Goal: Task Accomplishment & Management: Use online tool/utility

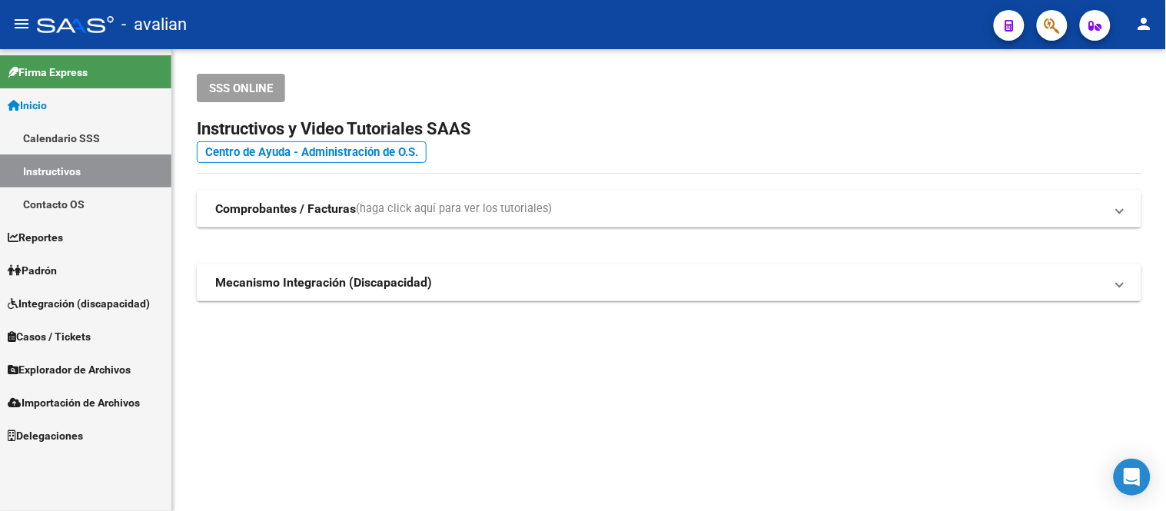
click at [95, 371] on span "Explorador de Archivos" at bounding box center [69, 369] width 123 height 17
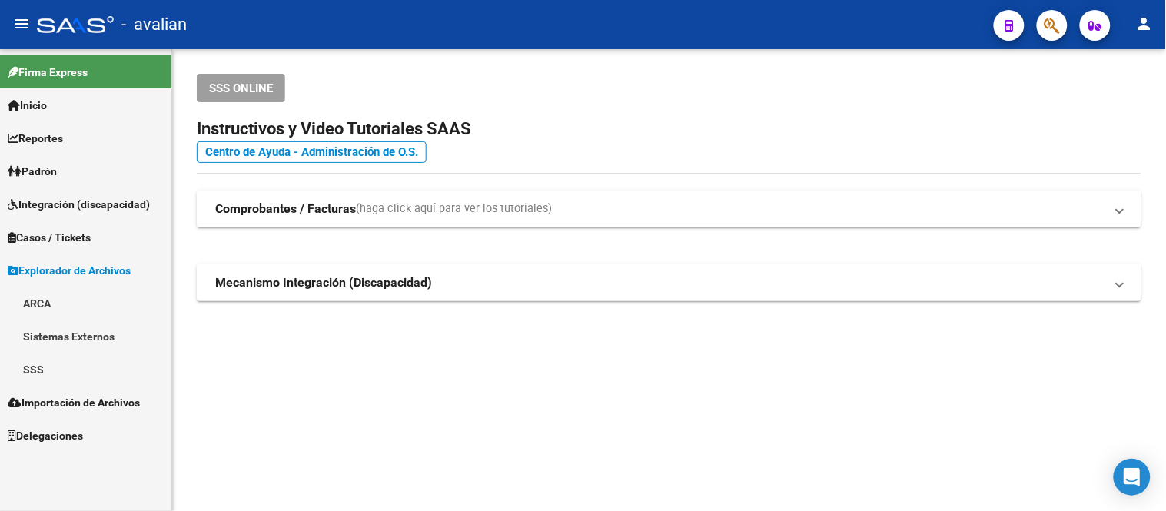
click at [35, 370] on link "SSS" at bounding box center [85, 369] width 171 height 33
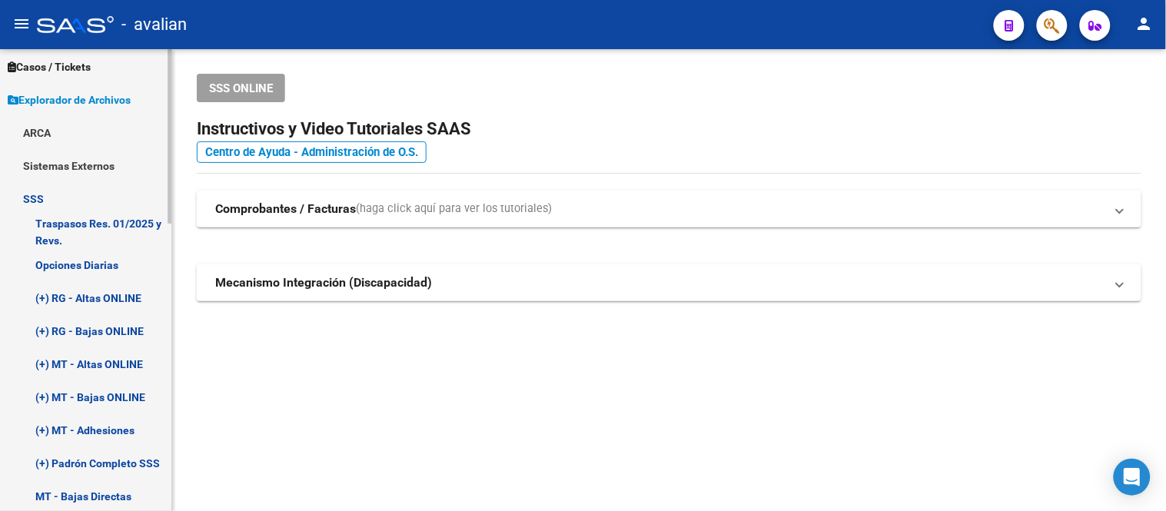
scroll to position [256, 0]
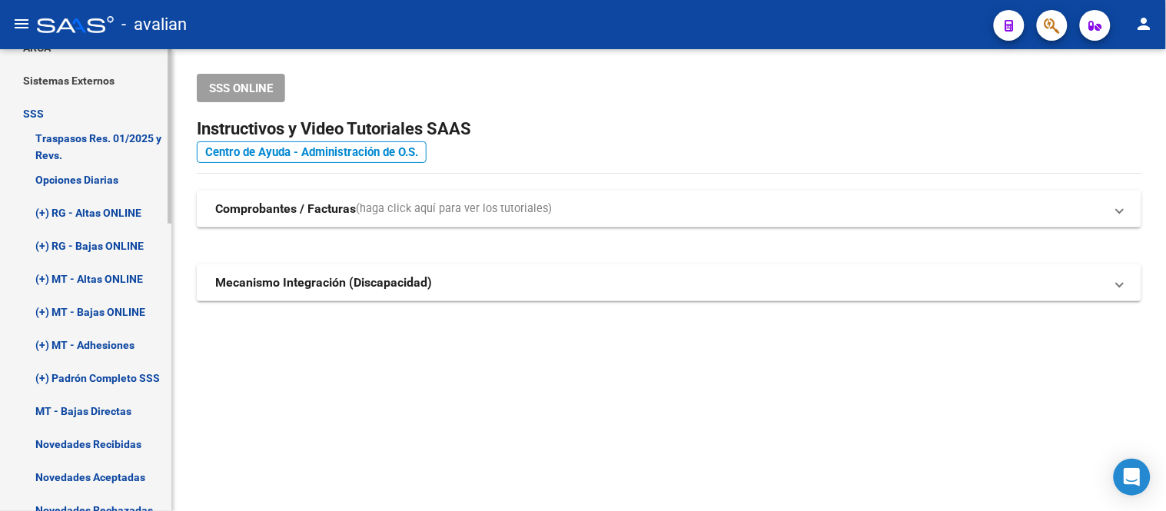
click at [117, 211] on link "(+) RG - Altas ONLINE" at bounding box center [85, 212] width 171 height 33
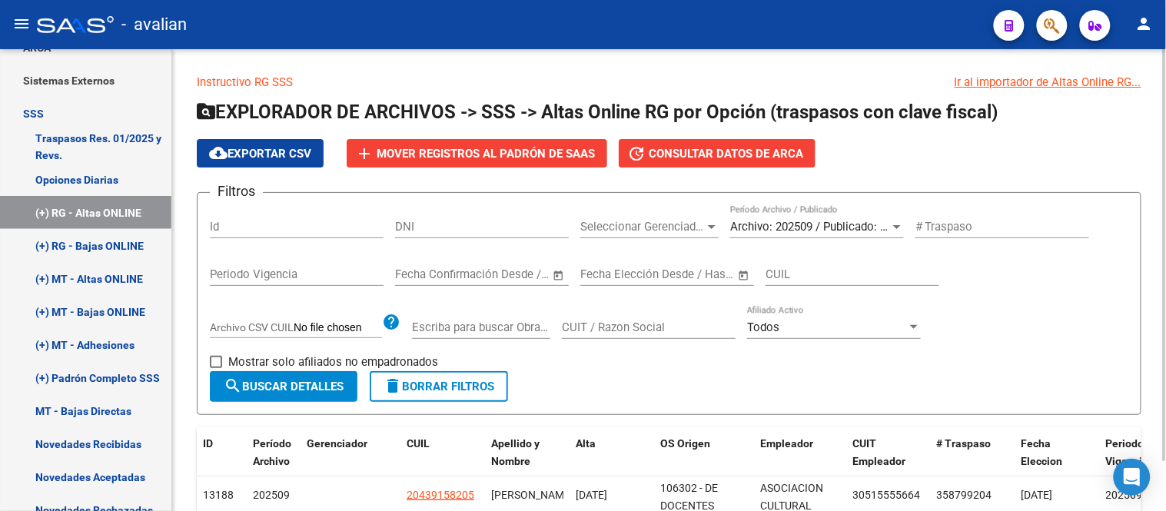
click at [792, 227] on span "Archivo: 202509 / Publicado: 202508" at bounding box center [823, 227] width 187 height 14
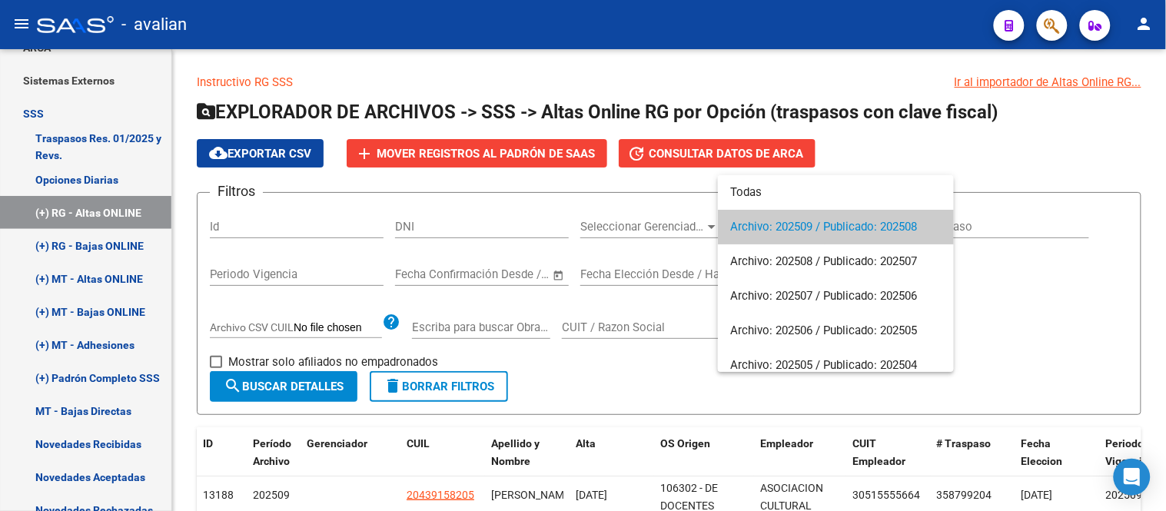
click at [911, 229] on span "Archivo: 202509 / Publicado: 202508" at bounding box center [835, 227] width 211 height 35
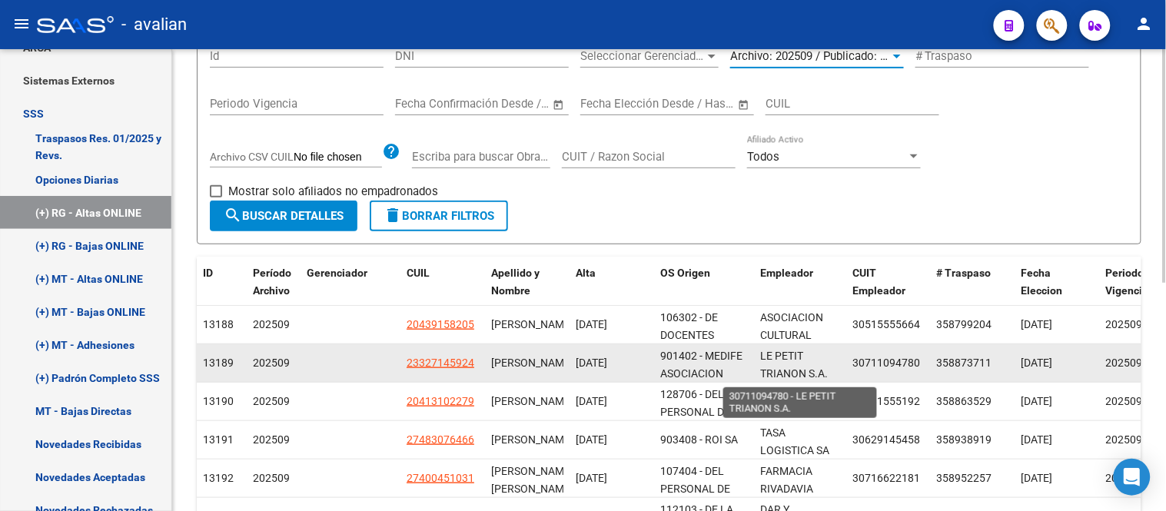
scroll to position [2, 0]
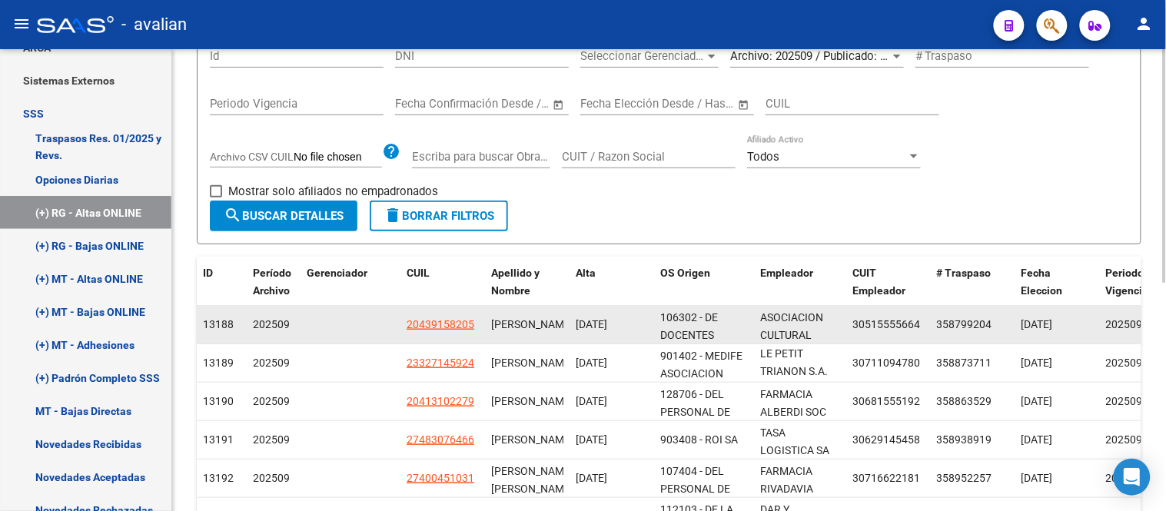
drag, startPoint x: 578, startPoint y: 321, endPoint x: 631, endPoint y: 331, distance: 54.0
click at [631, 331] on div "[DATE]" at bounding box center [612, 325] width 72 height 18
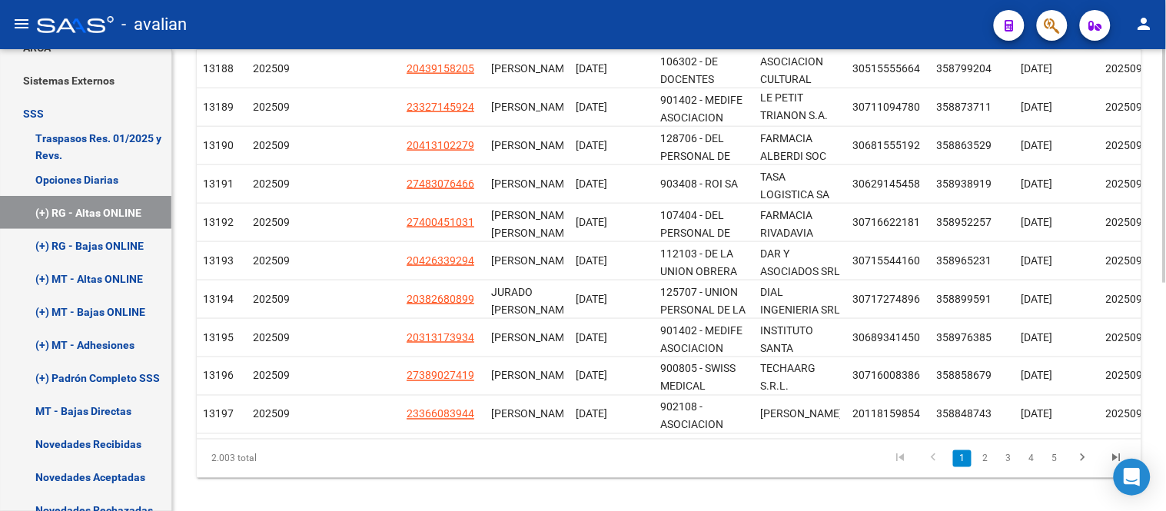
scroll to position [0, 0]
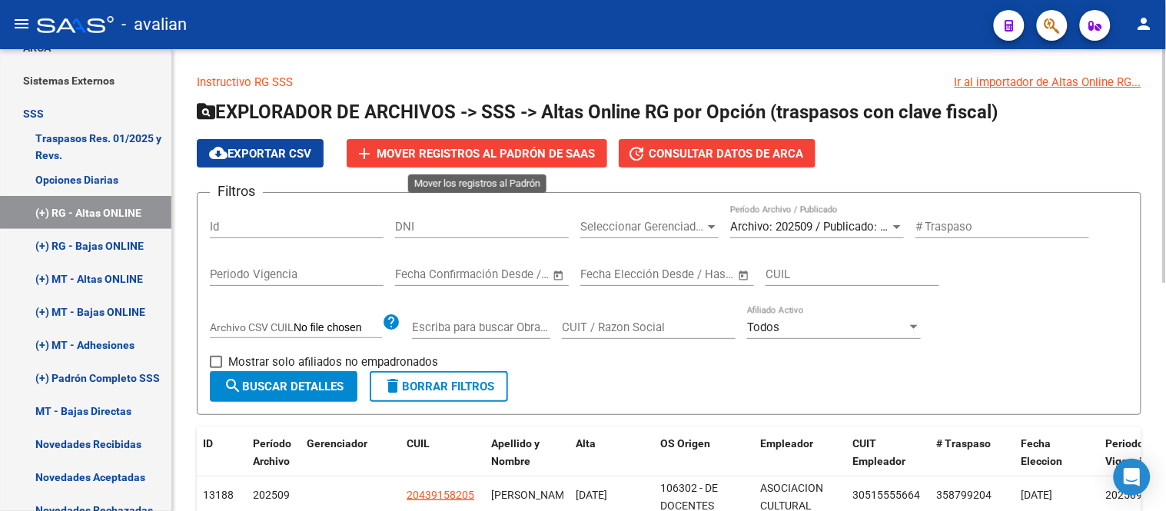
click at [518, 151] on span "Mover registros al PADRÓN de SAAS" at bounding box center [486, 154] width 218 height 14
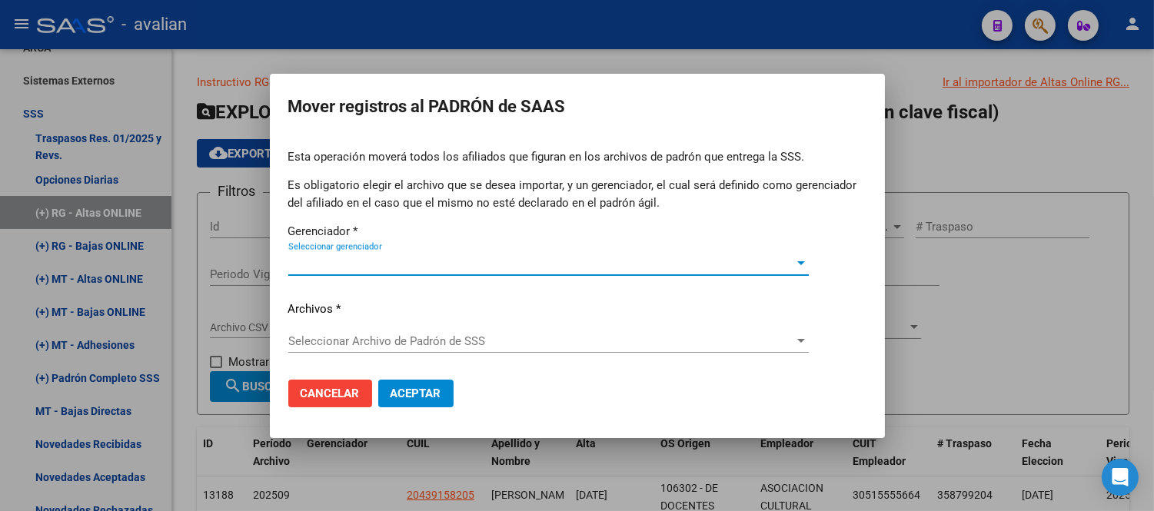
click at [450, 266] on span "Seleccionar gerenciador" at bounding box center [541, 264] width 506 height 14
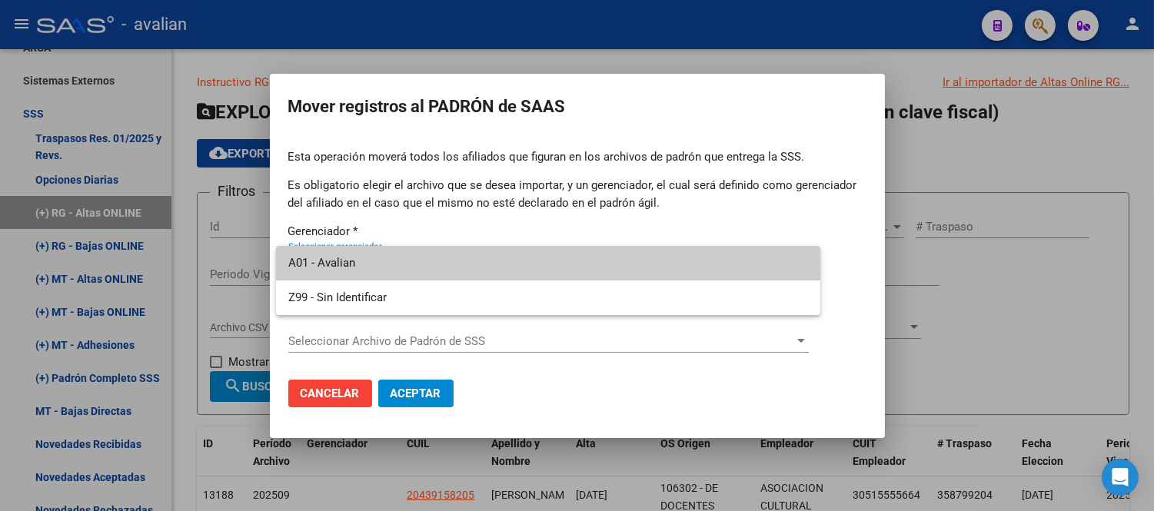
click at [1043, 160] on div at bounding box center [577, 255] width 1154 height 511
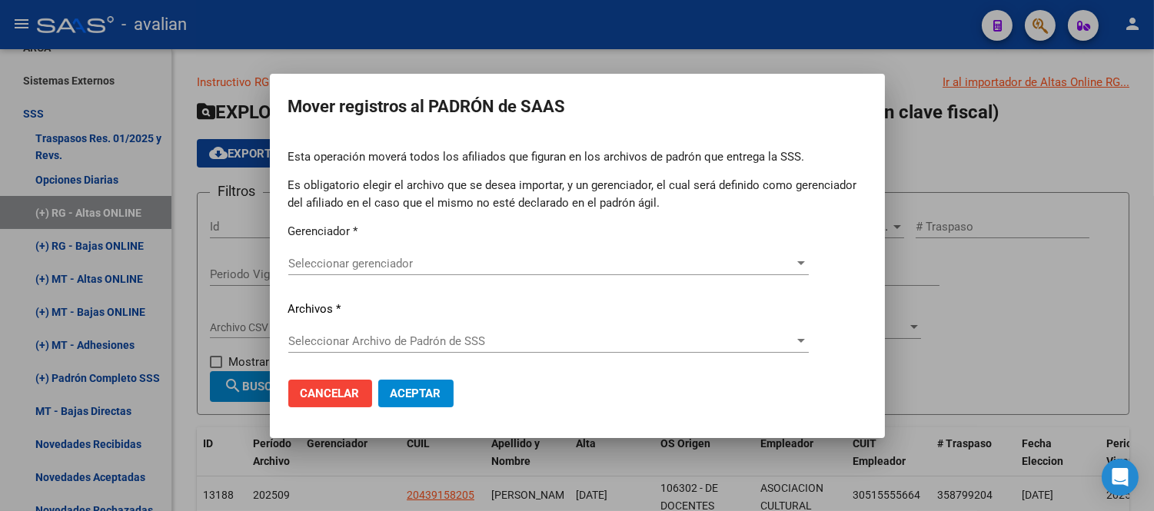
drag, startPoint x: 321, startPoint y: 390, endPoint x: 348, endPoint y: 385, distance: 28.1
click at [328, 390] on span "Cancelar" at bounding box center [330, 394] width 59 height 14
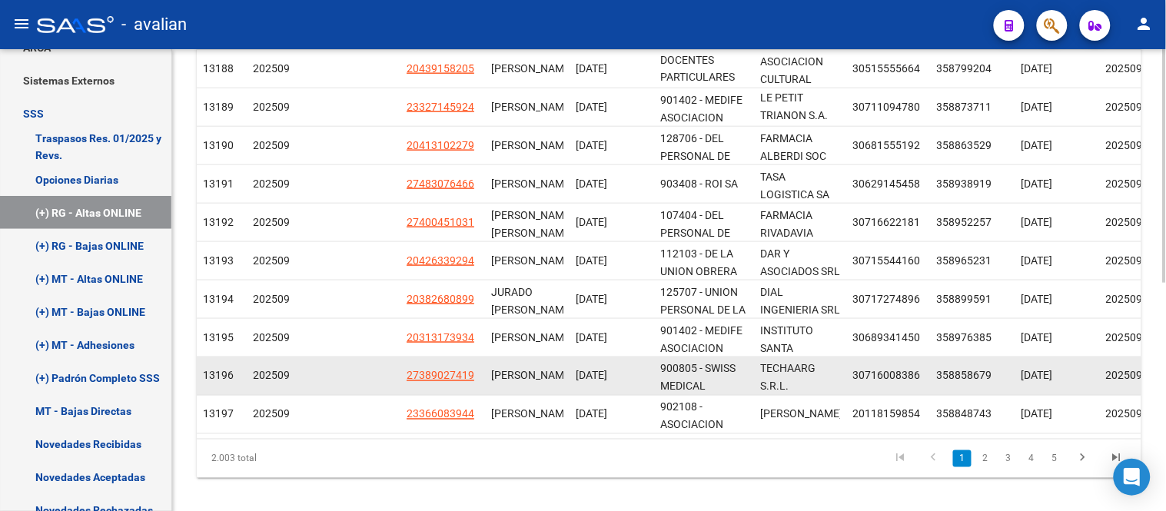
scroll to position [455, 0]
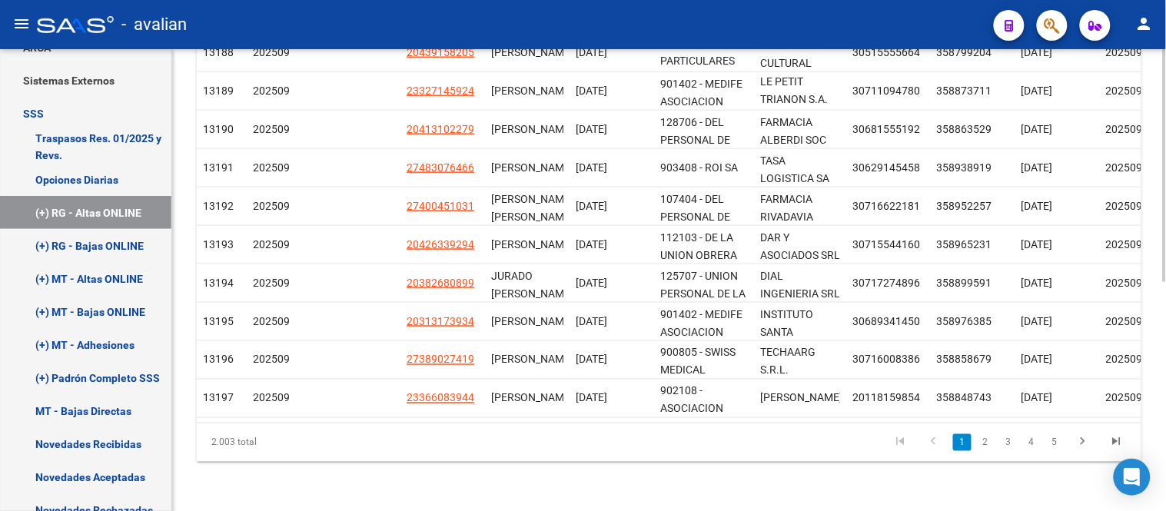
drag, startPoint x: 208, startPoint y: 443, endPoint x: 275, endPoint y: 447, distance: 67.0
click at [275, 447] on div "2.003 total" at bounding box center [290, 442] width 186 height 38
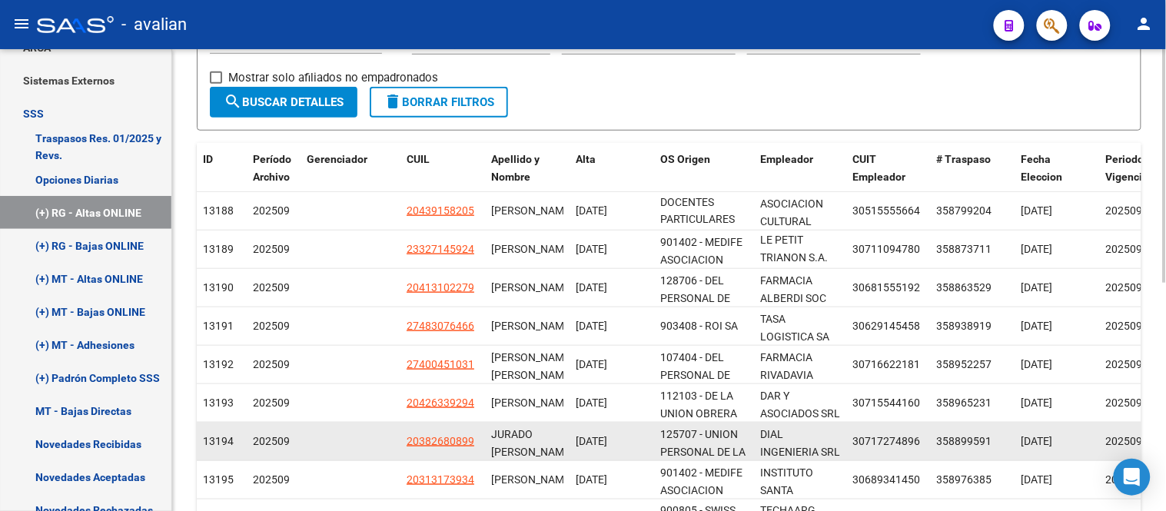
scroll to position [113, 0]
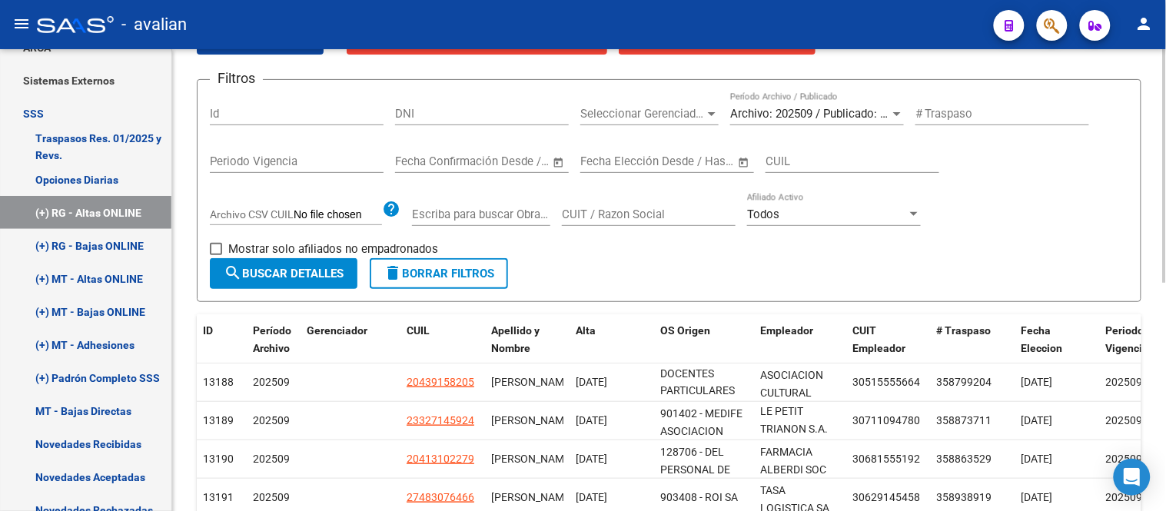
click at [752, 251] on div "Filtros Id DNI Seleccionar Gerenciador Seleccionar Gerenciador Archivo: 202509 …" at bounding box center [669, 175] width 918 height 166
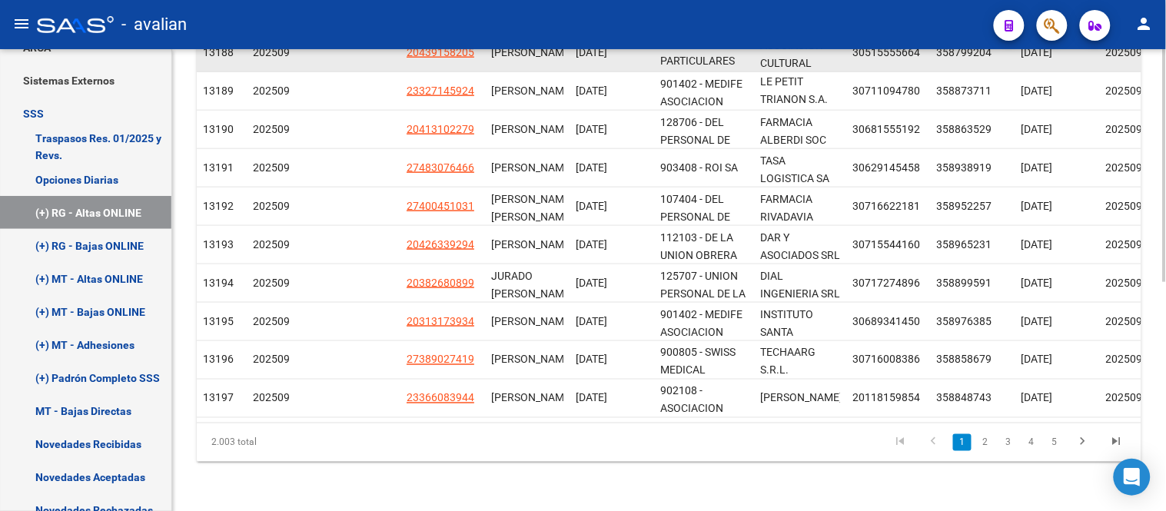
scroll to position [370, 0]
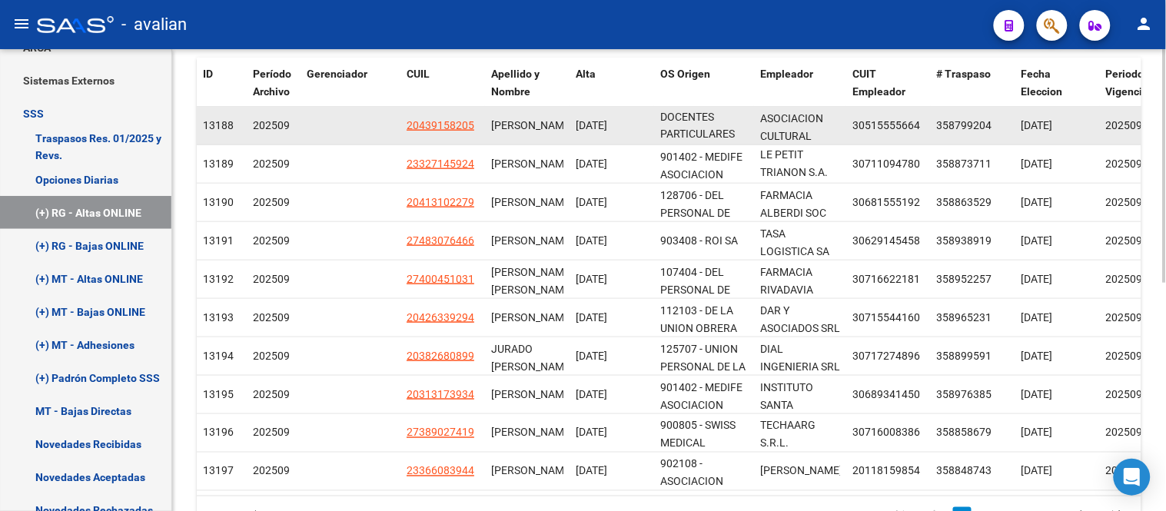
drag, startPoint x: 208, startPoint y: 125, endPoint x: 224, endPoint y: 148, distance: 27.7
click at [236, 128] on div "13188" at bounding box center [222, 126] width 38 height 18
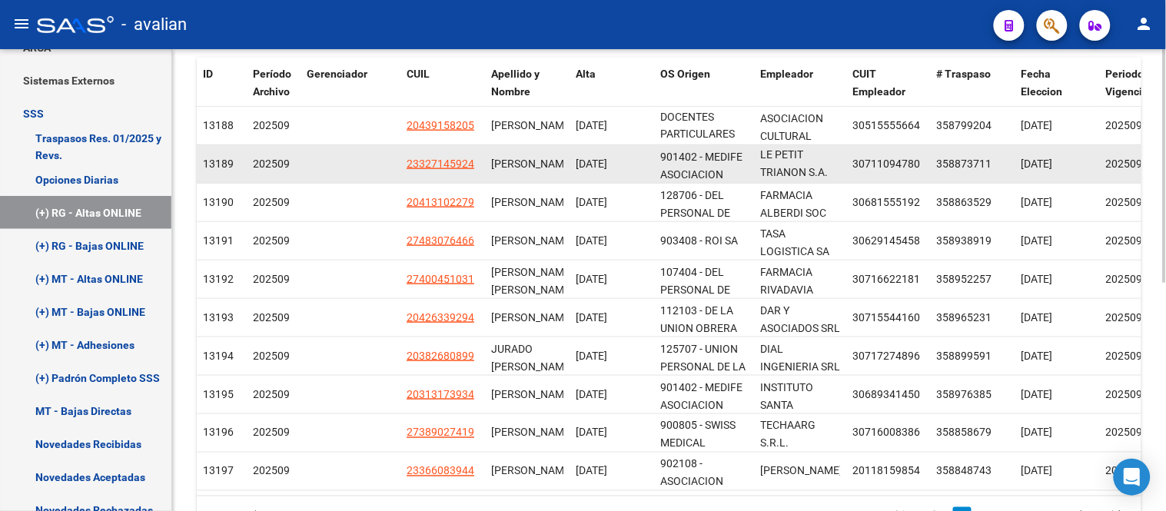
drag, startPoint x: 212, startPoint y: 164, endPoint x: 239, endPoint y: 164, distance: 26.9
click at [239, 164] on div "13189" at bounding box center [222, 164] width 38 height 18
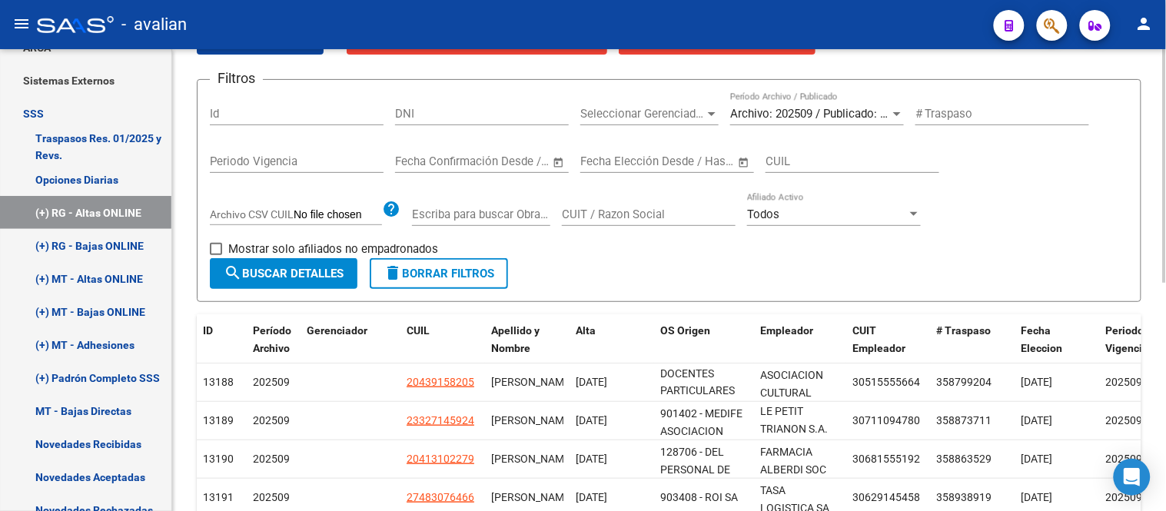
scroll to position [0, 0]
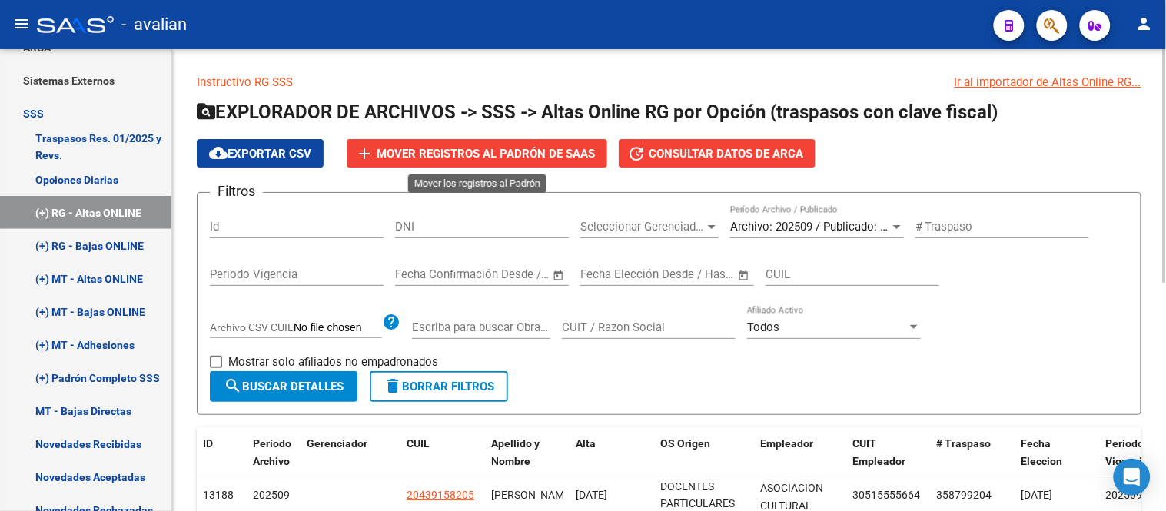
click at [561, 152] on span "Mover registros al PADRÓN de SAAS" at bounding box center [486, 154] width 218 height 14
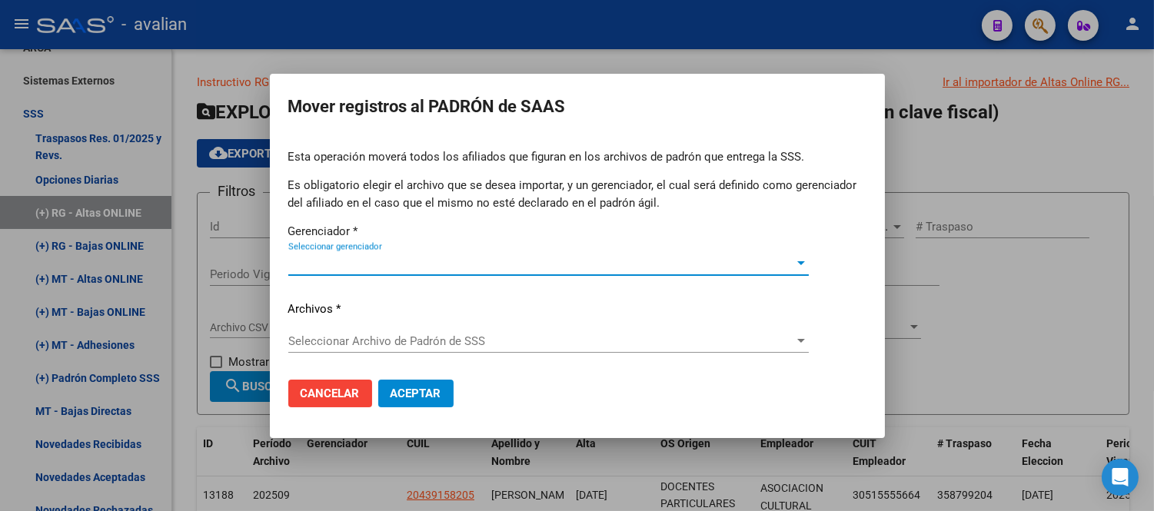
click at [497, 267] on span "Seleccionar gerenciador" at bounding box center [541, 264] width 506 height 14
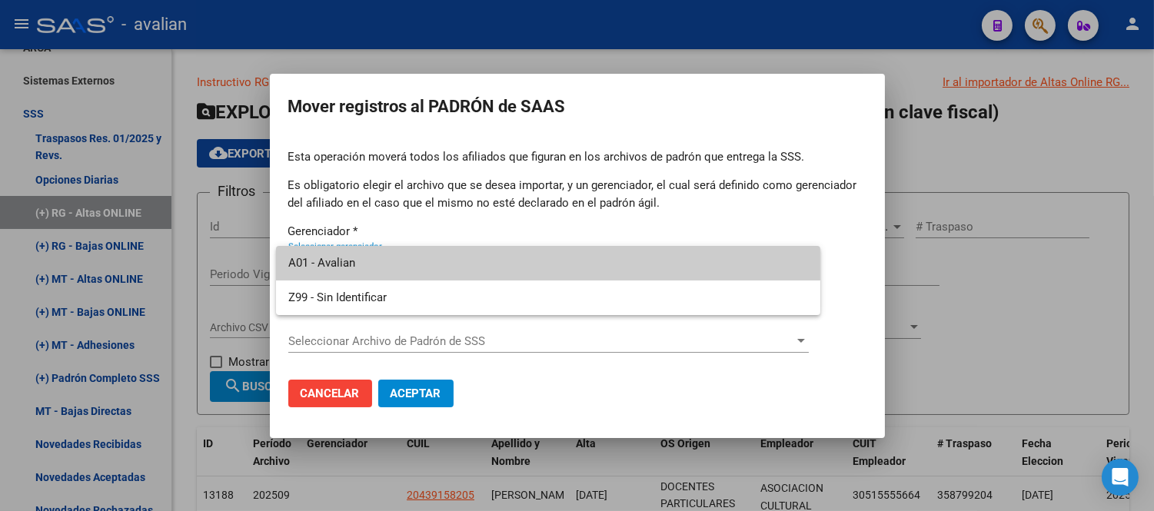
click at [421, 261] on span "A01 - Avalian" at bounding box center [548, 263] width 520 height 35
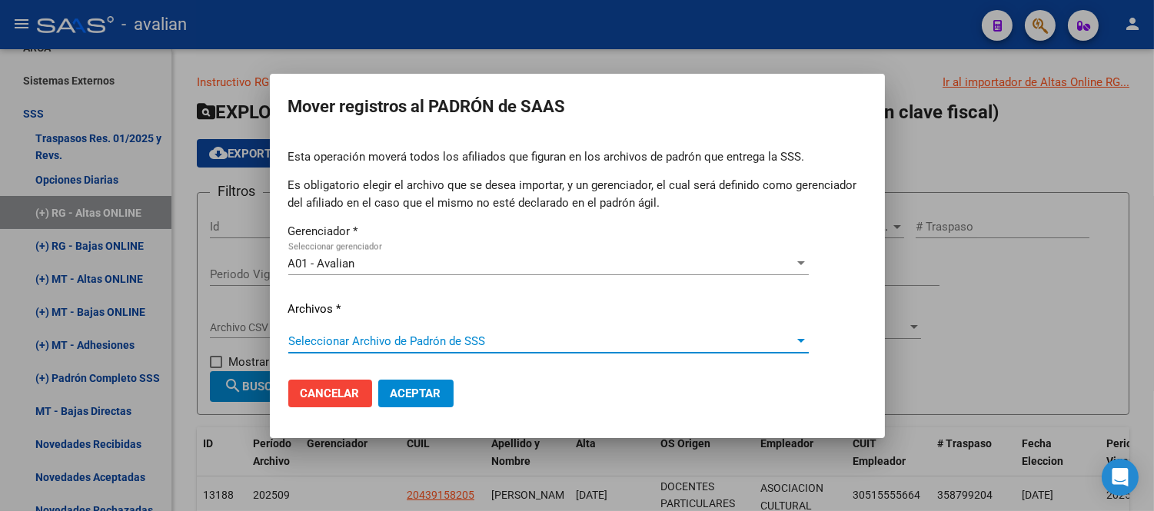
click at [489, 334] on span "Seleccionar Archivo de Padrón de SSS" at bounding box center [541, 341] width 506 height 14
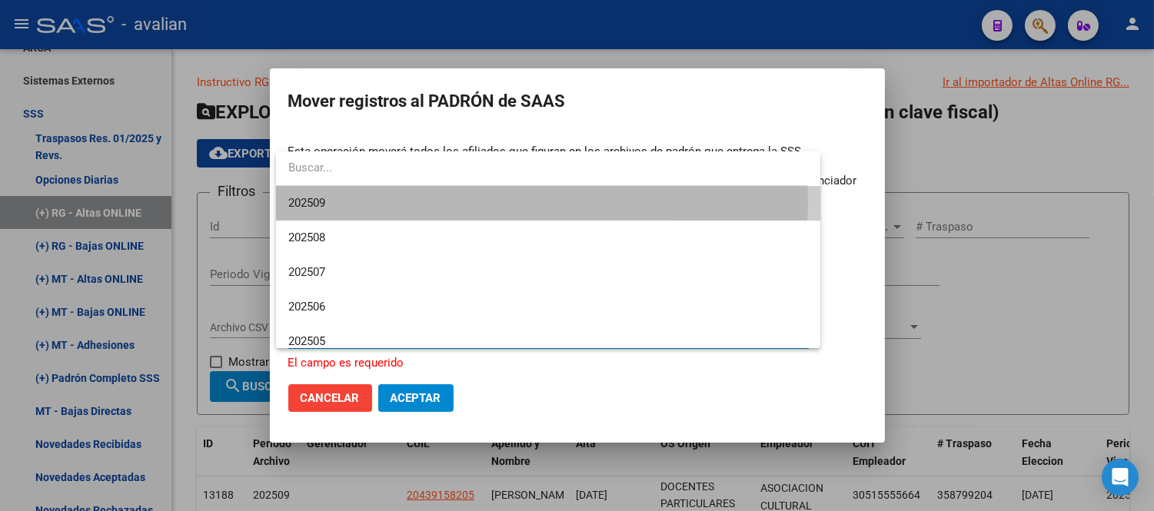
click at [440, 201] on span "202509" at bounding box center [548, 203] width 520 height 35
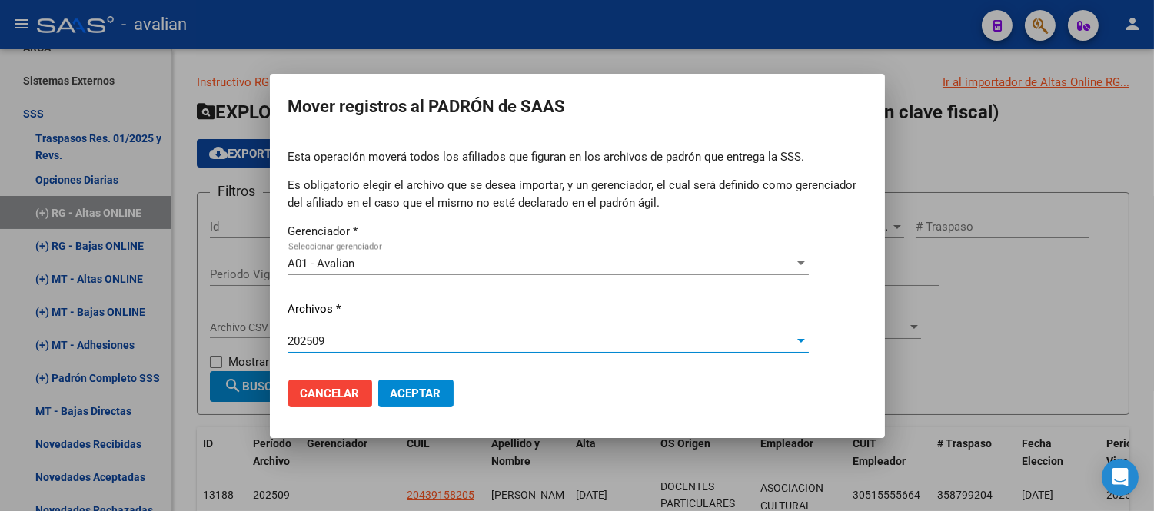
click at [404, 398] on span "Aceptar" at bounding box center [415, 394] width 51 height 14
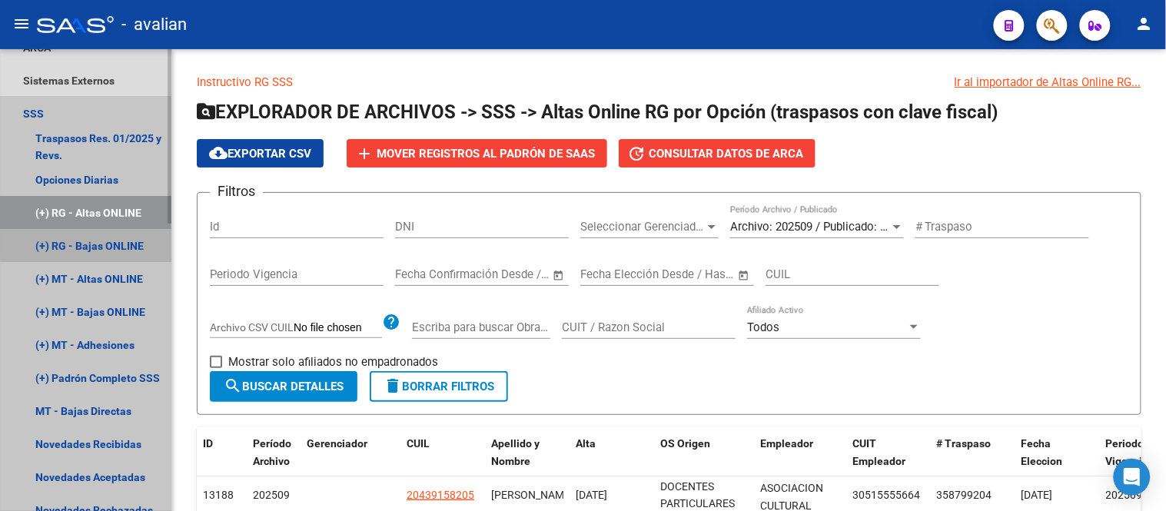
click at [103, 242] on link "(+) RG - Bajas ONLINE" at bounding box center [85, 245] width 171 height 33
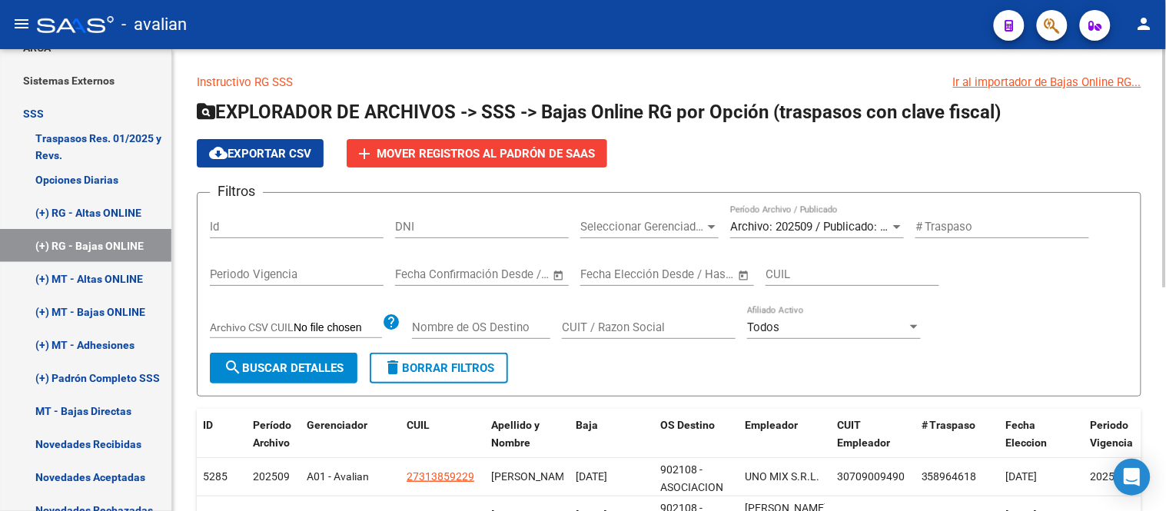
click at [799, 225] on span "Archivo: 202509 / Publicado: 202508" at bounding box center [823, 227] width 187 height 14
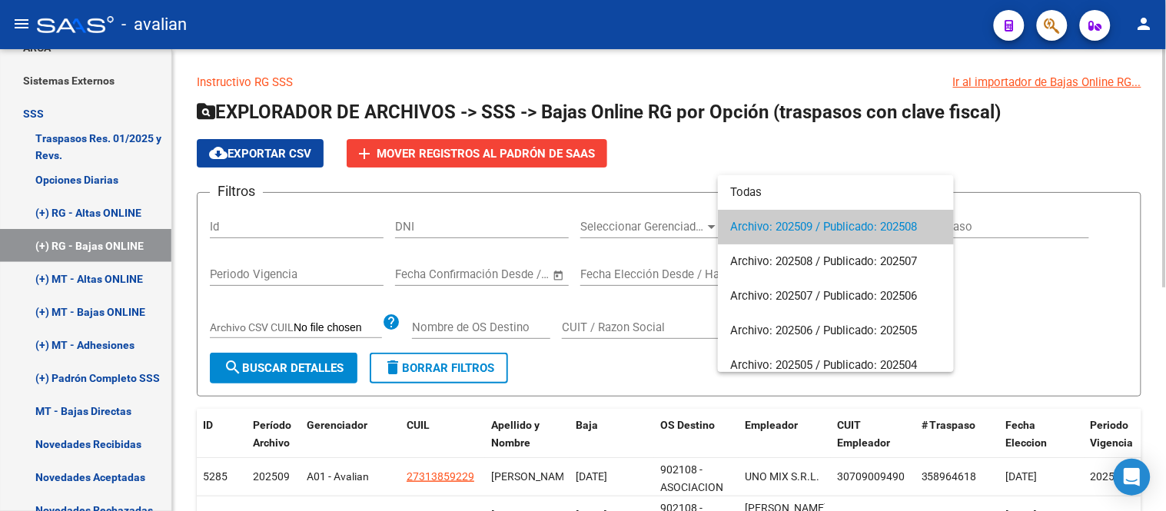
click at [799, 225] on span "Archivo: 202509 / Publicado: 202508" at bounding box center [835, 227] width 211 height 35
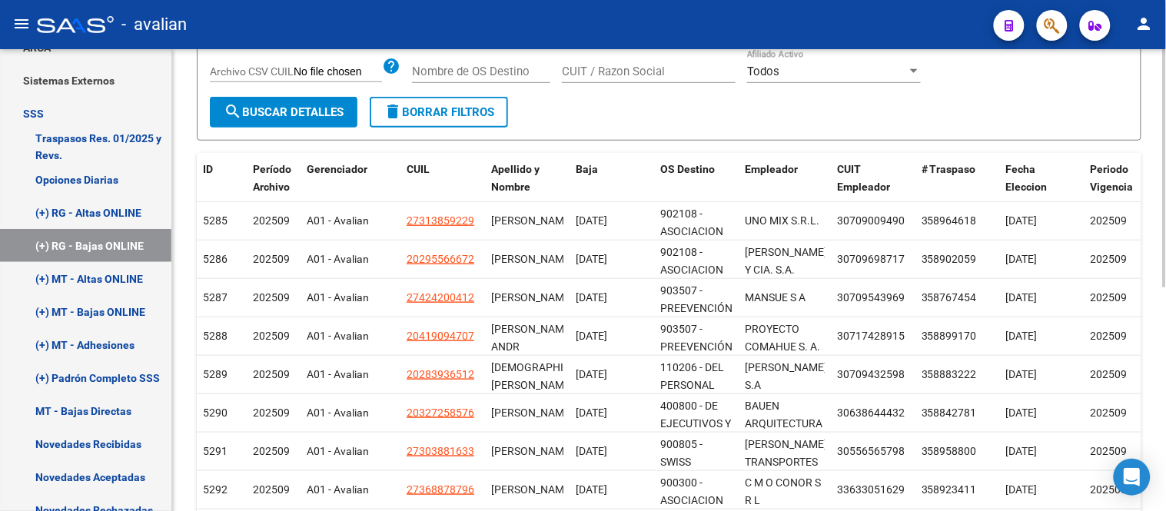
scroll to position [436, 0]
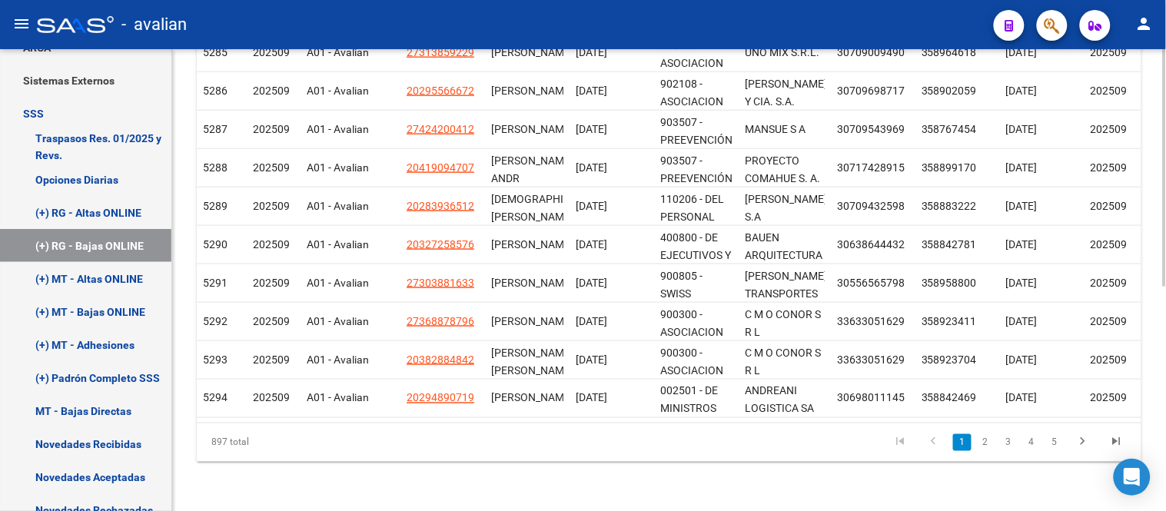
drag, startPoint x: 209, startPoint y: 444, endPoint x: 365, endPoint y: 474, distance: 158.9
click at [267, 446] on div "897 total" at bounding box center [290, 442] width 186 height 38
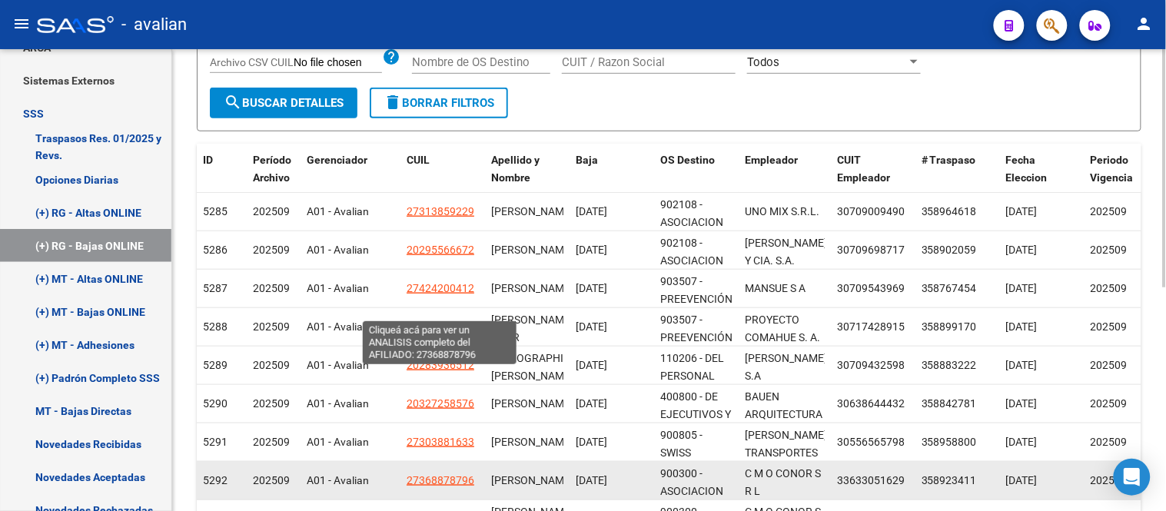
scroll to position [9, 0]
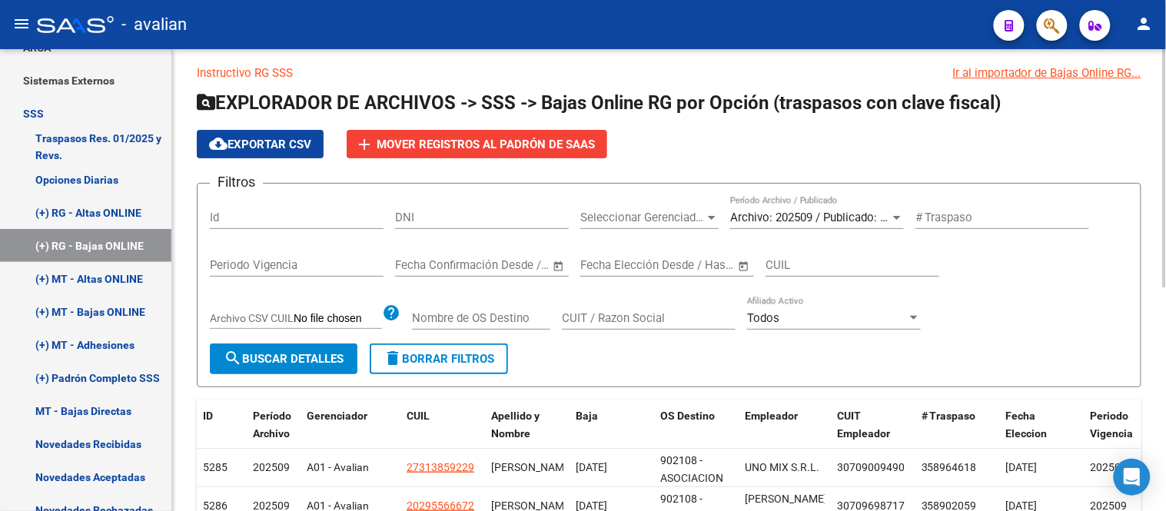
click at [516, 128] on app-list-header "EXPLORADOR DE ARCHIVOS -> SSS -> Bajas Online RG por Opción (traspasos con clav…" at bounding box center [669, 239] width 945 height 297
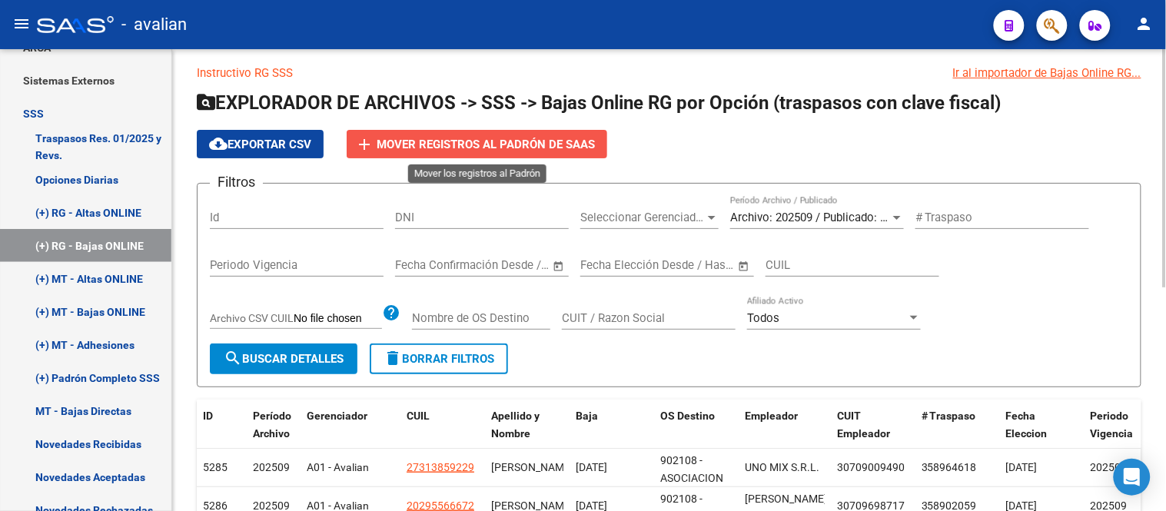
click at [511, 143] on span "Mover registros al PADRÓN de SAAS" at bounding box center [486, 145] width 218 height 14
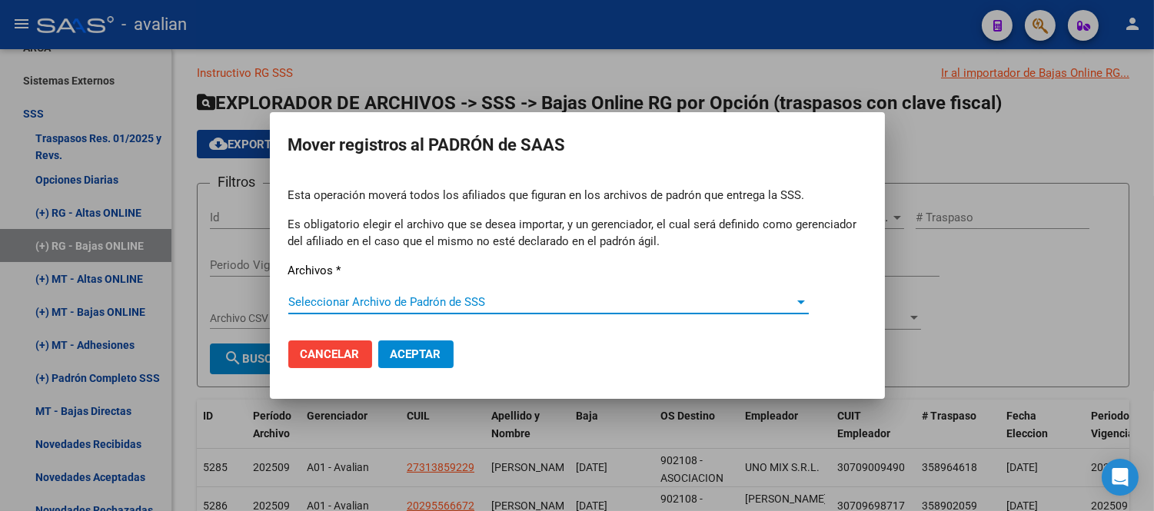
click at [450, 308] on span "Seleccionar Archivo de Padrón de SSS" at bounding box center [541, 302] width 506 height 14
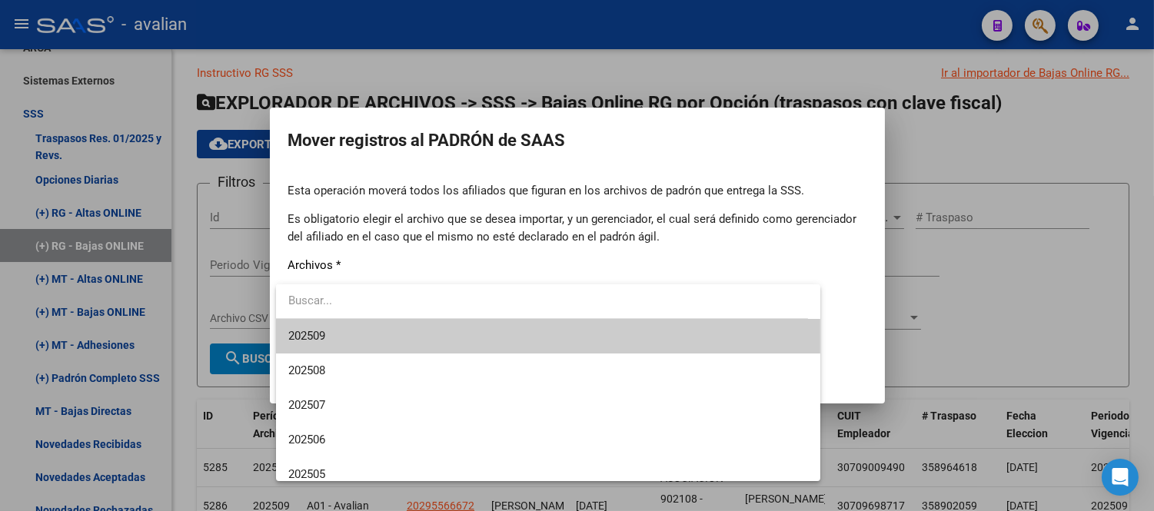
click at [444, 346] on span "202509" at bounding box center [548, 336] width 520 height 35
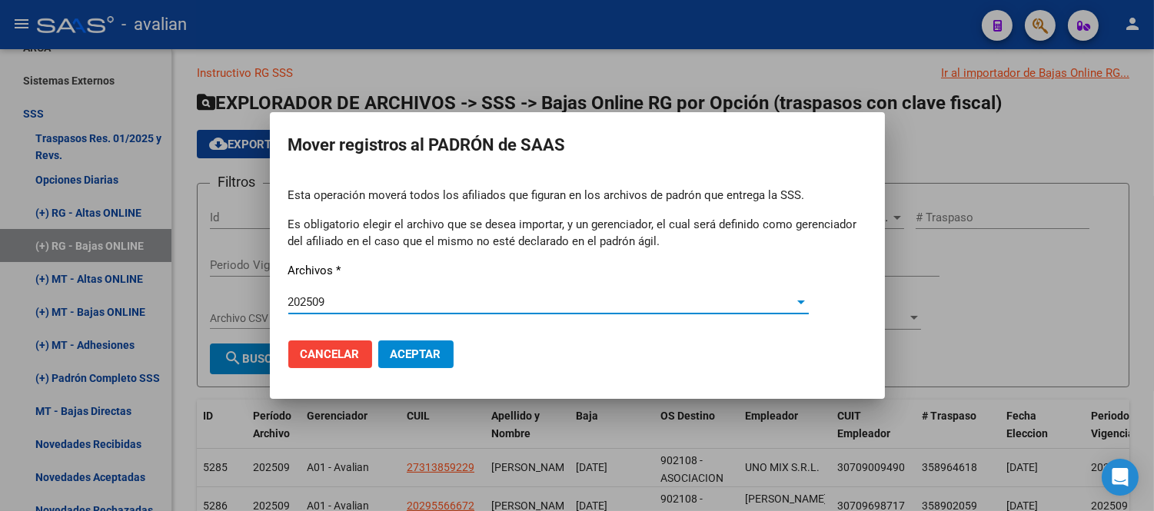
click at [418, 347] on span "Aceptar" at bounding box center [415, 354] width 51 height 14
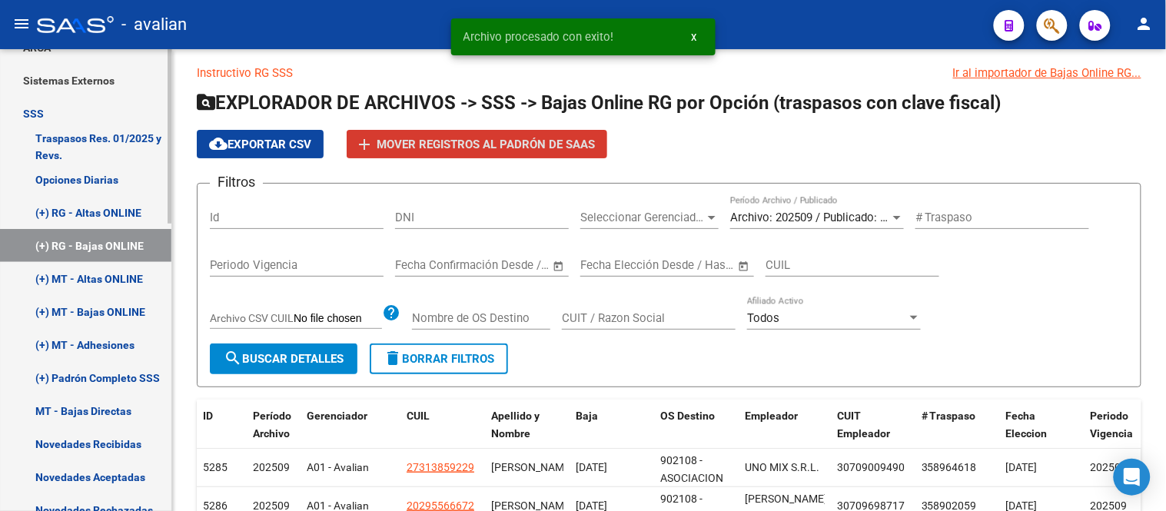
click at [86, 278] on link "(+) MT - Altas ONLINE" at bounding box center [85, 278] width 171 height 33
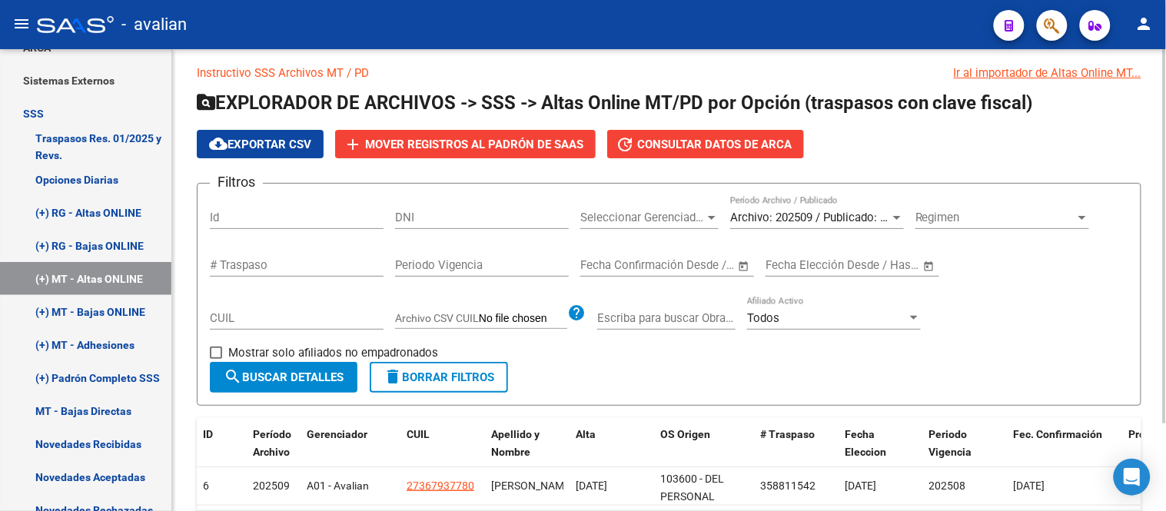
scroll to position [109, 0]
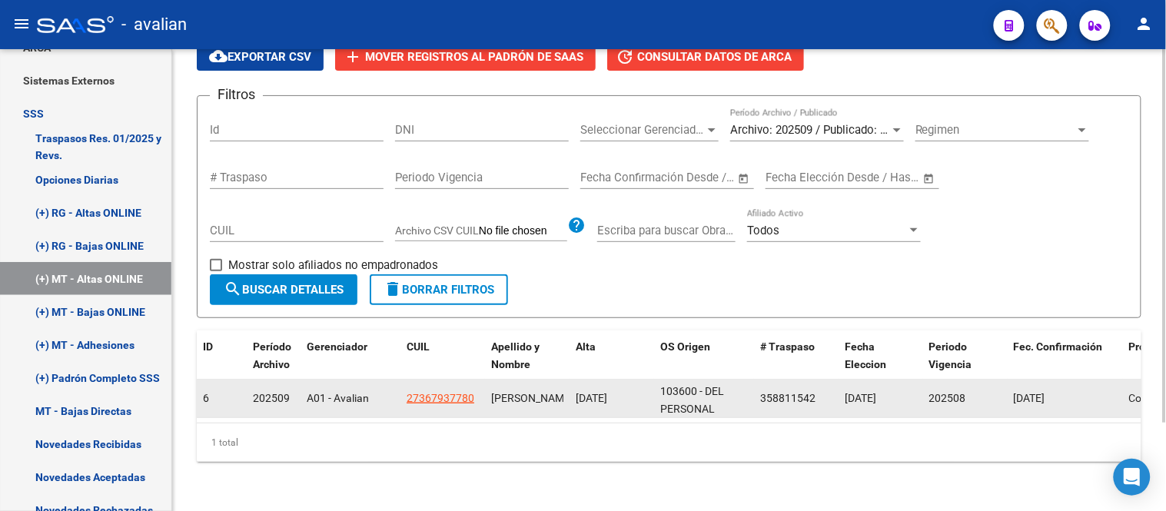
drag, startPoint x: 572, startPoint y: 380, endPoint x: 639, endPoint y: 386, distance: 67.8
click at [639, 386] on datatable-body-cell "[DATE]" at bounding box center [612, 399] width 85 height 38
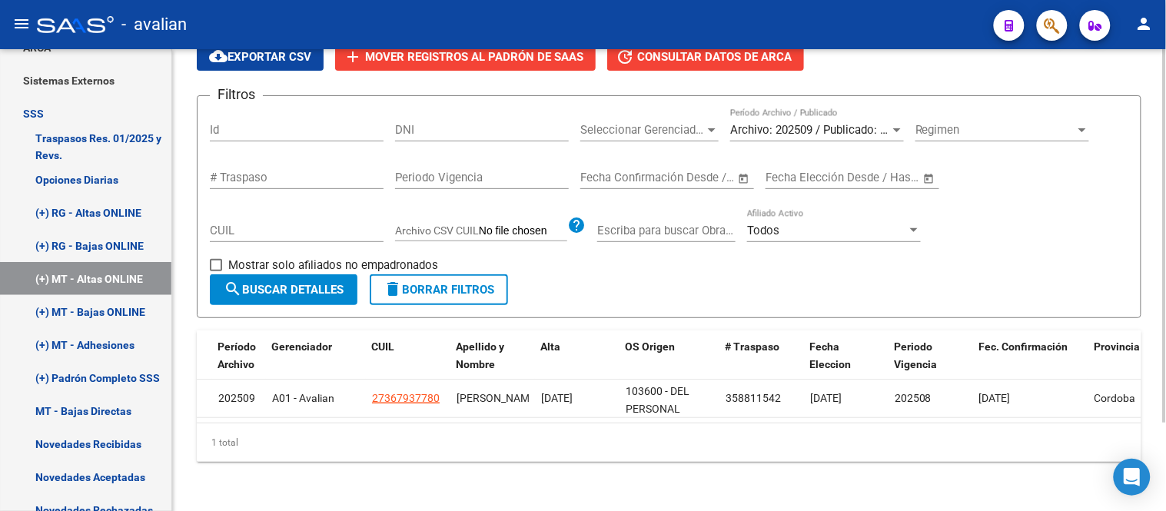
scroll to position [0, 0]
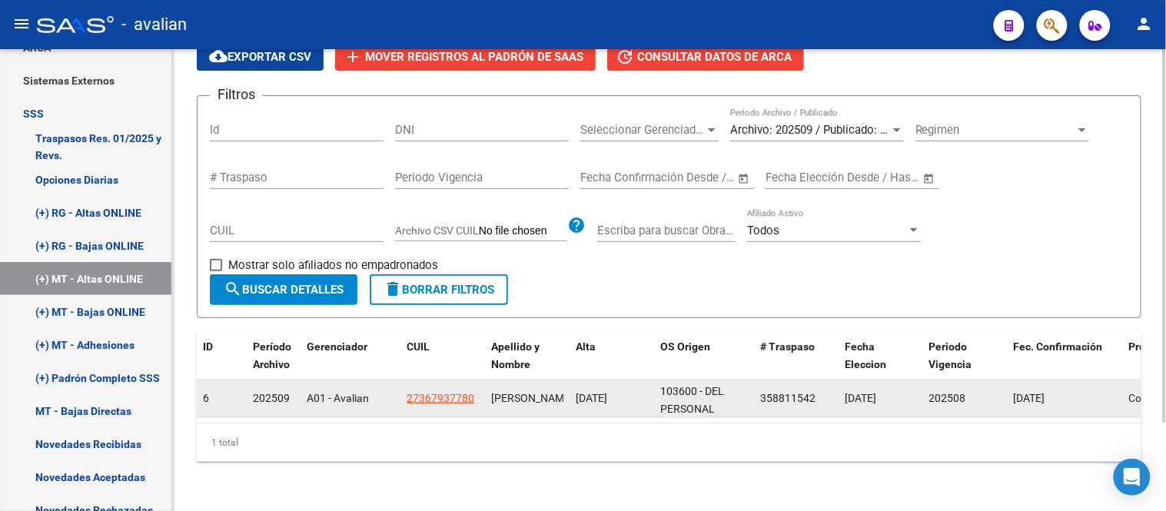
drag, startPoint x: 203, startPoint y: 384, endPoint x: 217, endPoint y: 385, distance: 13.9
click at [217, 390] on div "6" at bounding box center [222, 399] width 38 height 18
click at [600, 390] on div "[DATE]" at bounding box center [612, 399] width 72 height 18
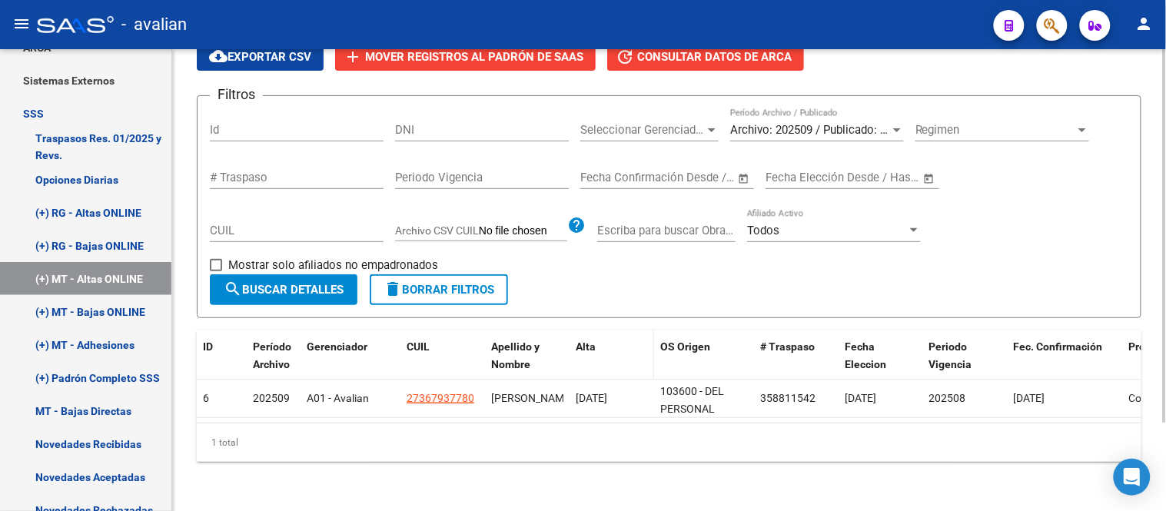
scroll to position [24, 0]
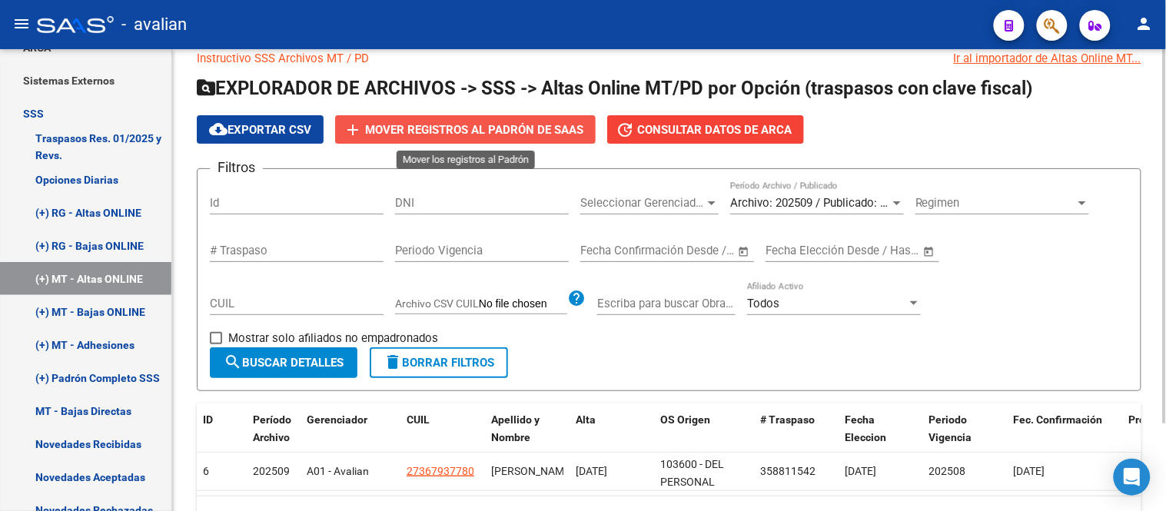
click at [489, 121] on button "add Mover registros al PADRÓN de SAAS" at bounding box center [465, 129] width 261 height 28
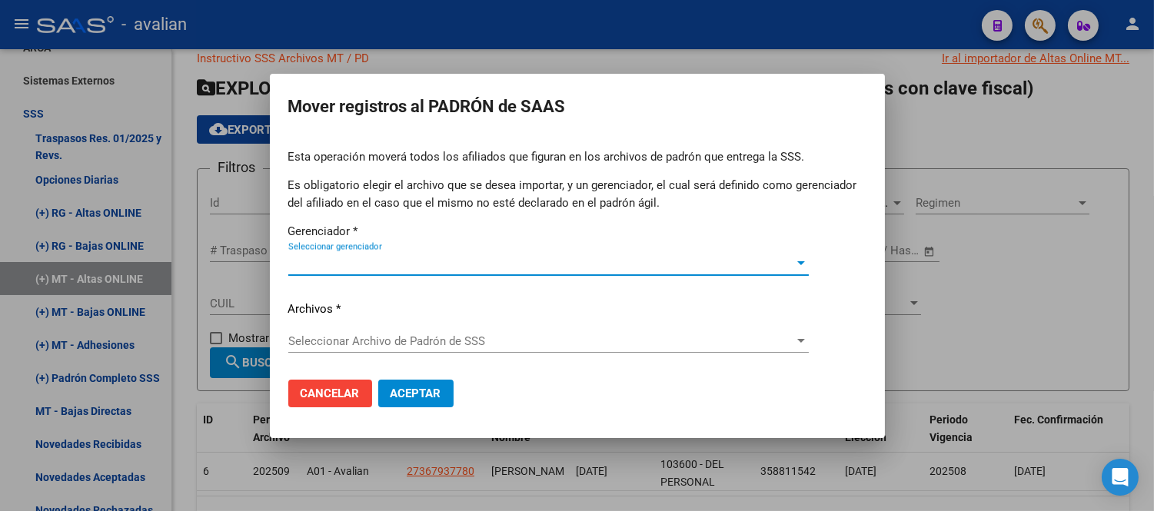
click at [371, 263] on span "Seleccionar gerenciador" at bounding box center [541, 264] width 506 height 14
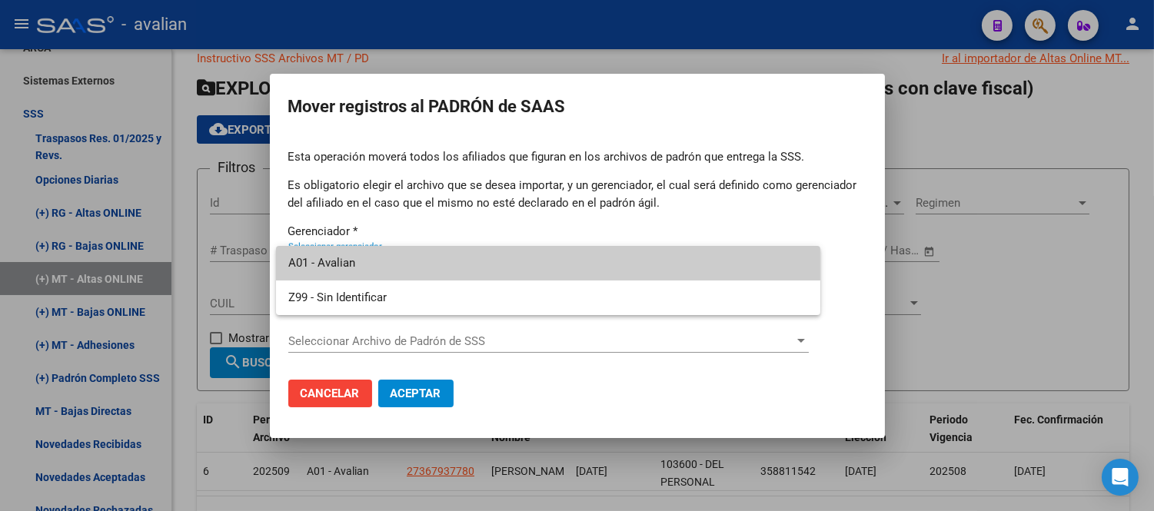
click at [371, 263] on span "A01 - Avalian" at bounding box center [548, 263] width 520 height 35
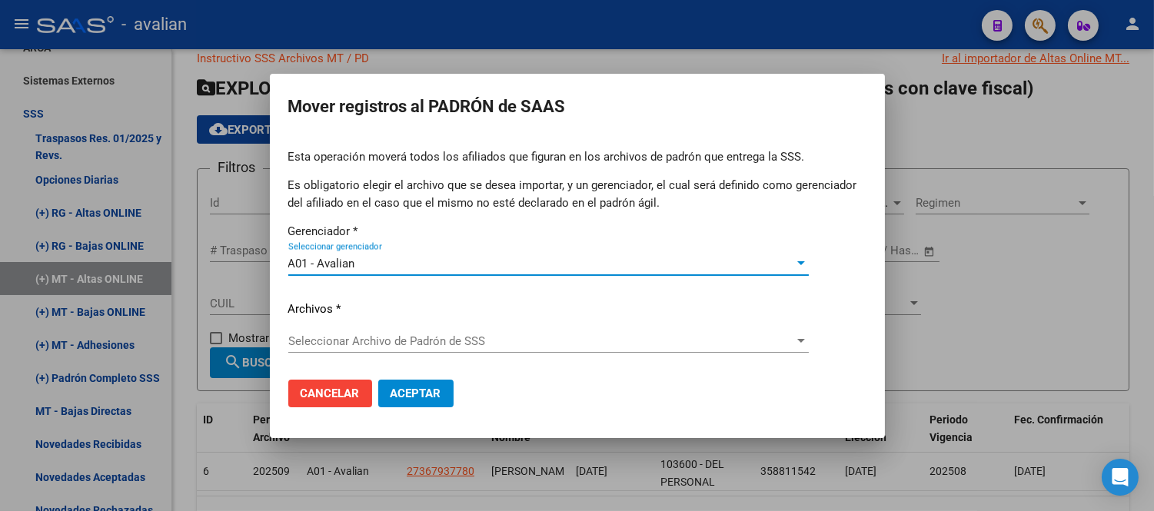
click at [388, 344] on span "Seleccionar Archivo de Padrón de SSS" at bounding box center [541, 341] width 506 height 14
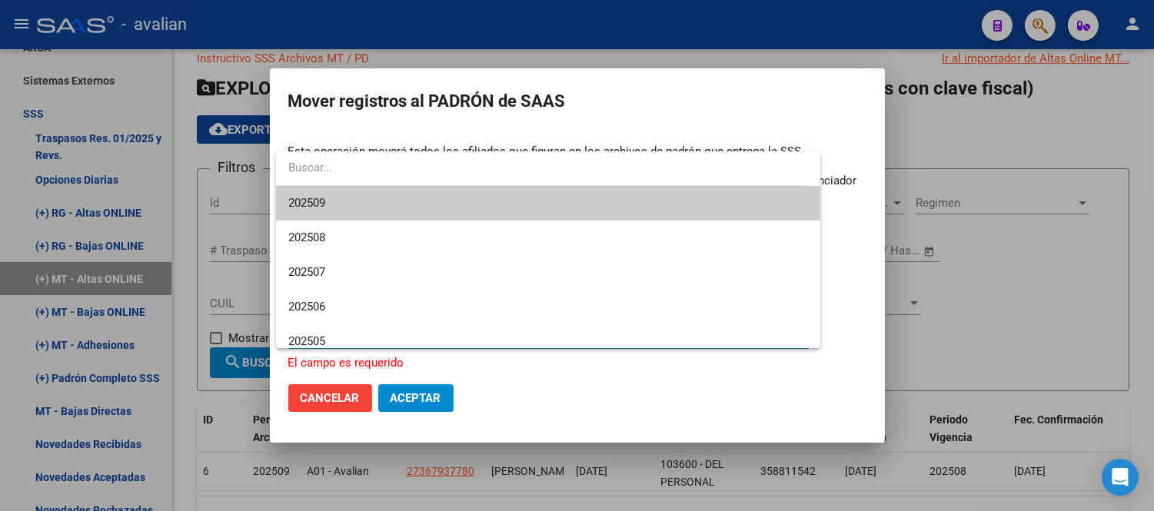
click at [360, 194] on span "202509" at bounding box center [548, 203] width 520 height 35
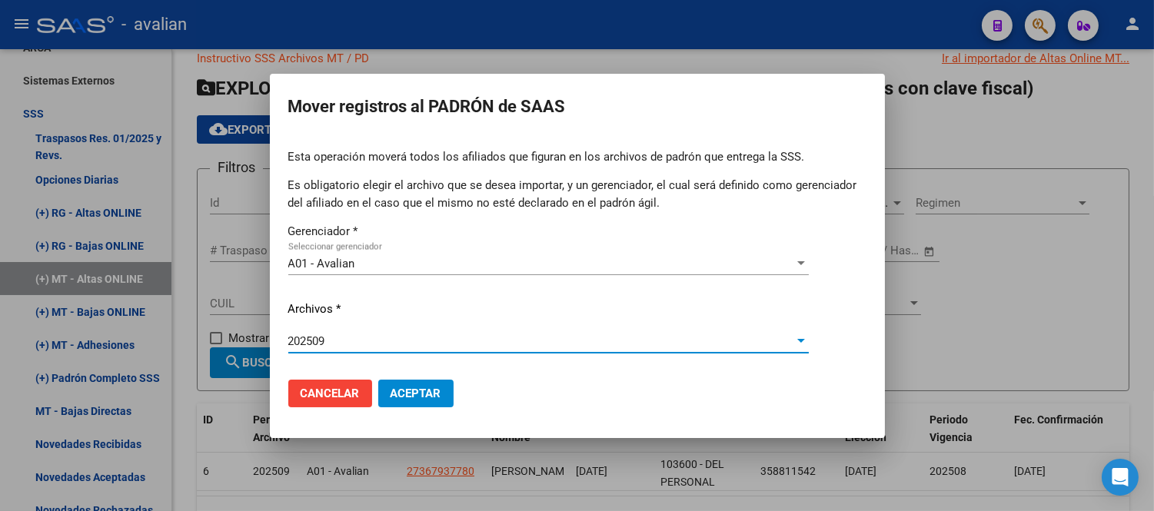
click at [415, 398] on span "Aceptar" at bounding box center [415, 394] width 51 height 14
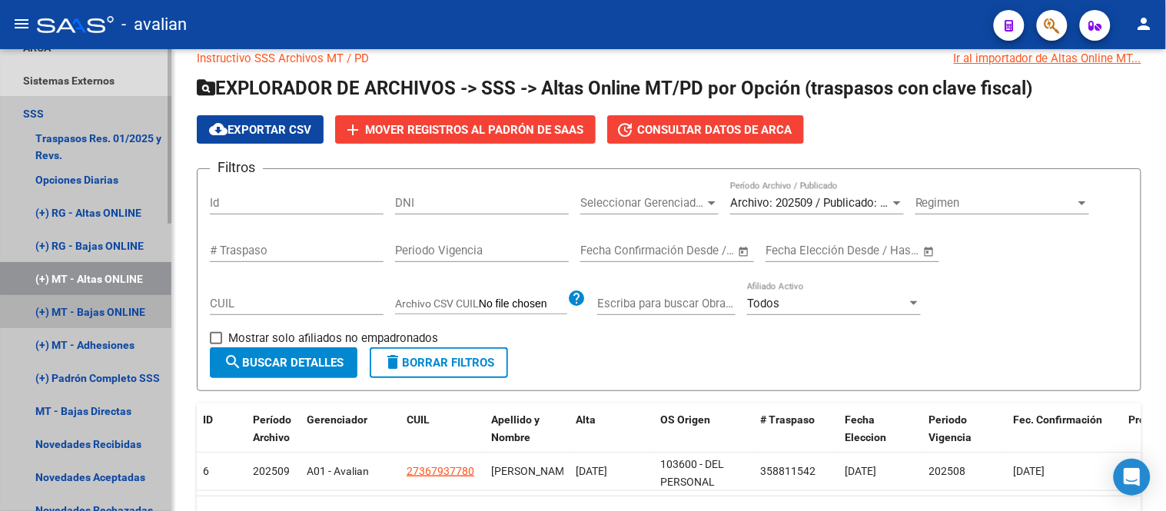
click at [96, 316] on link "(+) MT - Bajas ONLINE" at bounding box center [85, 311] width 171 height 33
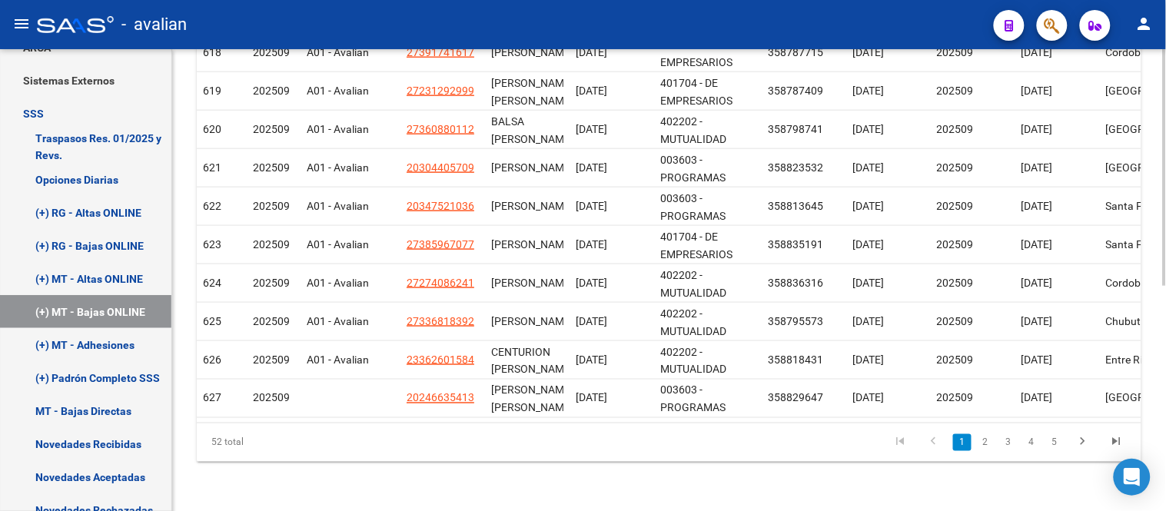
scroll to position [267, 0]
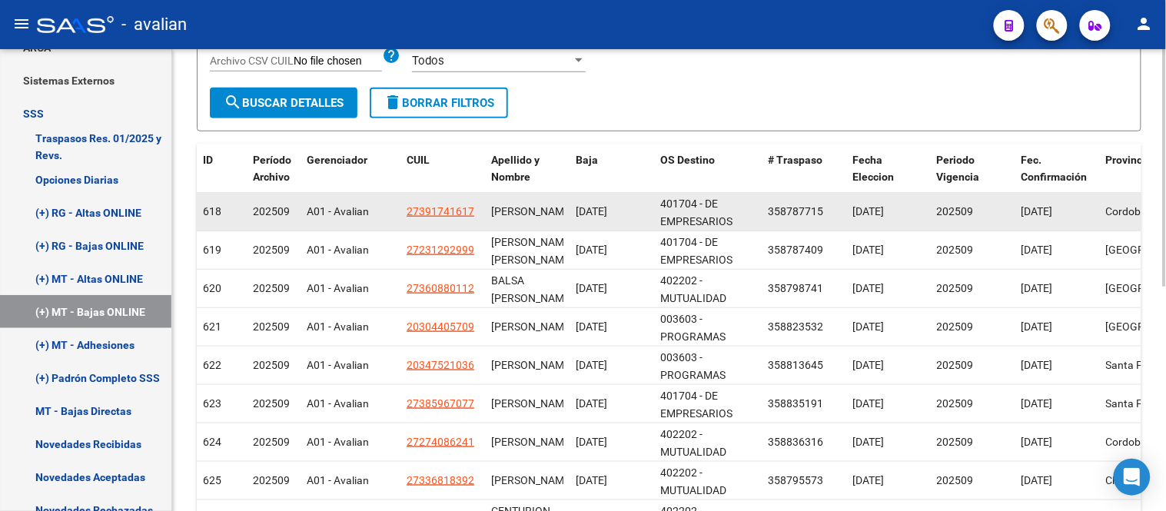
drag, startPoint x: 593, startPoint y: 211, endPoint x: 634, endPoint y: 211, distance: 40.7
click at [634, 211] on div "[DATE]" at bounding box center [612, 212] width 72 height 18
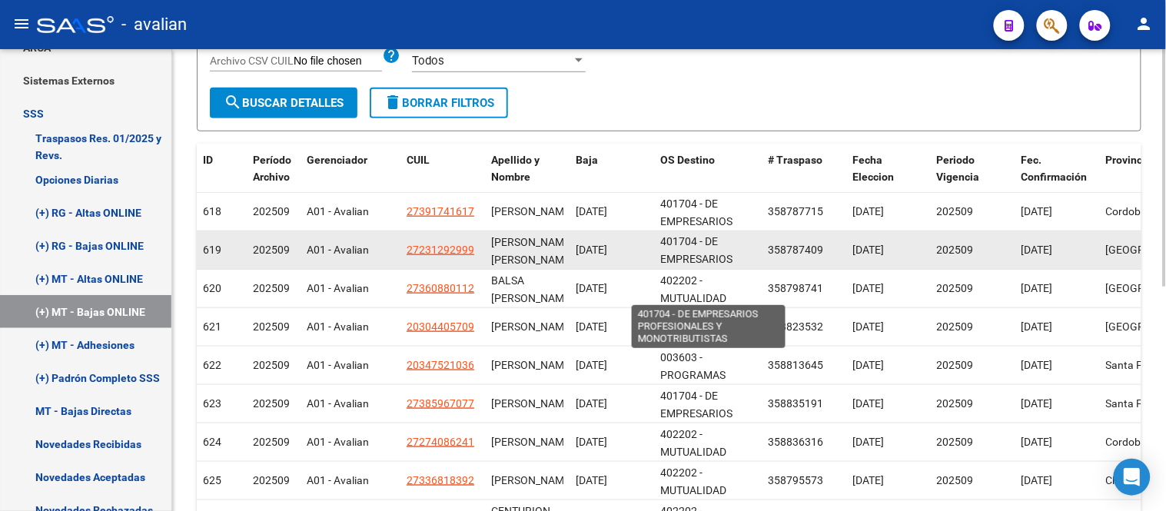
scroll to position [37, 0]
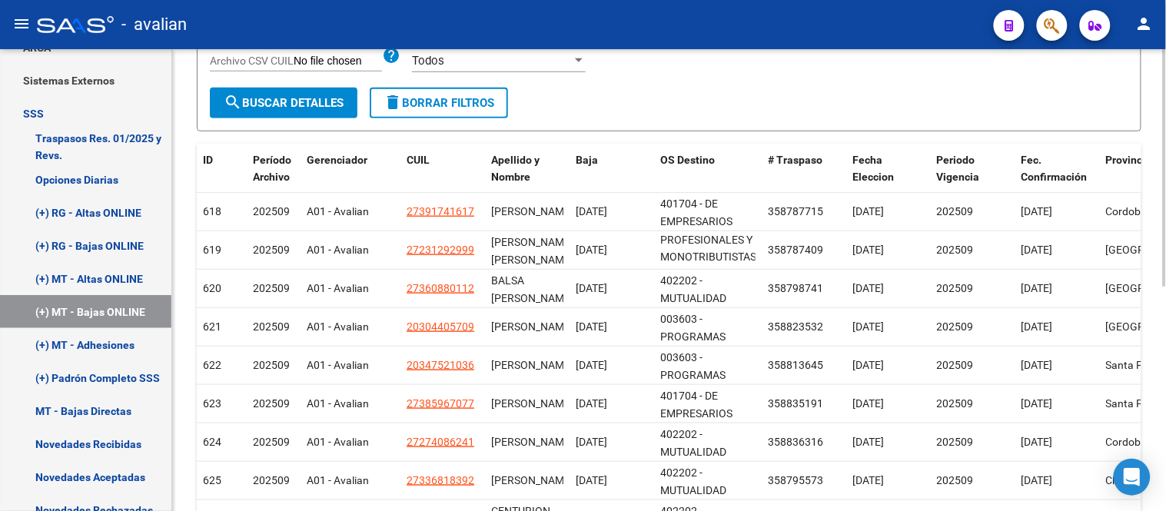
click at [698, 92] on form "Filtros Id DNI Seleccionar Gerenciador Seleccionar Gerenciador Archivo: 202509 …" at bounding box center [669, 28] width 945 height 206
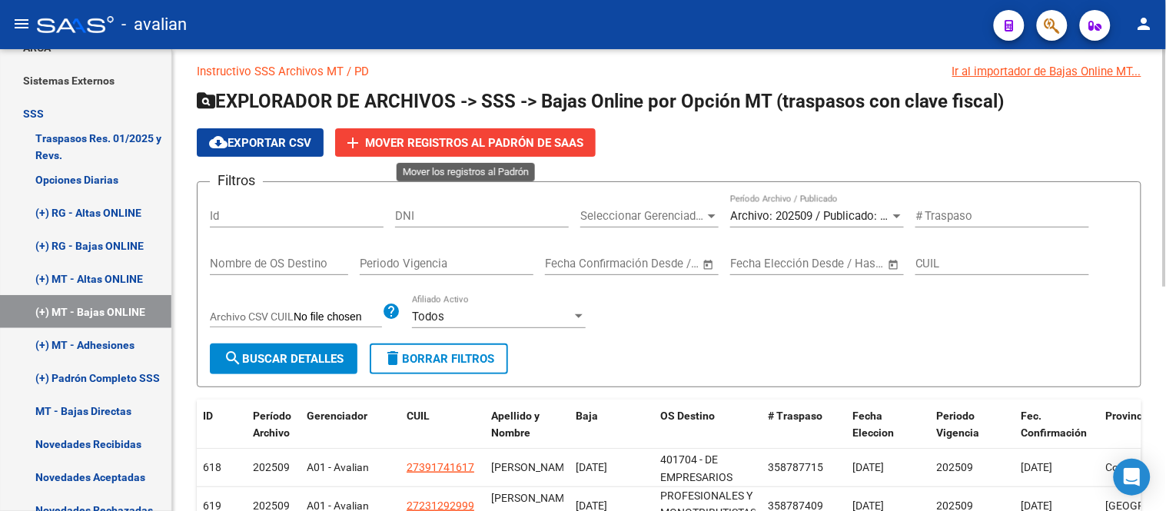
click at [493, 146] on span "Mover registros al PADRÓN de SAAS" at bounding box center [474, 143] width 218 height 14
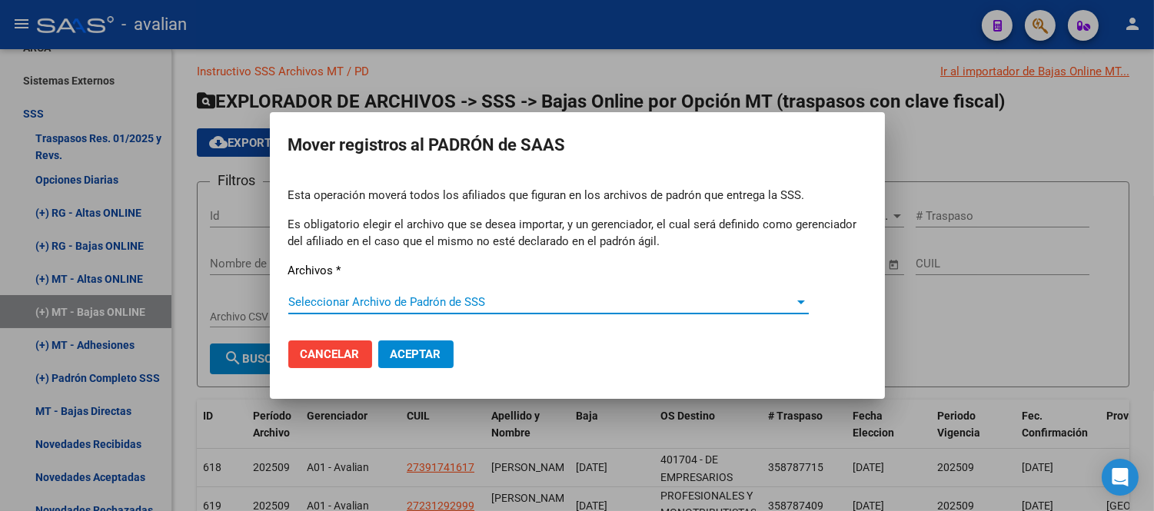
click at [465, 301] on span "Seleccionar Archivo de Padrón de SSS" at bounding box center [541, 302] width 506 height 14
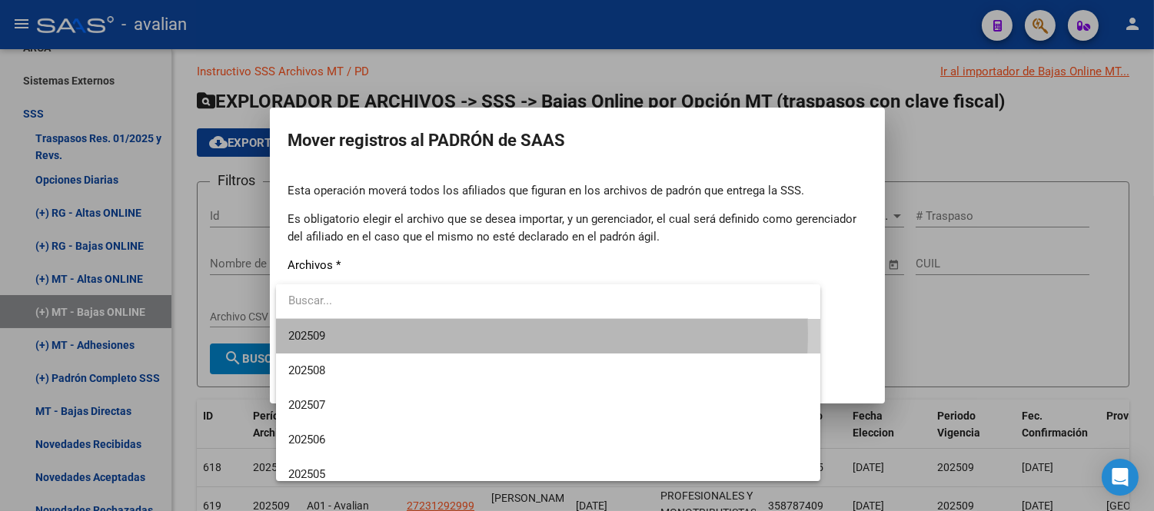
click at [434, 333] on span "202509" at bounding box center [548, 336] width 520 height 35
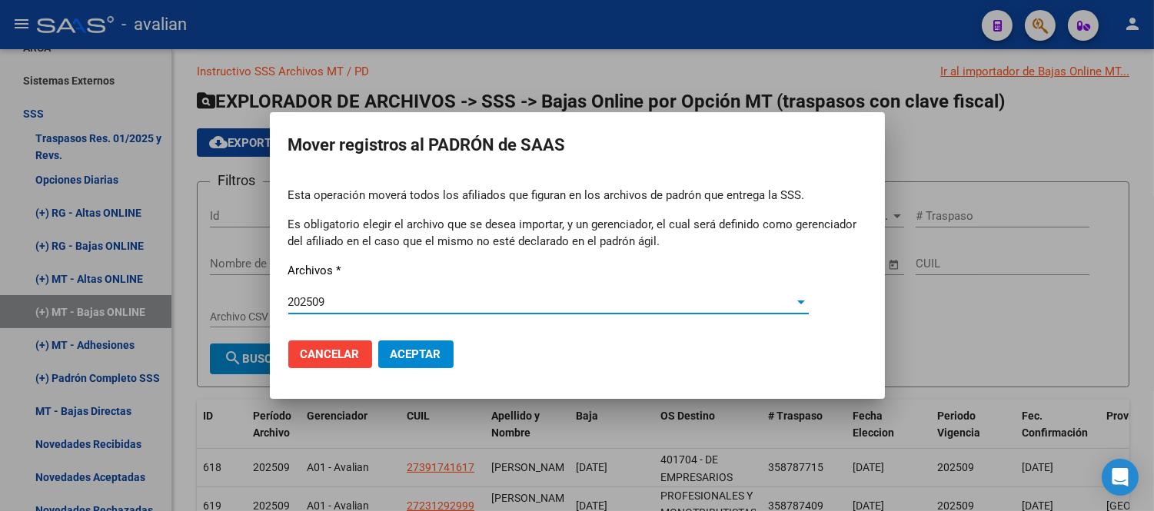
click at [434, 348] on span "Aceptar" at bounding box center [415, 354] width 51 height 14
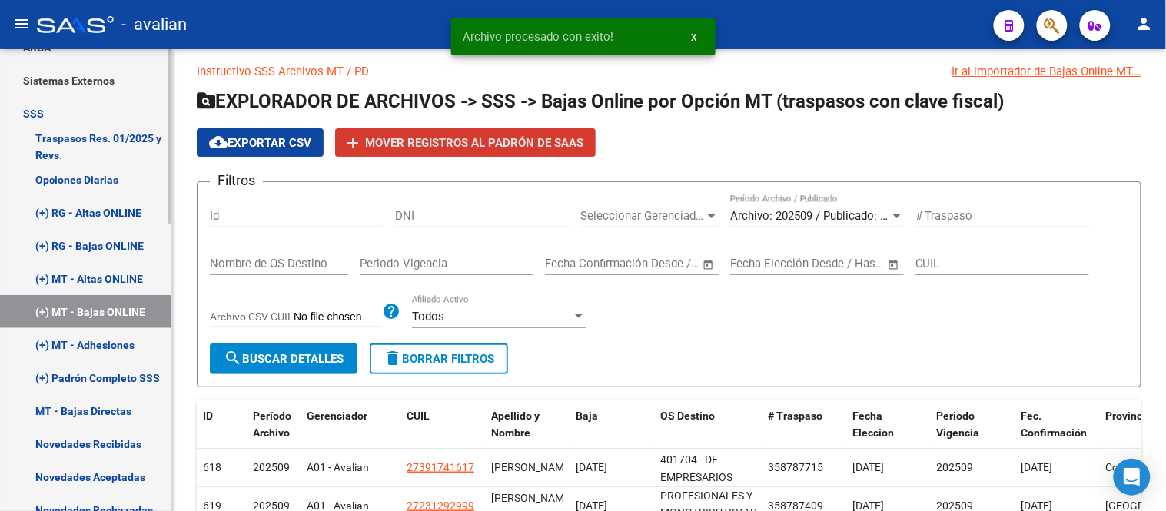
click at [100, 340] on link "(+) MT - Adhesiones" at bounding box center [85, 344] width 171 height 33
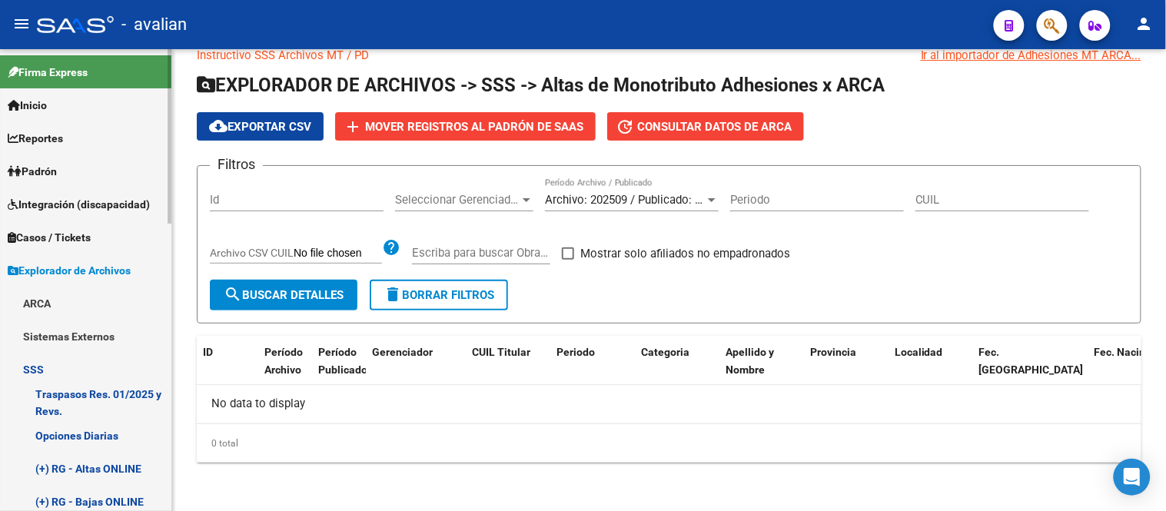
click at [59, 157] on link "Padrón" at bounding box center [85, 170] width 171 height 33
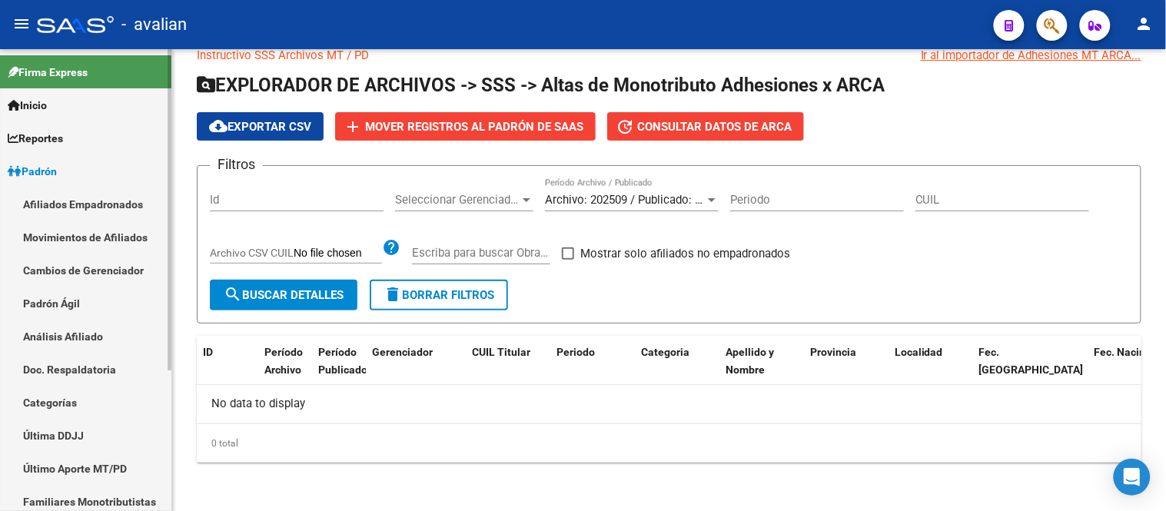
click at [72, 197] on link "Afiliados Empadronados" at bounding box center [85, 204] width 171 height 33
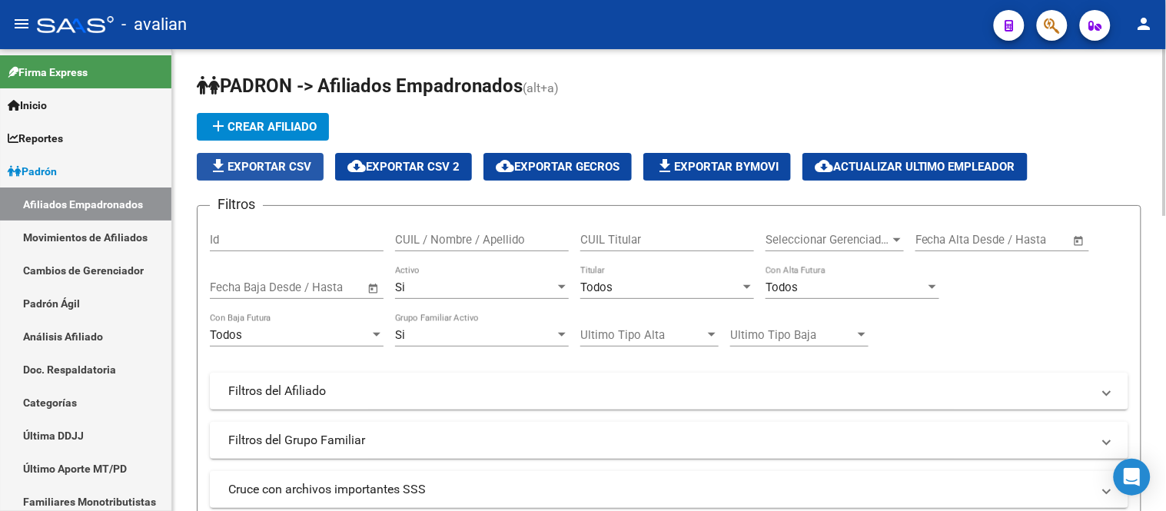
click at [269, 164] on span "file_download Exportar CSV" at bounding box center [260, 167] width 102 height 14
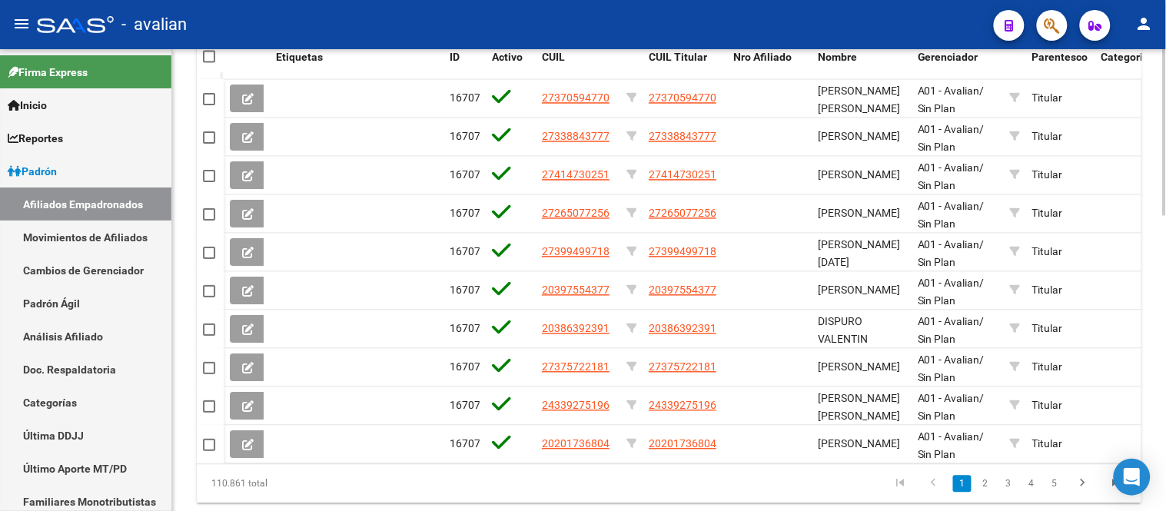
scroll to position [823, 0]
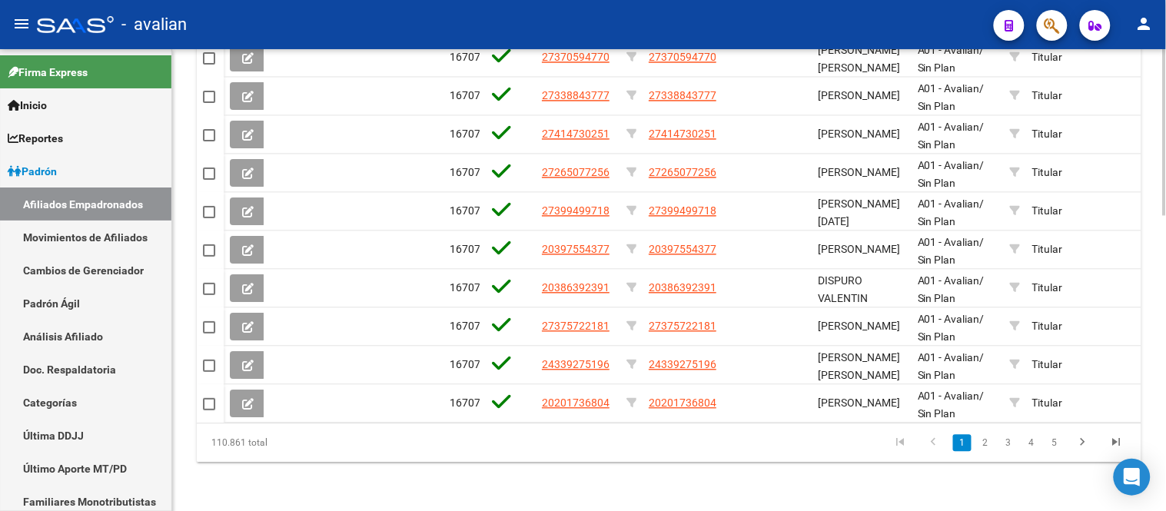
drag, startPoint x: 211, startPoint y: 441, endPoint x: 287, endPoint y: 444, distance: 75.4
click at [287, 444] on div "110.861 total" at bounding box center [290, 442] width 186 height 38
click at [357, 436] on div "110.861 total" at bounding box center [290, 442] width 186 height 38
drag, startPoint x: 208, startPoint y: 441, endPoint x: 270, endPoint y: 442, distance: 61.5
click at [270, 442] on div "110.861 total" at bounding box center [290, 442] width 186 height 38
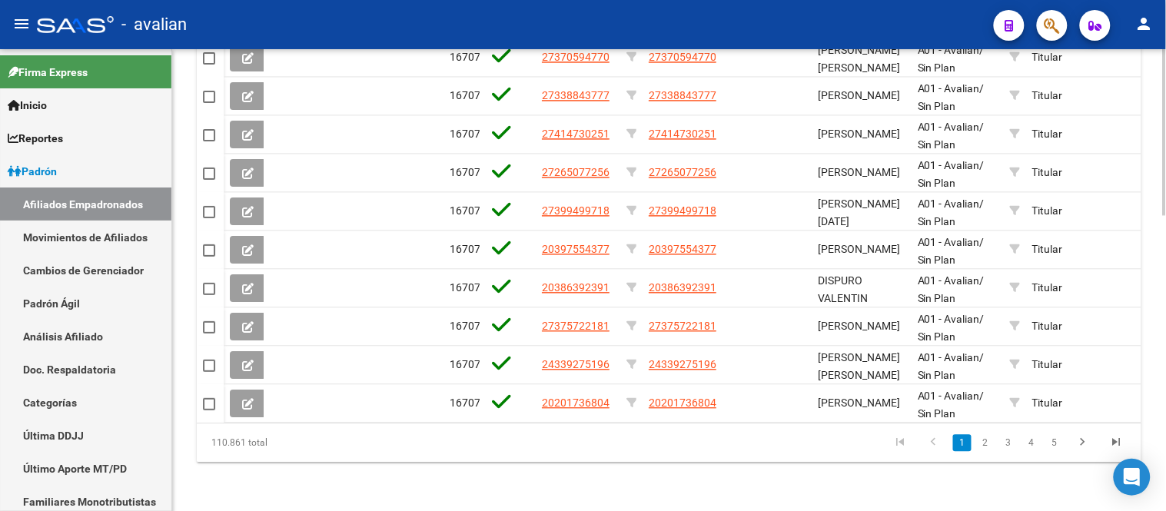
click at [355, 447] on div "110.861 total" at bounding box center [290, 442] width 186 height 38
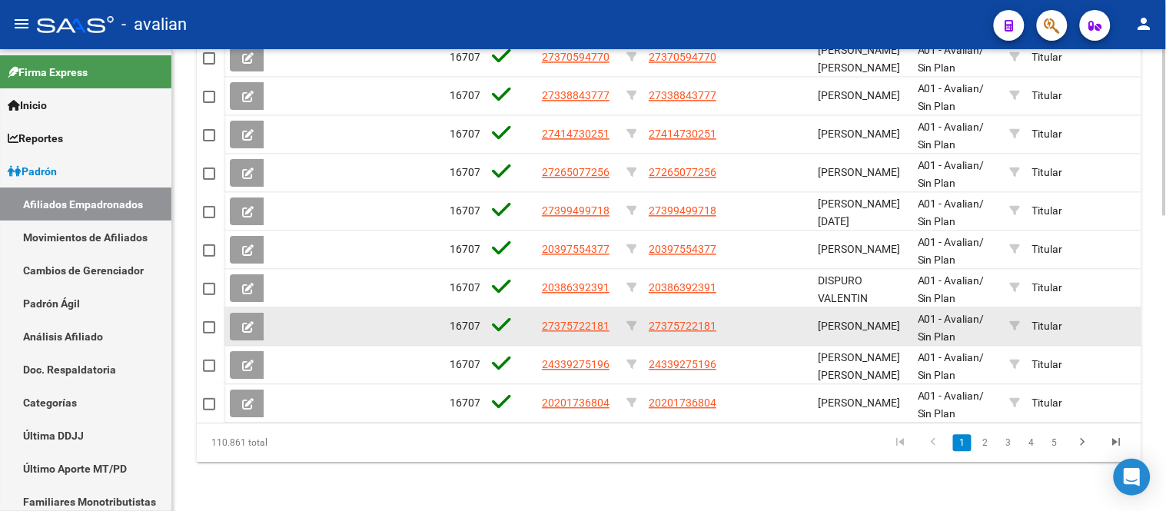
scroll to position [566, 0]
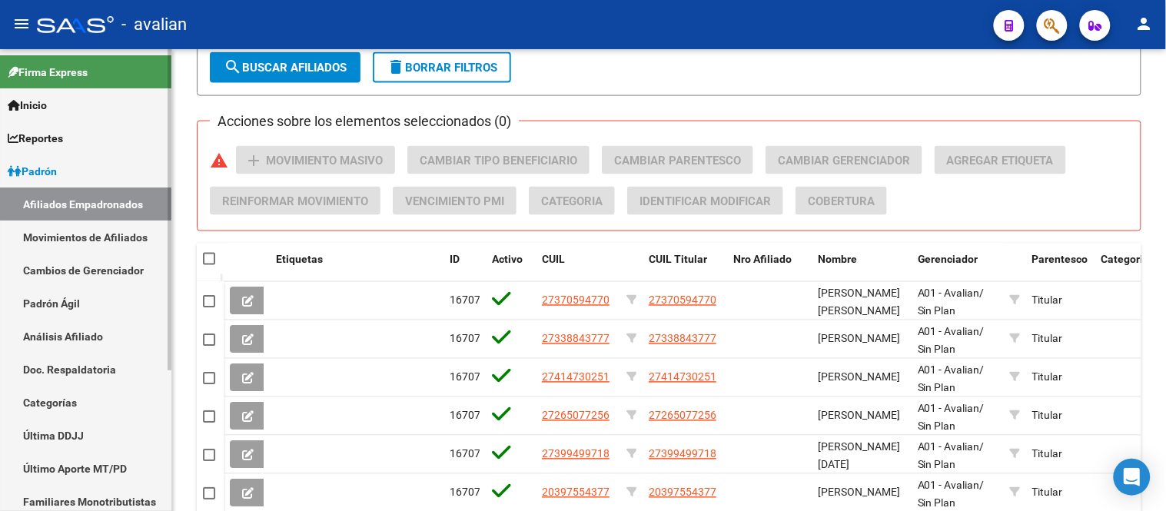
click at [98, 204] on link "Afiliados Empadronados" at bounding box center [85, 204] width 171 height 33
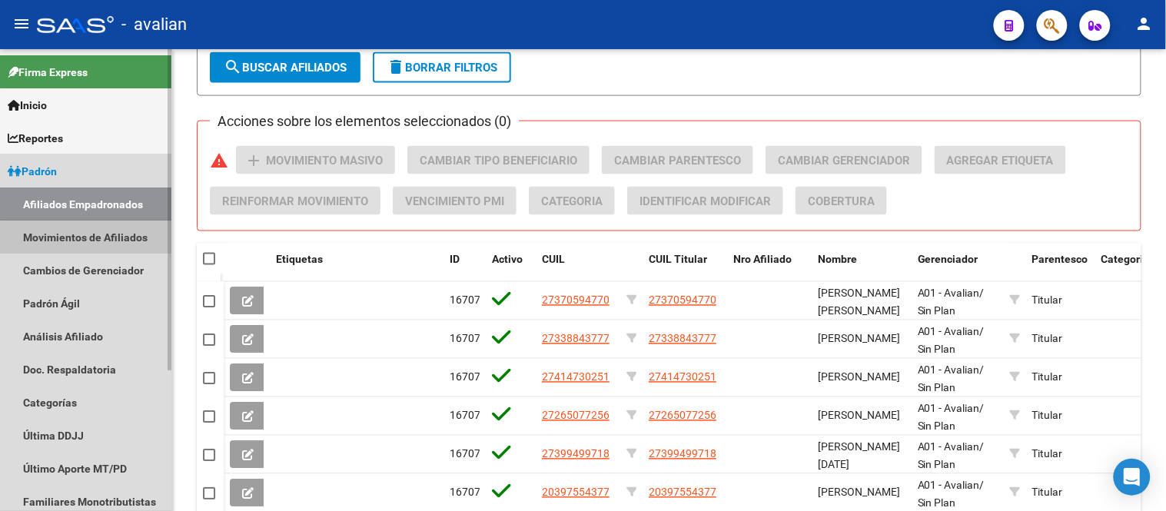
click at [98, 232] on link "Movimientos de Afiliados" at bounding box center [85, 237] width 171 height 33
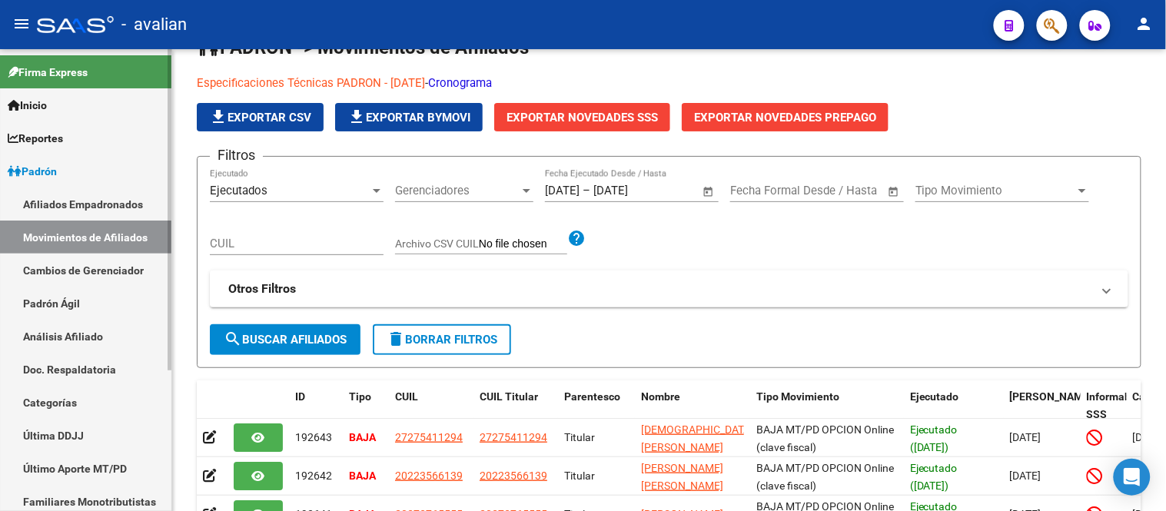
scroll to position [436, 0]
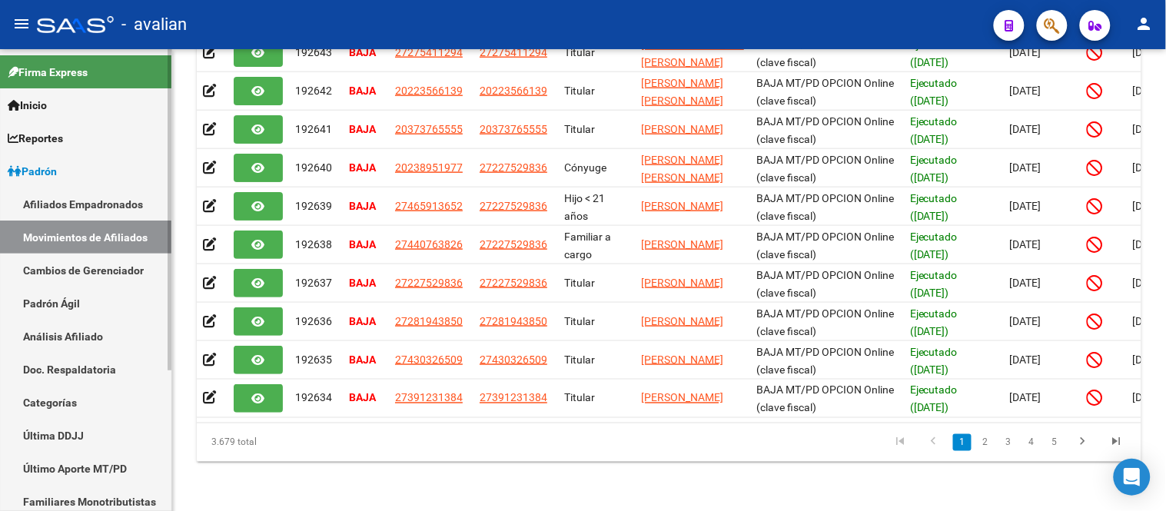
click at [94, 194] on link "Afiliados Empadronados" at bounding box center [85, 204] width 171 height 33
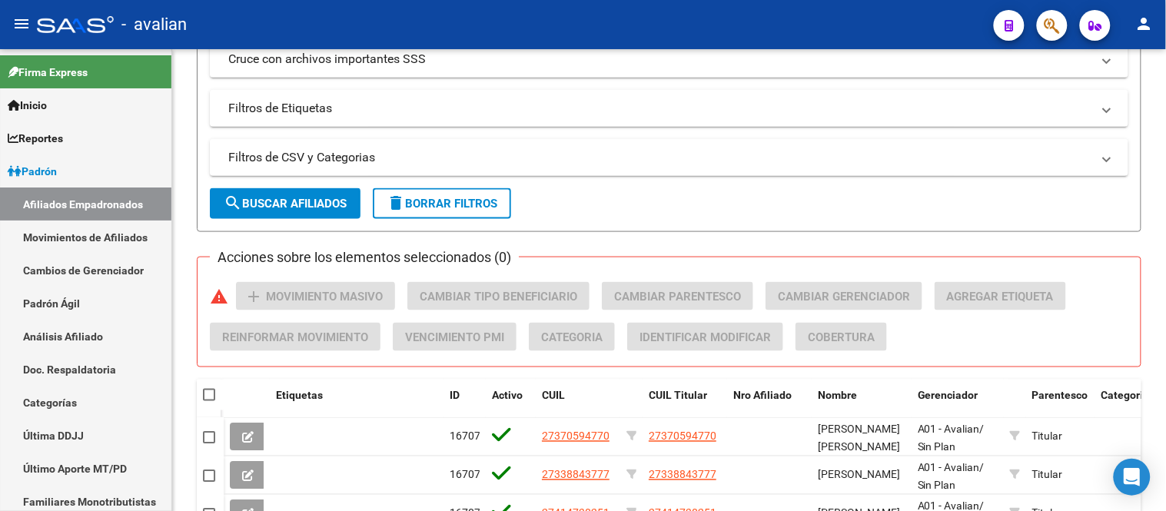
scroll to position [566, 0]
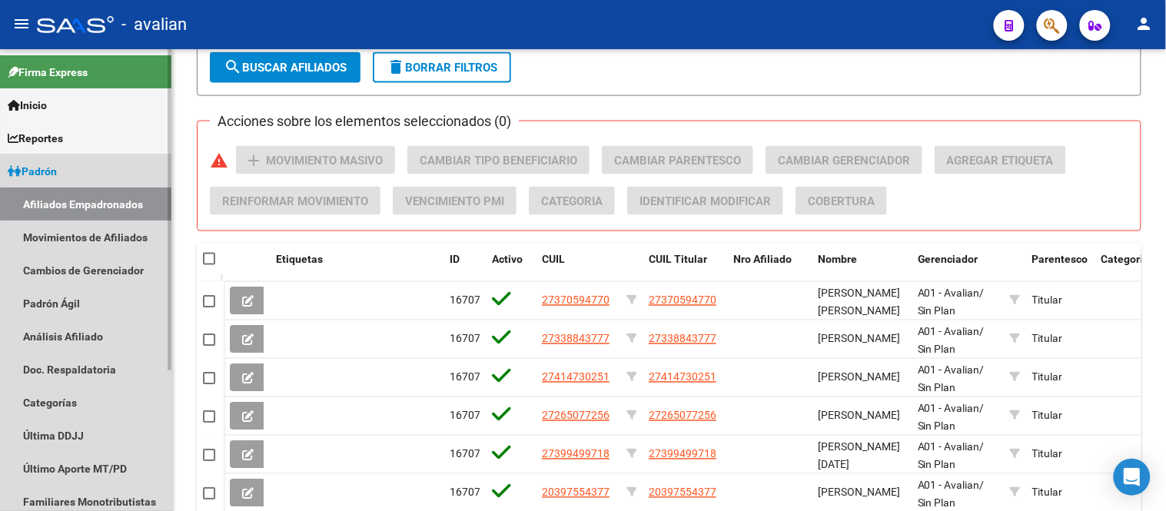
click at [81, 174] on link "Padrón" at bounding box center [85, 170] width 171 height 33
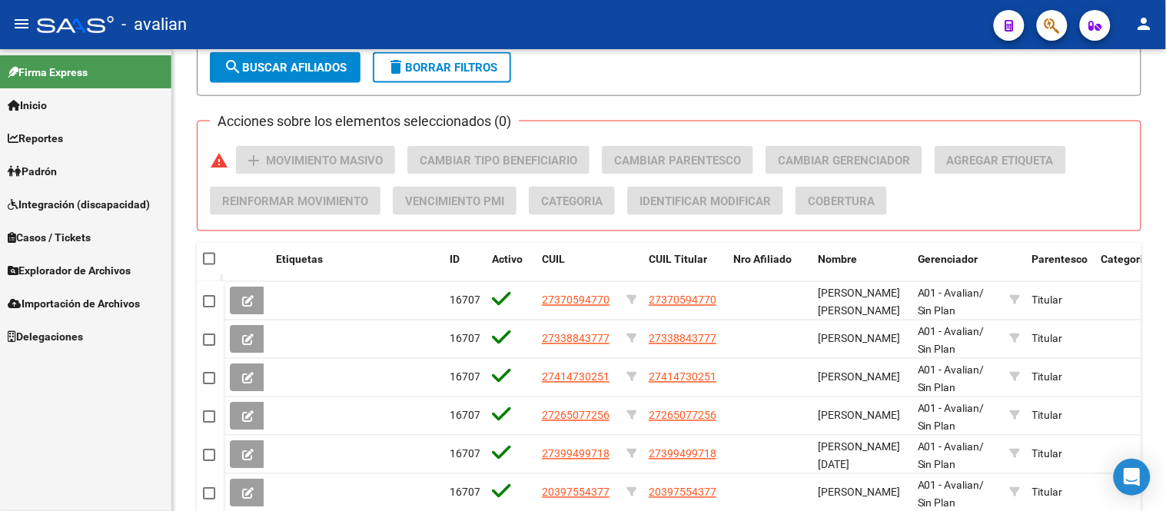
click at [81, 174] on link "Padrón" at bounding box center [85, 170] width 171 height 33
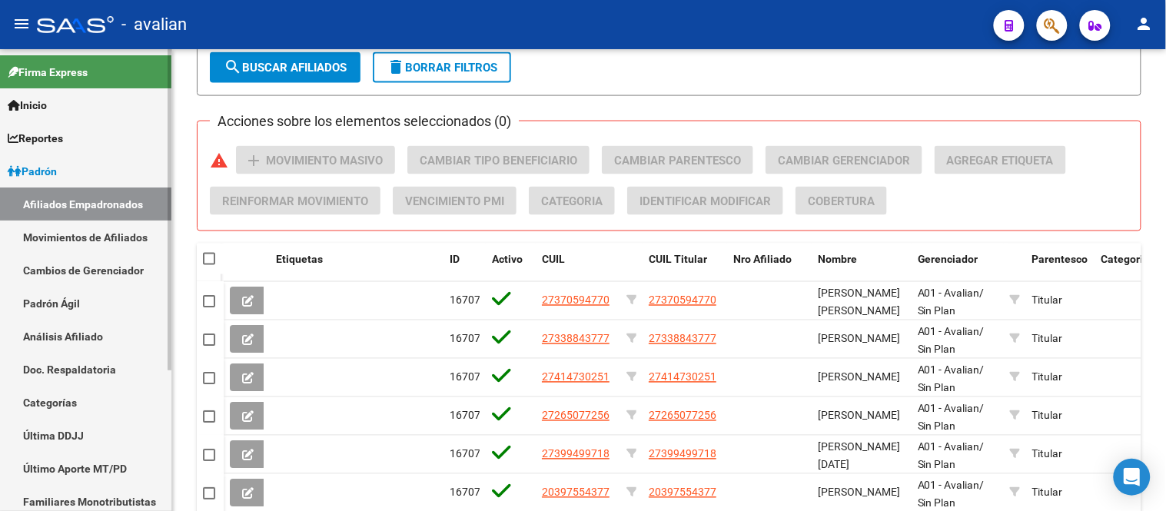
click at [95, 204] on link "Afiliados Empadronados" at bounding box center [85, 204] width 171 height 33
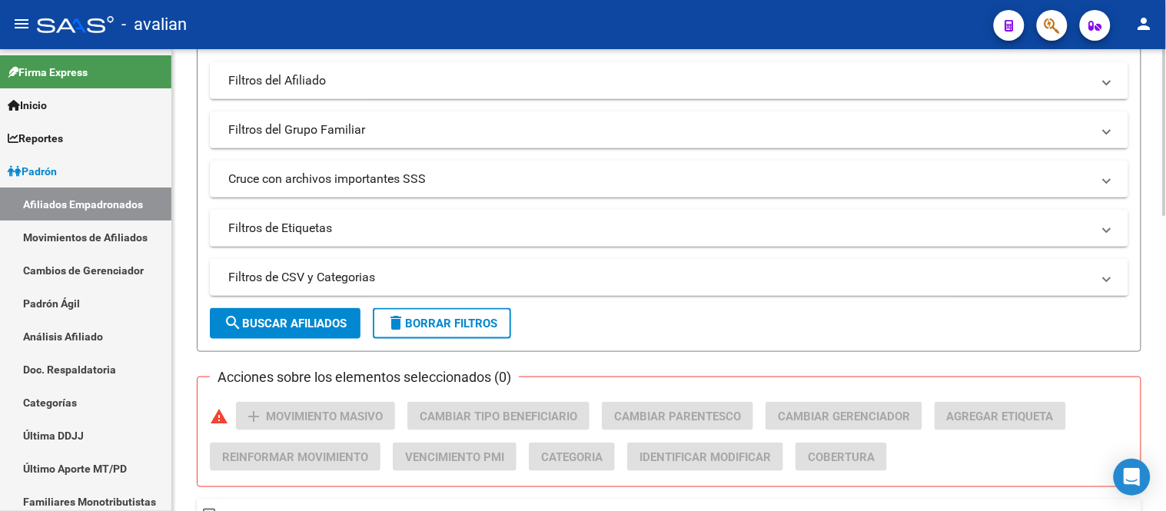
scroll to position [0, 0]
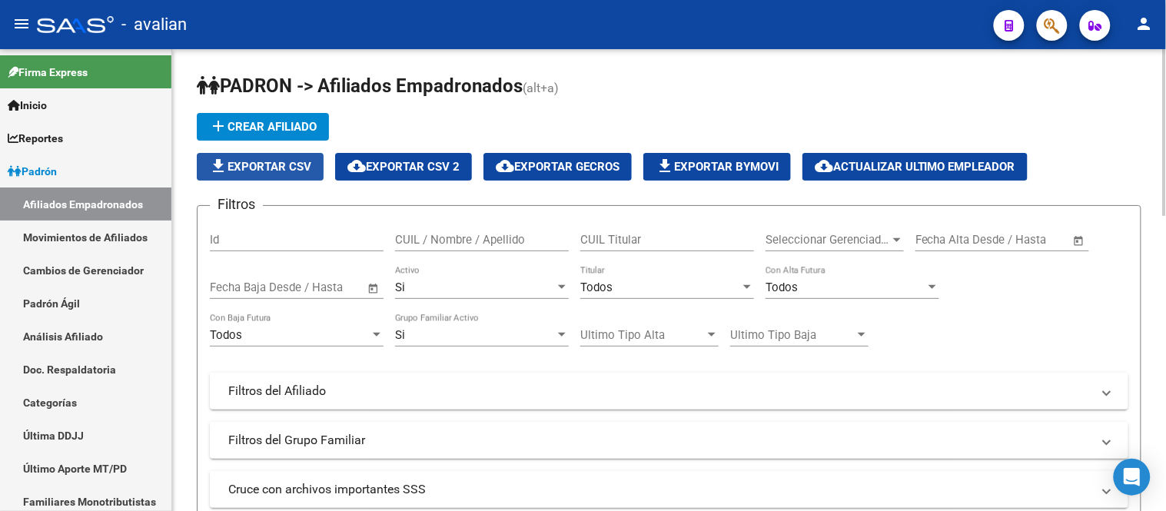
click at [282, 162] on span "file_download Exportar CSV" at bounding box center [260, 167] width 102 height 14
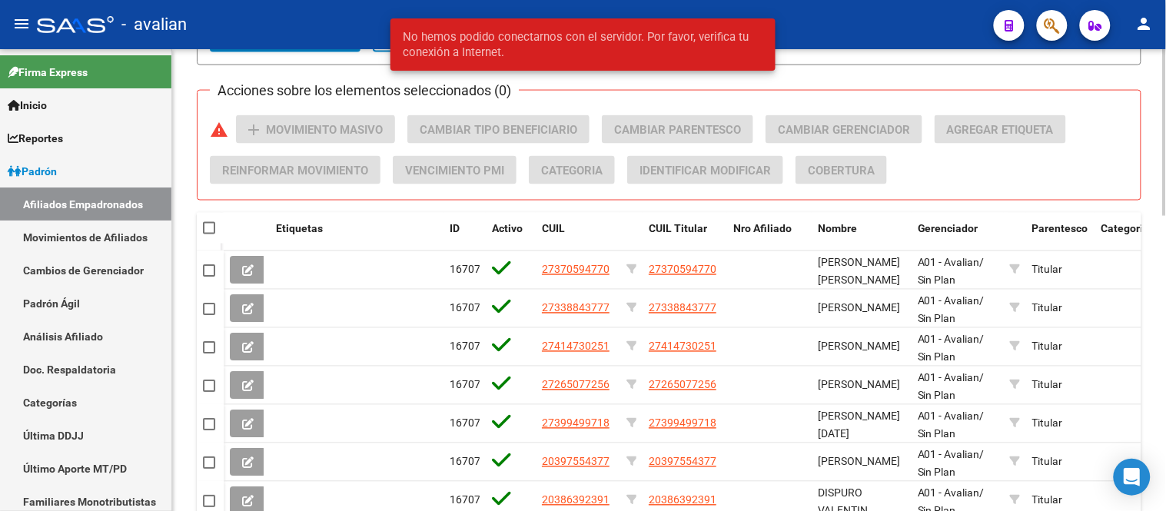
scroll to position [823, 0]
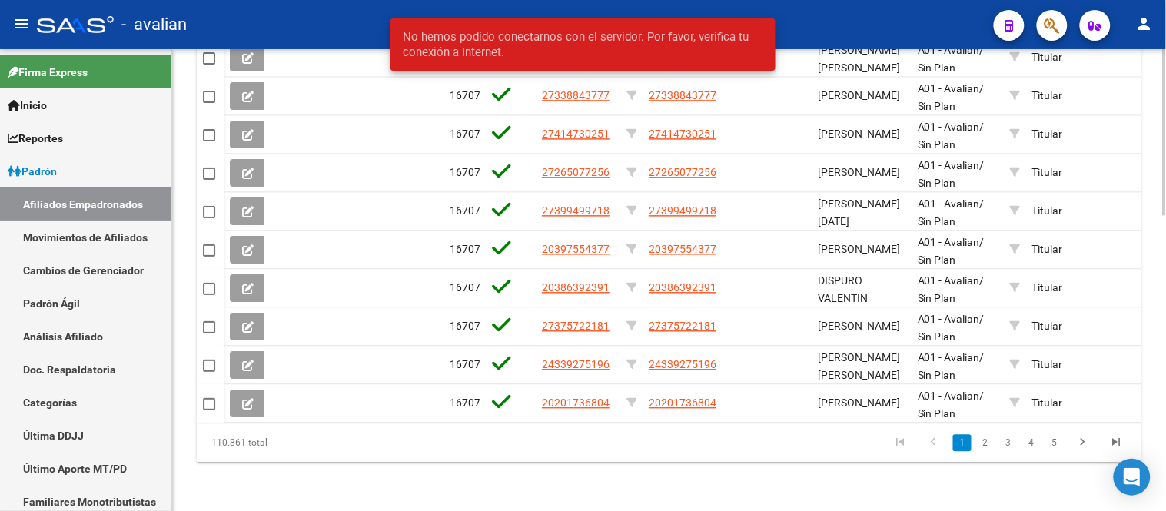
drag, startPoint x: 198, startPoint y: 446, endPoint x: 289, endPoint y: 446, distance: 91.5
click at [289, 446] on div "110.861 total" at bounding box center [290, 442] width 186 height 38
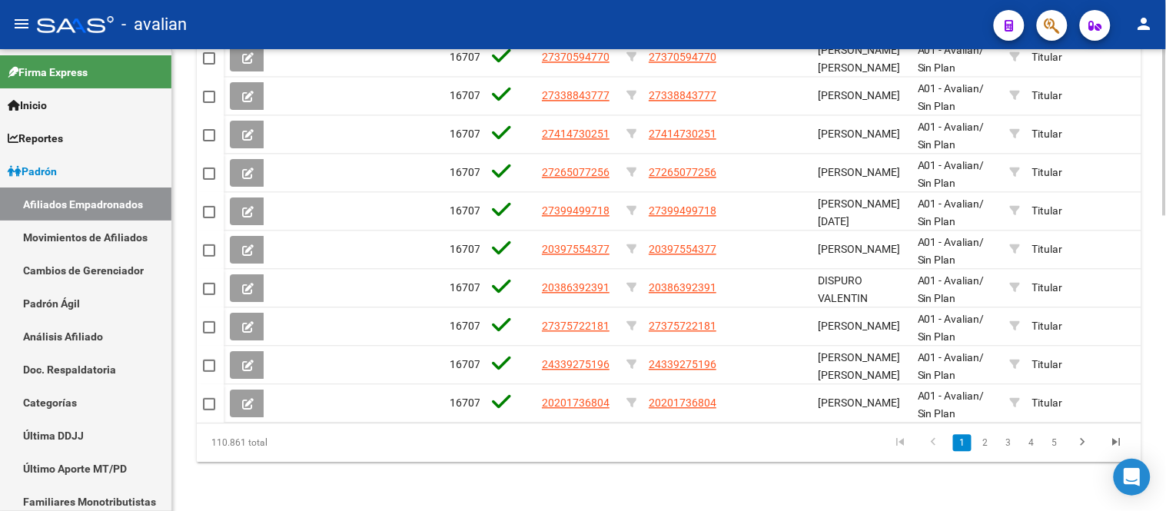
click at [400, 442] on datatable-pager "1 2 3 4 5" at bounding box center [761, 443] width 743 height 26
click at [88, 194] on link "Afiliados Empadronados" at bounding box center [85, 204] width 171 height 33
click at [88, 223] on link "Movimientos de Afiliados" at bounding box center [85, 237] width 171 height 33
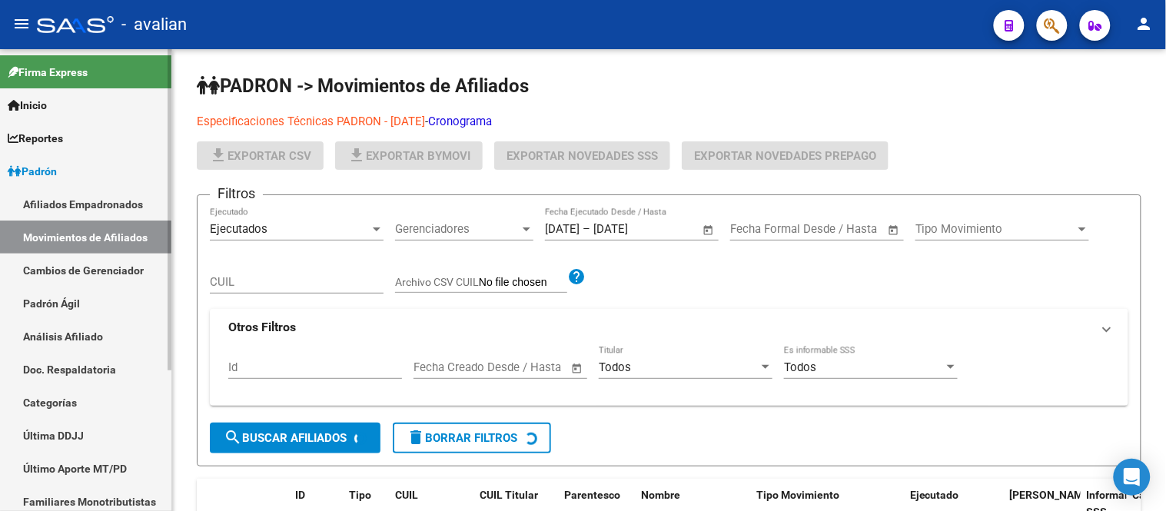
click at [85, 202] on link "Afiliados Empadronados" at bounding box center [85, 204] width 171 height 33
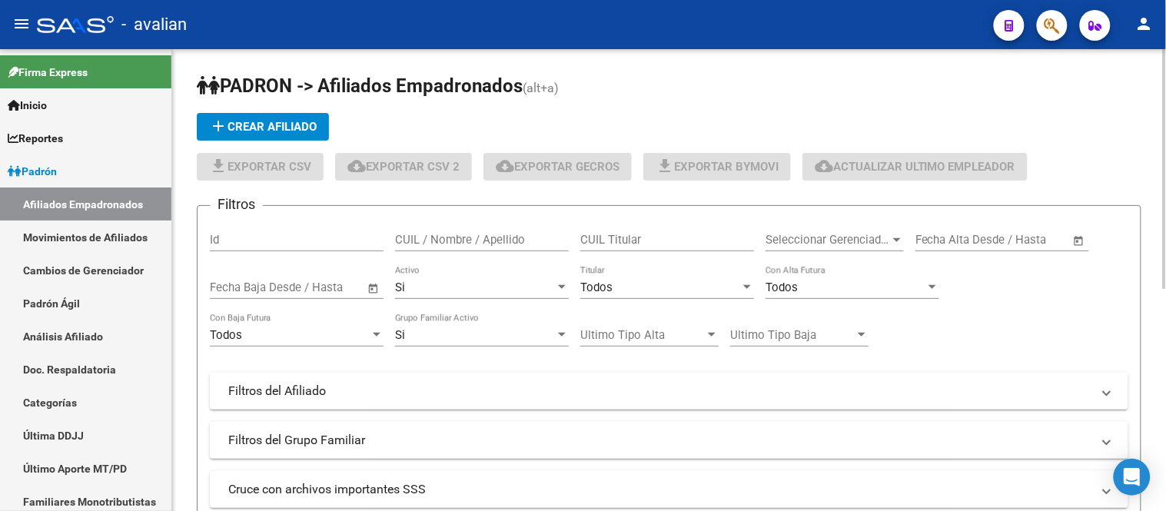
click at [484, 234] on input "CUIL / Nombre / Apellido" at bounding box center [482, 240] width 174 height 14
paste input "23277266814"
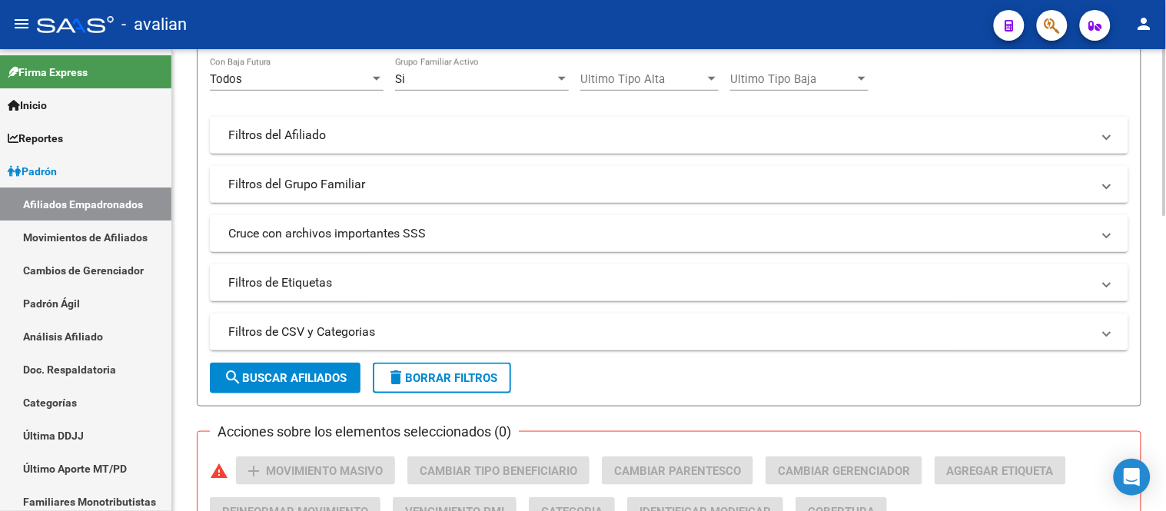
type input "23277266814"
click at [301, 370] on button "search Buscar Afiliados" at bounding box center [285, 378] width 151 height 31
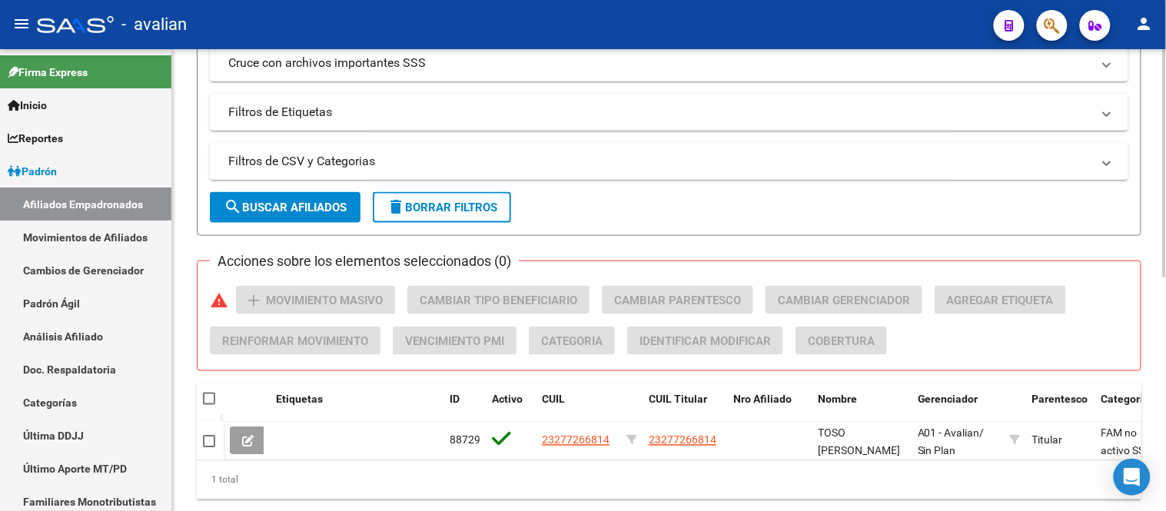
click at [356, 152] on mat-expansion-panel-header "Filtros de CSV y Categorias" at bounding box center [669, 161] width 918 height 37
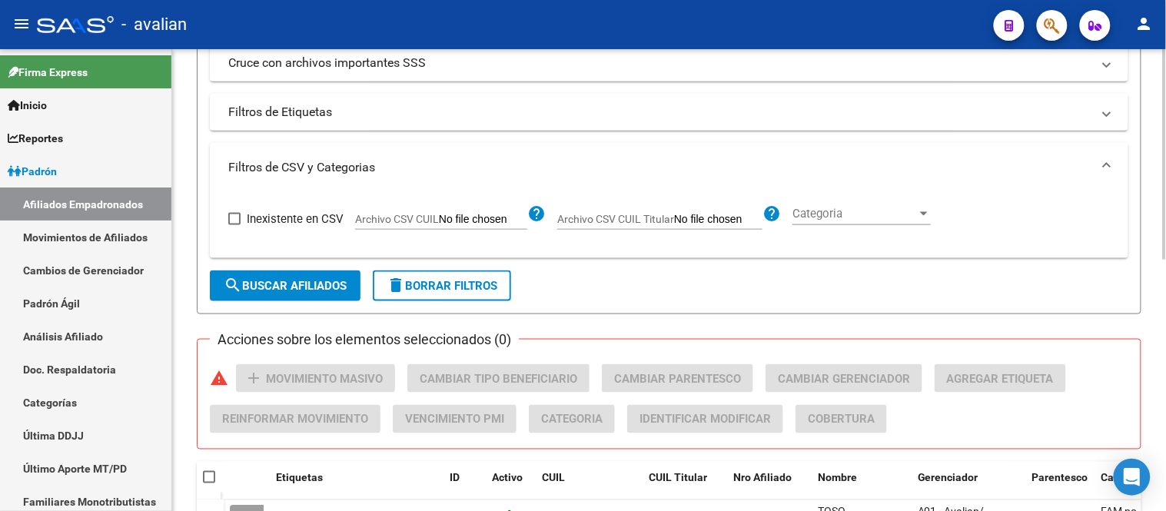
click at [902, 211] on span "Categoria" at bounding box center [854, 214] width 125 height 14
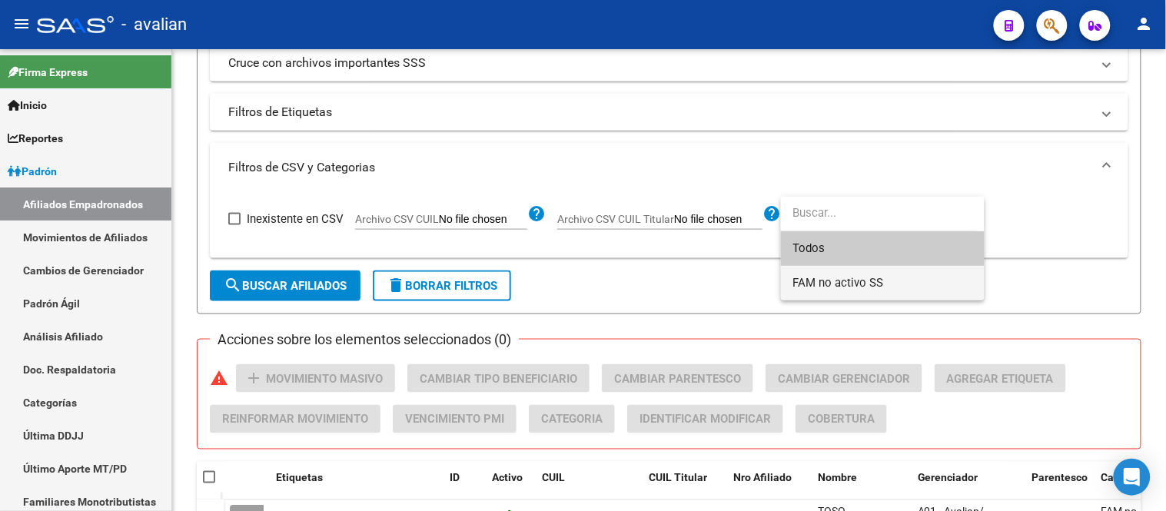
click at [882, 278] on span "FAM no activo SS" at bounding box center [882, 283] width 179 height 35
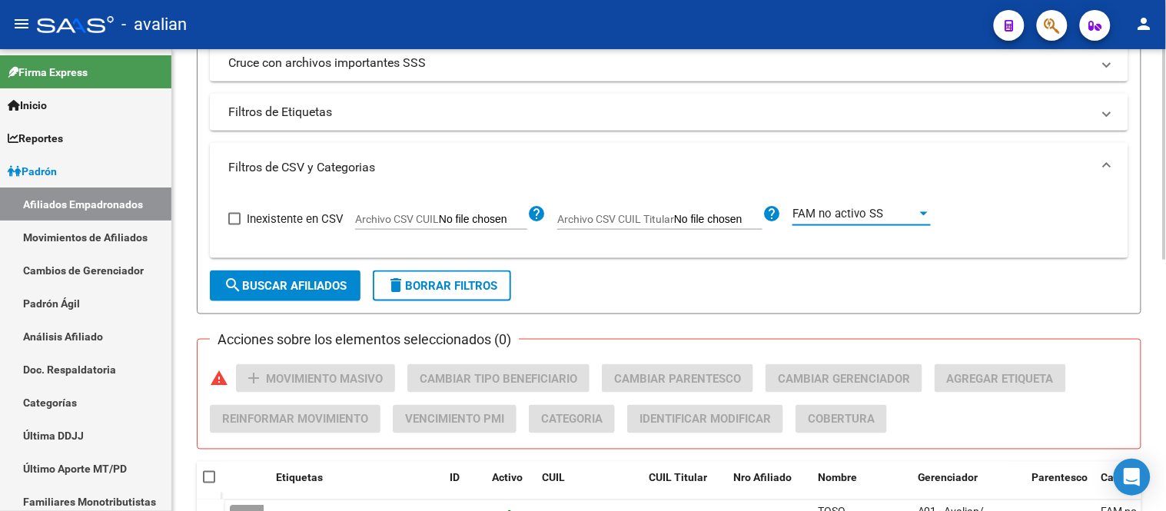
scroll to position [512, 0]
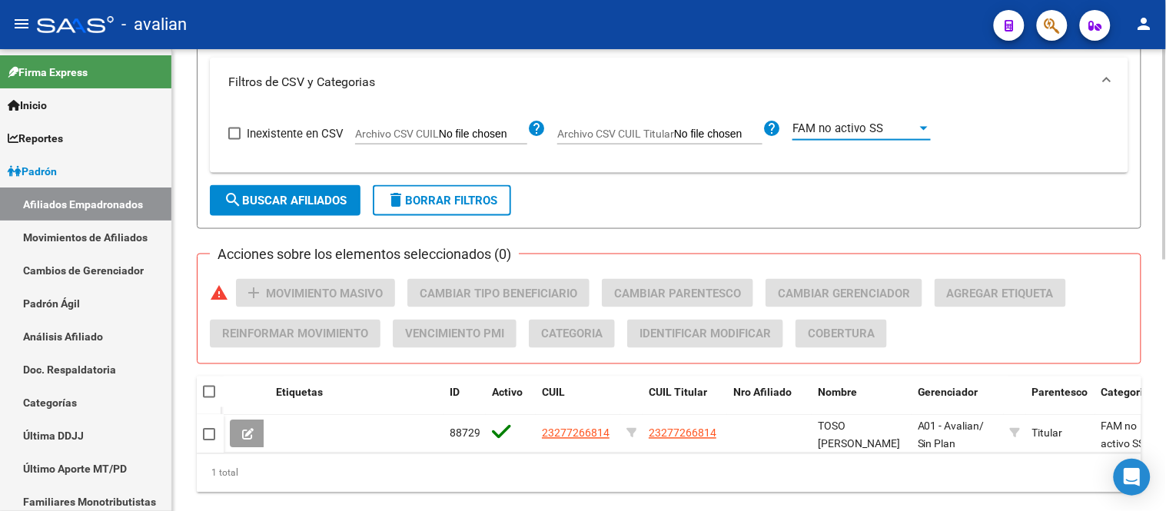
click at [203, 393] on span at bounding box center [209, 392] width 12 height 12
click at [208, 398] on input "checkbox" at bounding box center [208, 398] width 1 height 1
checkbox input "true"
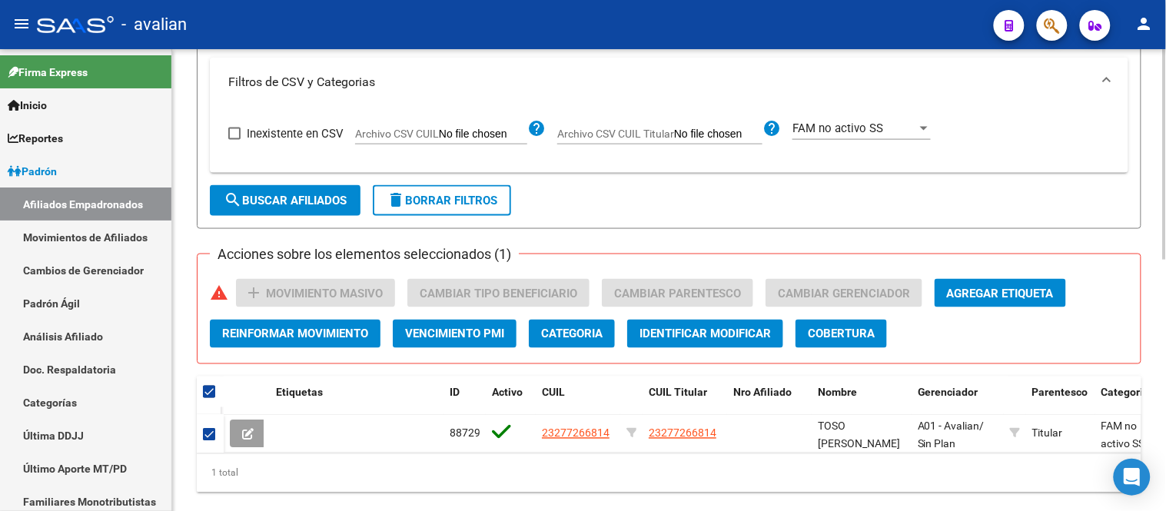
click at [583, 338] on span "Categoria" at bounding box center [571, 334] width 61 height 14
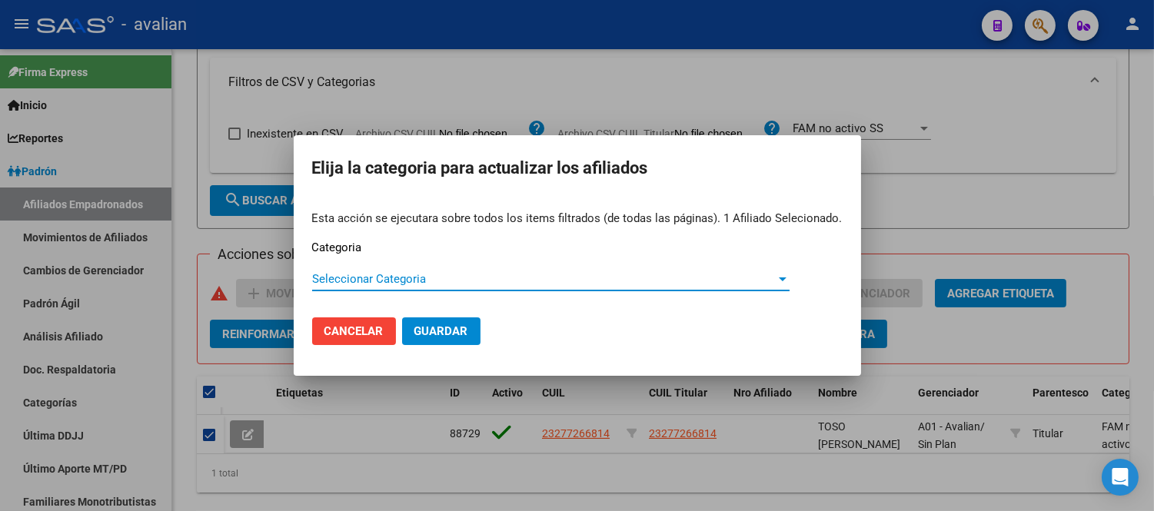
click at [558, 277] on span "Seleccionar Categoria" at bounding box center [543, 279] width 463 height 14
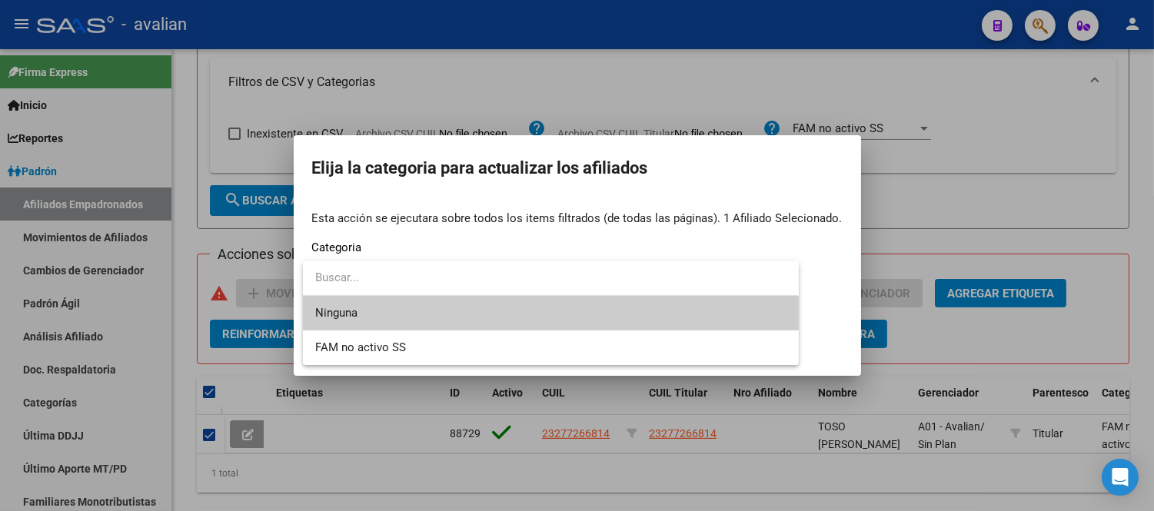
click at [449, 311] on span "Ninguna" at bounding box center [550, 313] width 470 height 35
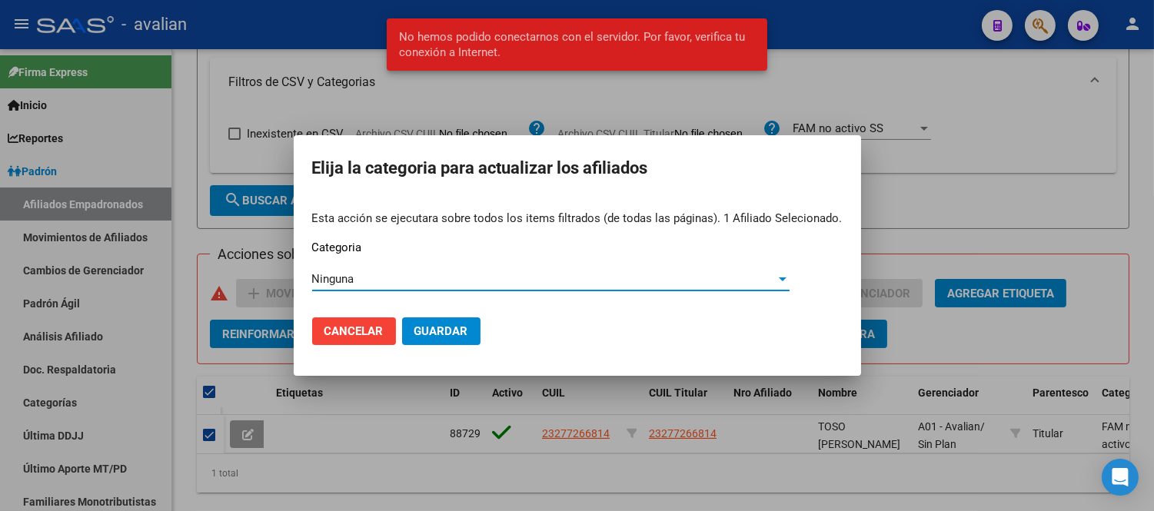
click at [452, 335] on span "Guardar" at bounding box center [441, 331] width 54 height 14
checkbox input "false"
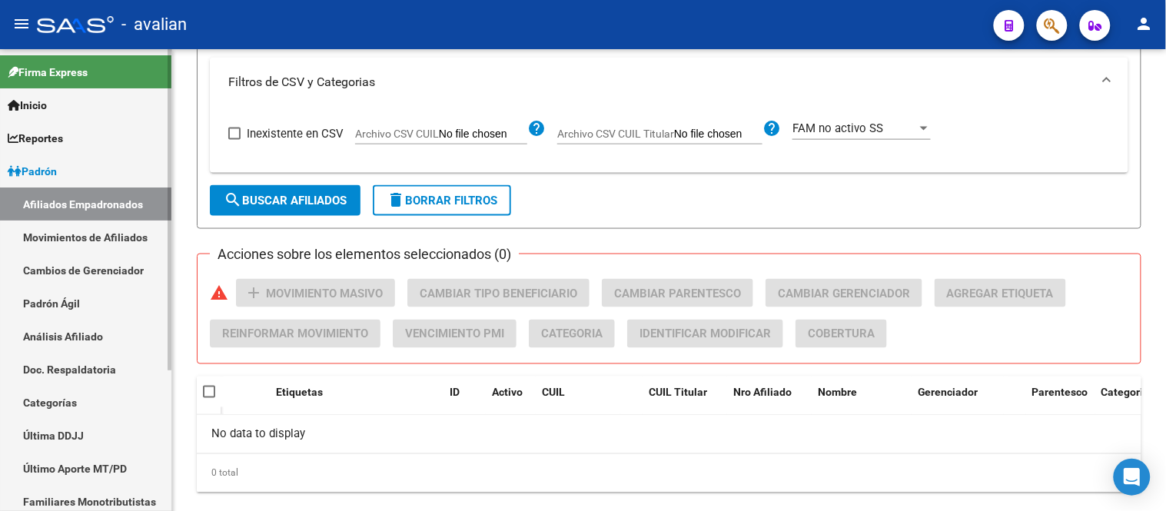
click at [80, 234] on link "Movimientos de Afiliados" at bounding box center [85, 237] width 171 height 33
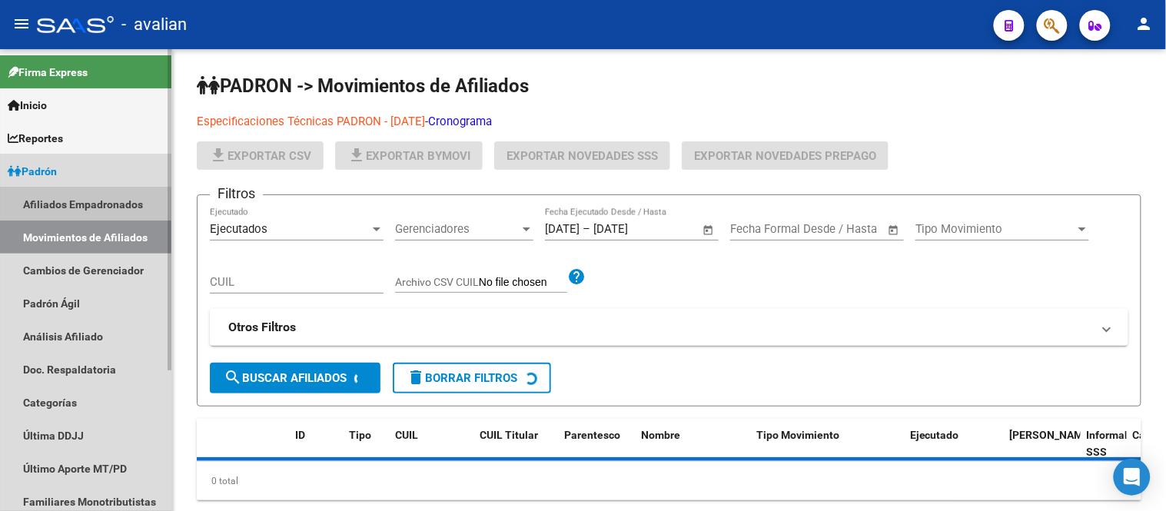
click at [80, 204] on link "Afiliados Empadronados" at bounding box center [85, 204] width 171 height 33
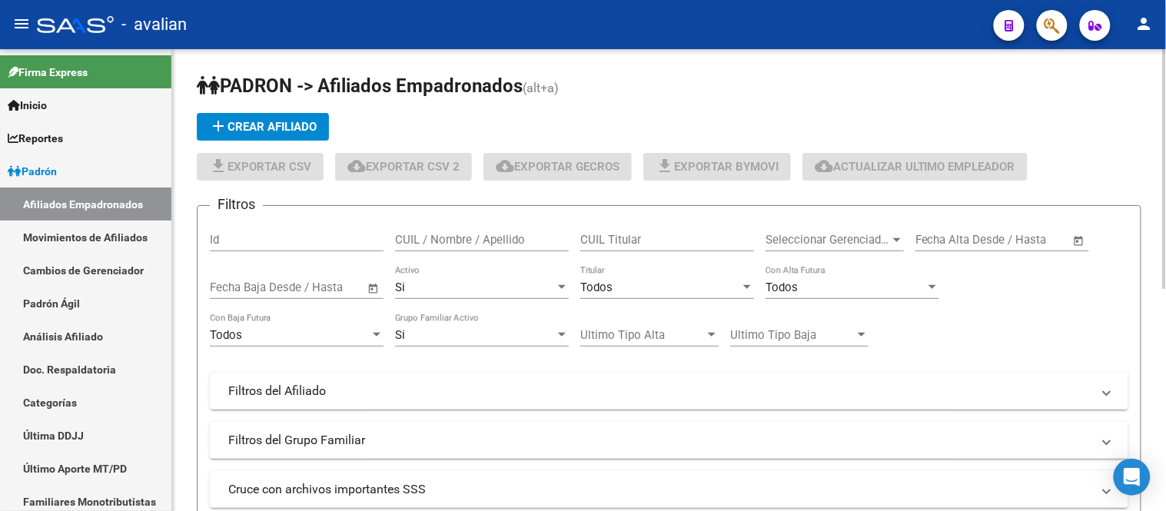
click at [464, 243] on input "CUIL / Nombre / Apellido" at bounding box center [482, 240] width 174 height 14
paste input "27322807703"
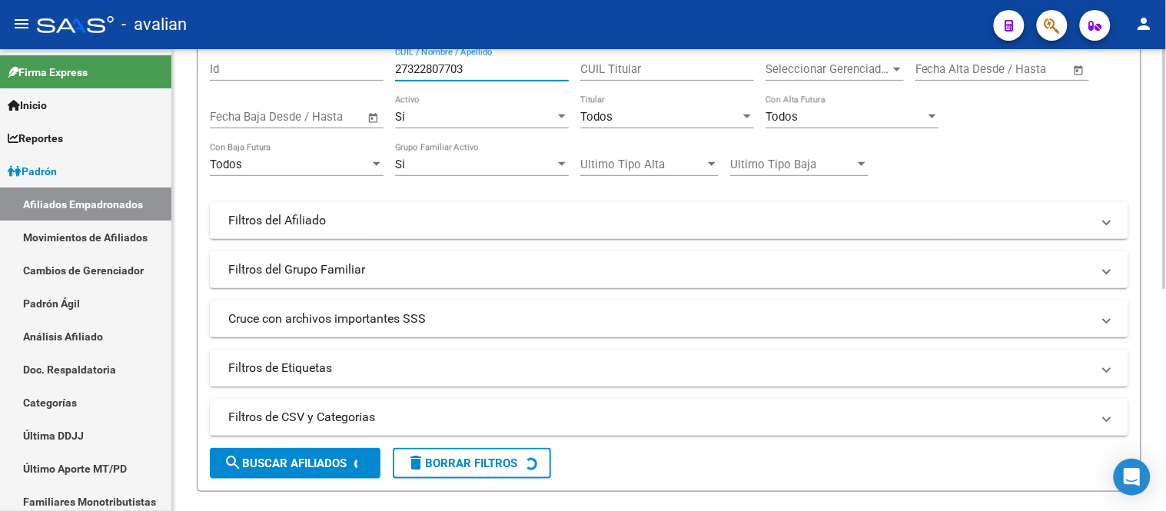
scroll to position [256, 0]
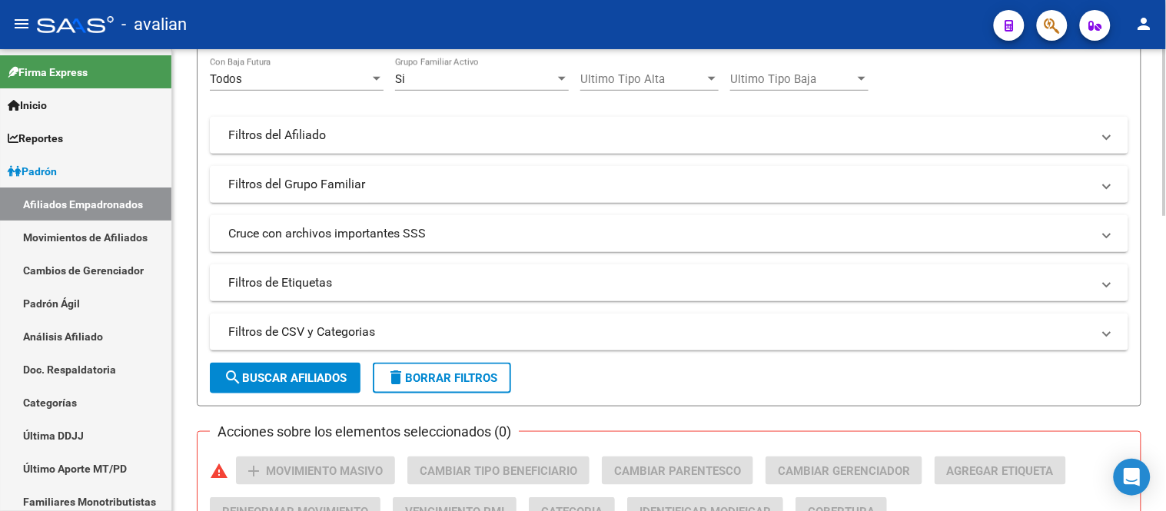
type input "27322807703"
click at [329, 382] on span "search Buscar Afiliados" at bounding box center [285, 378] width 123 height 14
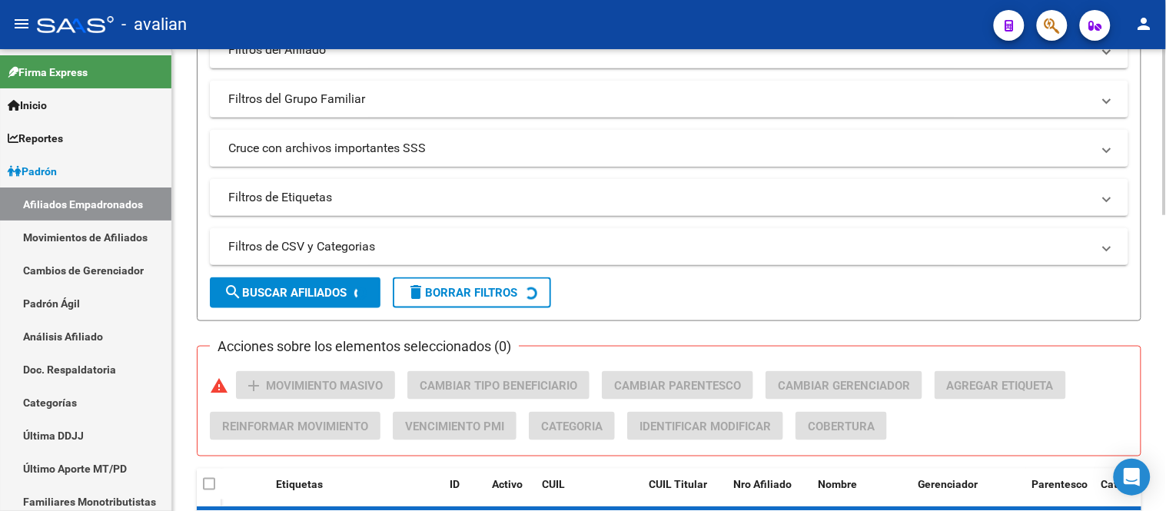
scroll to position [427, 0]
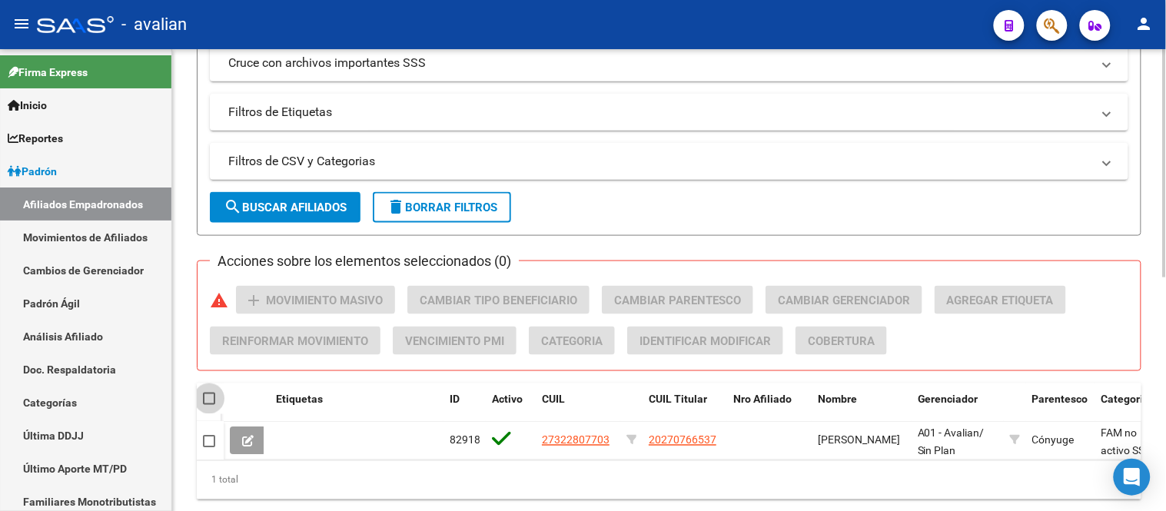
click at [213, 397] on span at bounding box center [209, 399] width 12 height 12
click at [209, 405] on input "checkbox" at bounding box center [208, 405] width 1 height 1
checkbox input "true"
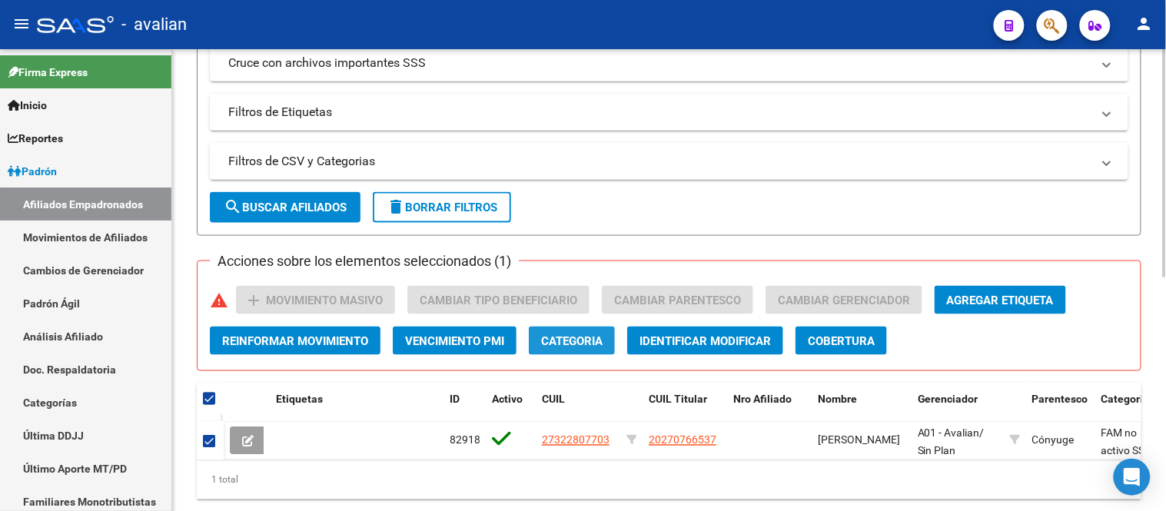
click at [582, 339] on span "Categoria" at bounding box center [571, 341] width 61 height 14
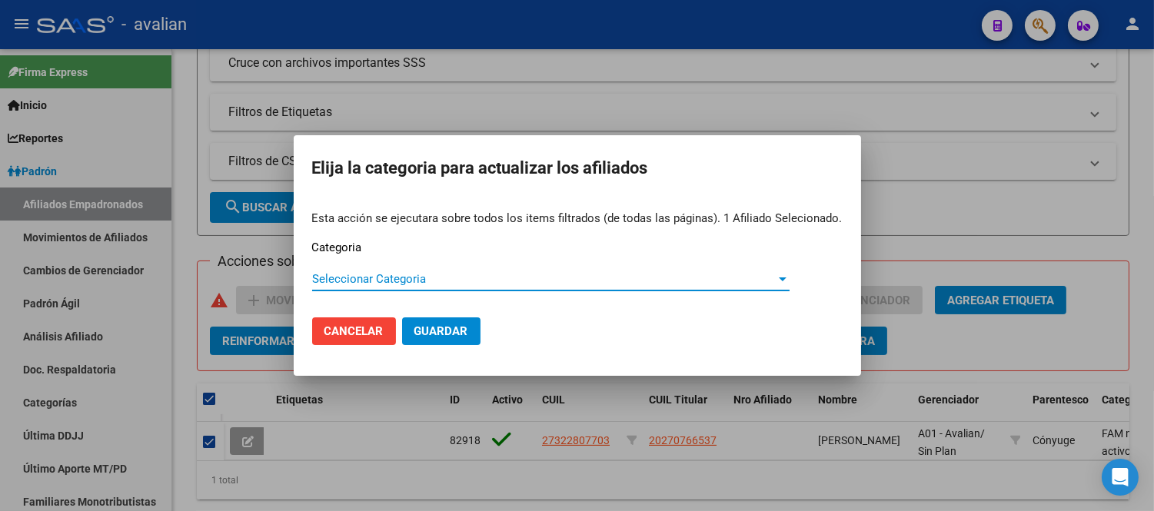
click at [482, 277] on span "Seleccionar Categoria" at bounding box center [543, 279] width 463 height 14
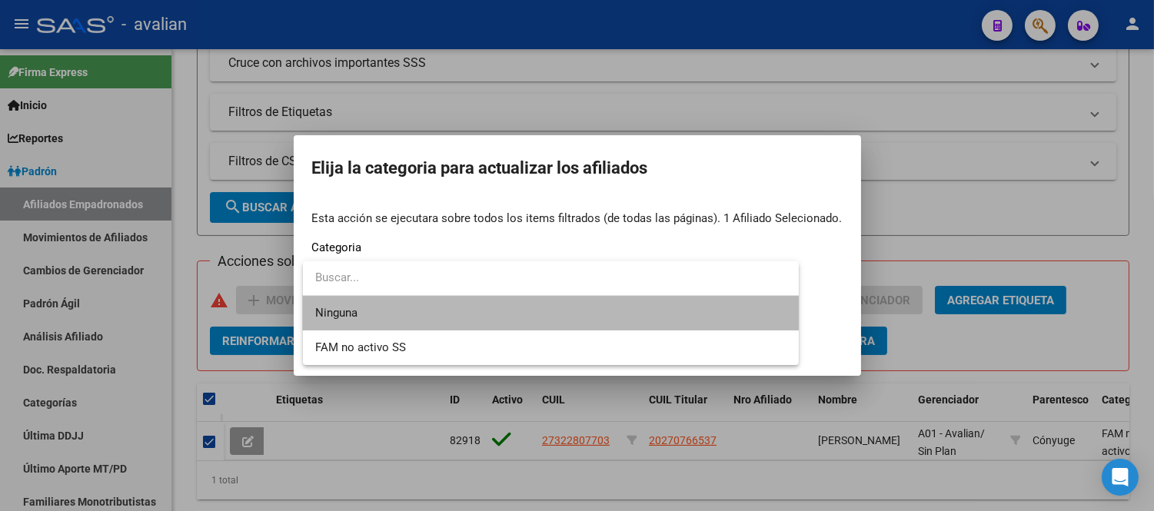
click at [493, 309] on span "Ninguna" at bounding box center [550, 313] width 470 height 35
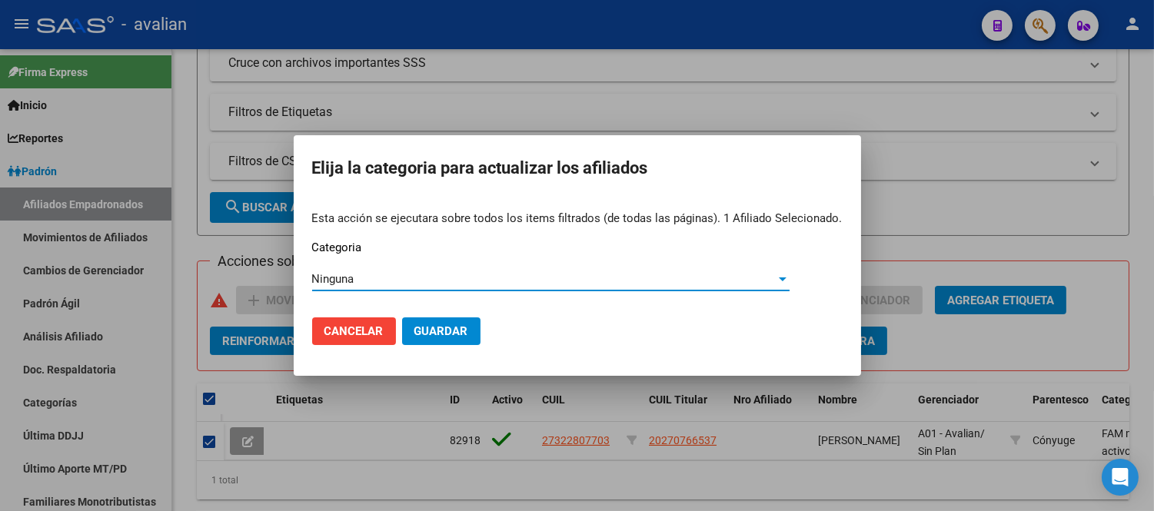
click at [457, 323] on button "Guardar" at bounding box center [441, 331] width 78 height 28
checkbox input "false"
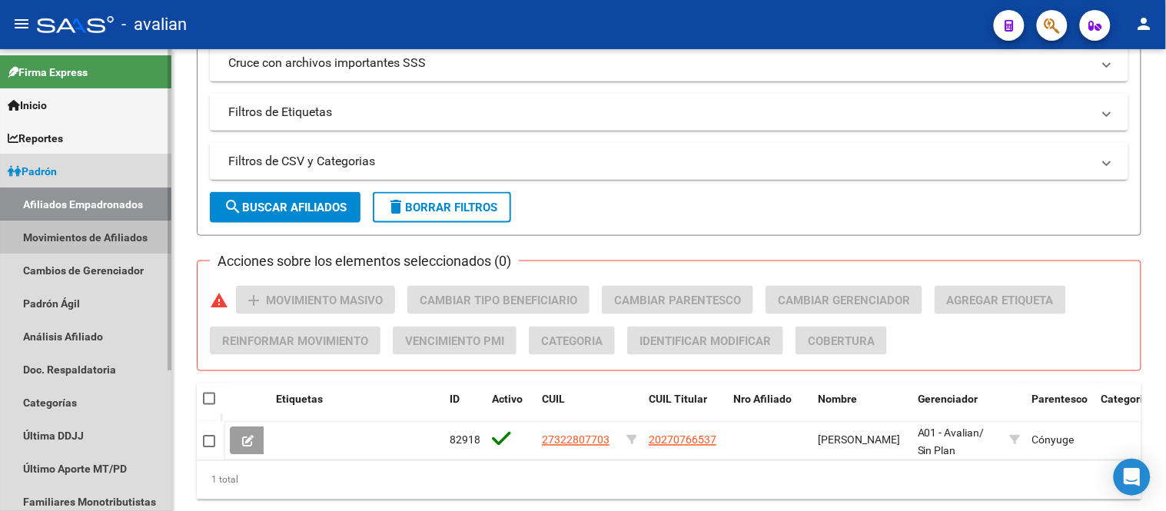
click at [78, 239] on link "Movimientos de Afiliados" at bounding box center [85, 237] width 171 height 33
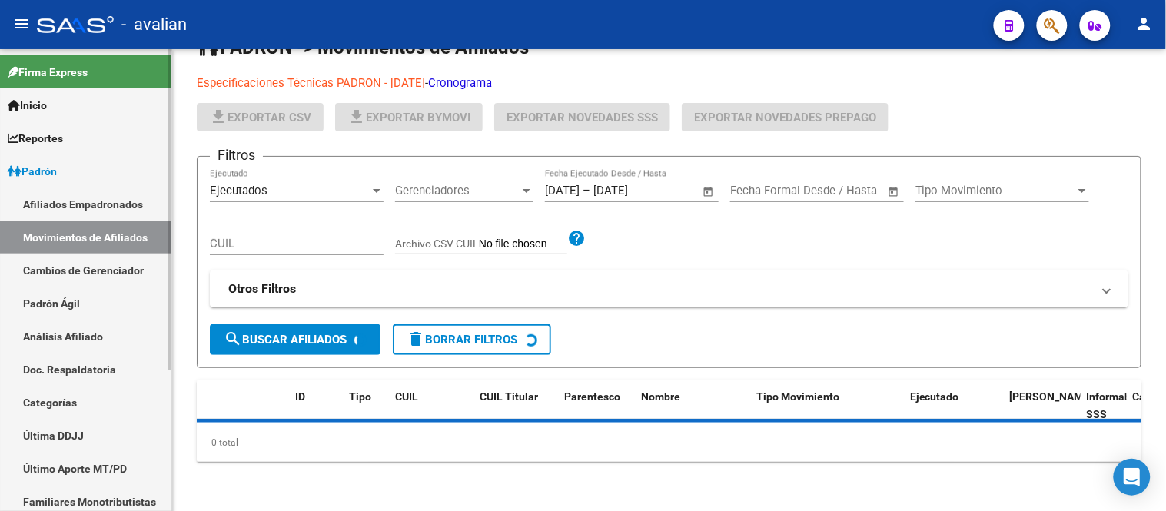
click at [71, 202] on link "Afiliados Empadronados" at bounding box center [85, 204] width 171 height 33
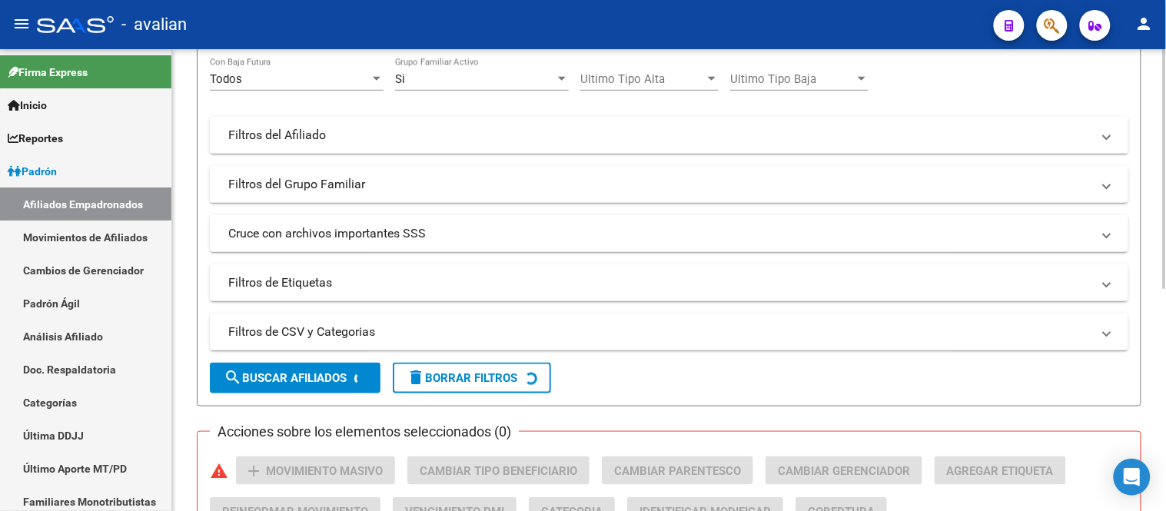
scroll to position [85, 0]
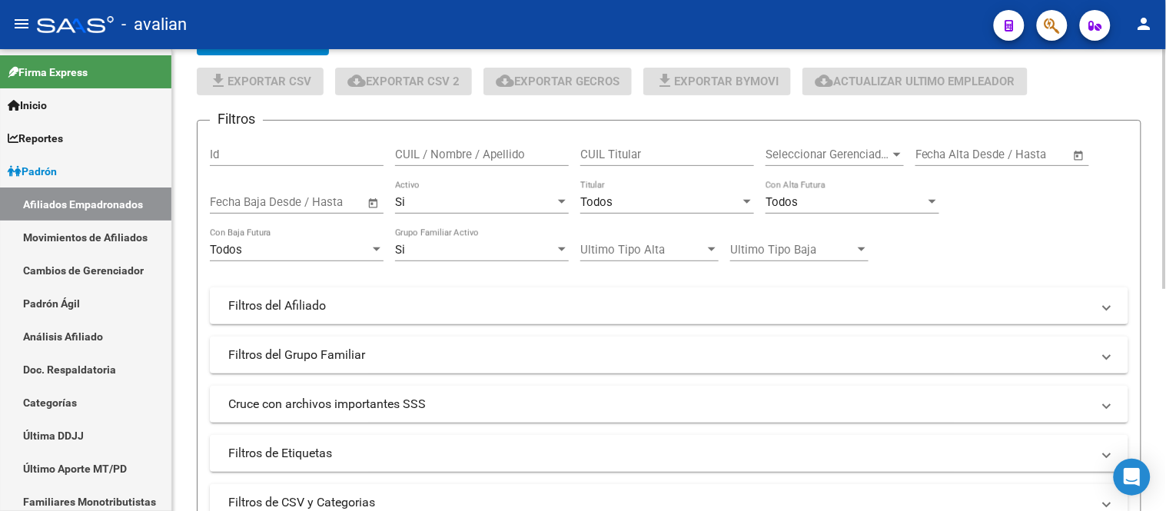
click at [503, 154] on input "CUIL / Nombre / Apellido" at bounding box center [482, 155] width 174 height 14
paste input "27385350371"
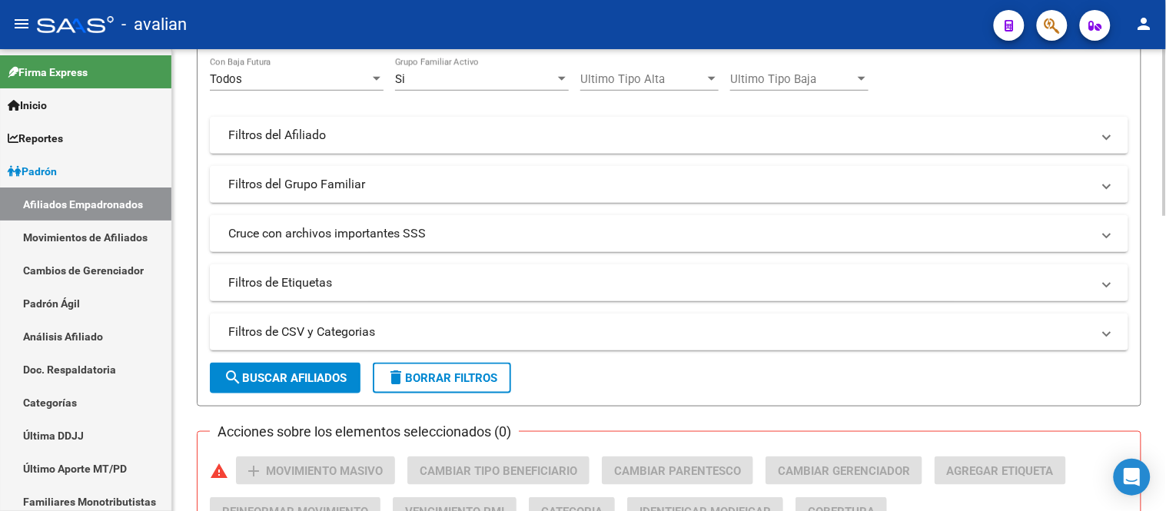
scroll to position [341, 0]
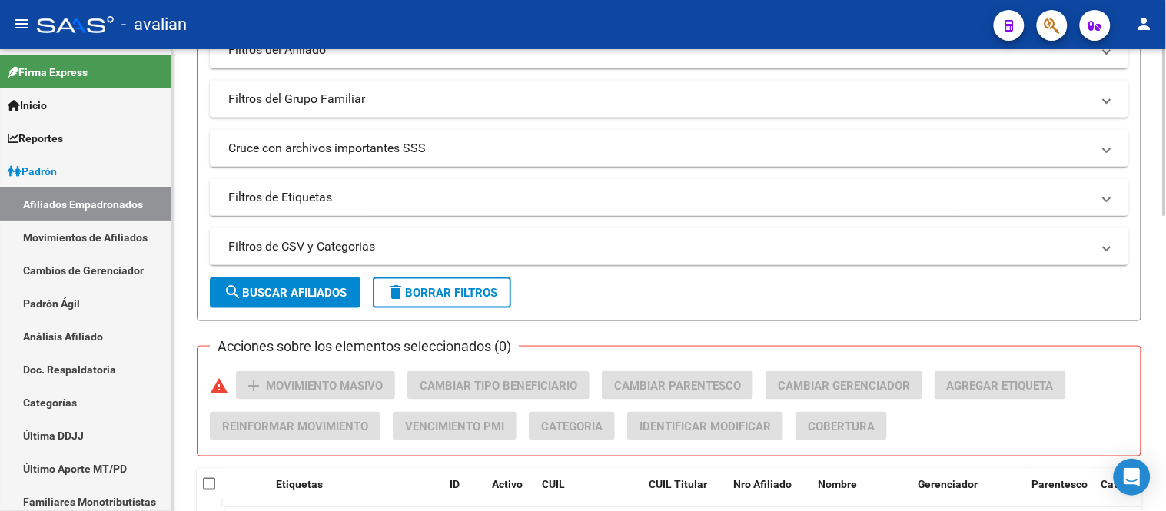
type input "27385350371"
click at [301, 293] on span "search Buscar Afiliados" at bounding box center [285, 293] width 123 height 14
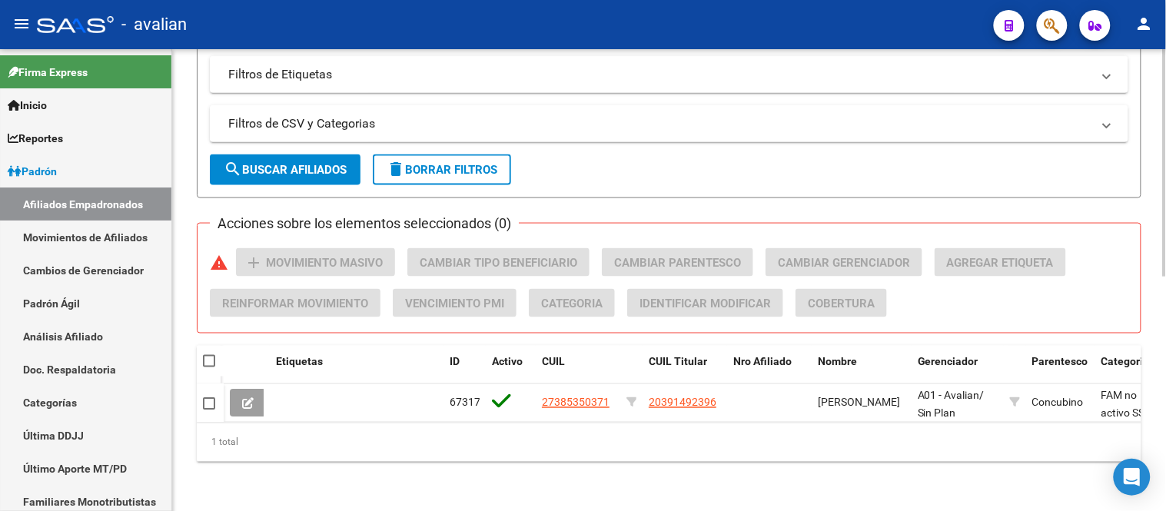
click at [198, 350] on datatable-header-cell at bounding box center [210, 361] width 27 height 31
click at [214, 355] on span at bounding box center [209, 361] width 12 height 12
click at [209, 367] on input "checkbox" at bounding box center [208, 367] width 1 height 1
checkbox input "true"
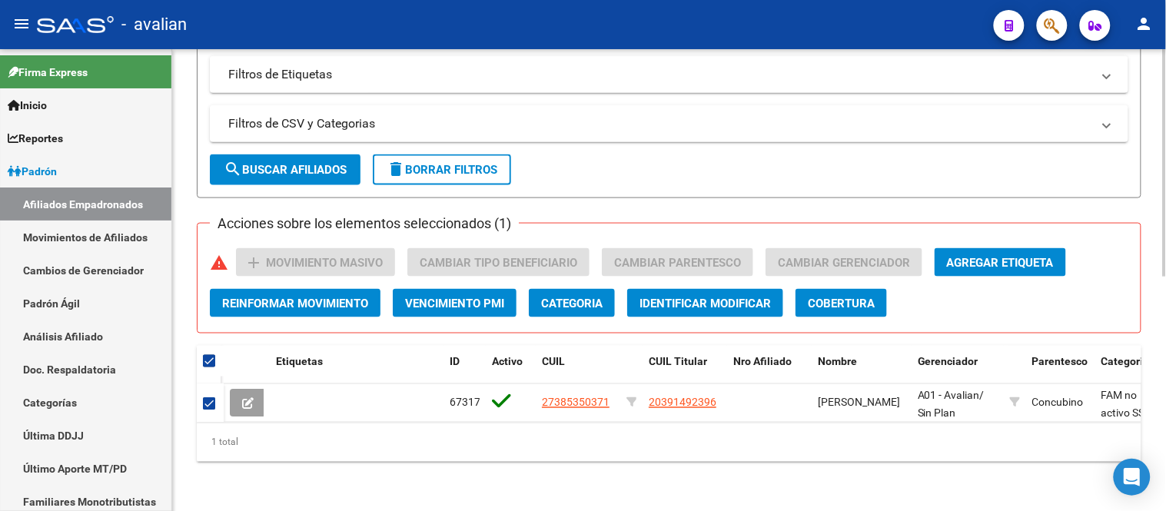
click at [574, 297] on span "Categoria" at bounding box center [571, 304] width 61 height 14
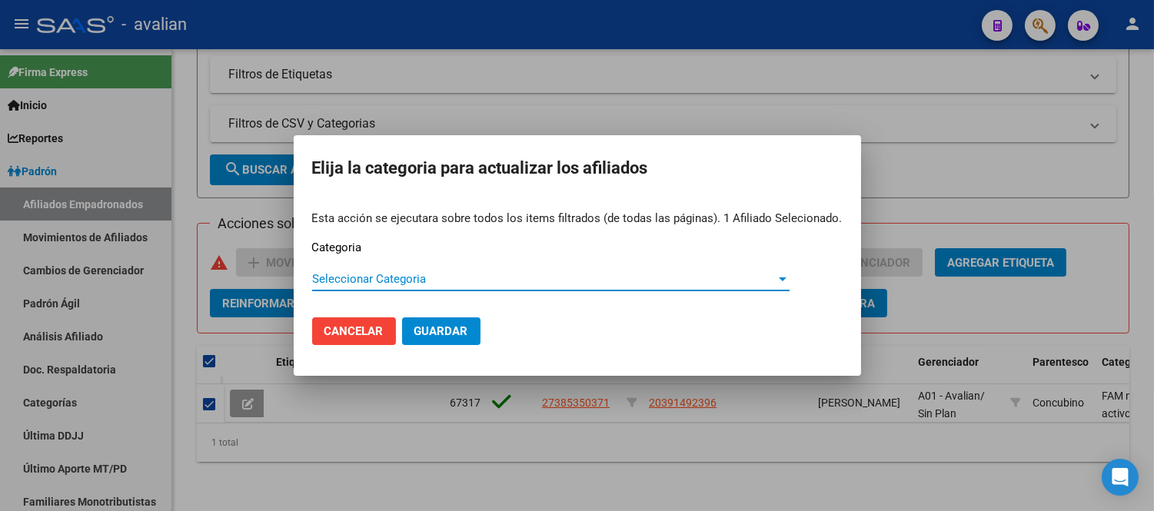
click at [502, 278] on span "Seleccionar Categoria" at bounding box center [543, 279] width 463 height 14
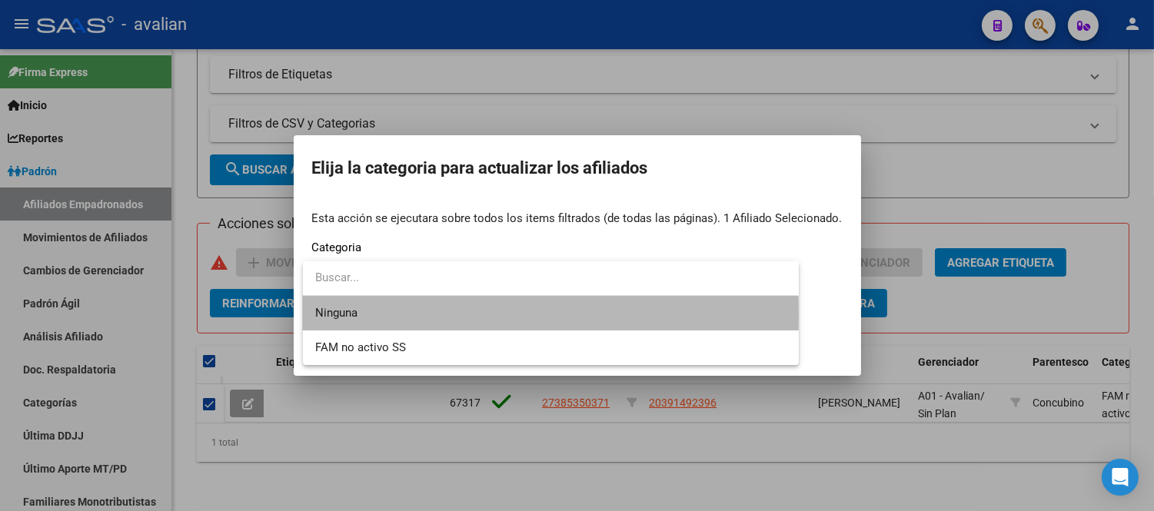
click at [470, 317] on span "Ninguna" at bounding box center [550, 313] width 470 height 35
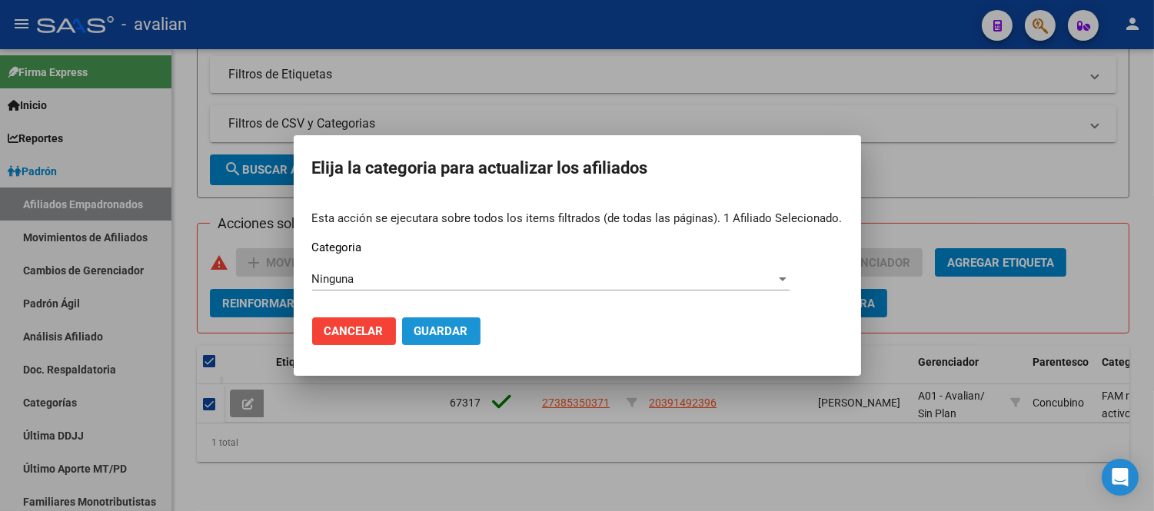
click at [463, 320] on button "Guardar" at bounding box center [441, 331] width 78 height 28
checkbox input "false"
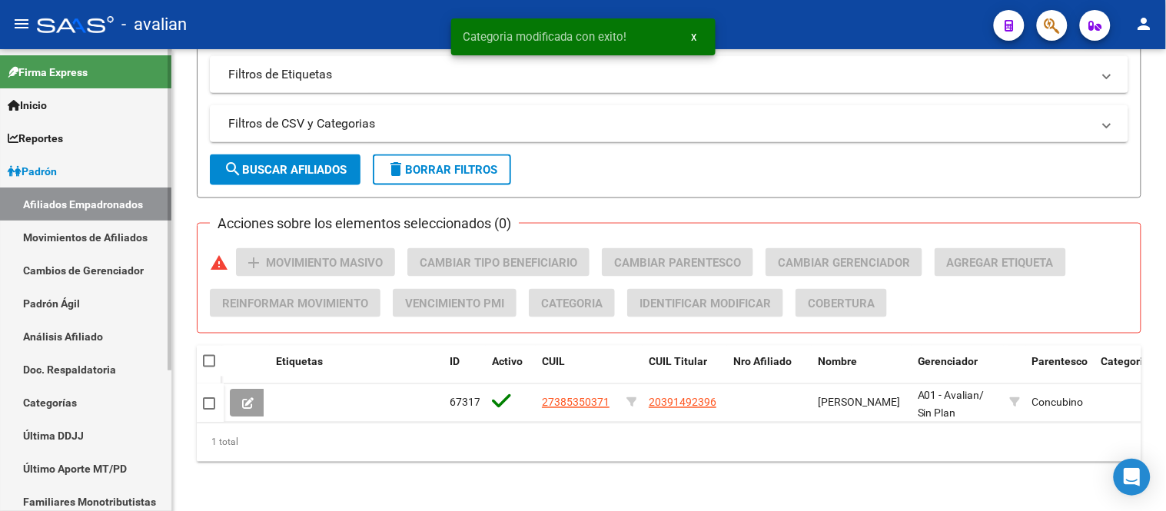
click at [89, 241] on link "Movimientos de Afiliados" at bounding box center [85, 237] width 171 height 33
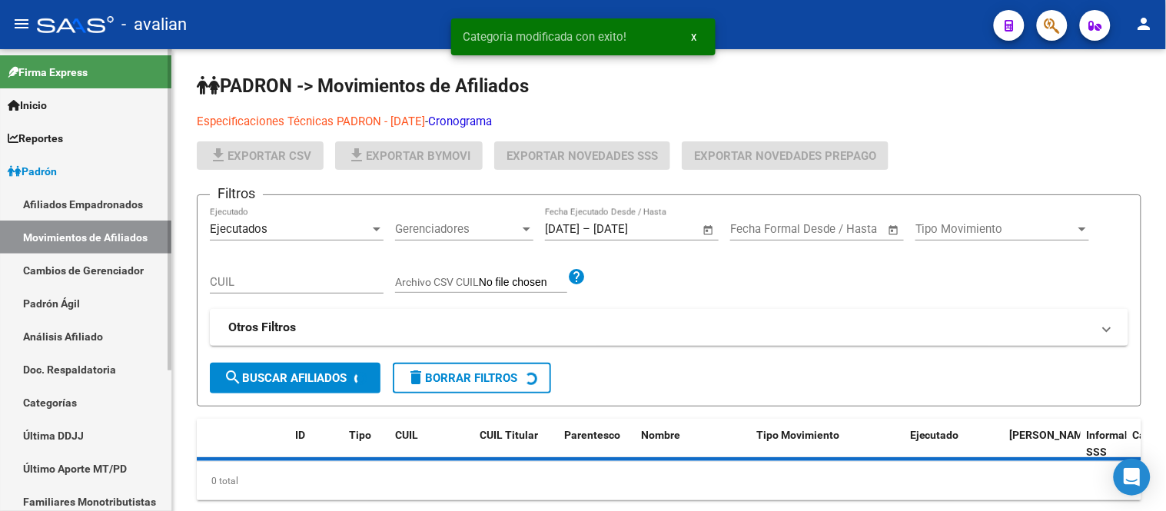
click at [77, 205] on link "Afiliados Empadronados" at bounding box center [85, 204] width 171 height 33
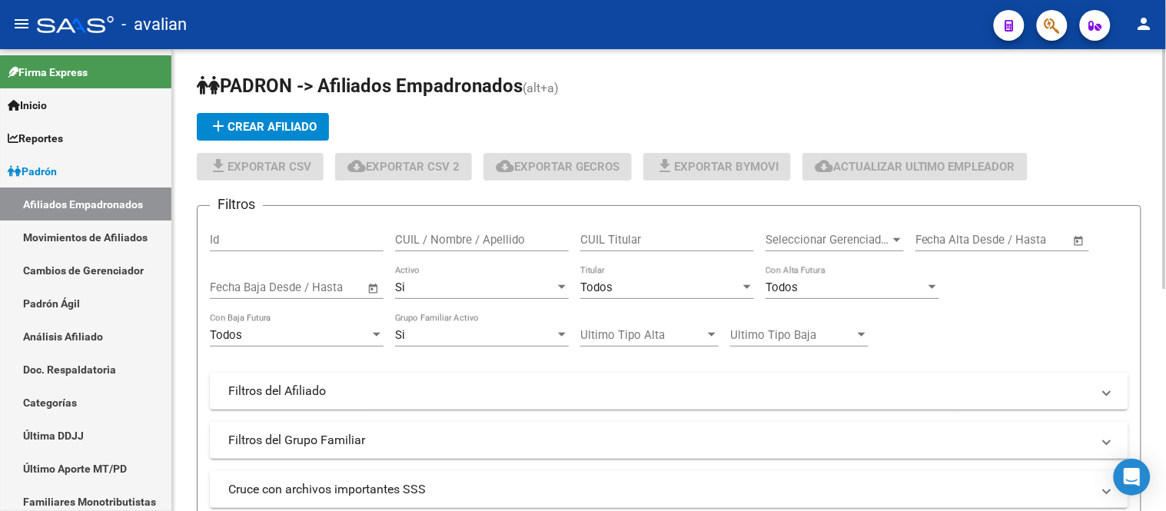
click at [464, 239] on input "CUIL / Nombre / Apellido" at bounding box center [482, 240] width 174 height 14
paste input "27303687950"
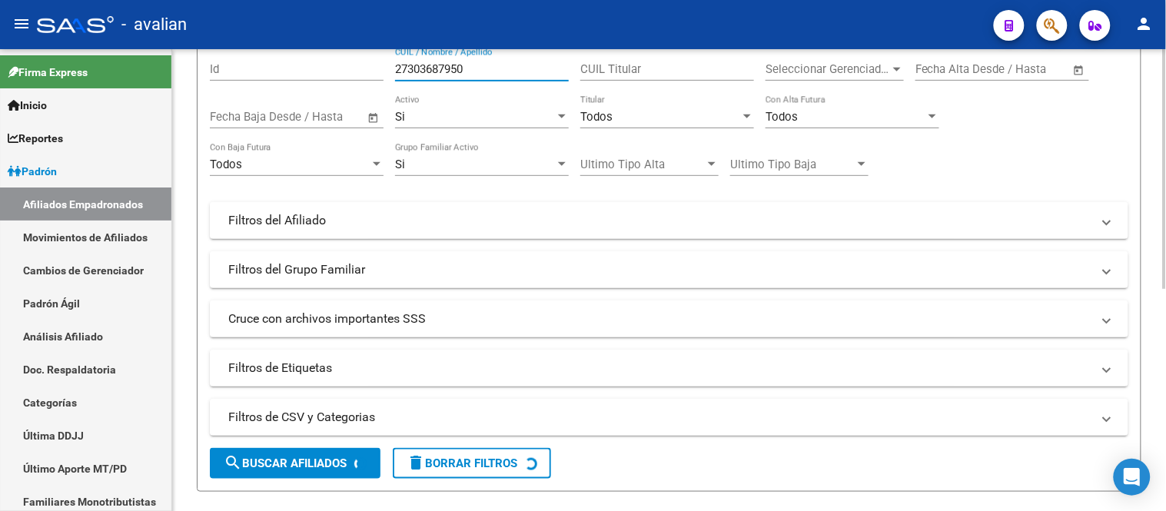
scroll to position [256, 0]
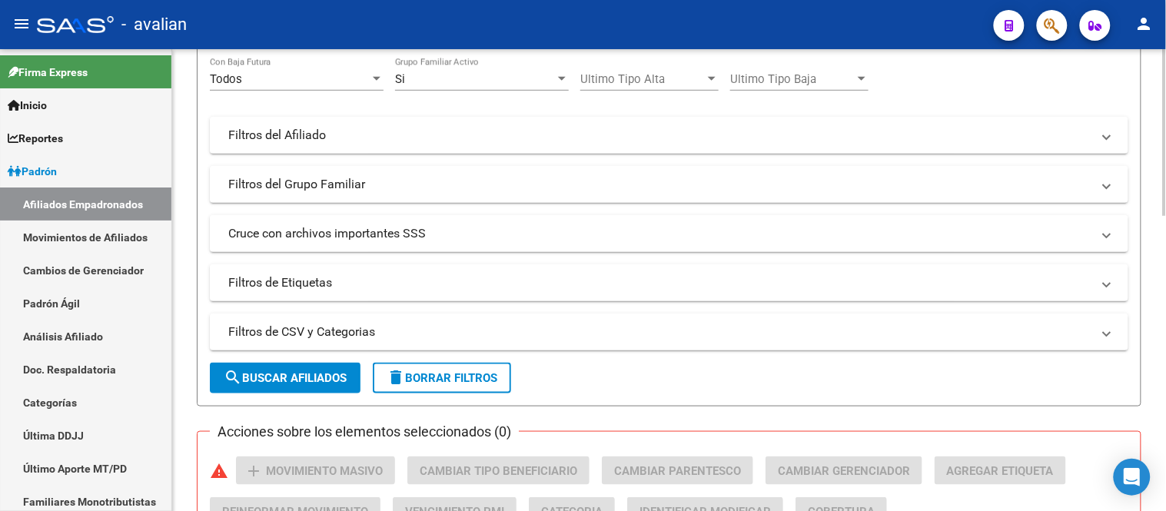
type input "27303687950"
click at [301, 382] on span "search Buscar Afiliados" at bounding box center [285, 378] width 123 height 14
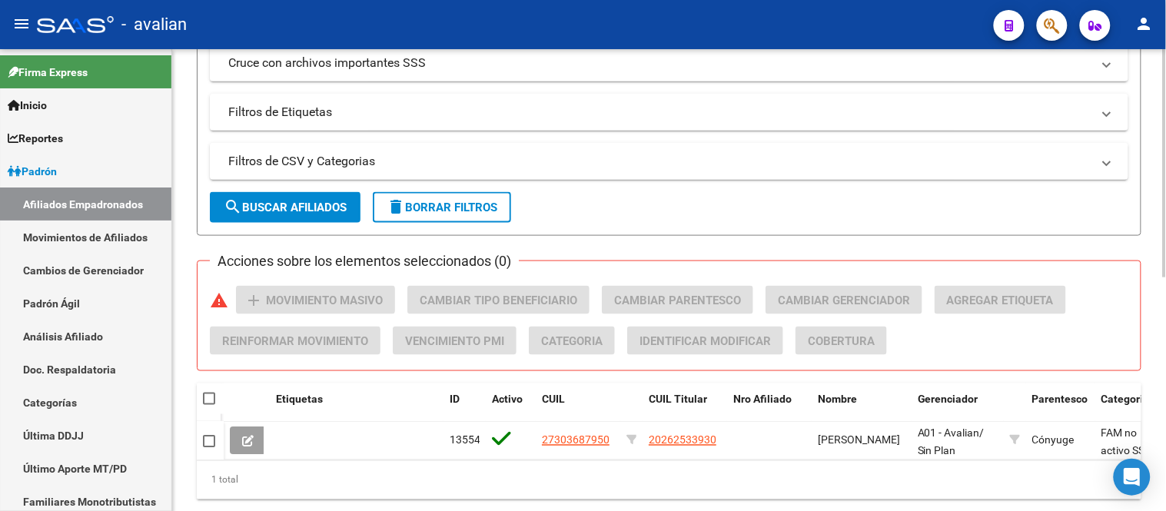
scroll to position [477, 0]
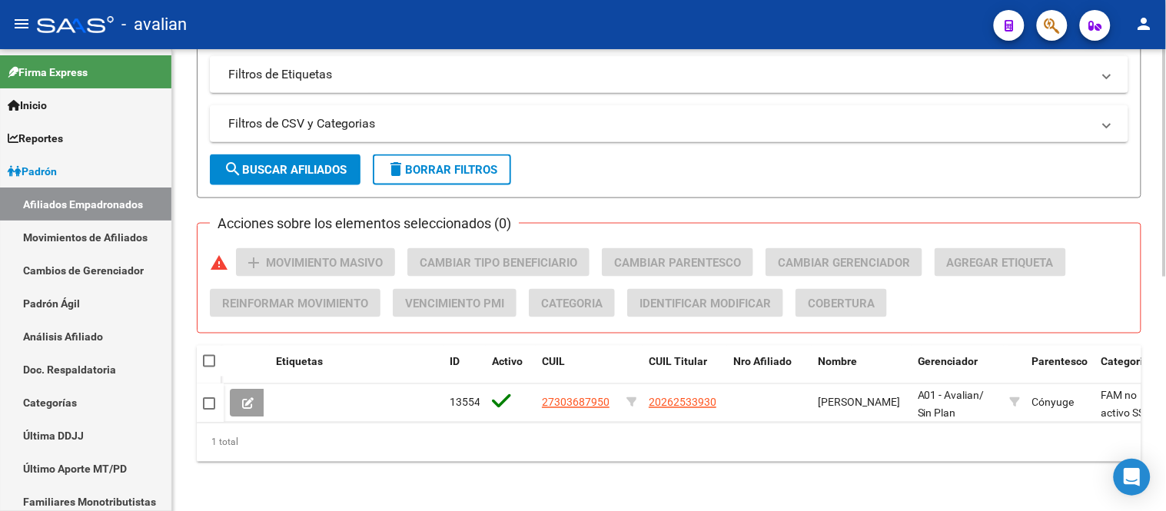
click at [204, 355] on span at bounding box center [209, 361] width 12 height 12
click at [208, 367] on input "checkbox" at bounding box center [208, 367] width 1 height 1
checkbox input "true"
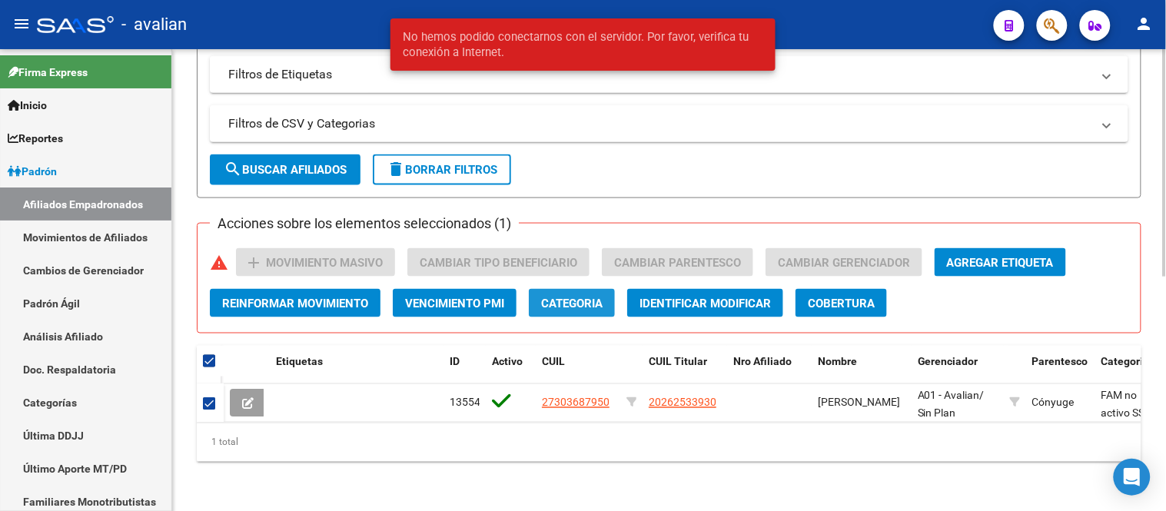
click at [579, 297] on span "Categoria" at bounding box center [571, 304] width 61 height 14
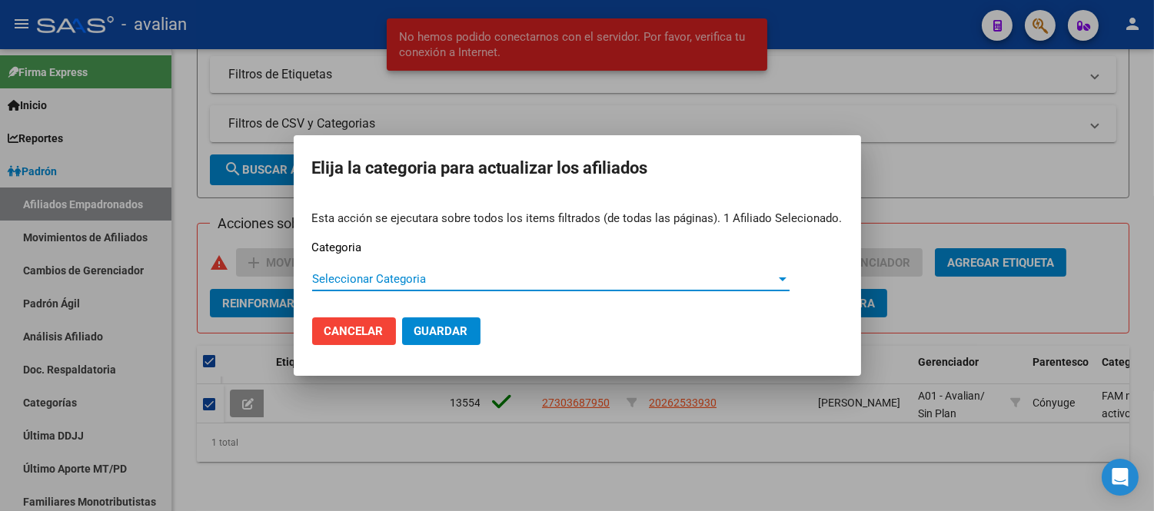
click at [550, 284] on span "Seleccionar Categoria" at bounding box center [543, 279] width 463 height 14
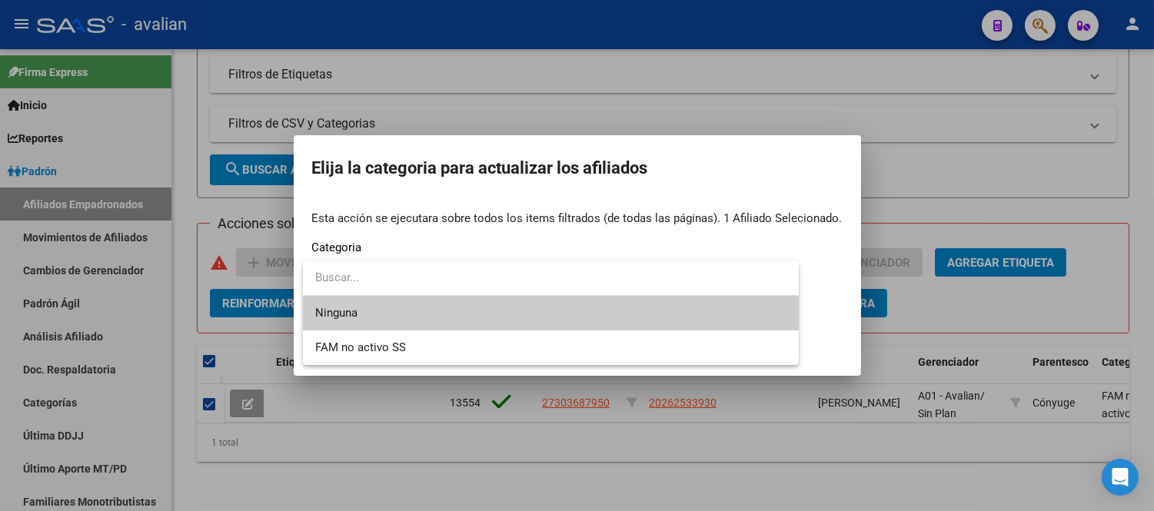
click at [473, 320] on span "Ninguna" at bounding box center [550, 313] width 470 height 35
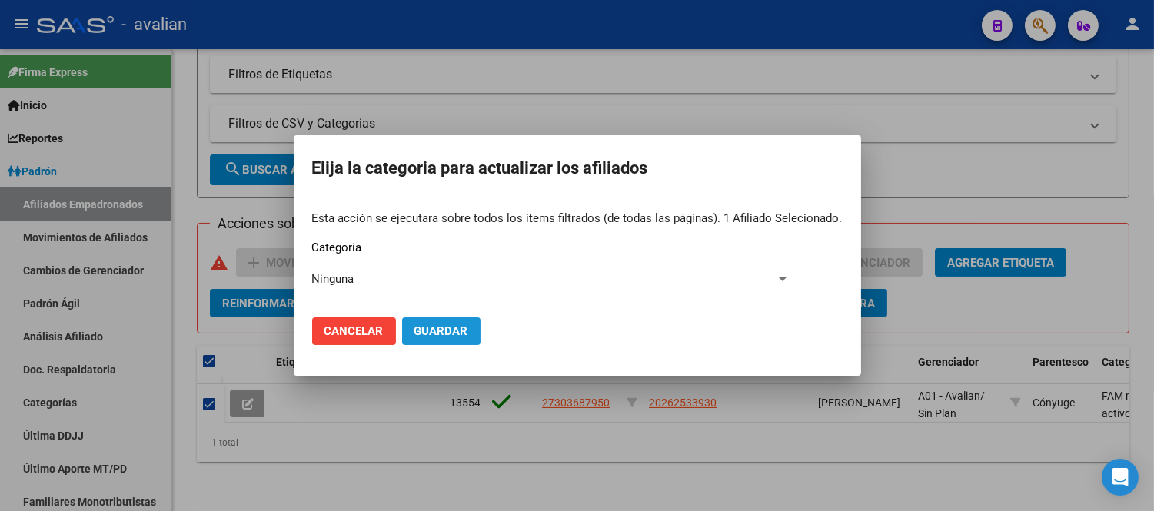
click at [457, 332] on span "Guardar" at bounding box center [441, 331] width 54 height 14
checkbox input "false"
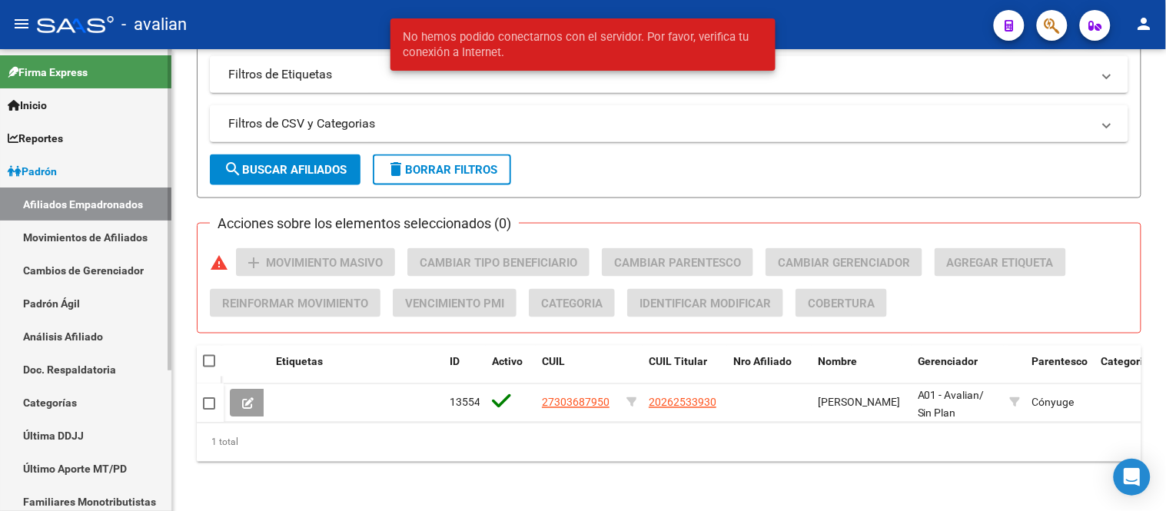
click at [57, 171] on span "Padrón" at bounding box center [32, 171] width 49 height 17
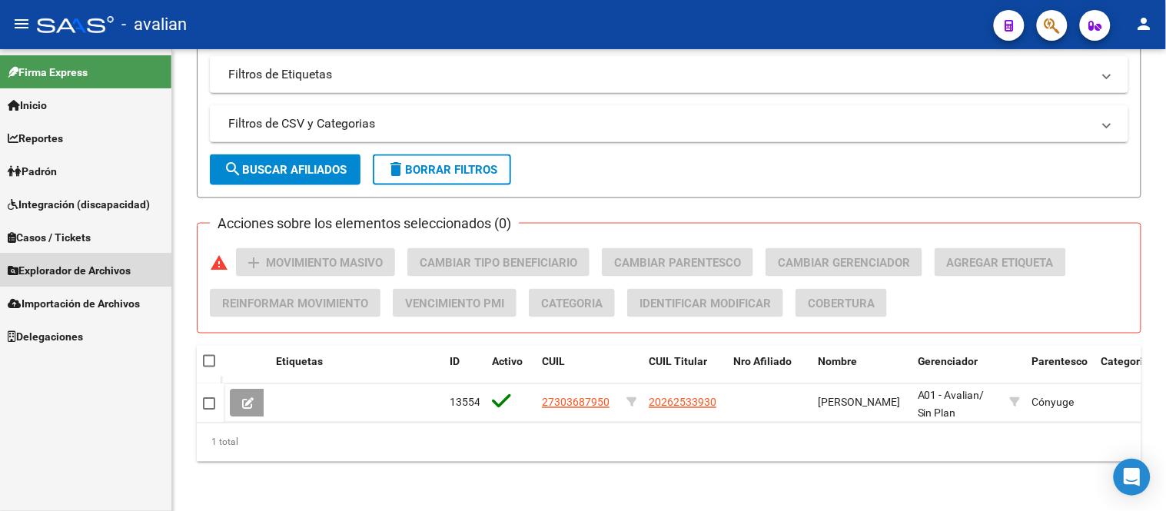
click at [86, 264] on span "Explorador de Archivos" at bounding box center [69, 270] width 123 height 17
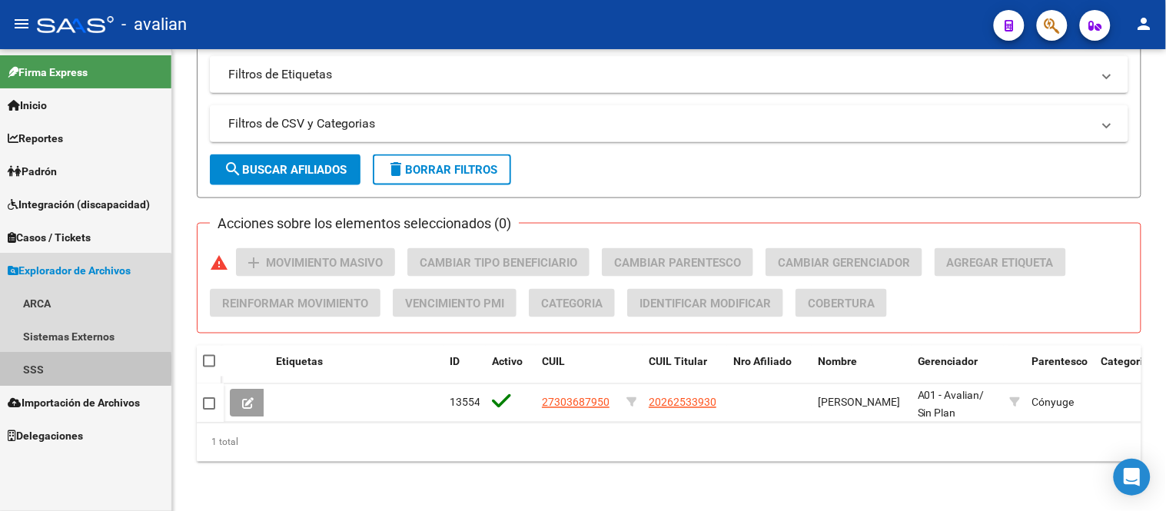
click at [35, 369] on link "SSS" at bounding box center [85, 369] width 171 height 33
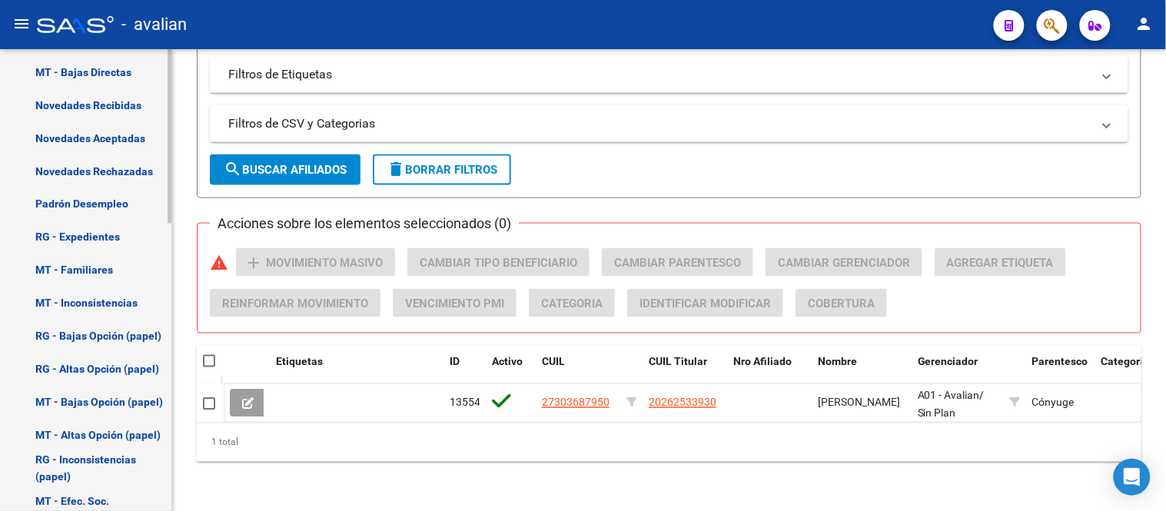
scroll to position [510, 0]
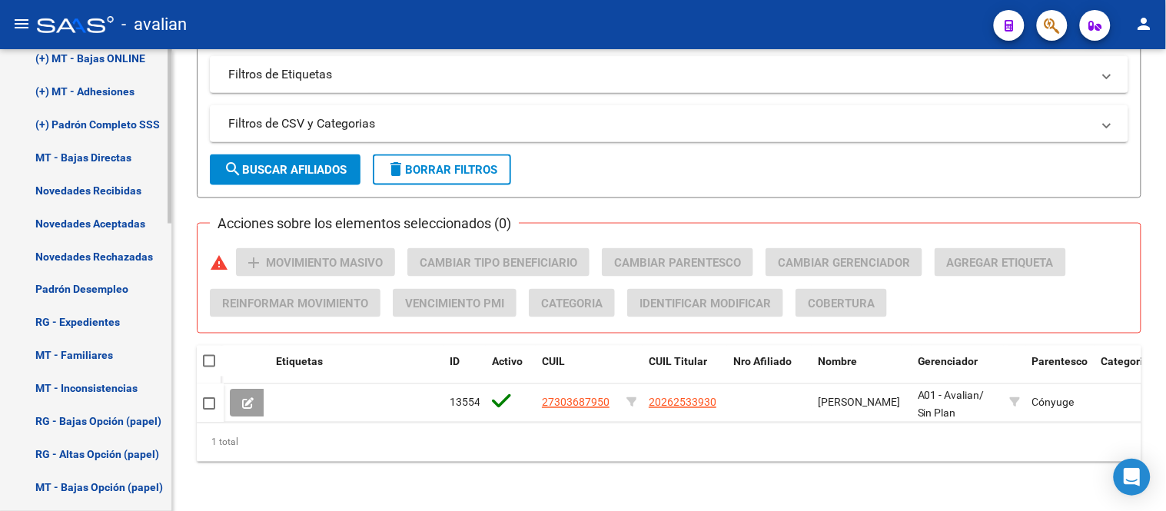
click at [95, 120] on link "(+) Padrón Completo SSS" at bounding box center [85, 124] width 171 height 33
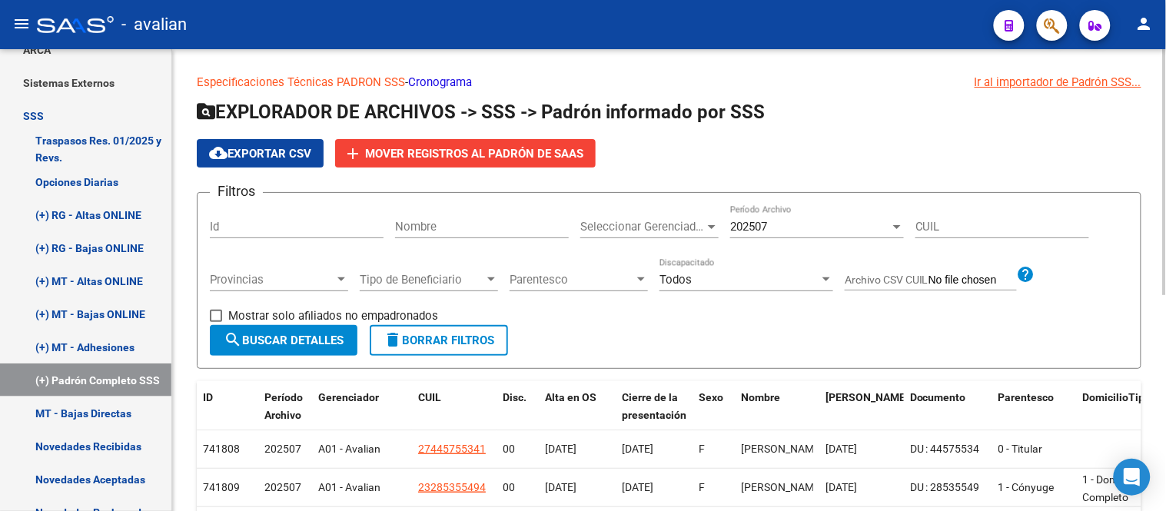
click at [278, 152] on span "cloud_download Exportar CSV" at bounding box center [260, 154] width 102 height 14
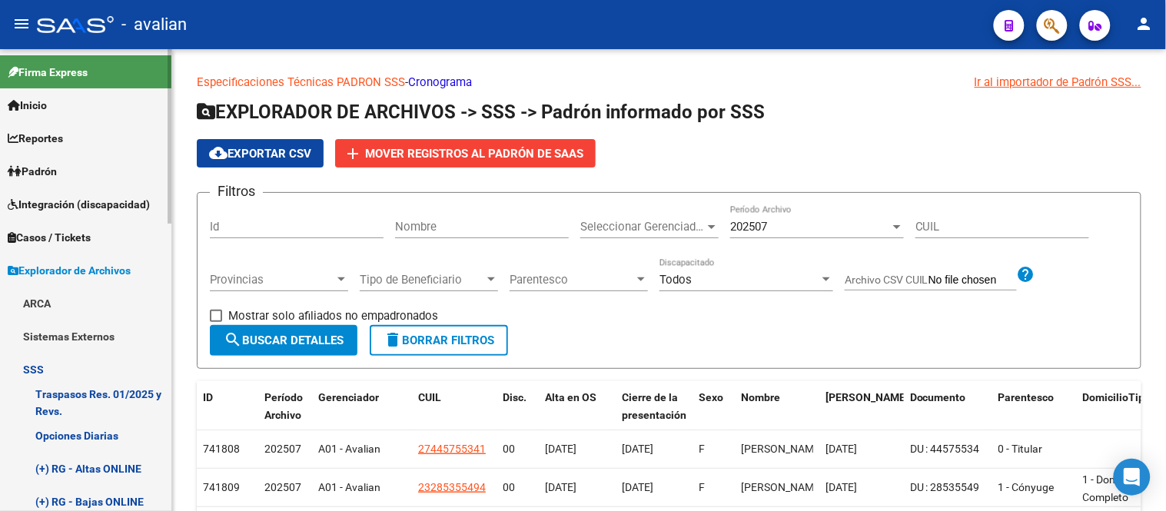
click at [75, 137] on link "Reportes" at bounding box center [85, 137] width 171 height 33
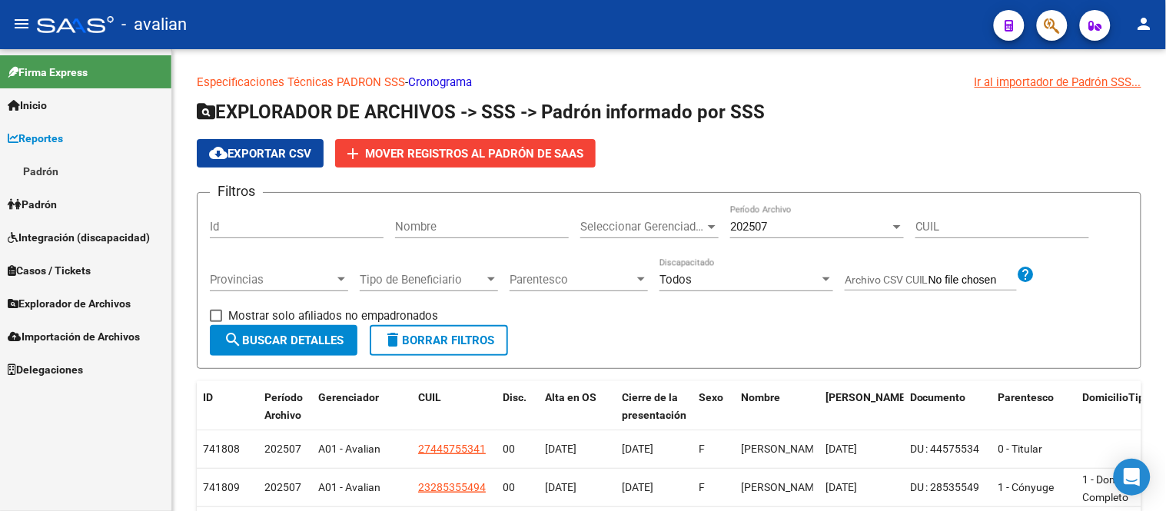
click at [94, 328] on span "Importación de Archivos" at bounding box center [74, 336] width 132 height 17
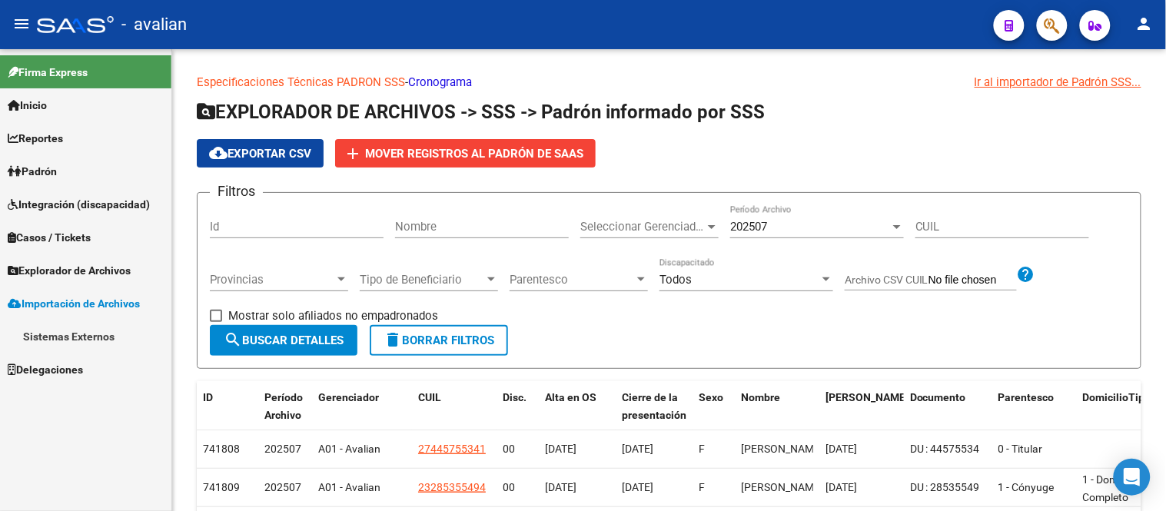
click at [92, 337] on link "Sistemas Externos" at bounding box center [85, 336] width 171 height 33
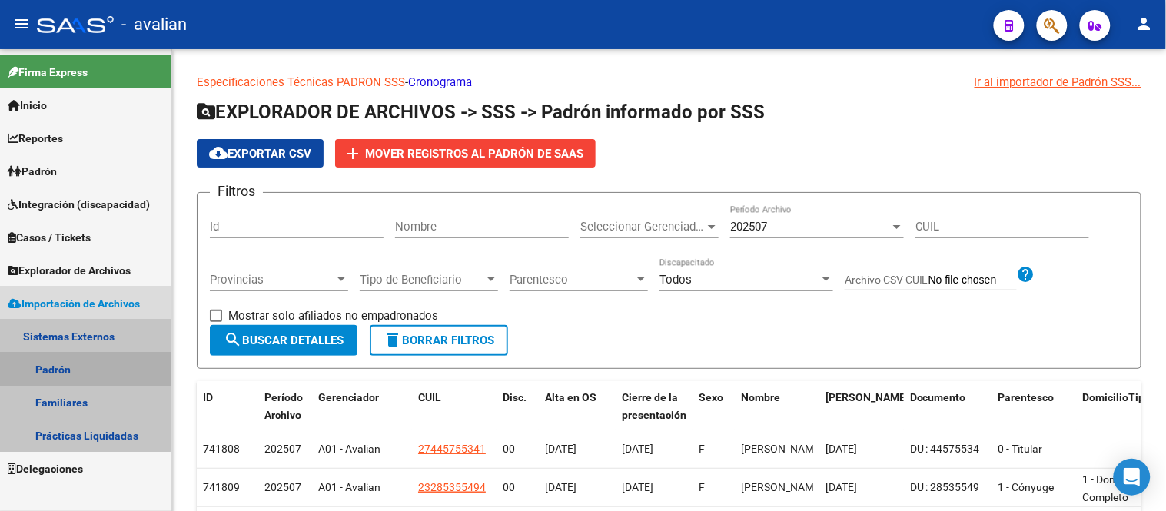
click at [64, 364] on link "Padrón" at bounding box center [85, 369] width 171 height 33
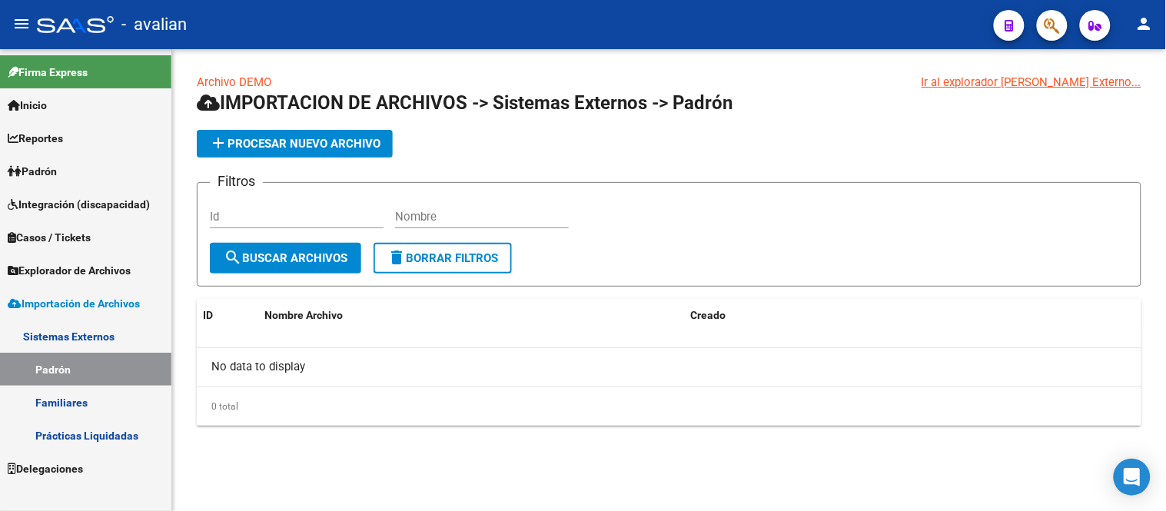
click at [65, 171] on link "Padrón" at bounding box center [85, 170] width 171 height 33
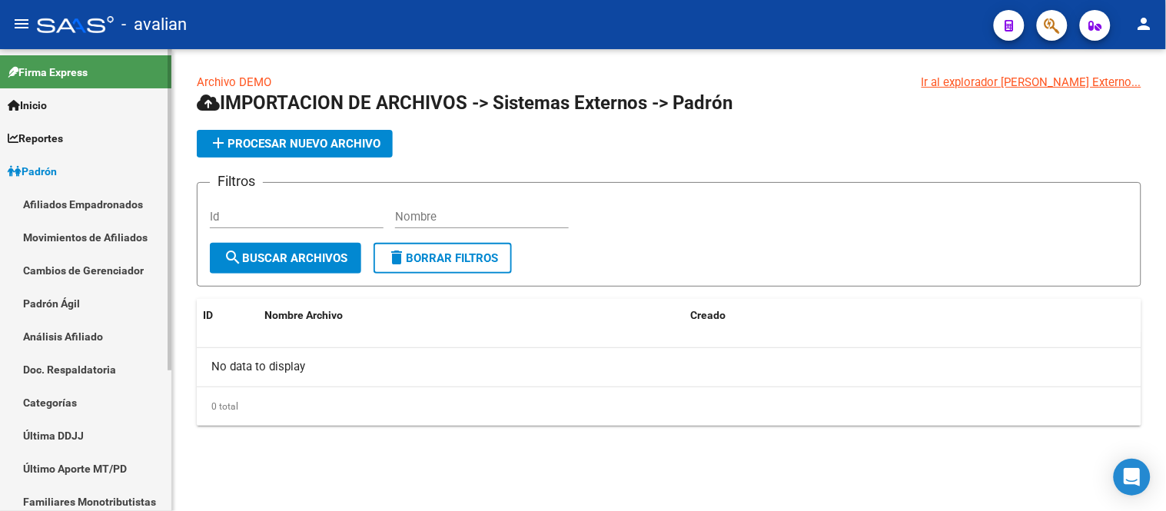
click at [74, 201] on link "Afiliados Empadronados" at bounding box center [85, 204] width 171 height 33
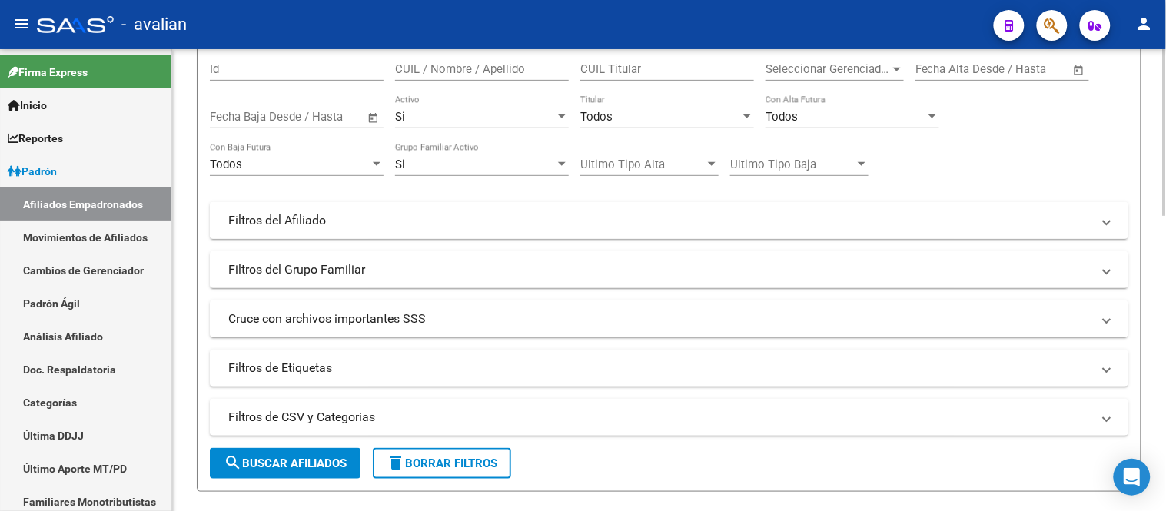
scroll to position [256, 0]
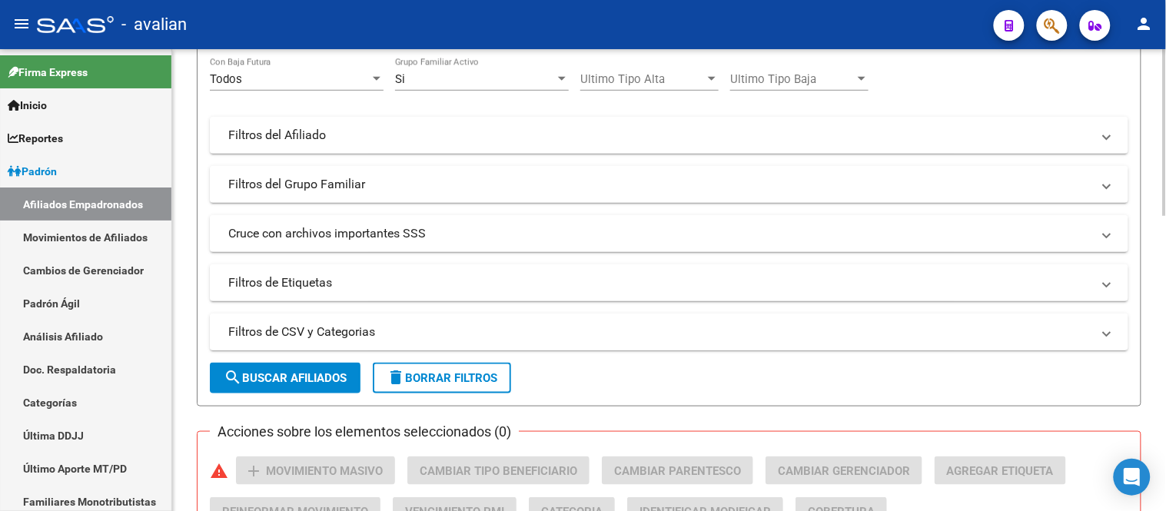
click at [320, 330] on mat-panel-title "Filtros de CSV y Categorias" at bounding box center [659, 332] width 863 height 17
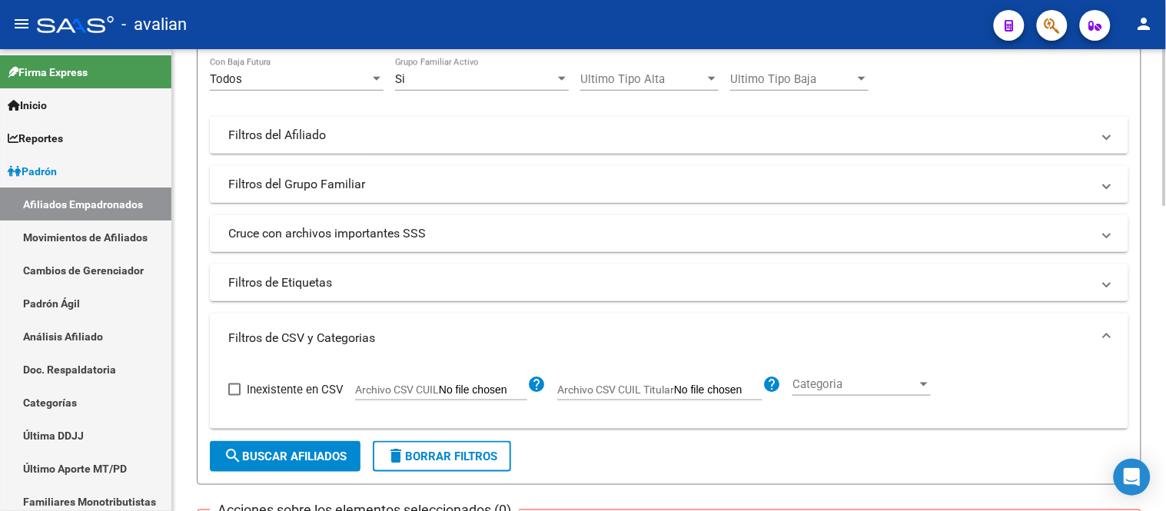
scroll to position [427, 0]
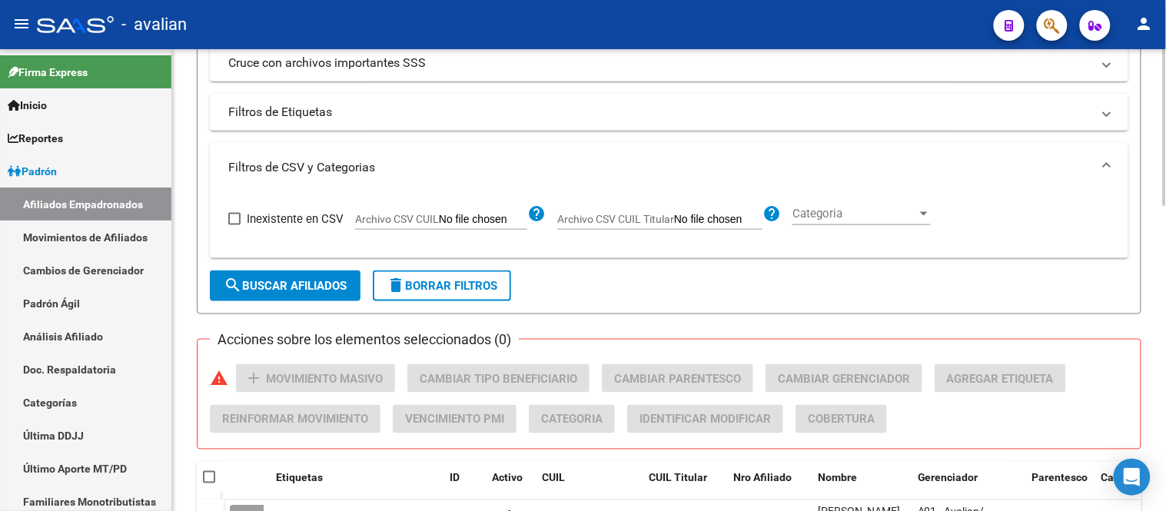
click at [477, 221] on input "Archivo CSV CUIL" at bounding box center [483, 220] width 88 height 14
type input "C:\fakepath\Bajas SAAS 2025_09.csv"
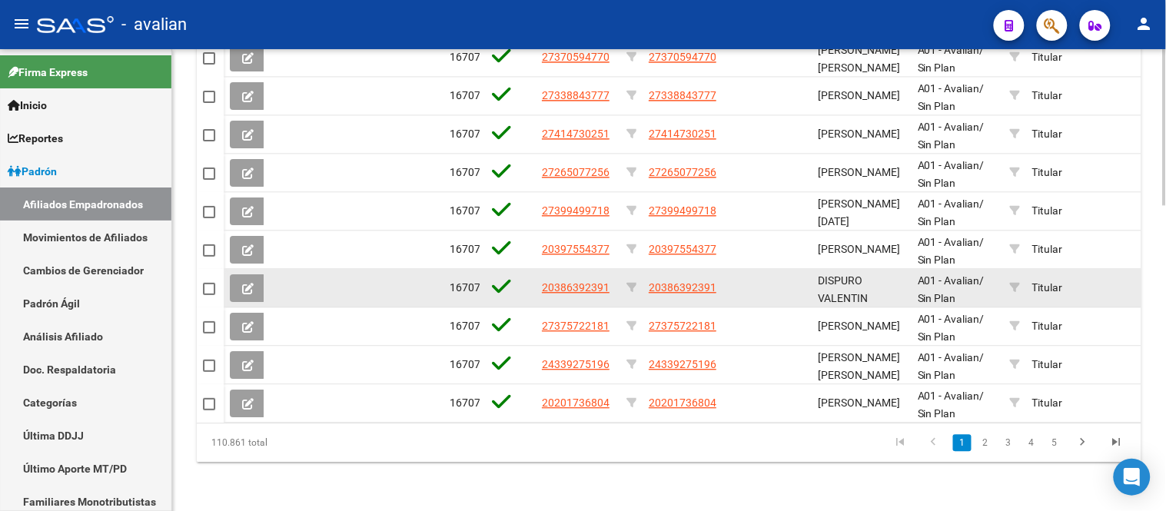
scroll to position [646, 0]
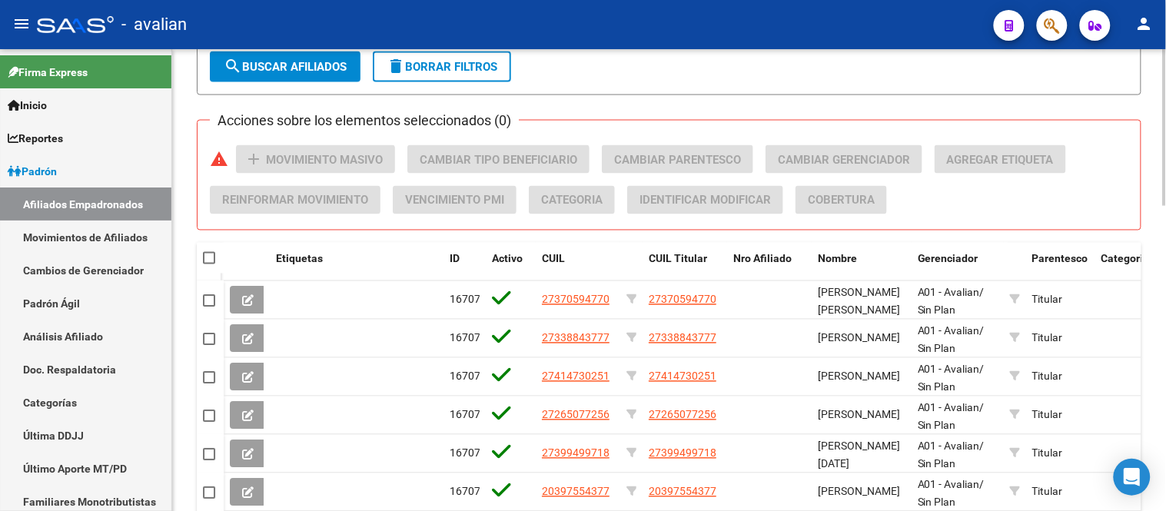
click at [304, 75] on button "search Buscar Afiliados" at bounding box center [285, 66] width 151 height 31
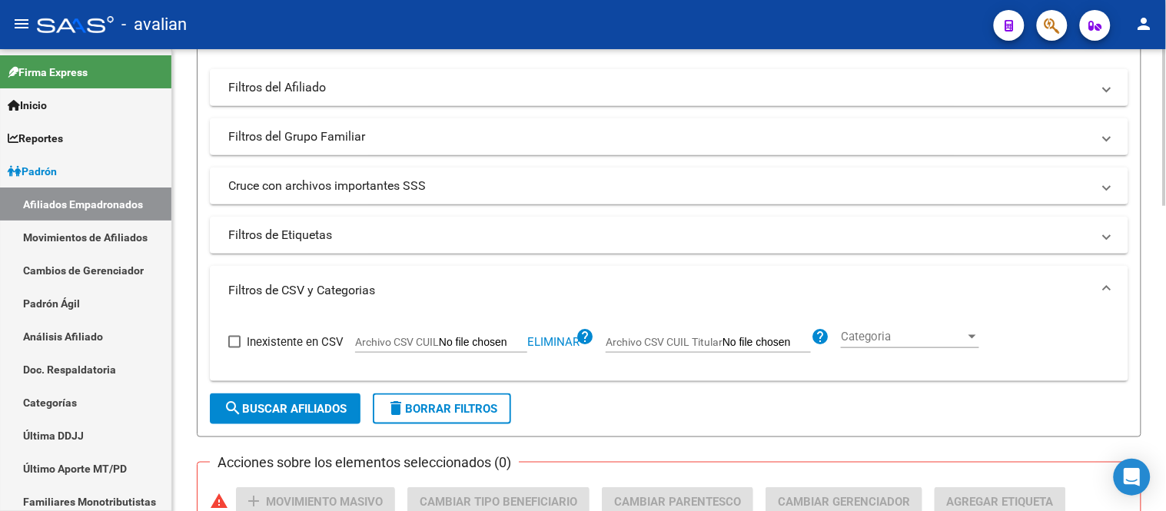
scroll to position [133, 0]
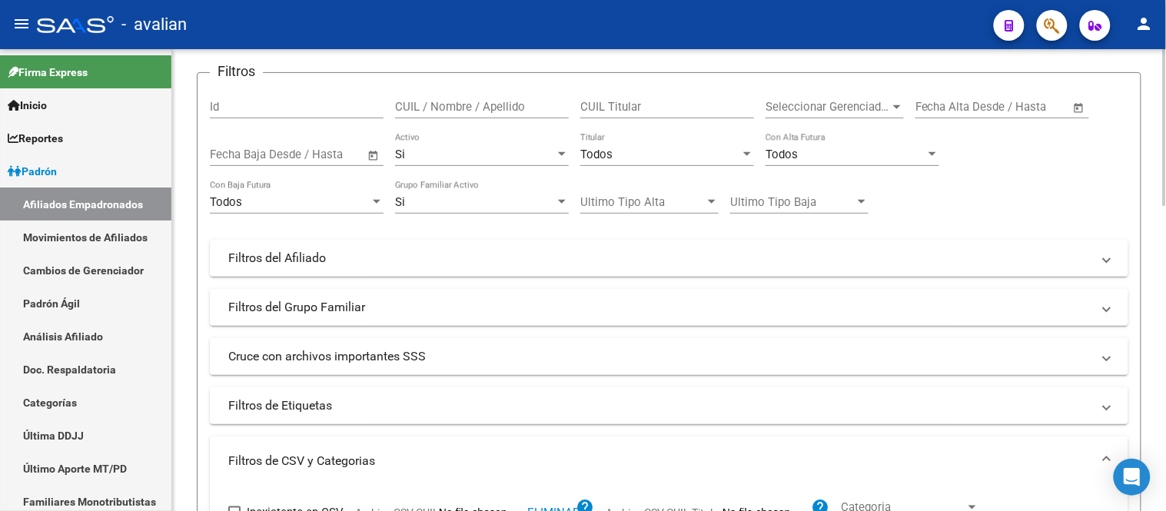
click at [666, 155] on div "Todos" at bounding box center [660, 155] width 160 height 14
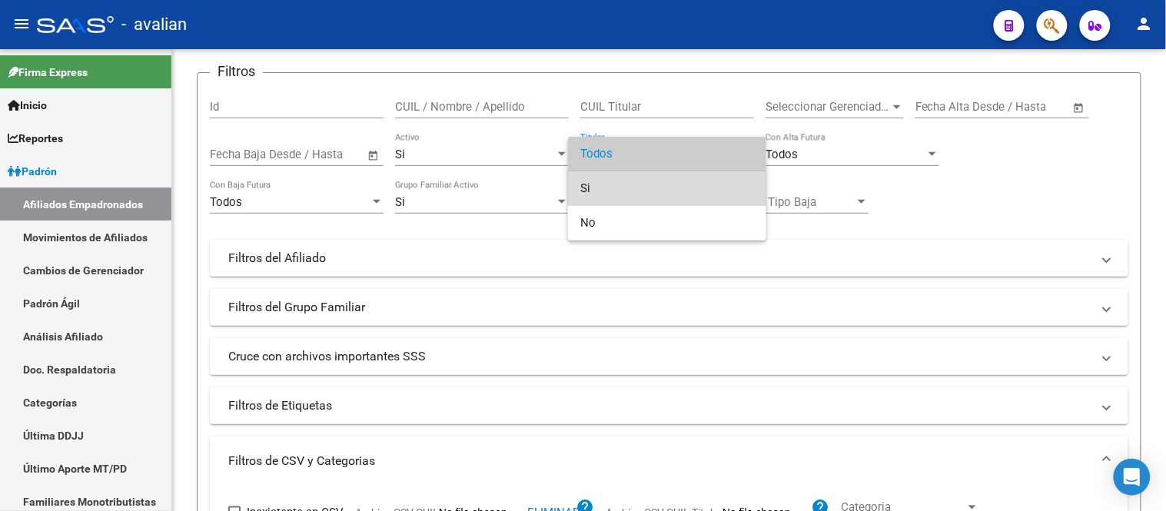
click at [658, 191] on span "Si" at bounding box center [667, 188] width 174 height 35
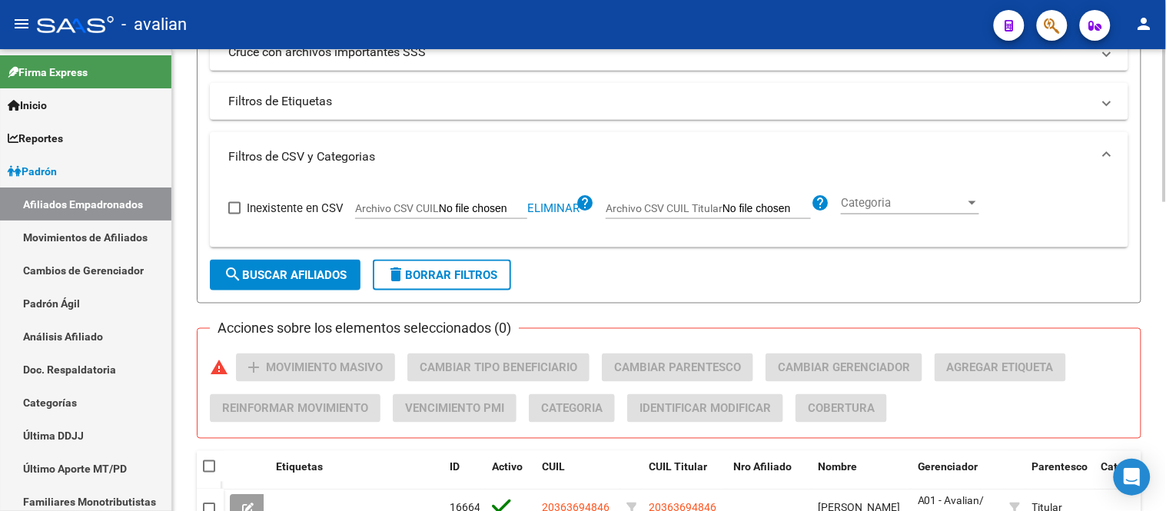
scroll to position [646, 0]
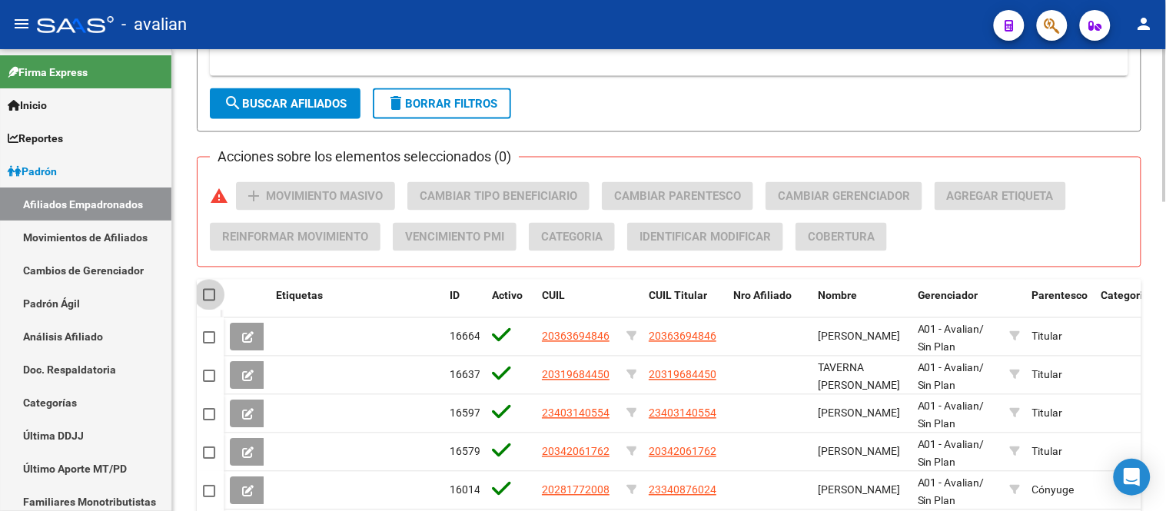
click at [208, 297] on span at bounding box center [209, 295] width 12 height 12
click at [208, 301] on input "checkbox" at bounding box center [208, 301] width 1 height 1
checkbox input "true"
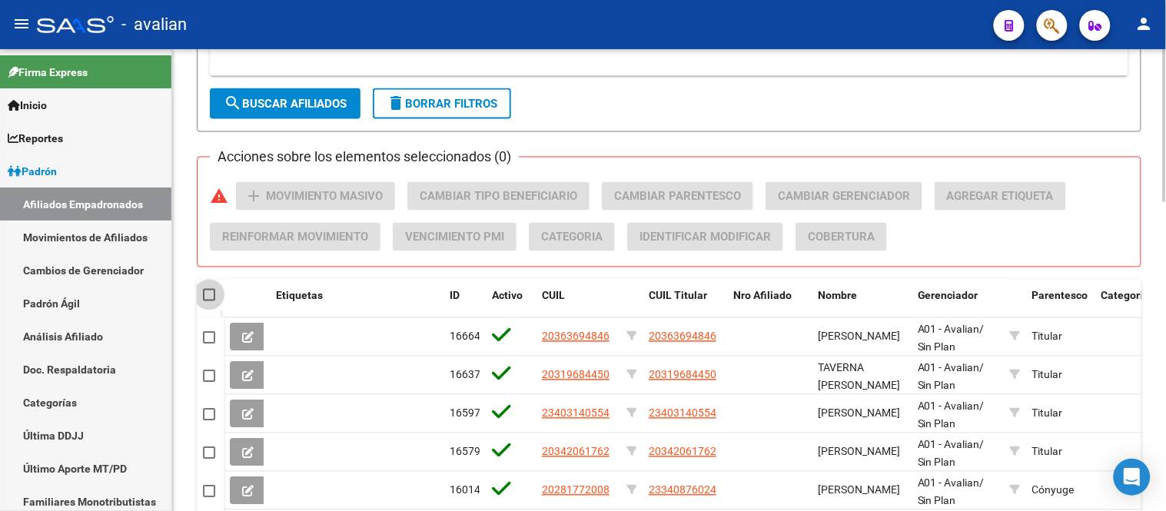
checkbox input "true"
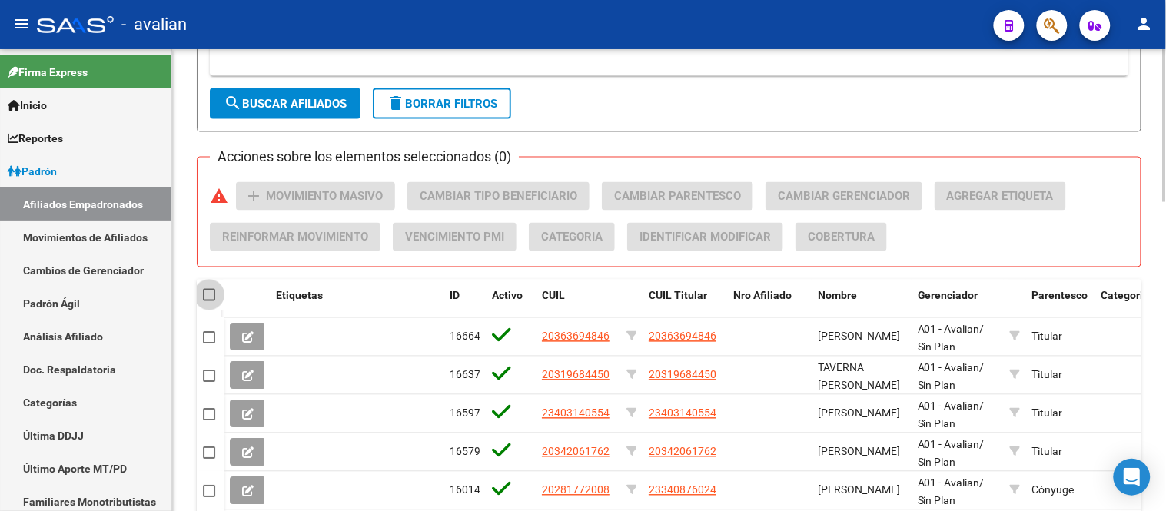
checkbox input "true"
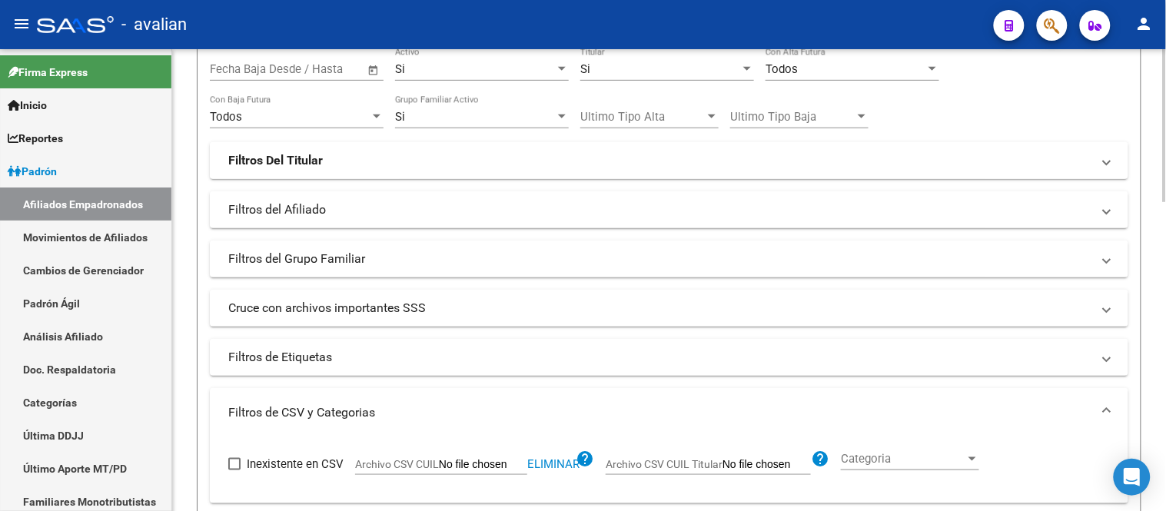
scroll to position [48, 0]
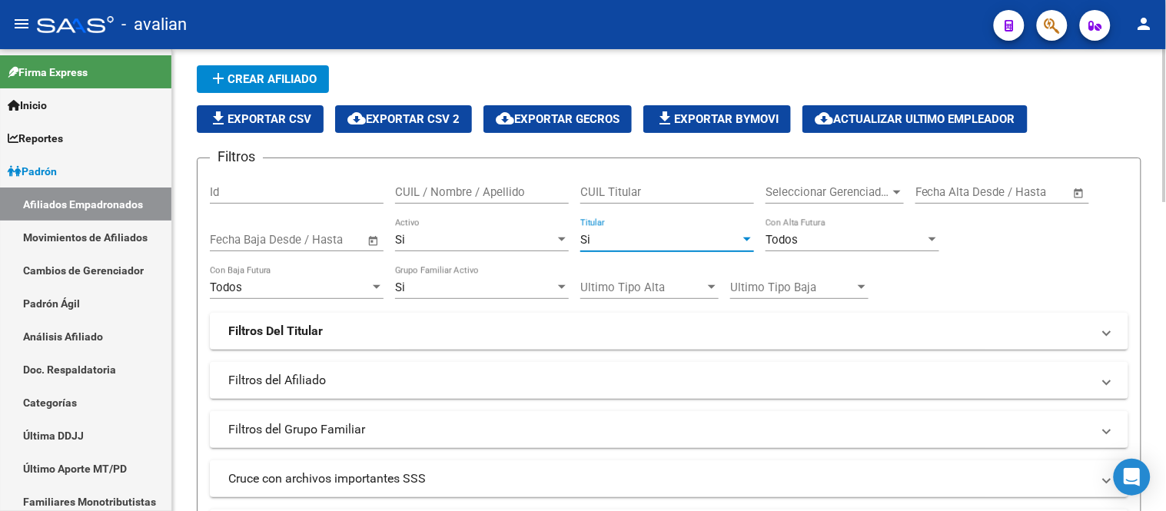
click at [633, 238] on div "Si" at bounding box center [660, 240] width 160 height 14
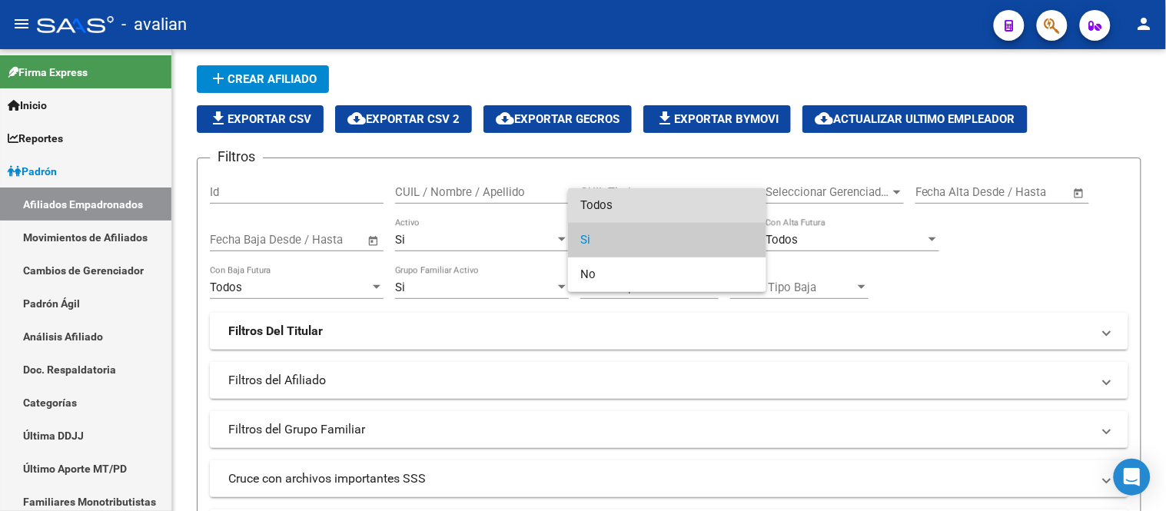
click at [604, 202] on span "Todos" at bounding box center [667, 205] width 174 height 35
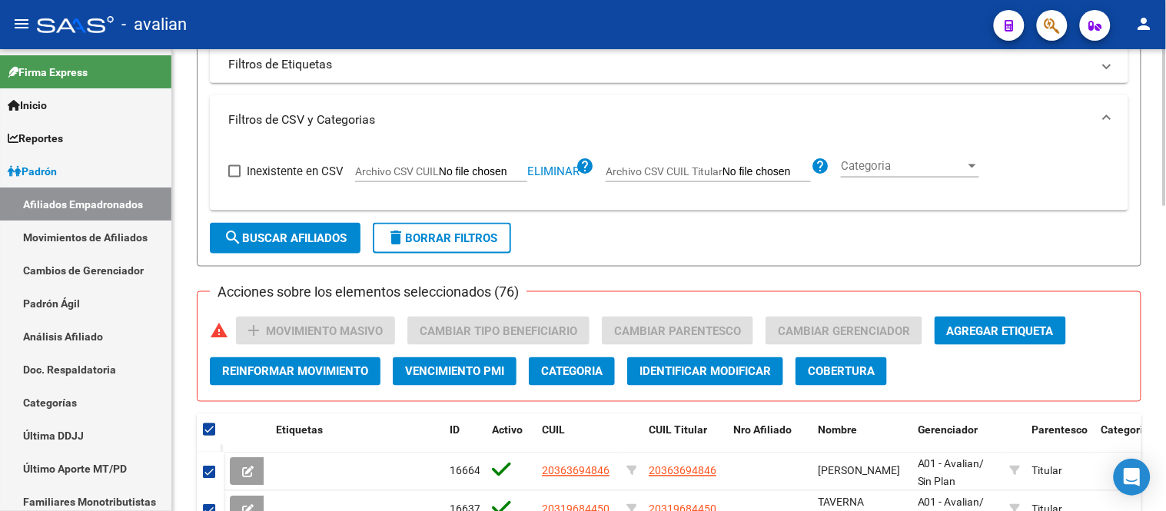
scroll to position [646, 0]
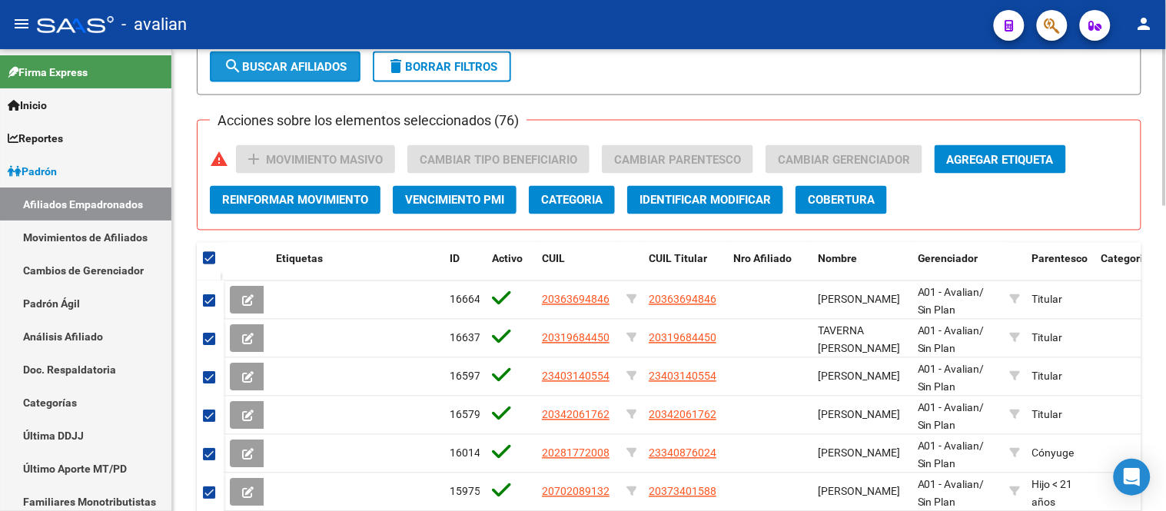
click at [293, 65] on span "search Buscar Afiliados" at bounding box center [285, 67] width 123 height 14
checkbox input "false"
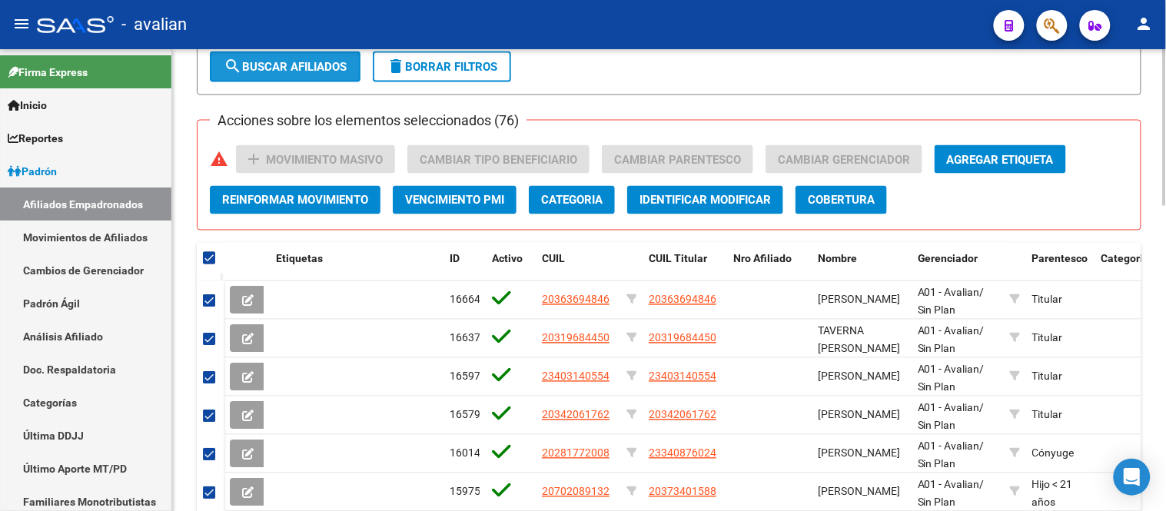
checkbox input "false"
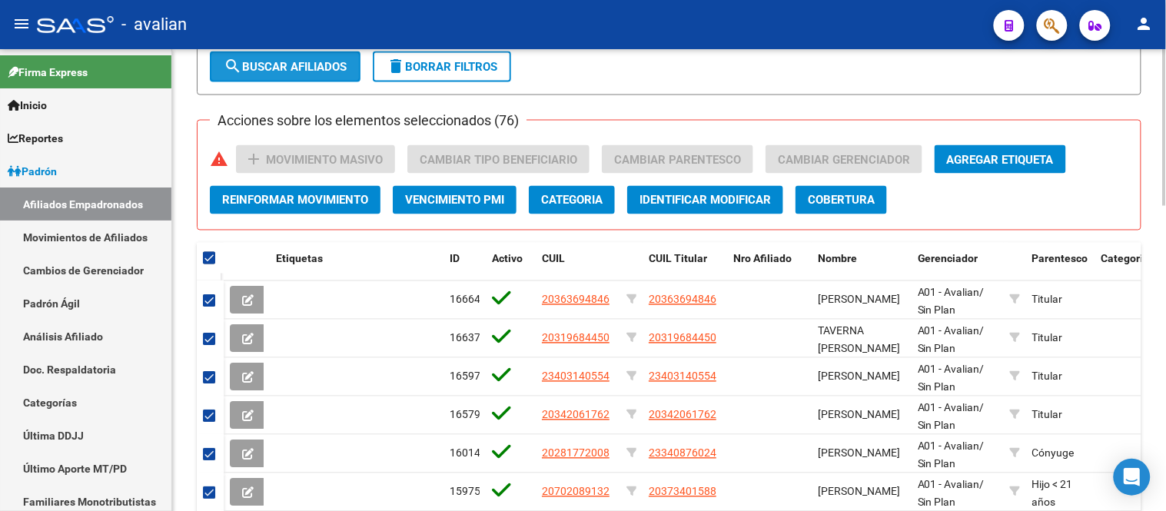
checkbox input "false"
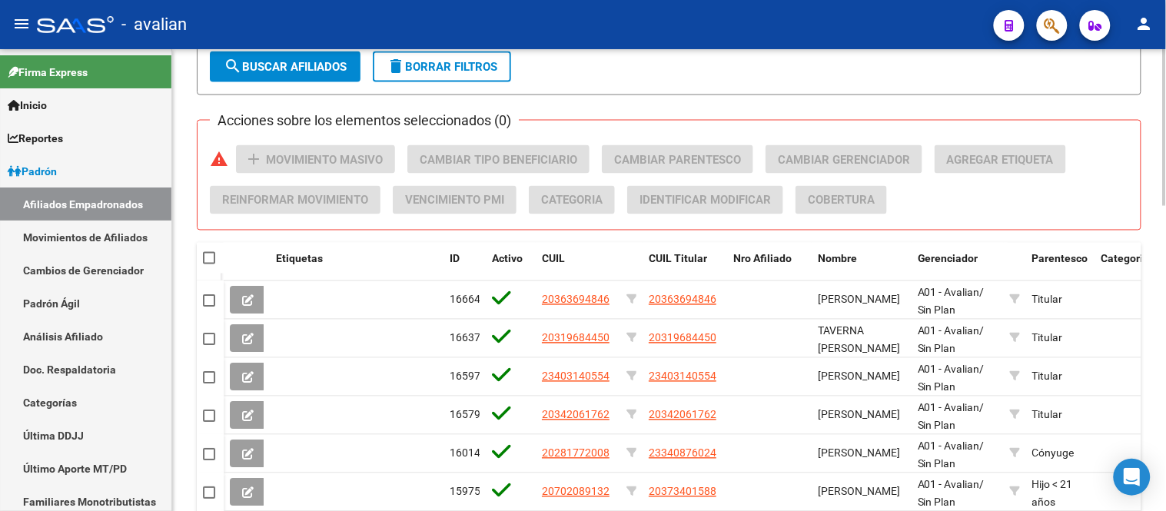
click at [210, 258] on span at bounding box center [209, 258] width 12 height 12
click at [209, 264] on input "checkbox" at bounding box center [208, 264] width 1 height 1
checkbox input "true"
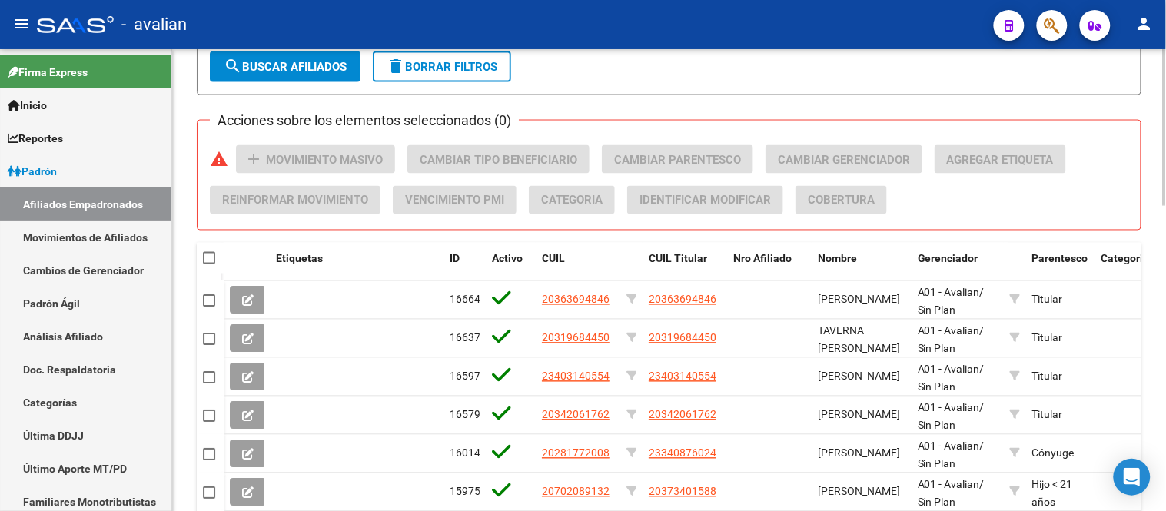
checkbox input "true"
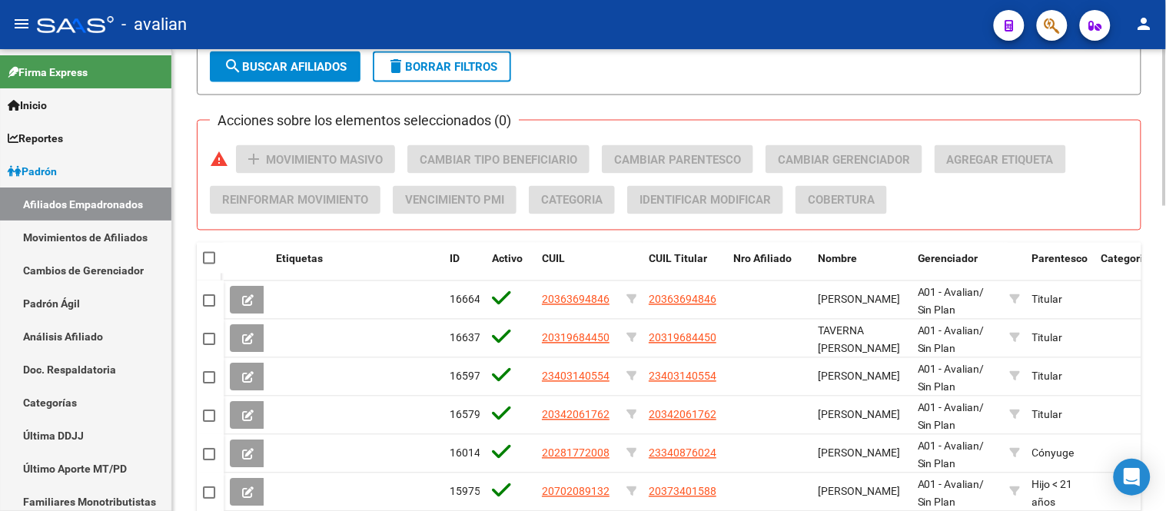
checkbox input "true"
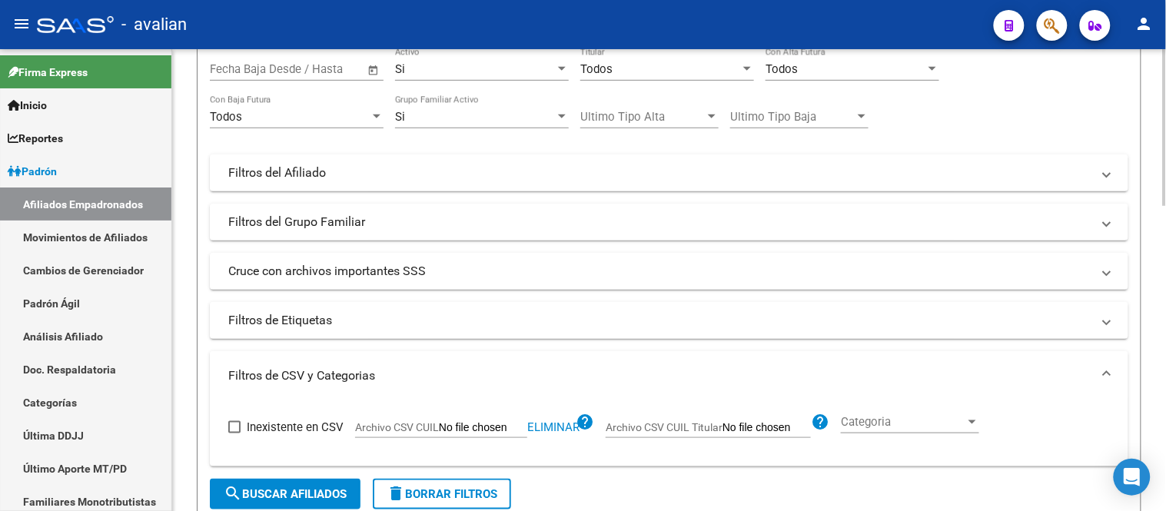
scroll to position [133, 0]
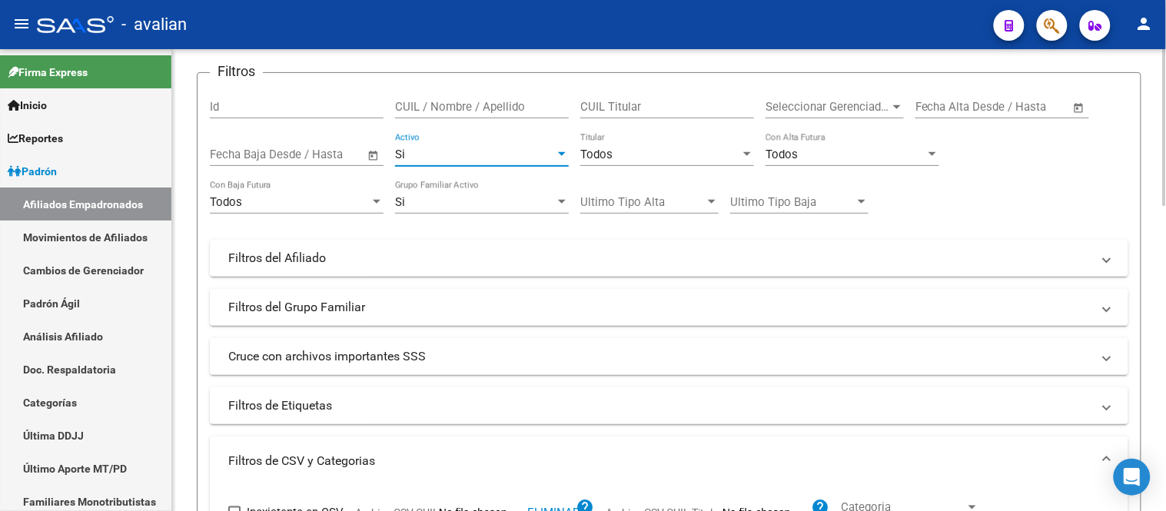
click at [563, 154] on div at bounding box center [562, 154] width 8 height 4
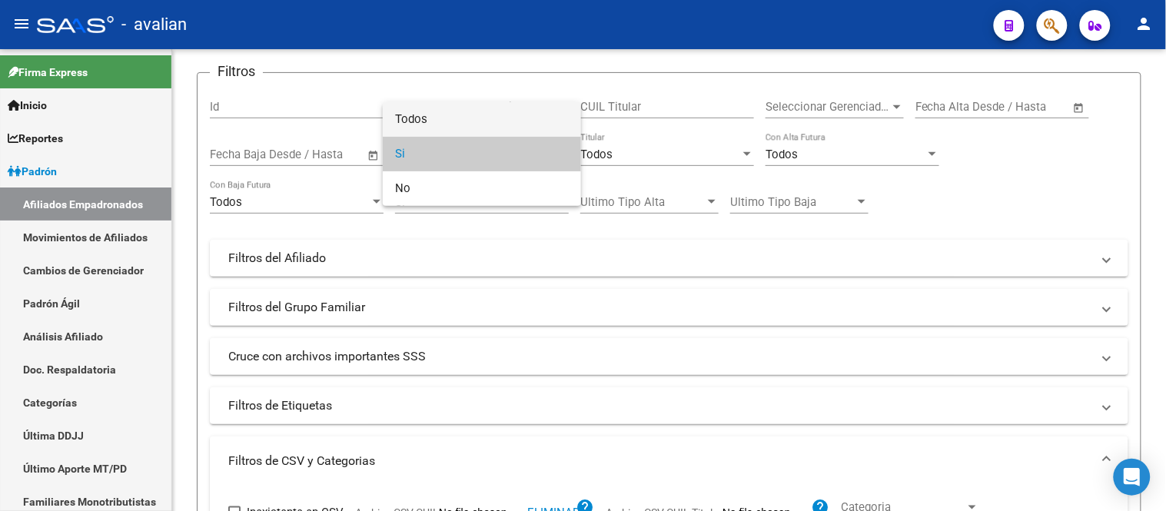
click at [524, 109] on span "Todos" at bounding box center [482, 119] width 174 height 35
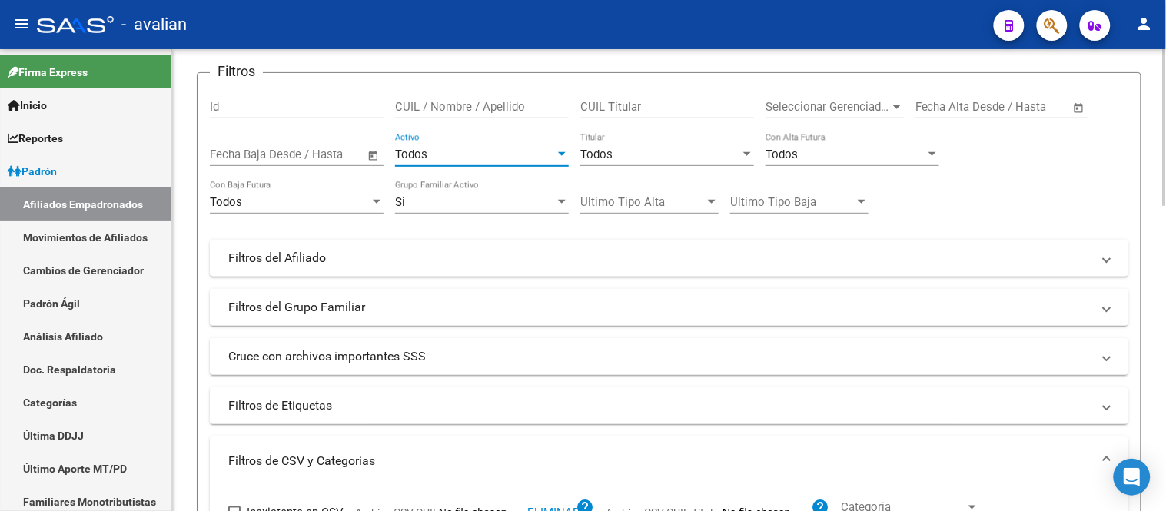
click at [556, 155] on div at bounding box center [562, 154] width 14 height 12
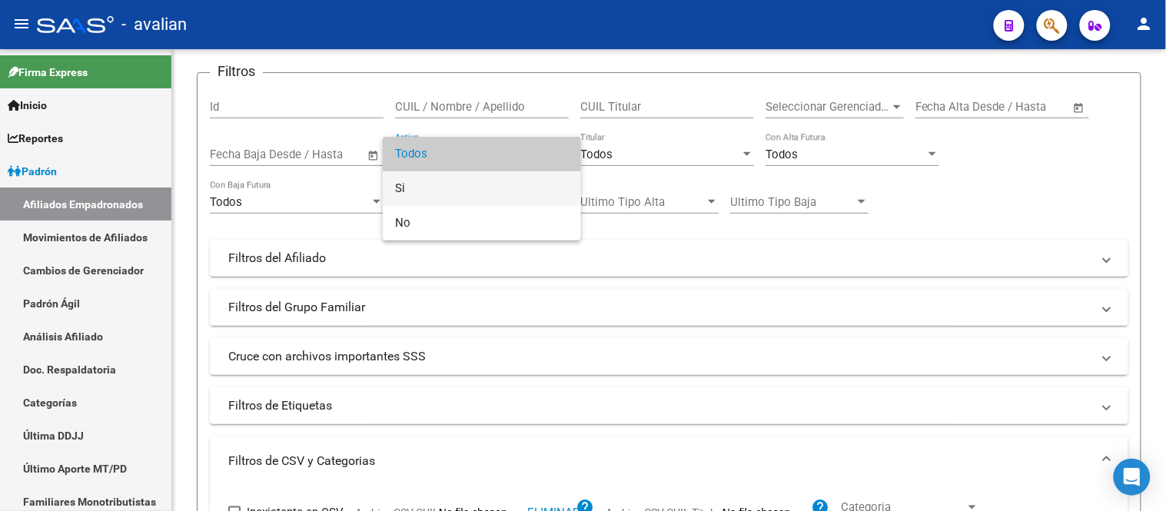
click at [515, 200] on span "Si" at bounding box center [482, 188] width 174 height 35
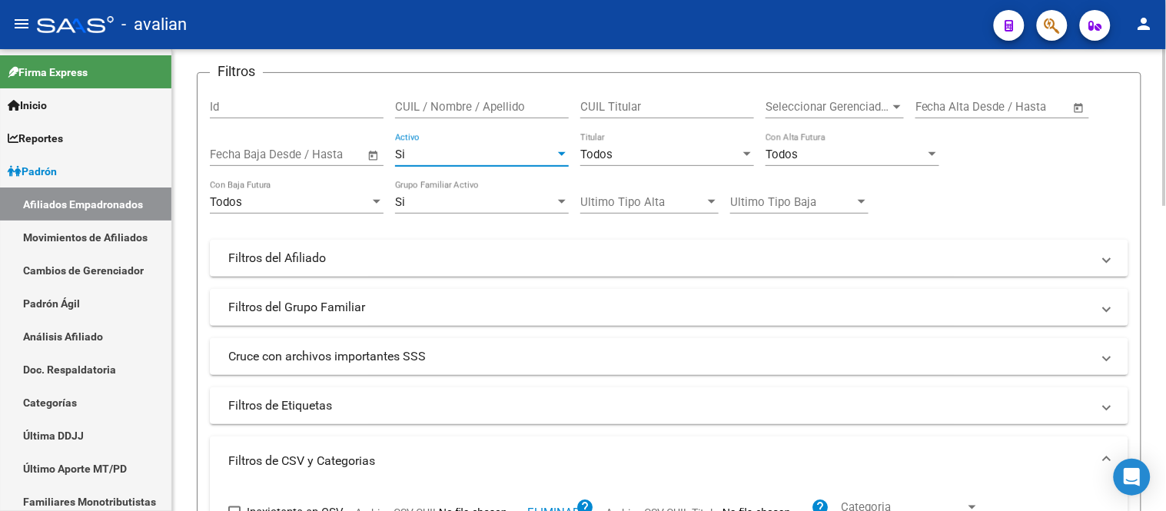
click at [743, 156] on div at bounding box center [747, 154] width 8 height 4
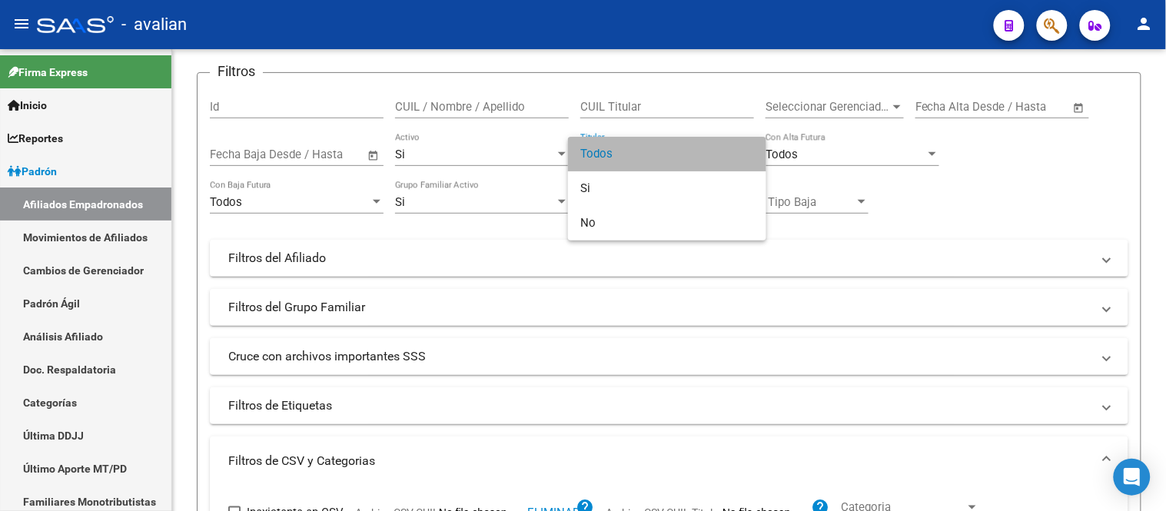
click at [632, 159] on span "Todos" at bounding box center [667, 154] width 174 height 35
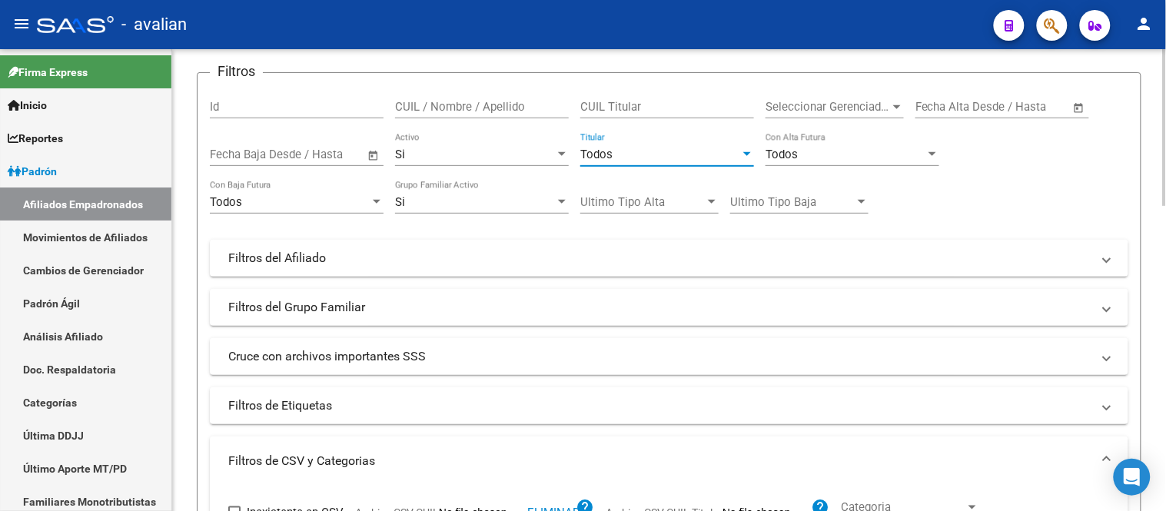
scroll to position [389, 0]
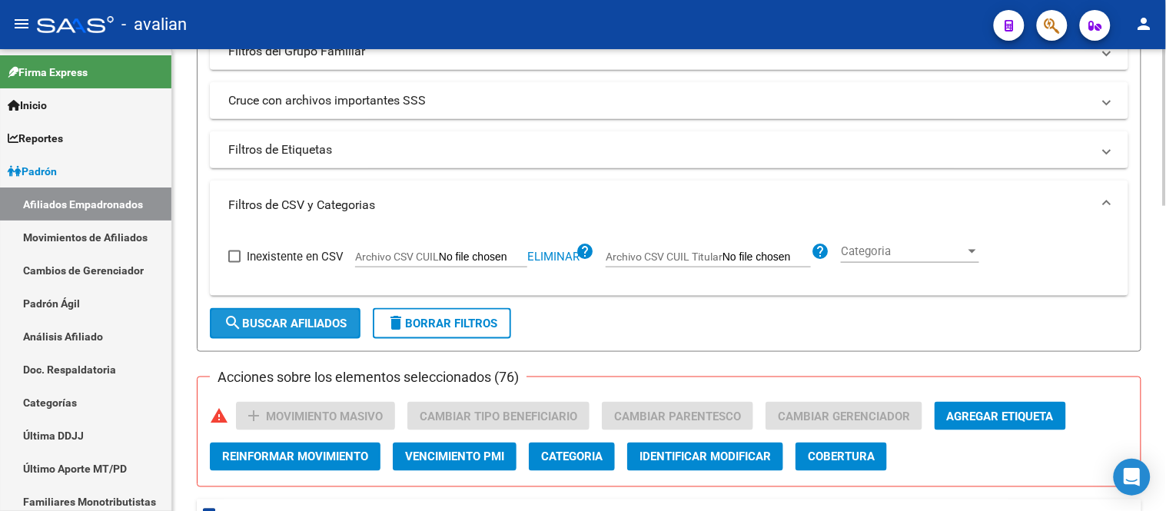
click at [312, 320] on span "search Buscar Afiliados" at bounding box center [285, 324] width 123 height 14
checkbox input "false"
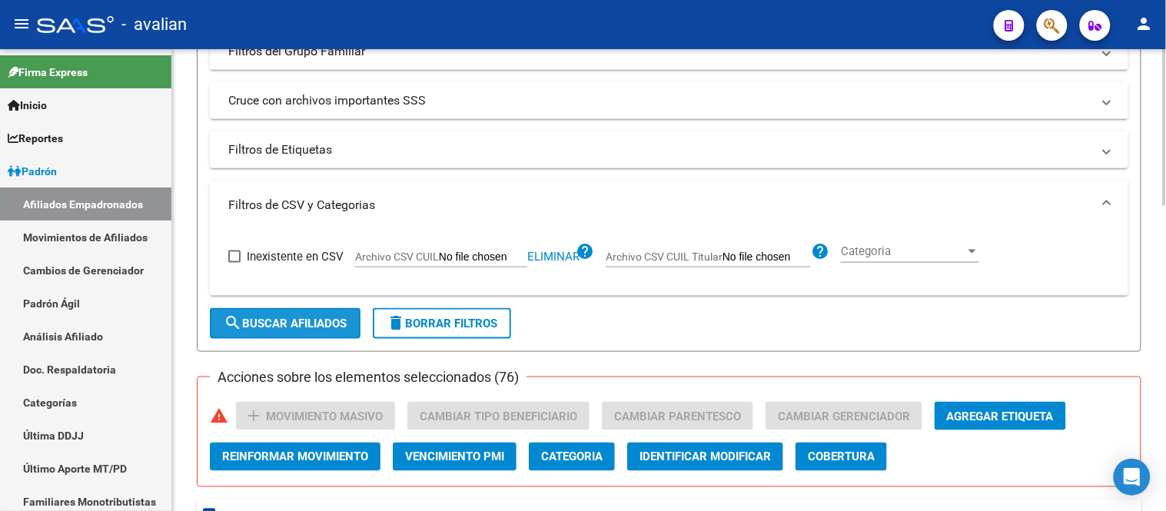
checkbox input "false"
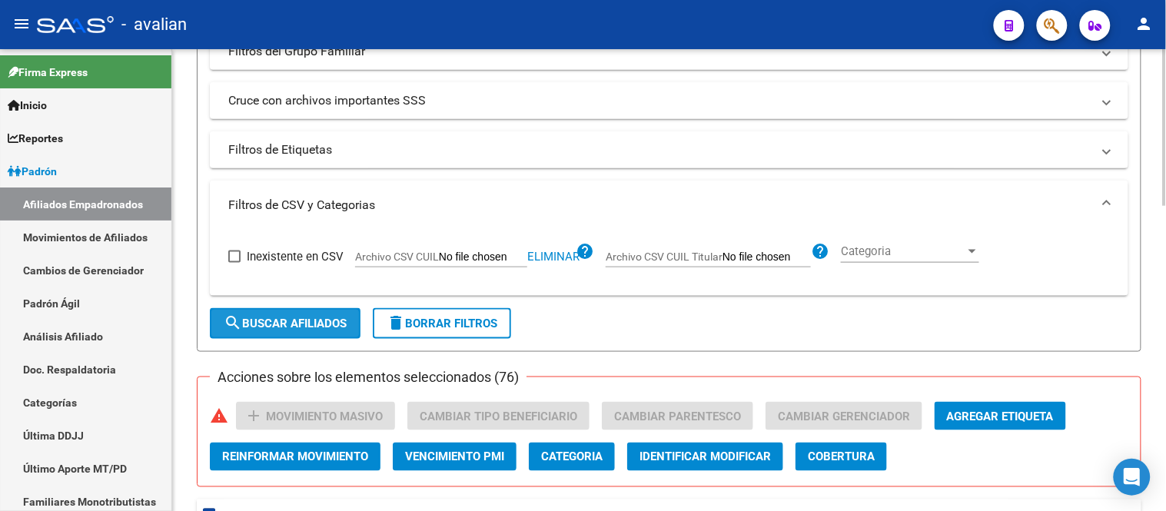
checkbox input "false"
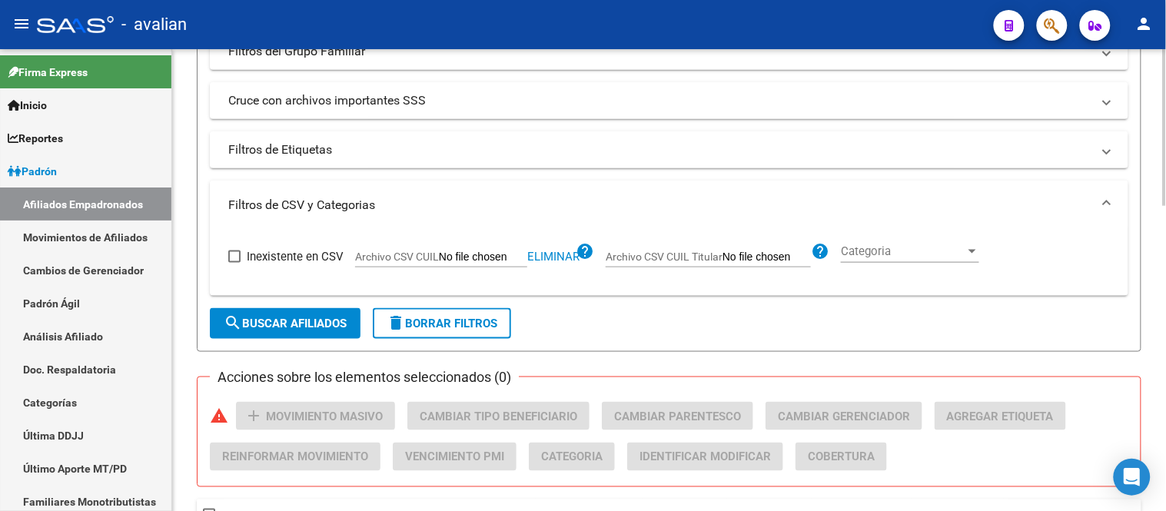
scroll to position [646, 0]
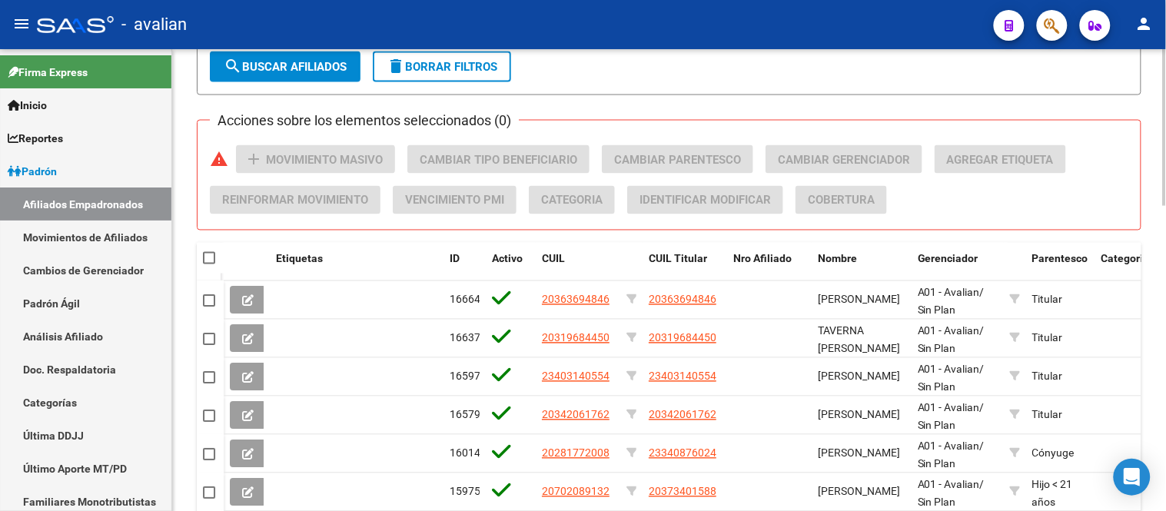
click at [210, 255] on span at bounding box center [209, 258] width 12 height 12
click at [209, 264] on input "checkbox" at bounding box center [208, 264] width 1 height 1
checkbox input "true"
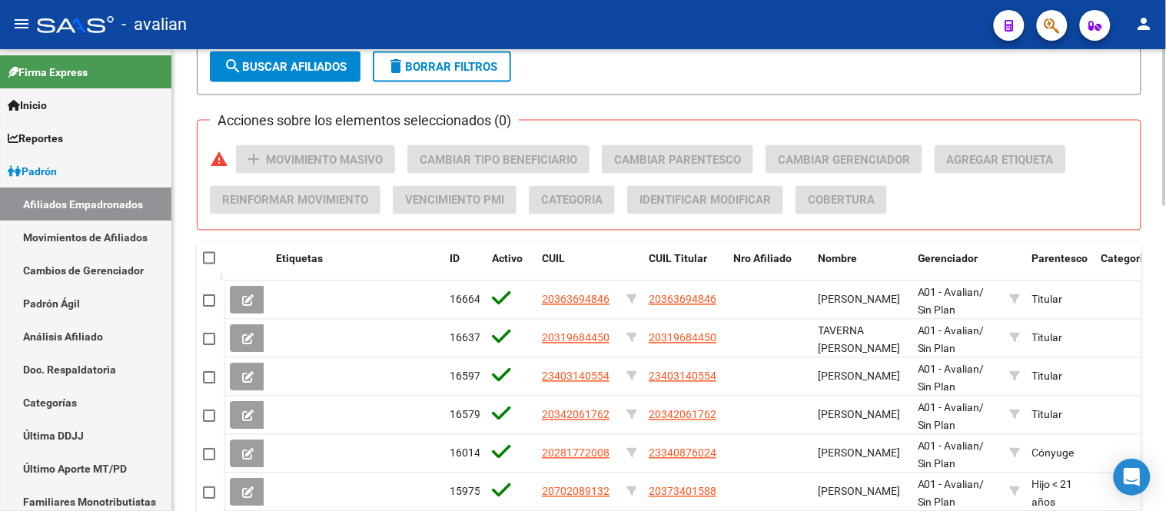
checkbox input "true"
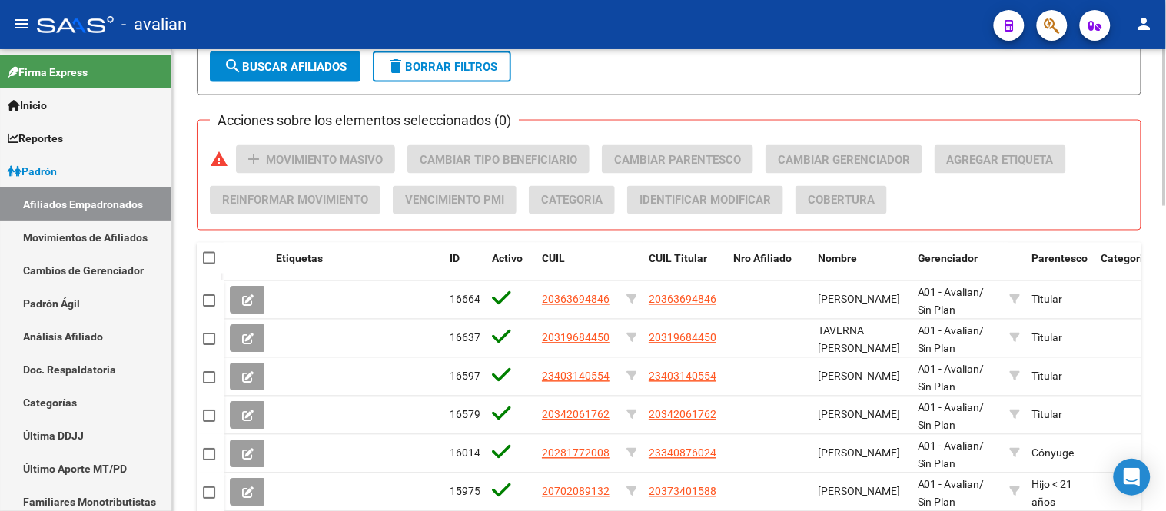
checkbox input "true"
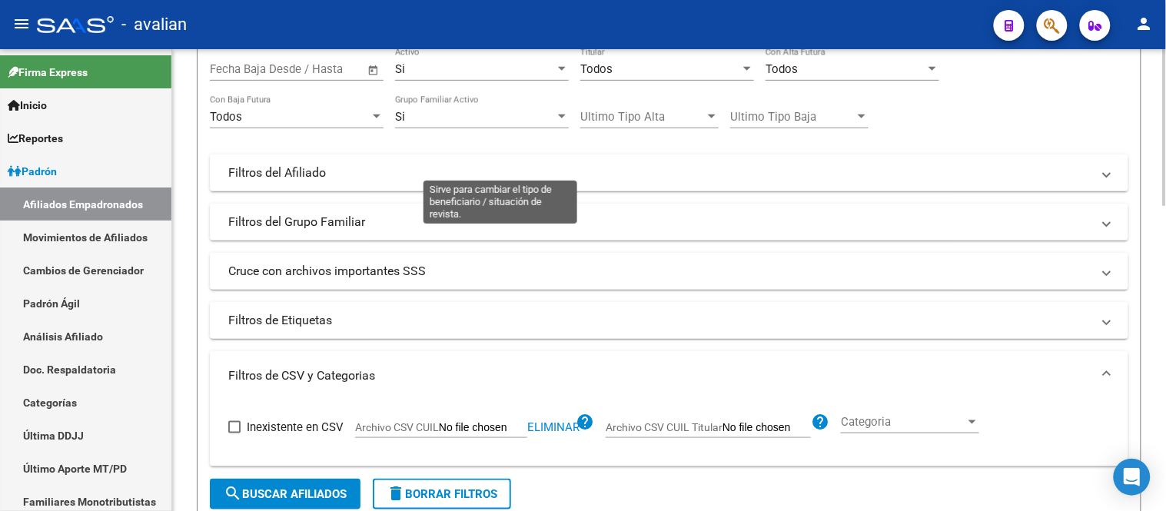
scroll to position [133, 0]
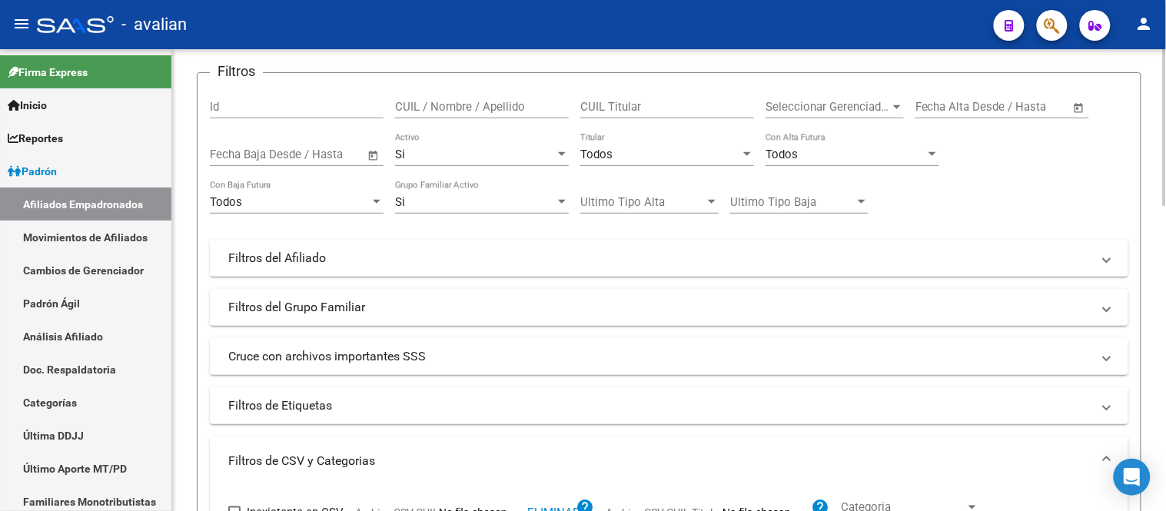
click at [687, 158] on div "Todos" at bounding box center [660, 155] width 160 height 14
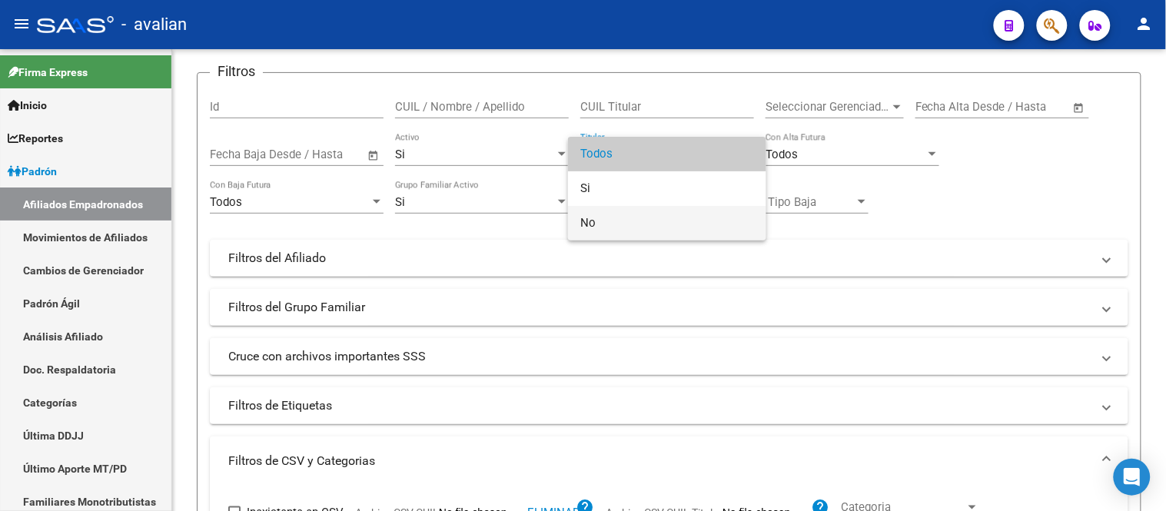
click at [641, 220] on span "No" at bounding box center [667, 223] width 174 height 35
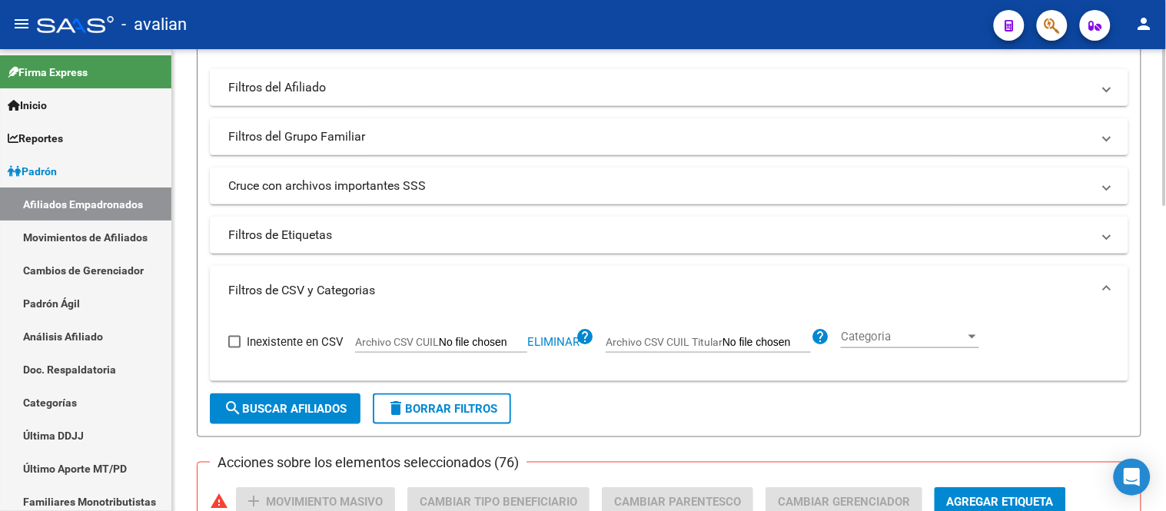
scroll to position [389, 0]
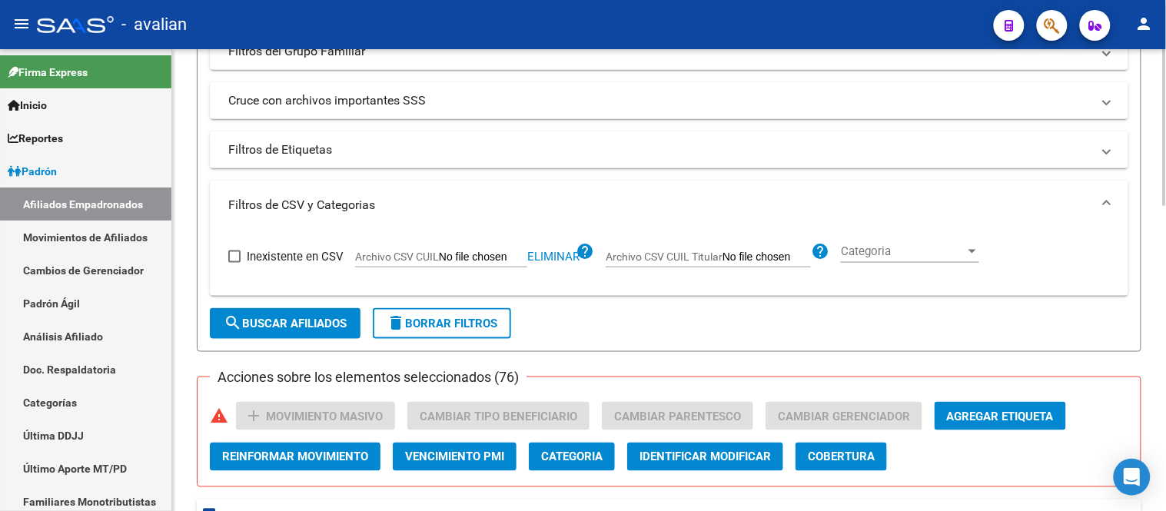
click at [319, 313] on button "search Buscar Afiliados" at bounding box center [285, 323] width 151 height 31
checkbox input "false"
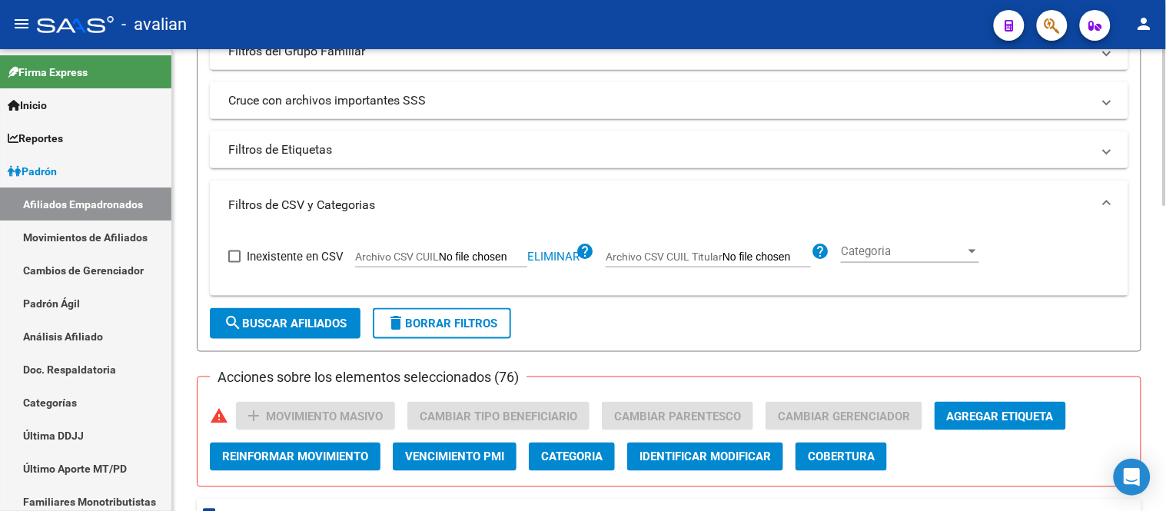
checkbox input "false"
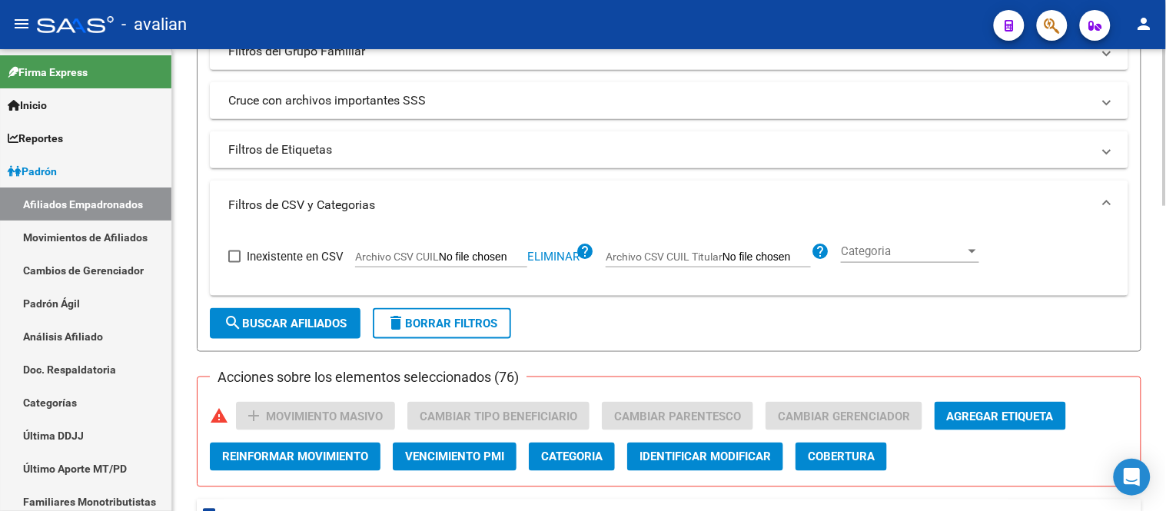
checkbox input "false"
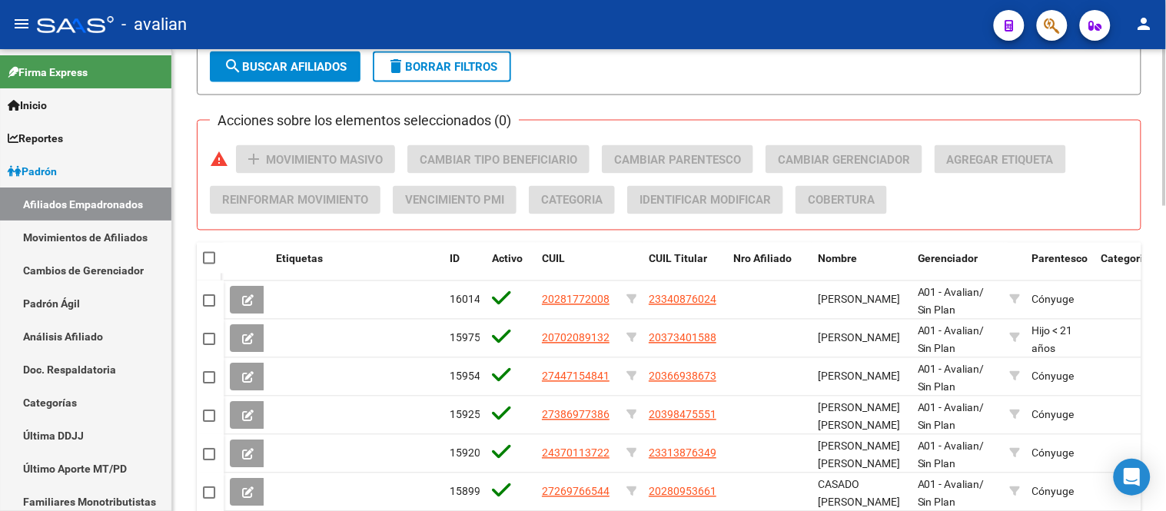
scroll to position [474, 0]
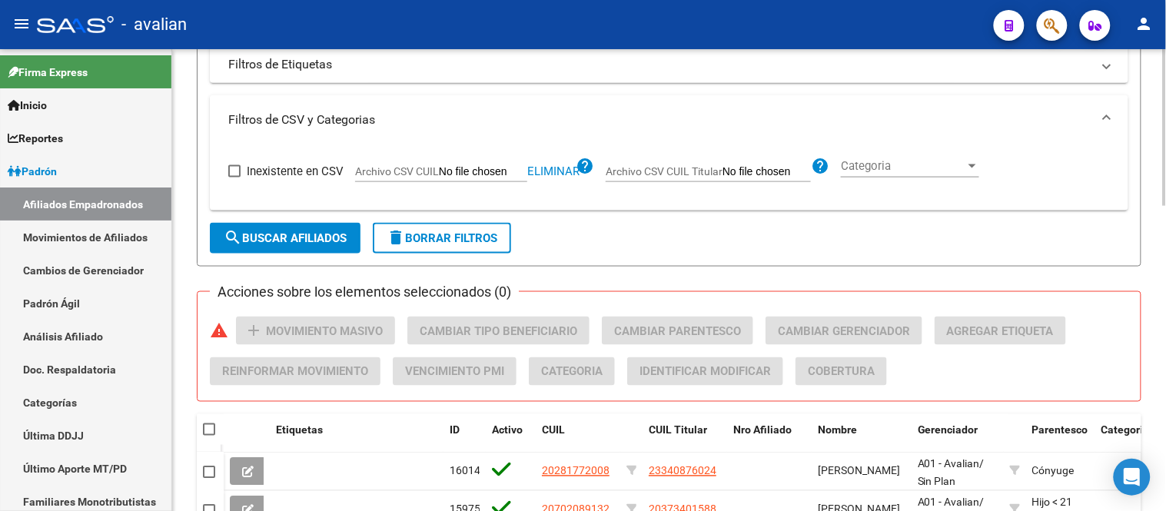
click at [209, 426] on span at bounding box center [209, 429] width 12 height 12
click at [209, 436] on input "checkbox" at bounding box center [208, 436] width 1 height 1
checkbox input "true"
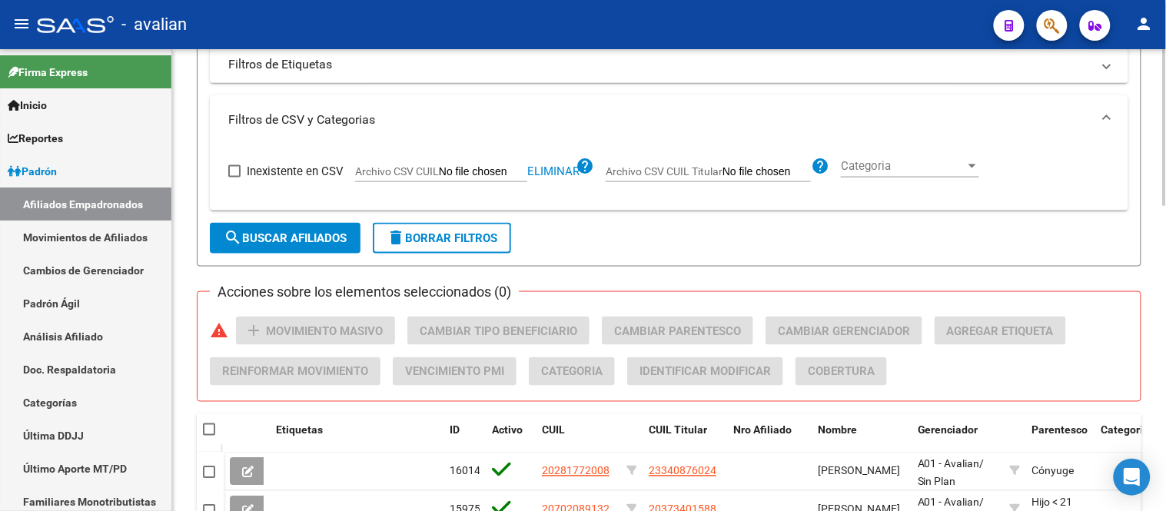
checkbox input "true"
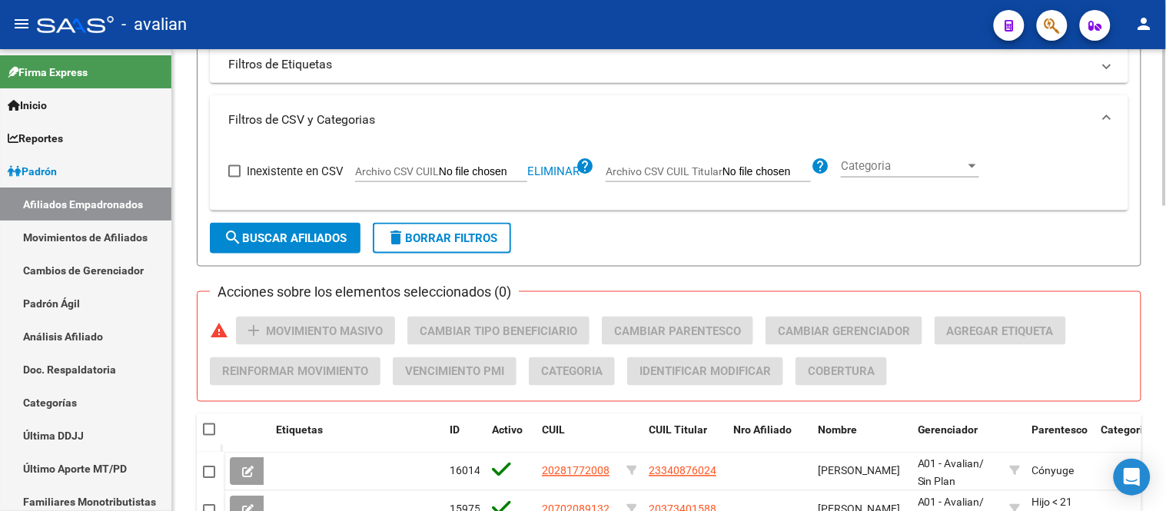
checkbox input "true"
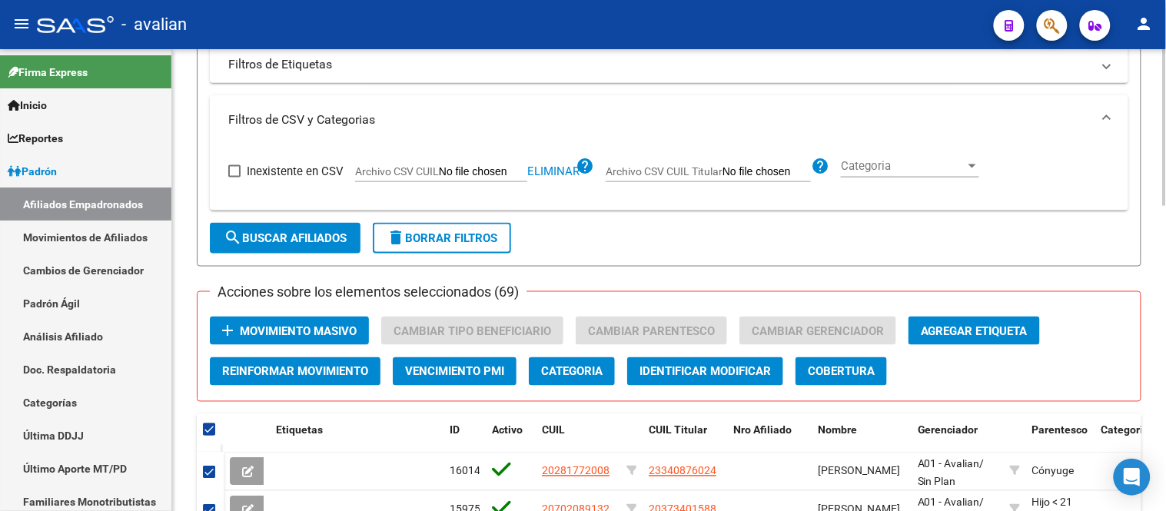
scroll to position [560, 0]
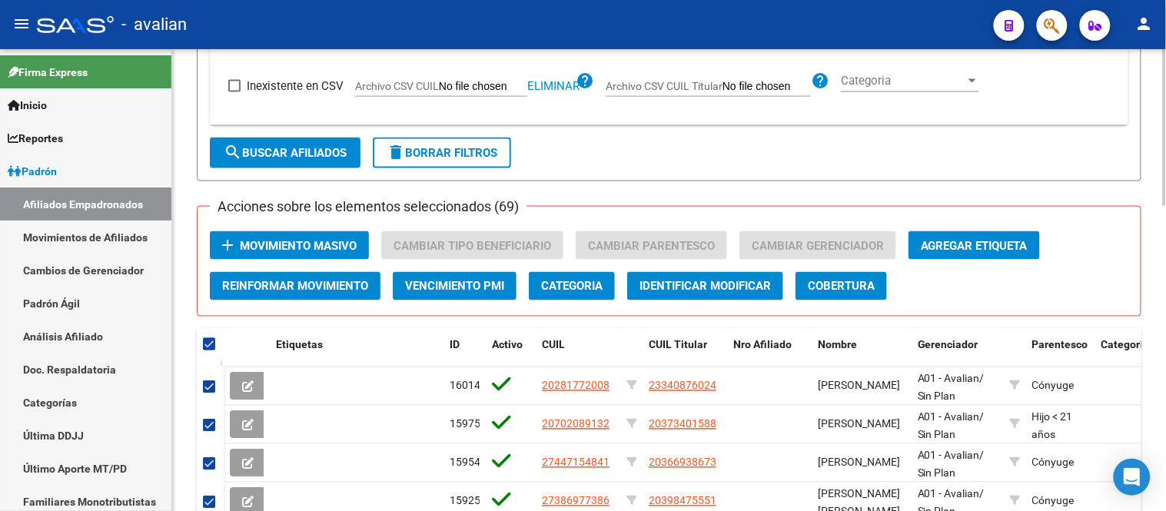
click at [301, 239] on span "Movimiento Masivo" at bounding box center [298, 246] width 117 height 14
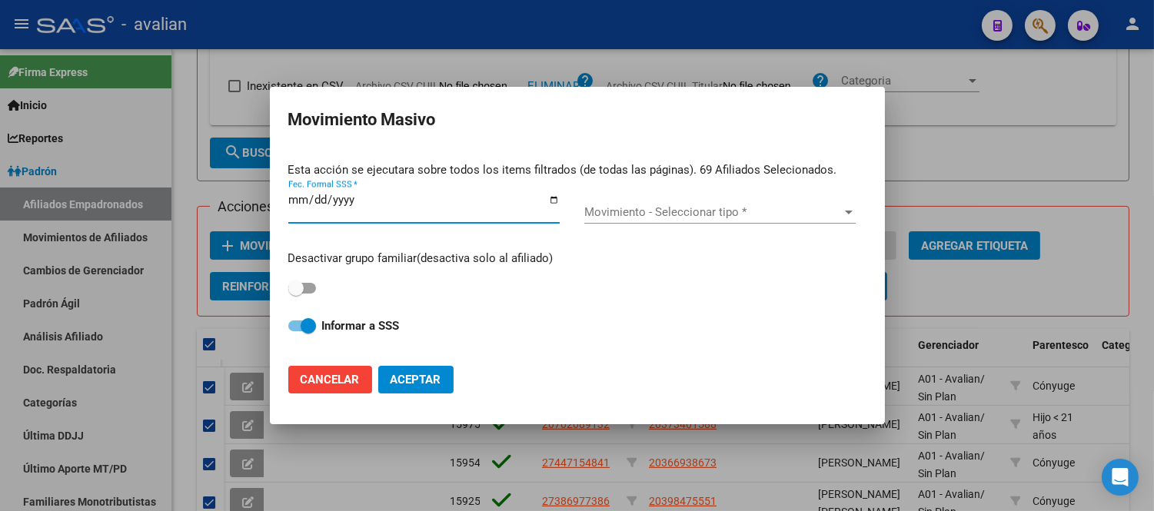
click at [340, 385] on span "Cancelar" at bounding box center [330, 380] width 59 height 14
checkbox input "false"
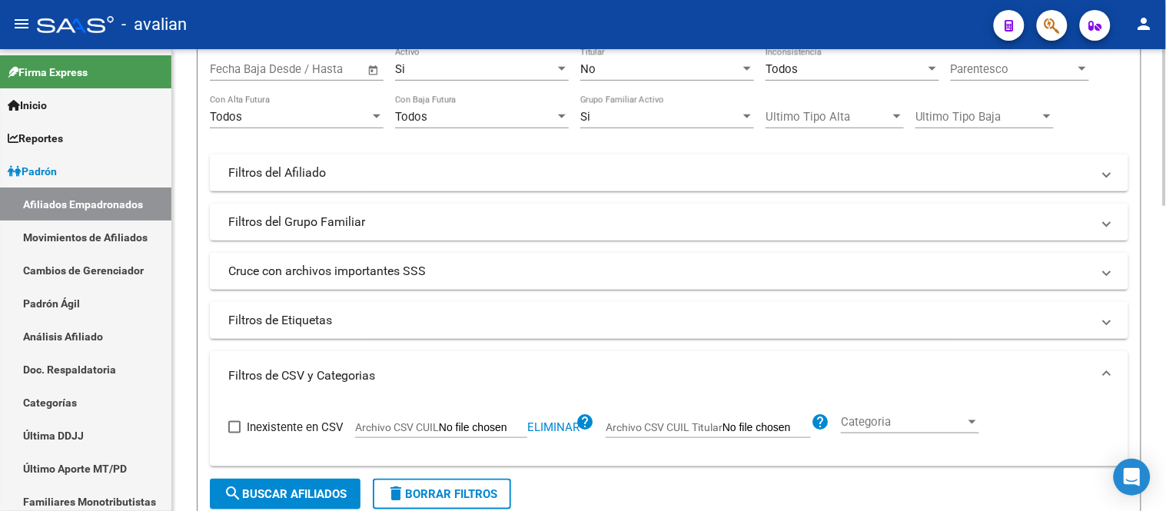
scroll to position [133, 0]
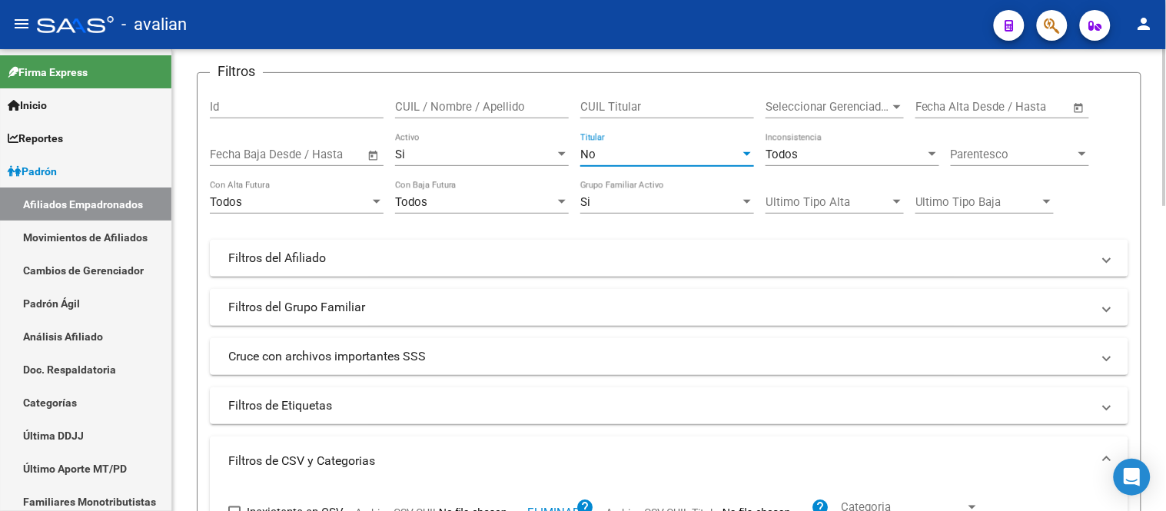
click at [712, 158] on div "No" at bounding box center [660, 155] width 160 height 14
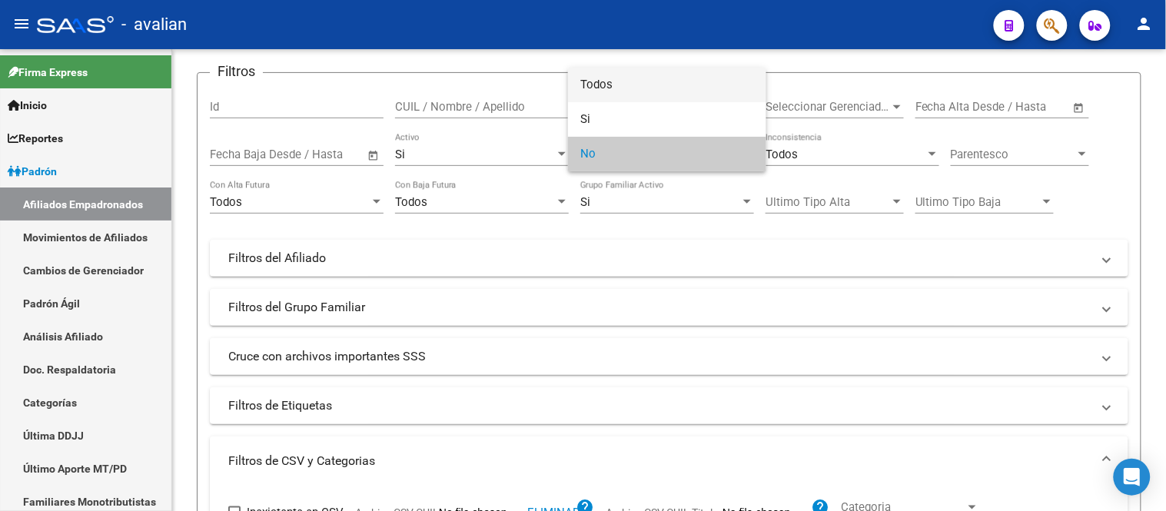
click at [649, 83] on span "Todos" at bounding box center [667, 85] width 174 height 35
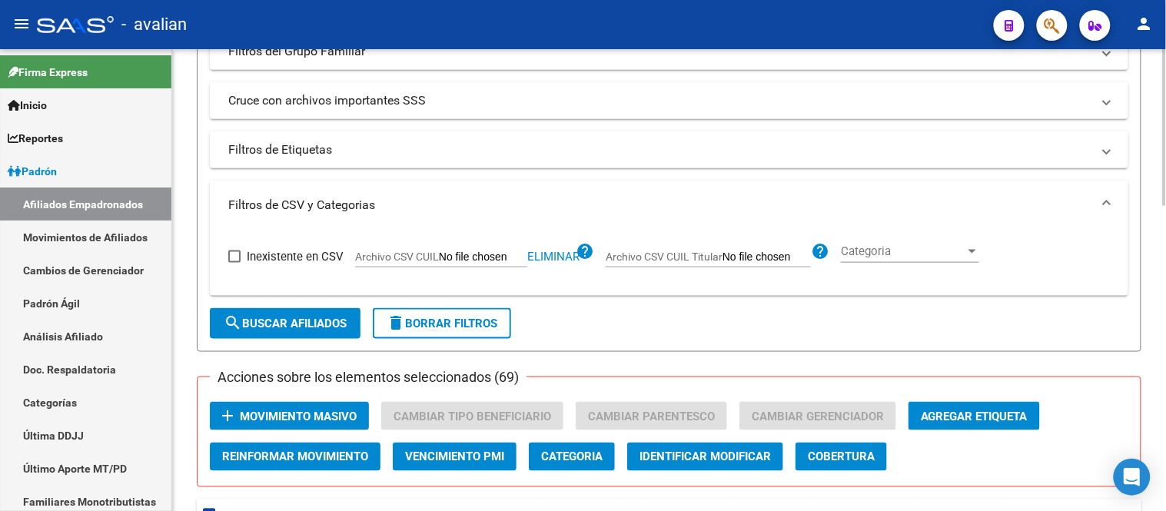
scroll to position [474, 0]
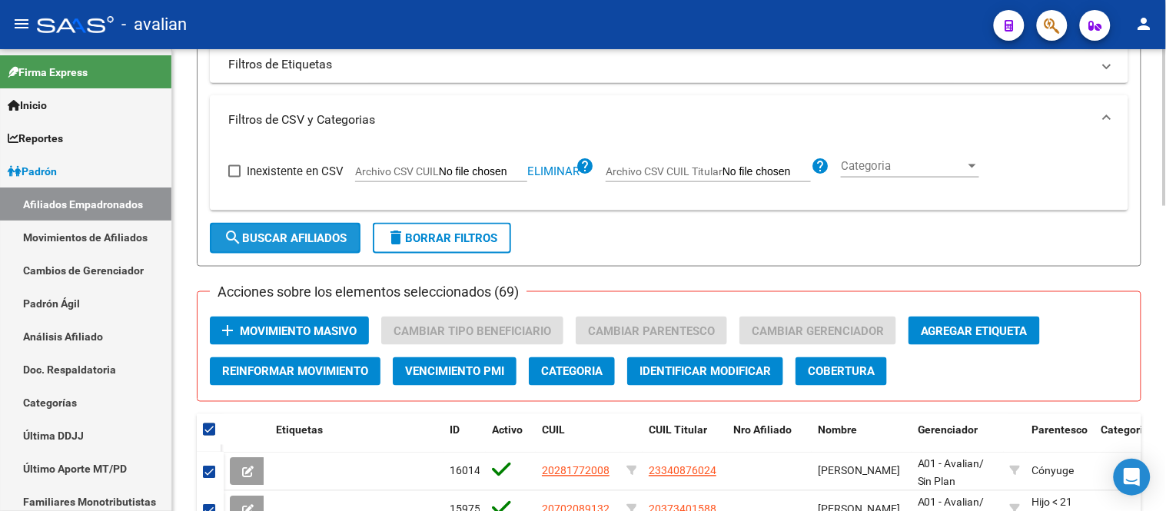
click at [321, 247] on button "search Buscar Afiliados" at bounding box center [285, 238] width 151 height 31
checkbox input "false"
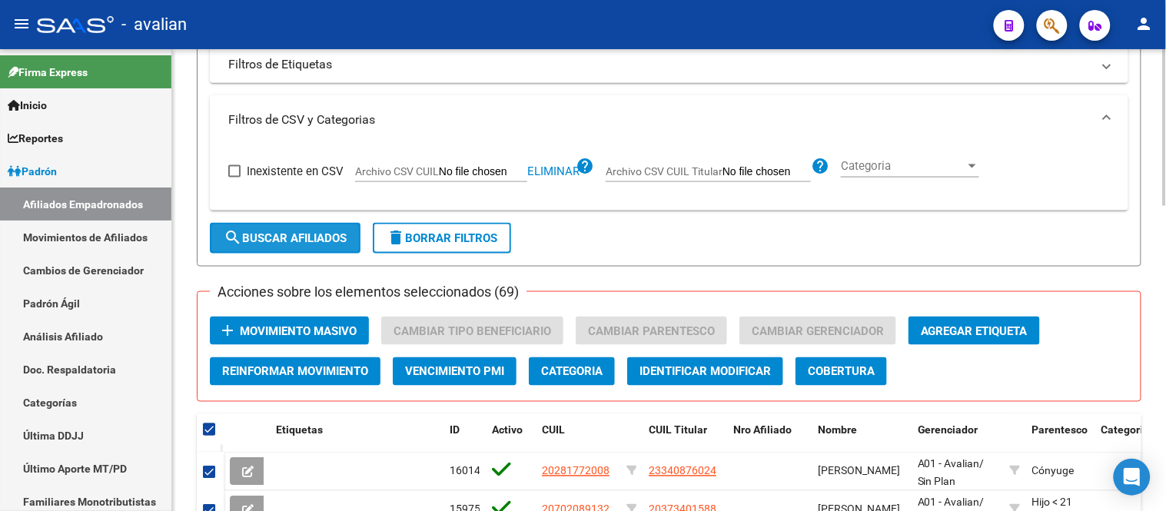
checkbox input "false"
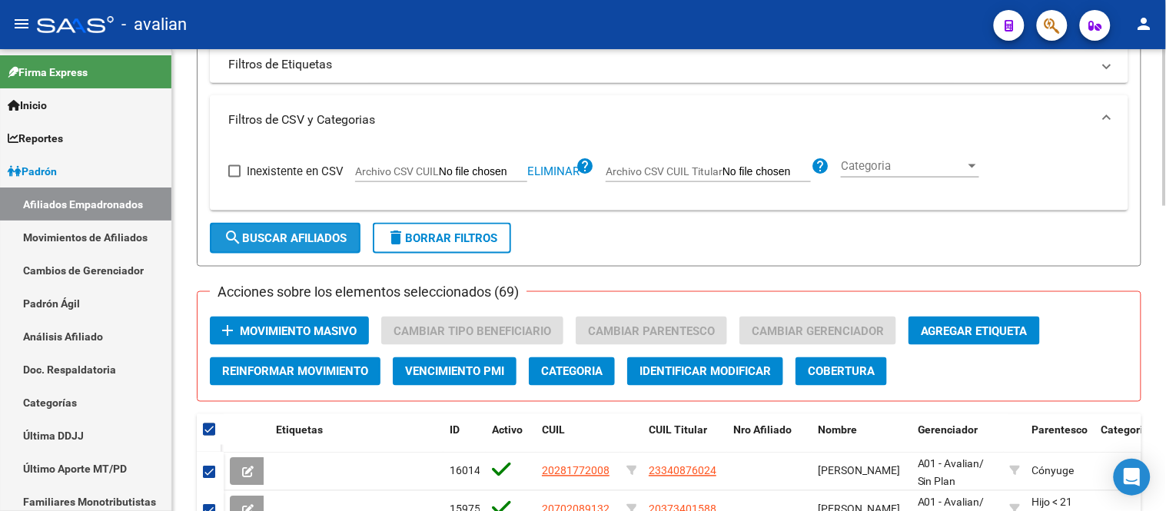
checkbox input "false"
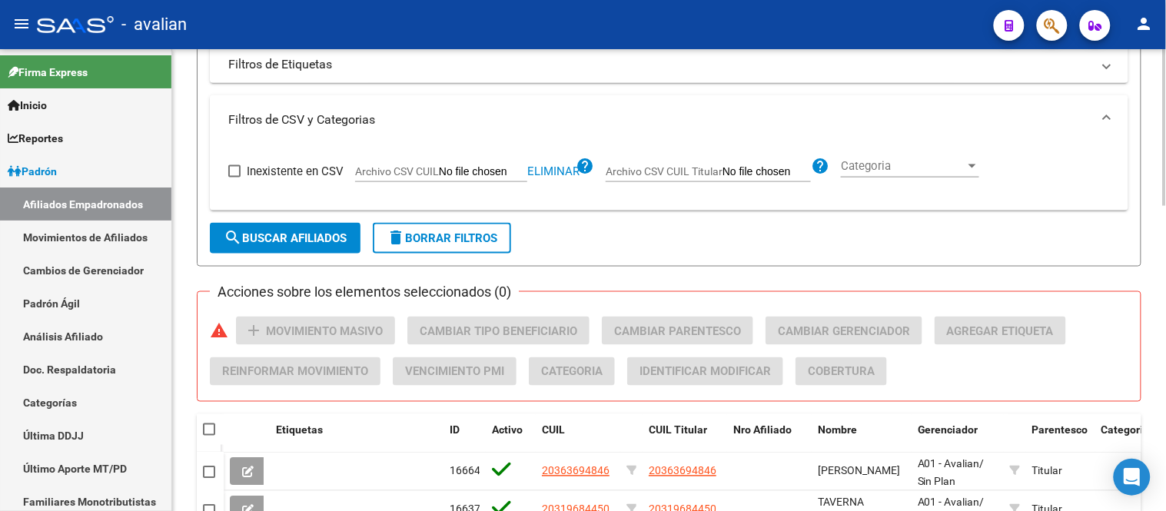
click at [211, 429] on span at bounding box center [209, 429] width 12 height 12
click at [209, 436] on input "checkbox" at bounding box center [208, 436] width 1 height 1
checkbox input "true"
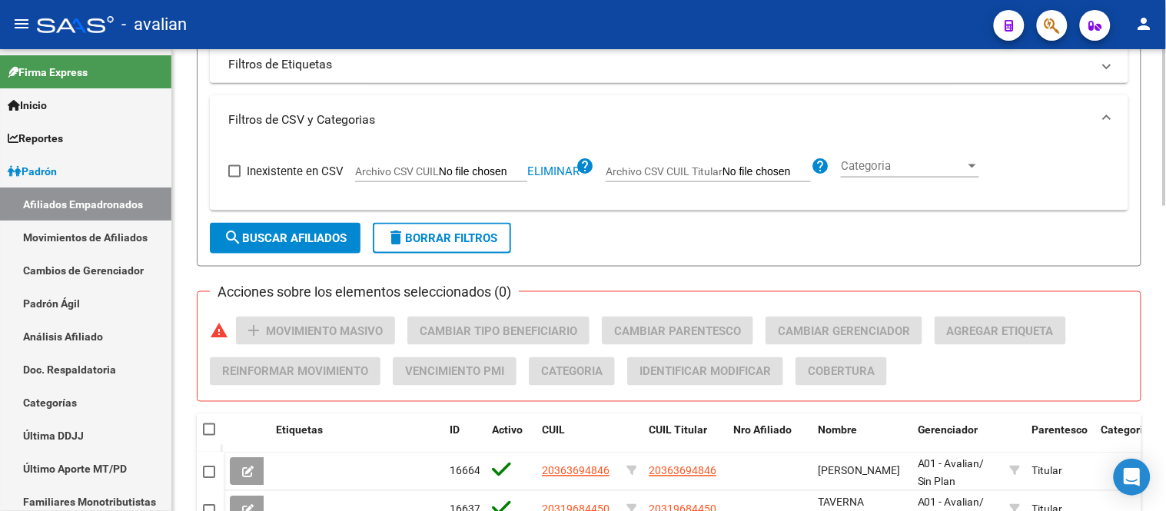
checkbox input "true"
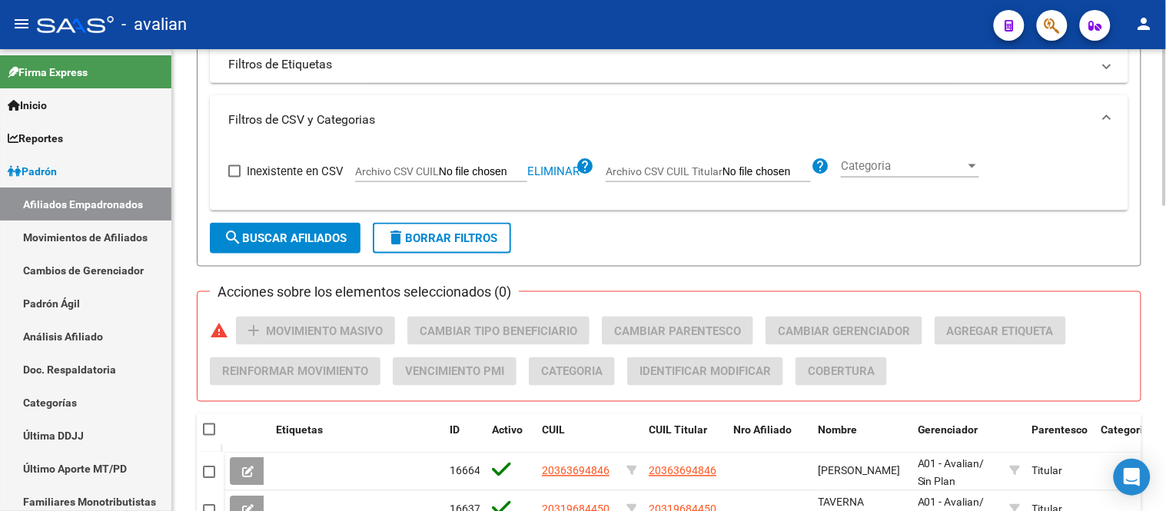
checkbox input "true"
click at [211, 429] on span at bounding box center [209, 429] width 12 height 12
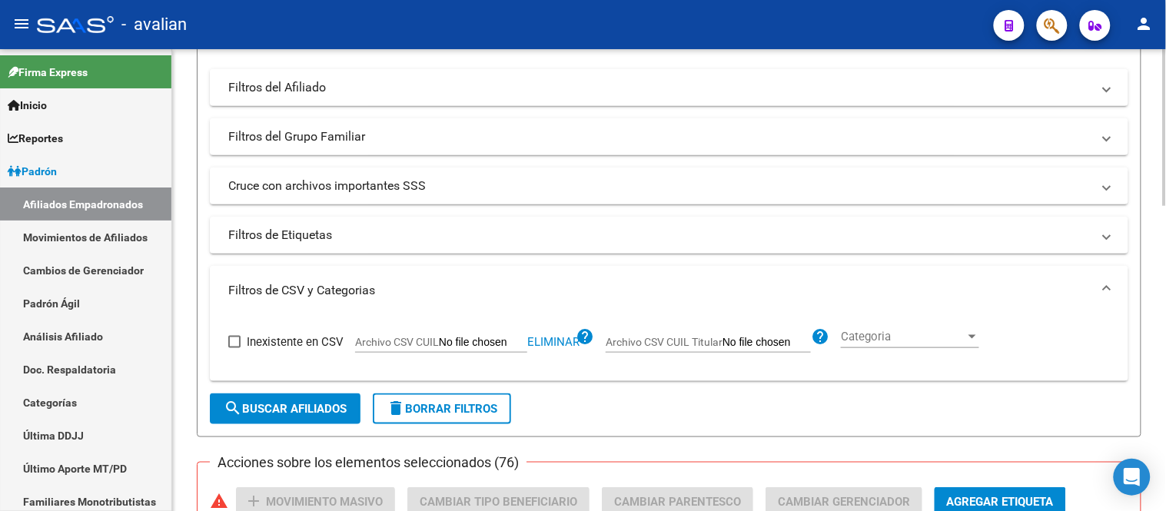
scroll to position [133, 0]
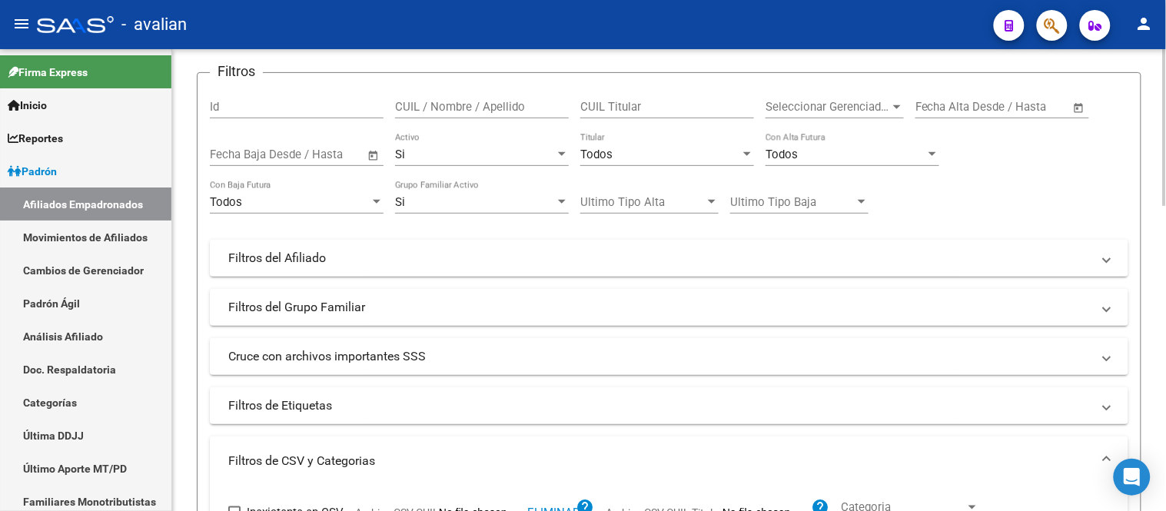
click at [516, 151] on div "Si" at bounding box center [475, 155] width 160 height 14
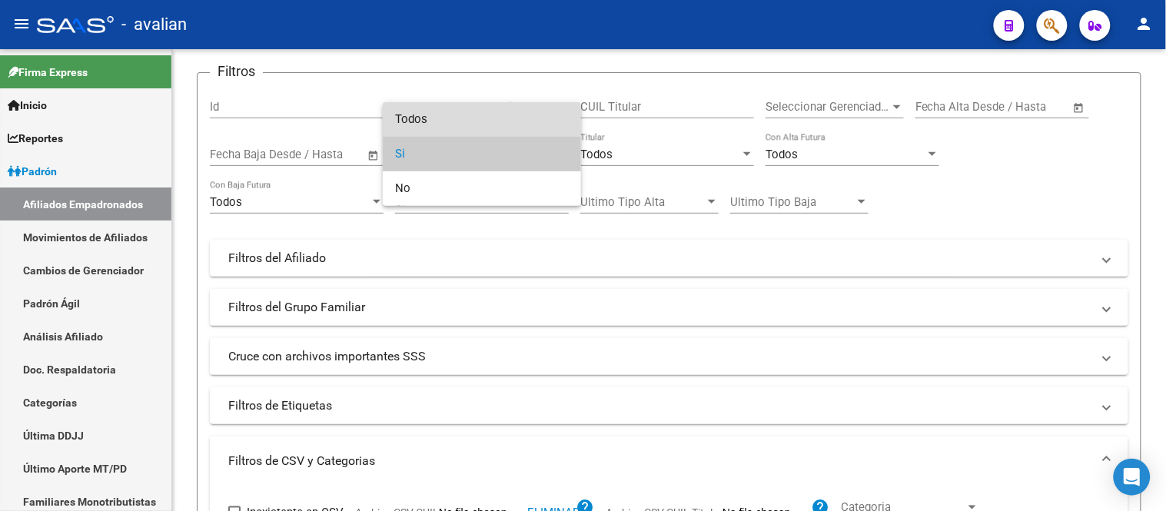
click at [482, 123] on span "Todos" at bounding box center [482, 119] width 174 height 35
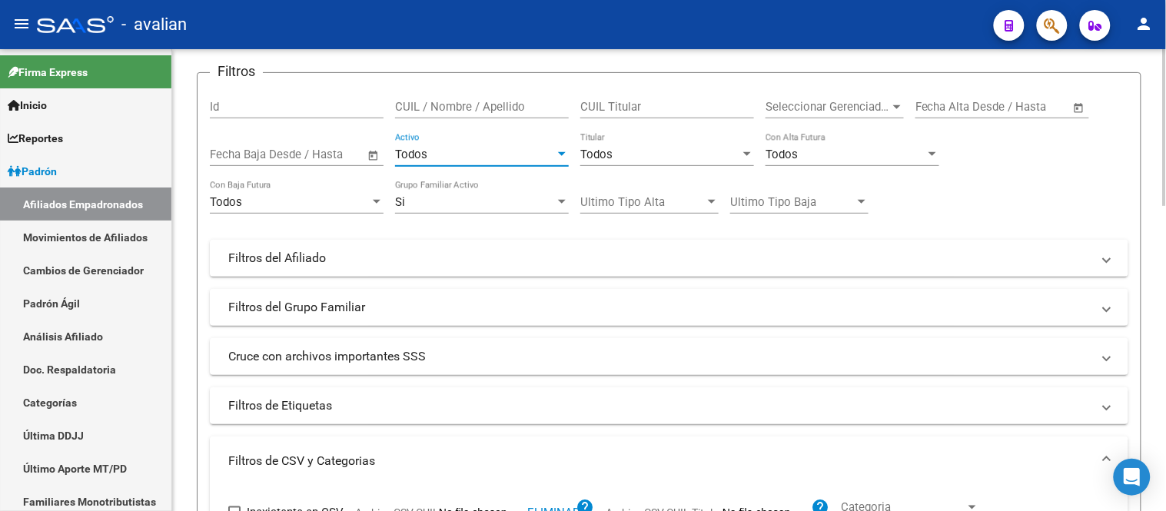
scroll to position [389, 0]
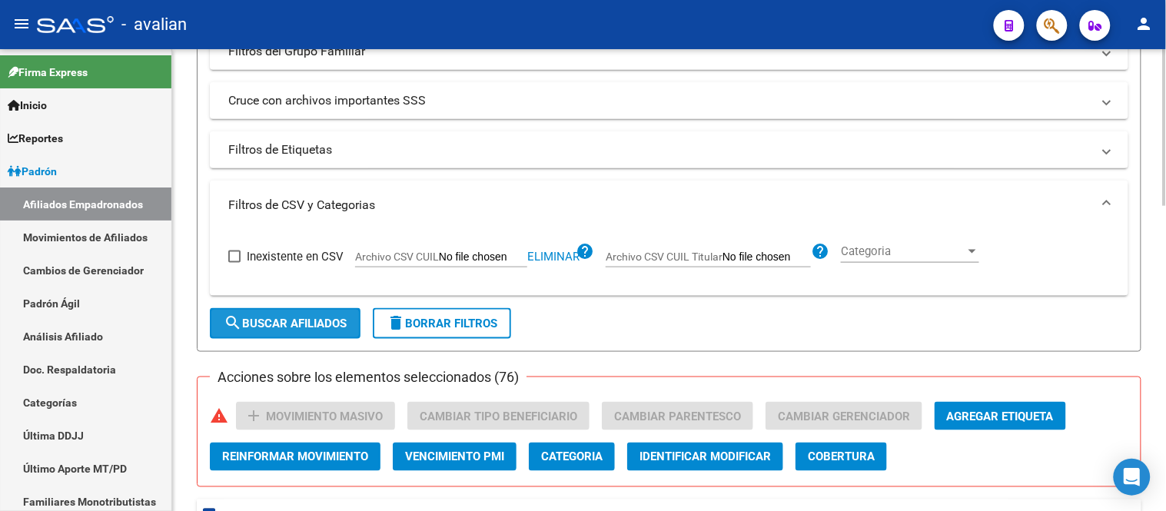
click at [278, 331] on button "search Buscar Afiliados" at bounding box center [285, 323] width 151 height 31
checkbox input "false"
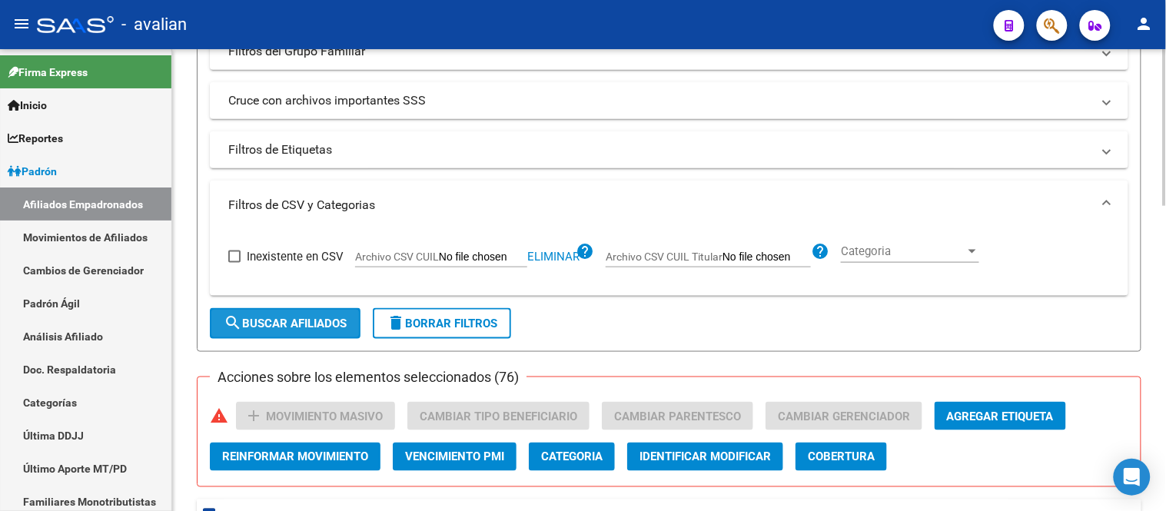
checkbox input "false"
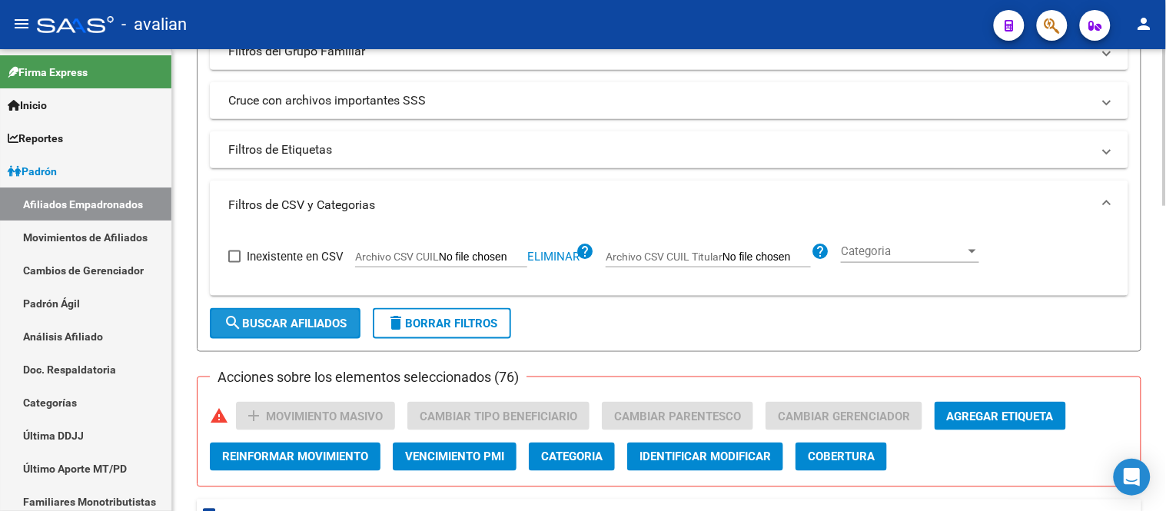
checkbox input "false"
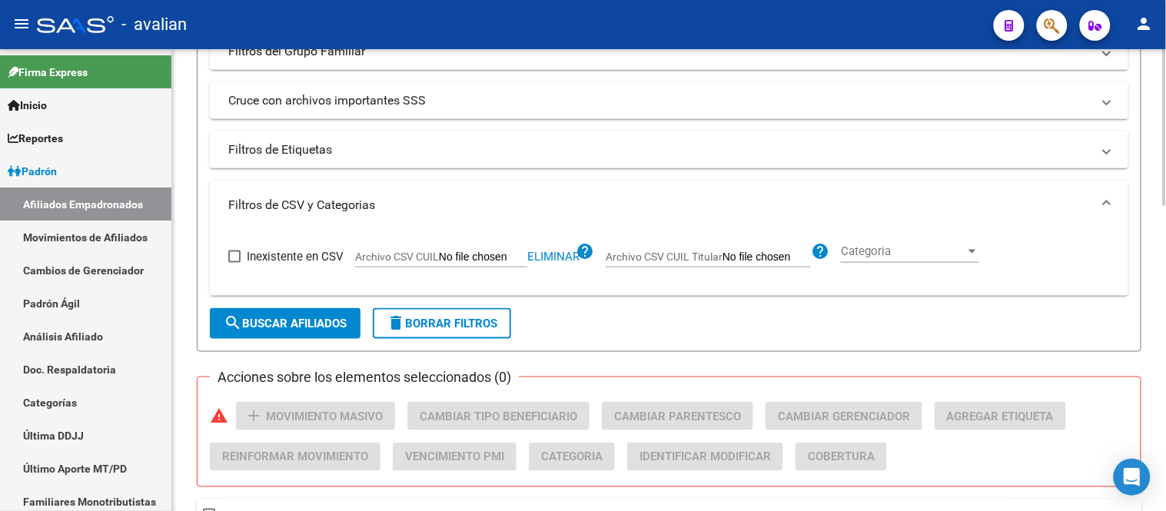
scroll to position [646, 0]
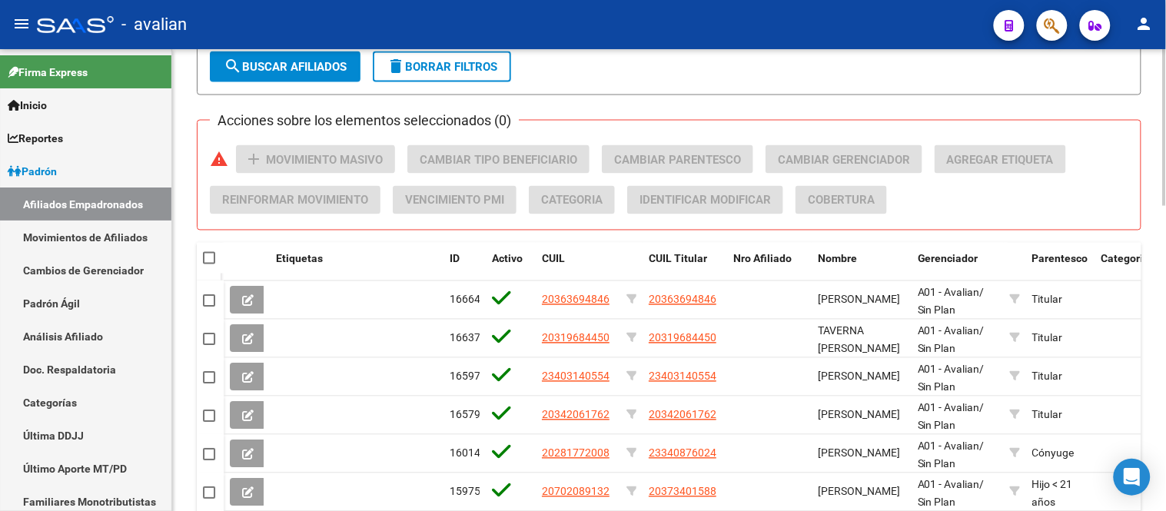
click at [204, 257] on span at bounding box center [209, 258] width 12 height 12
click at [208, 264] on input "checkbox" at bounding box center [208, 264] width 1 height 1
checkbox input "true"
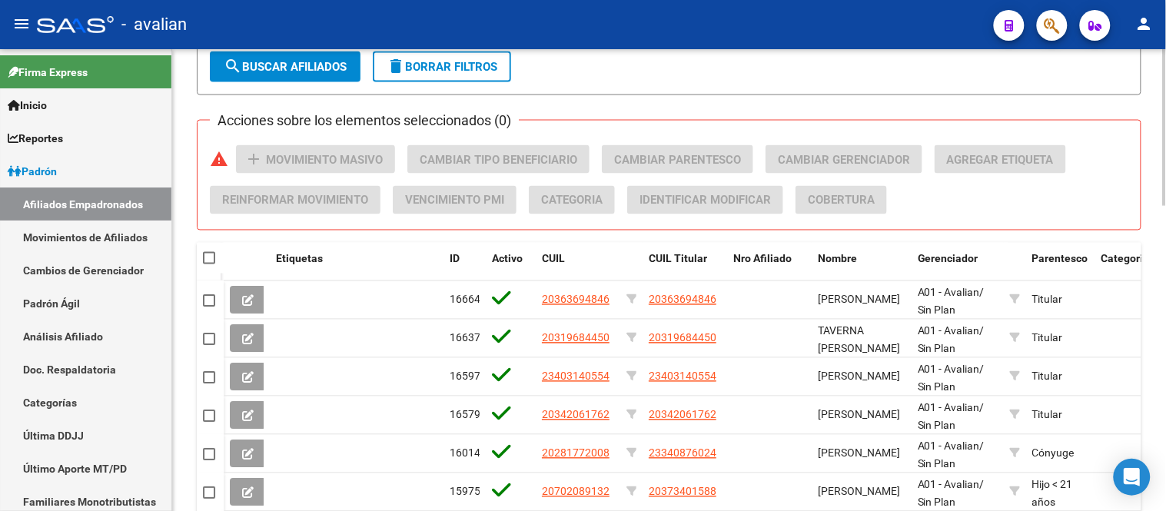
checkbox input "true"
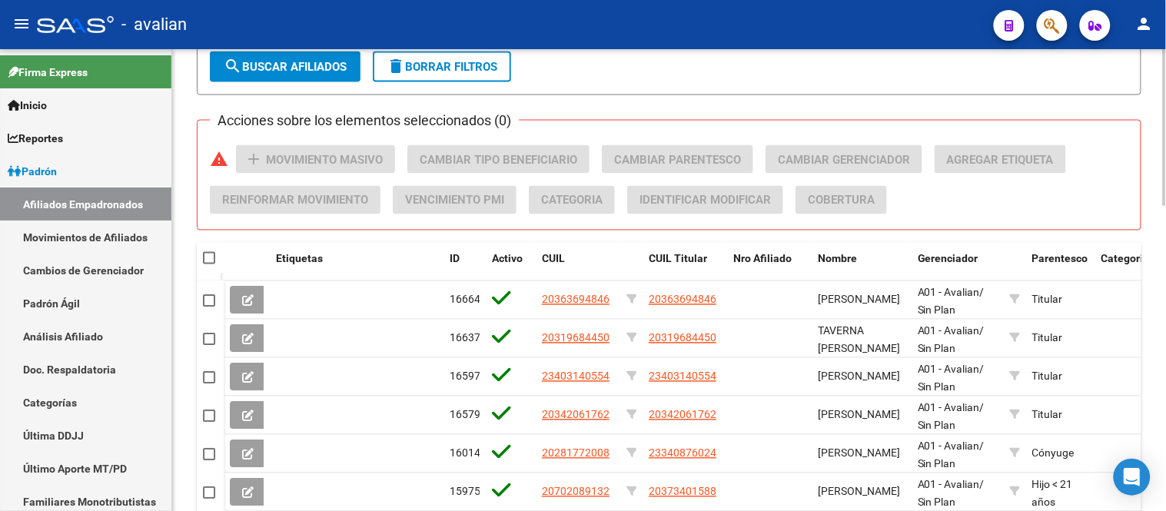
checkbox input "true"
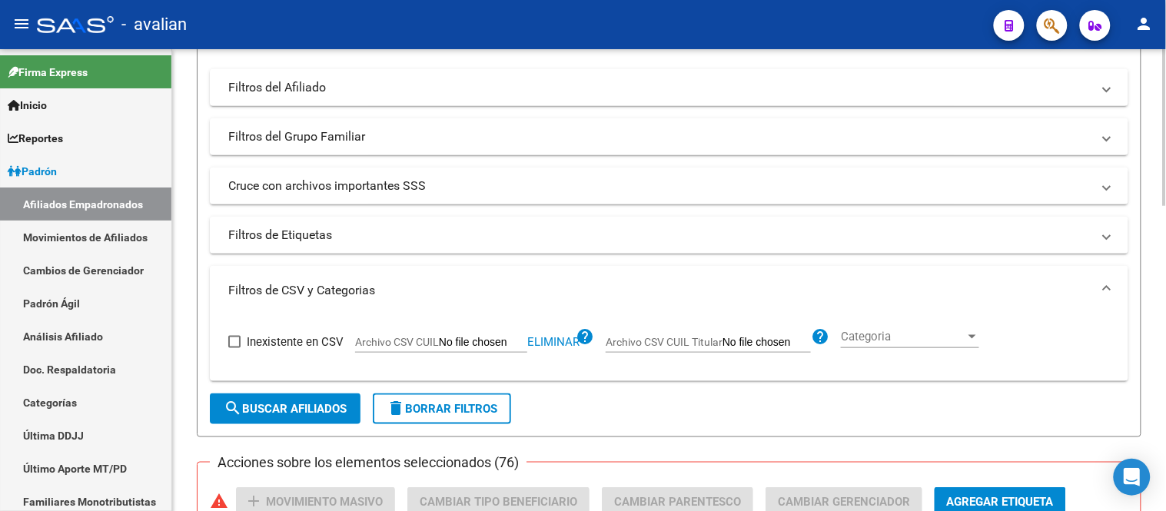
scroll to position [133, 0]
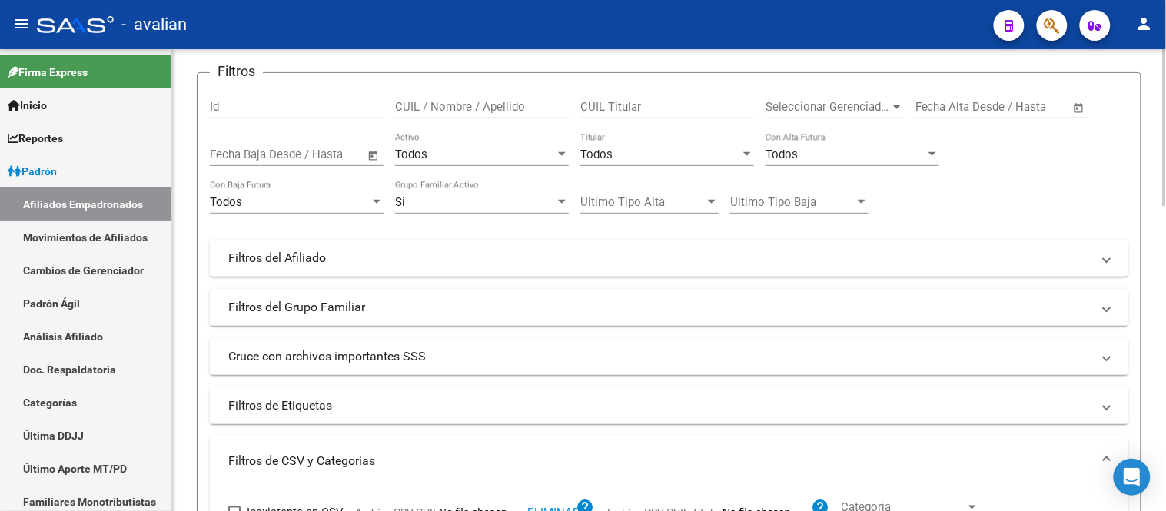
click at [810, 154] on div "Todos" at bounding box center [846, 155] width 160 height 14
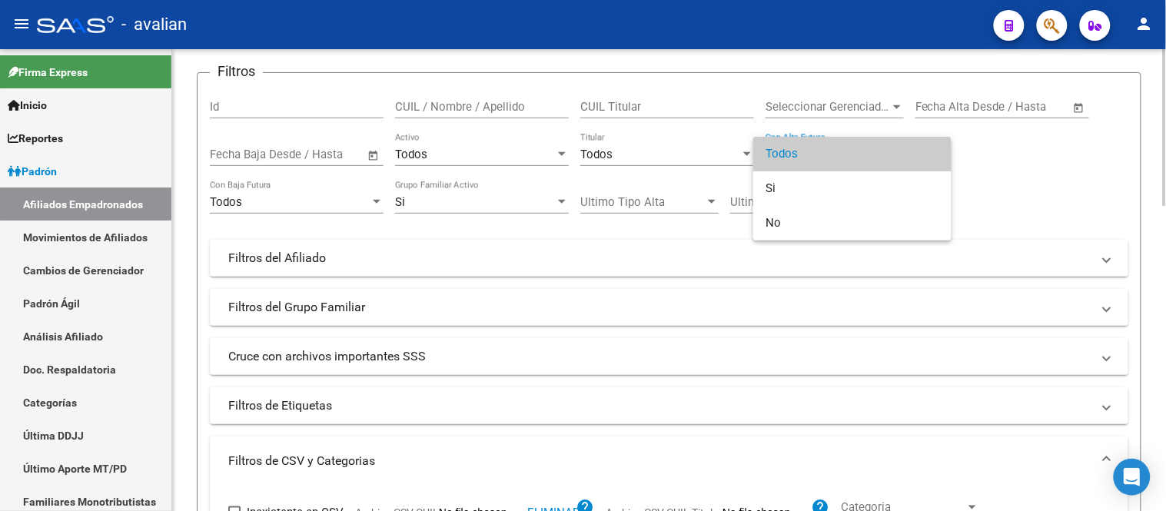
click at [810, 154] on span "Todos" at bounding box center [853, 154] width 174 height 35
click at [810, 154] on div "Todos" at bounding box center [846, 155] width 160 height 14
click at [1040, 200] on div at bounding box center [583, 255] width 1166 height 511
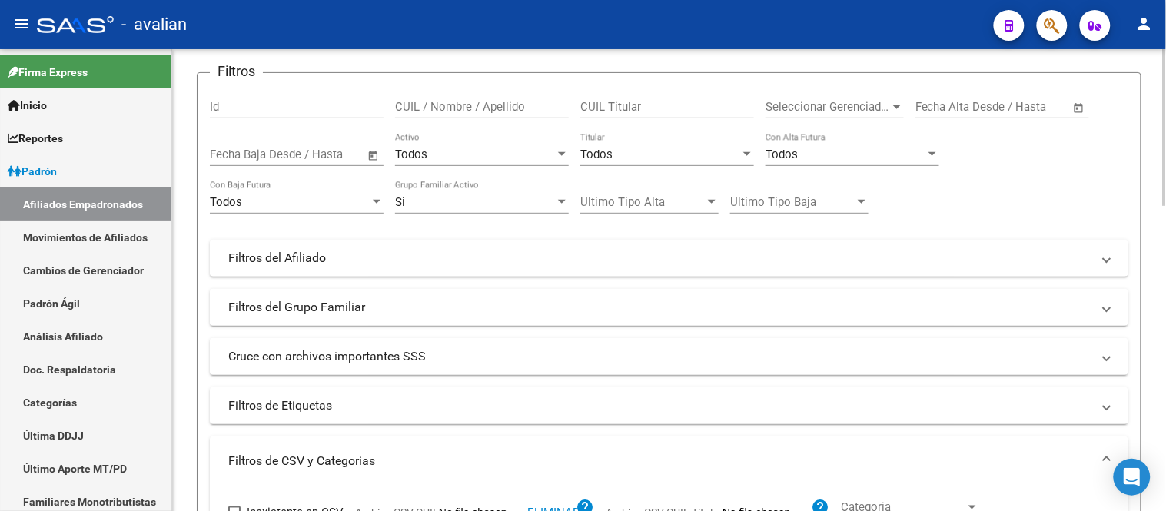
click at [533, 209] on div "Si" at bounding box center [475, 202] width 160 height 14
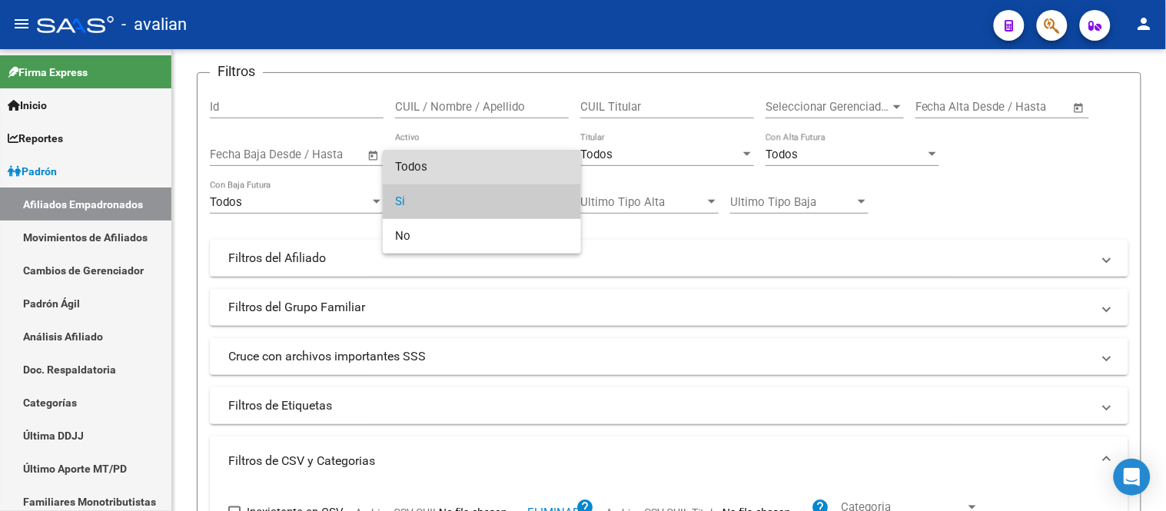
click at [485, 158] on span "Todos" at bounding box center [482, 167] width 174 height 35
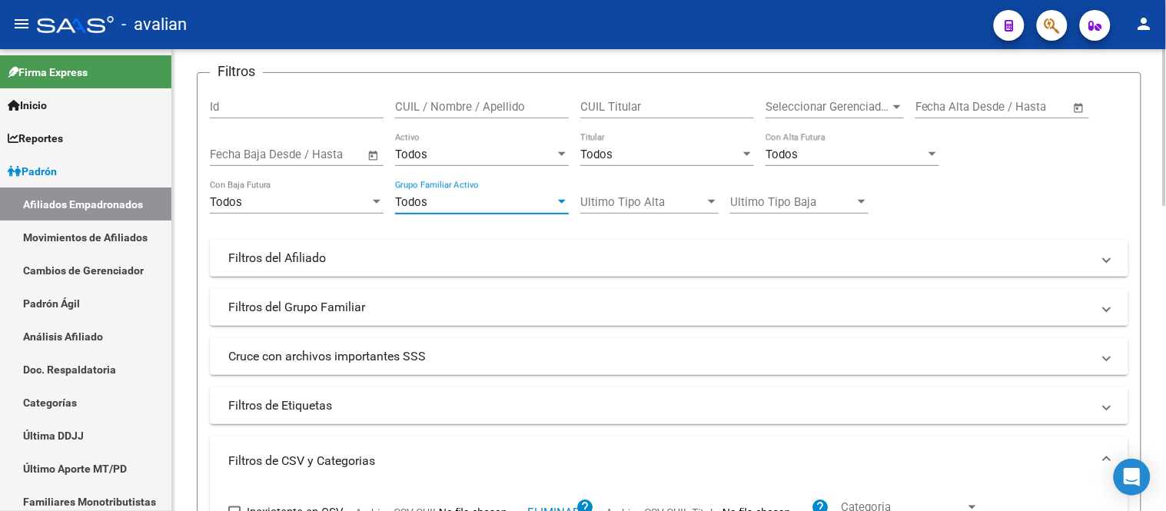
scroll to position [389, 0]
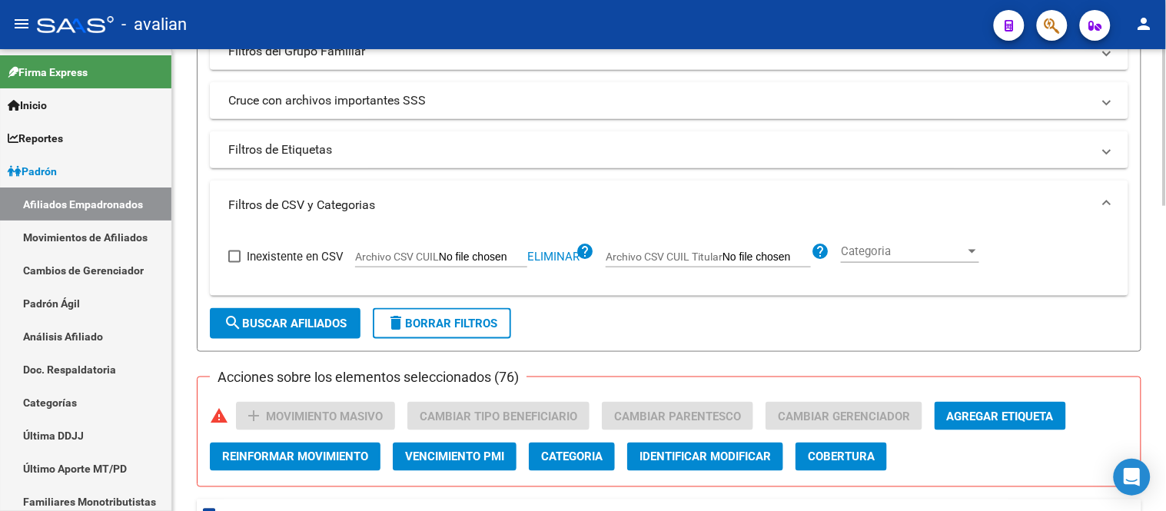
click at [287, 320] on span "search Buscar Afiliados" at bounding box center [285, 324] width 123 height 14
checkbox input "false"
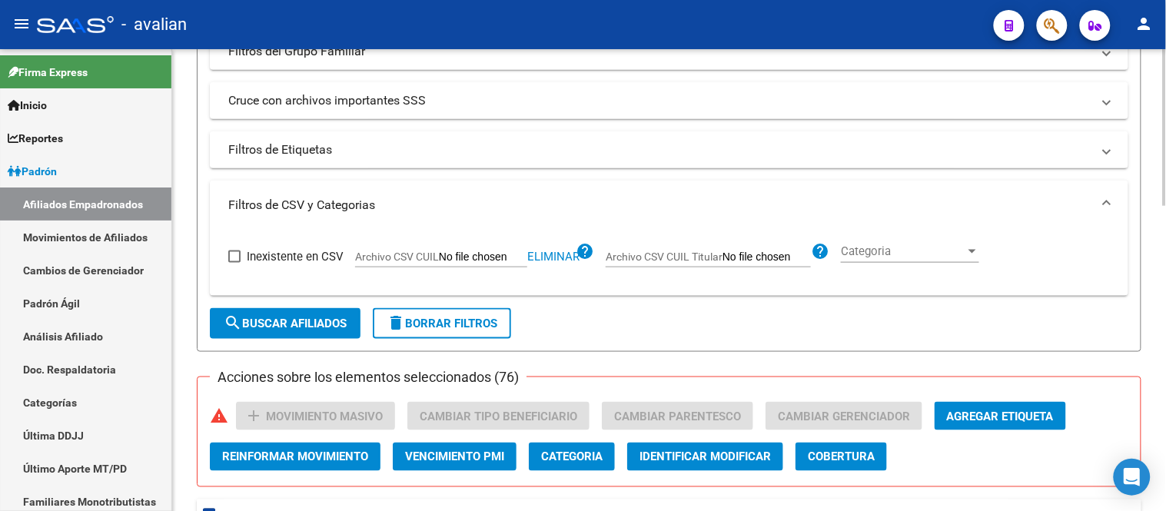
checkbox input "false"
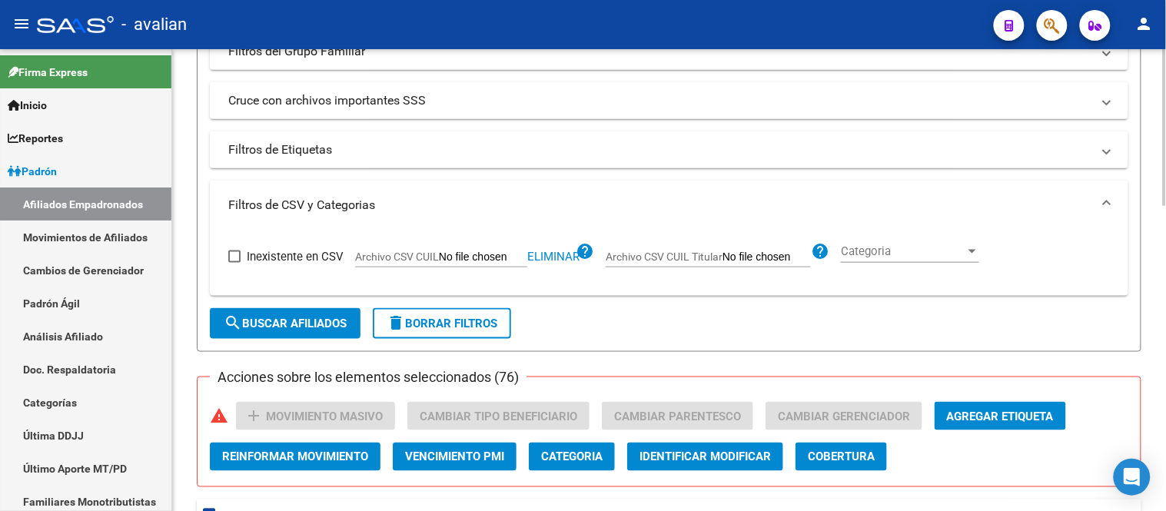
checkbox input "false"
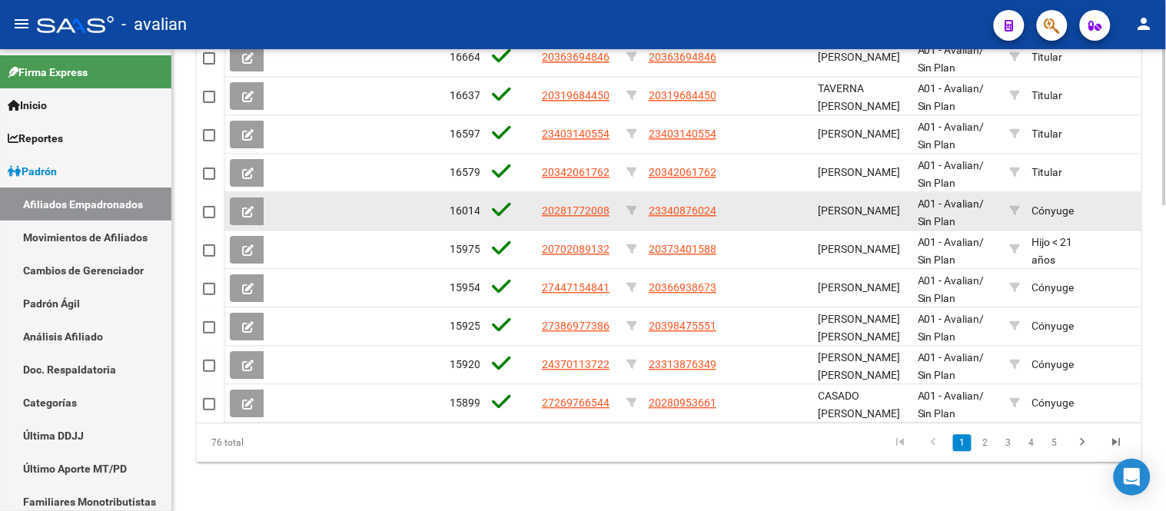
scroll to position [646, 0]
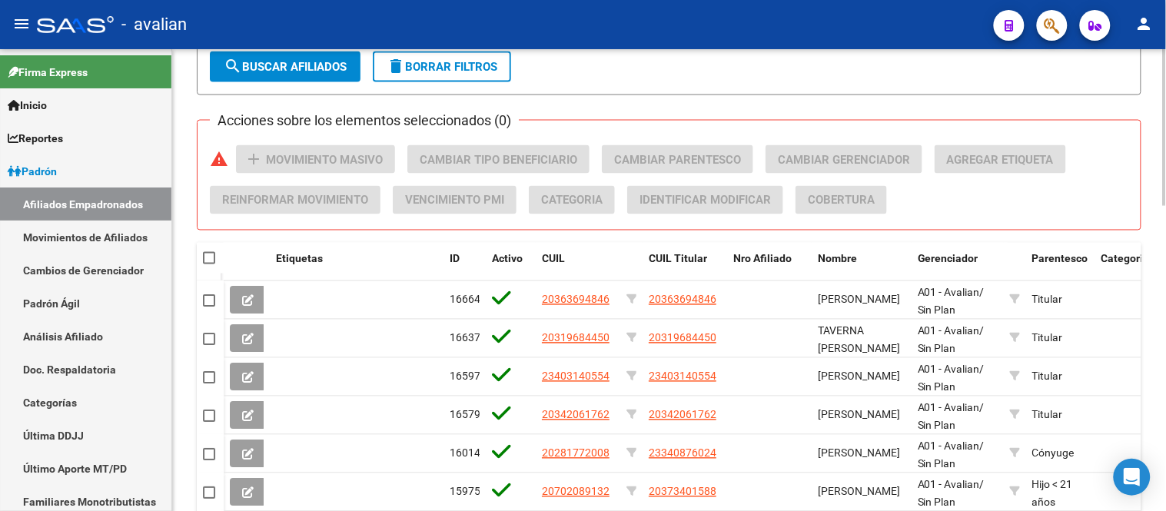
click at [211, 255] on span at bounding box center [209, 258] width 12 height 12
click at [209, 264] on input "checkbox" at bounding box center [208, 264] width 1 height 1
checkbox input "true"
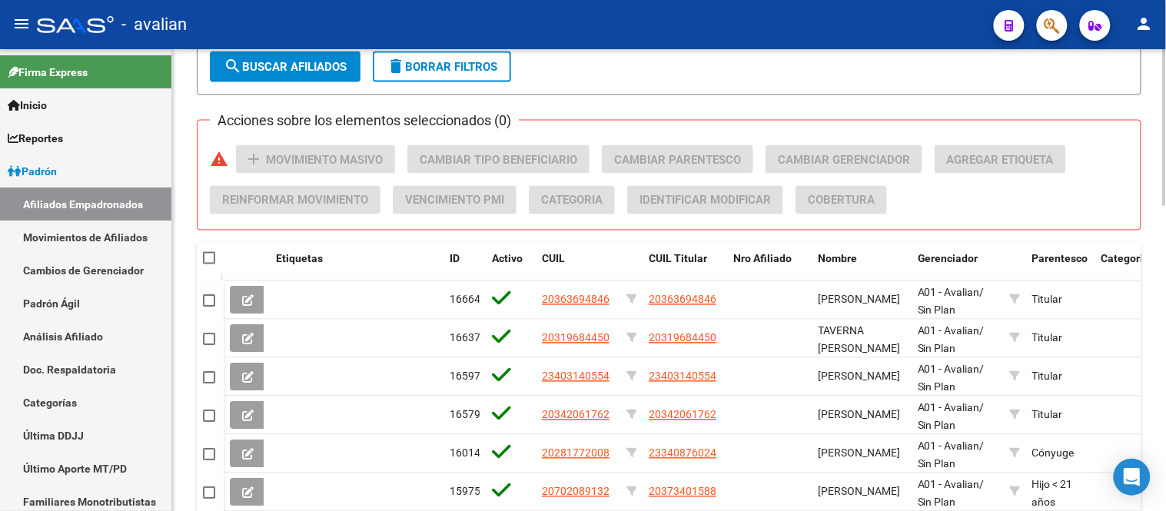
checkbox input "true"
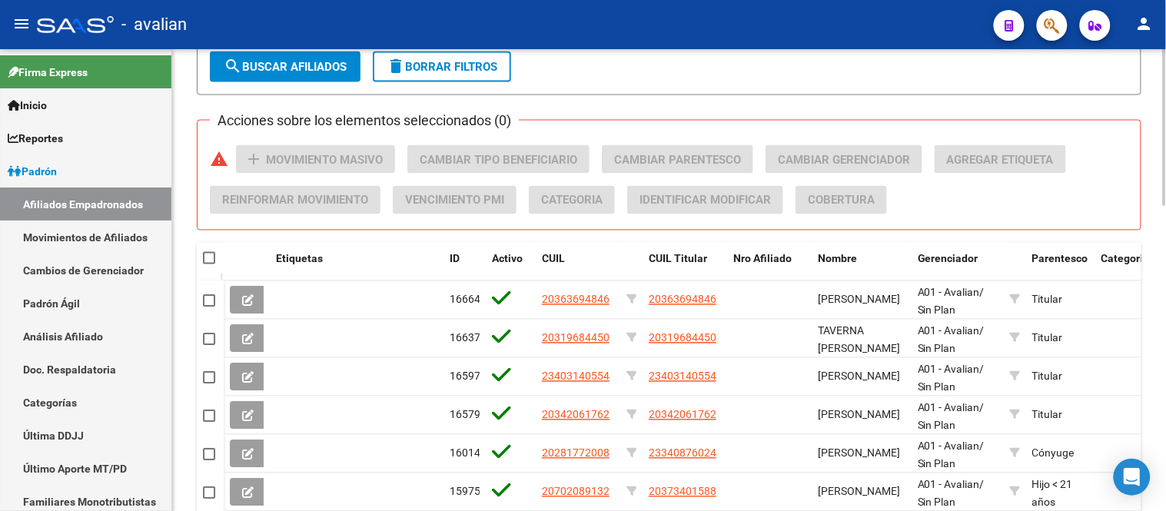
checkbox input "true"
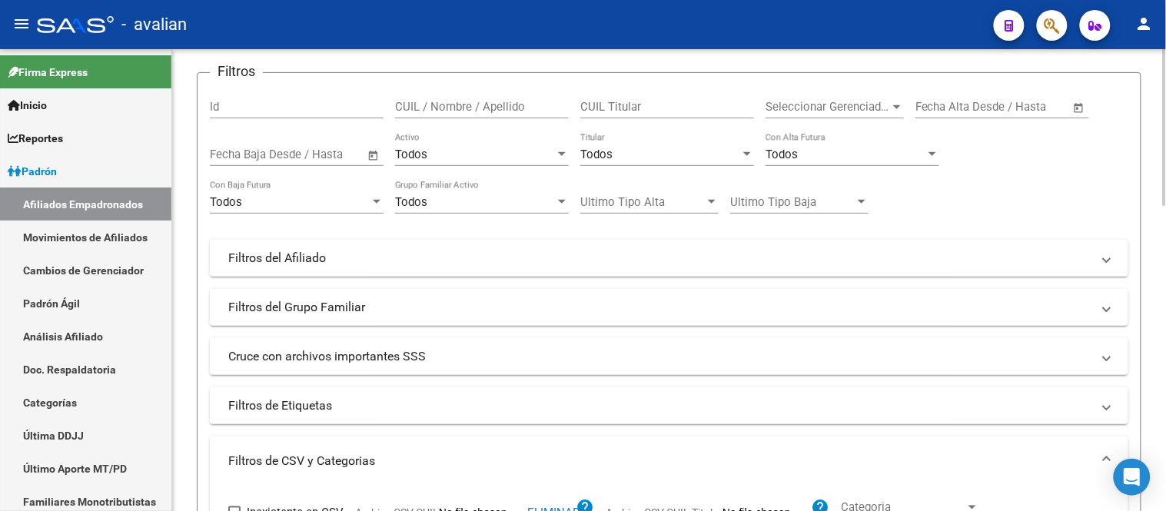
scroll to position [48, 0]
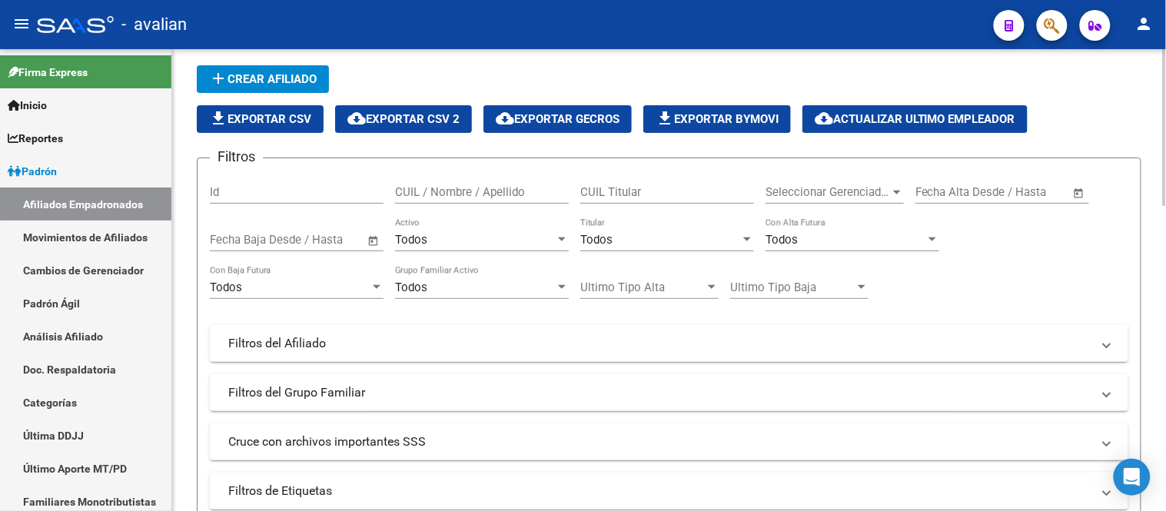
click at [546, 289] on div "Todos" at bounding box center [475, 288] width 160 height 14
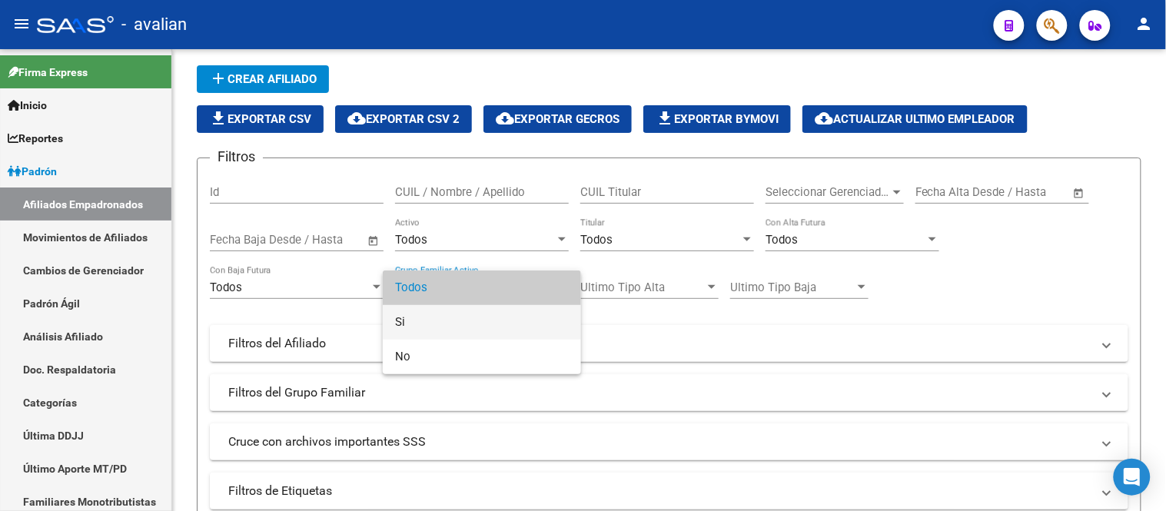
click at [512, 315] on span "Si" at bounding box center [482, 322] width 174 height 35
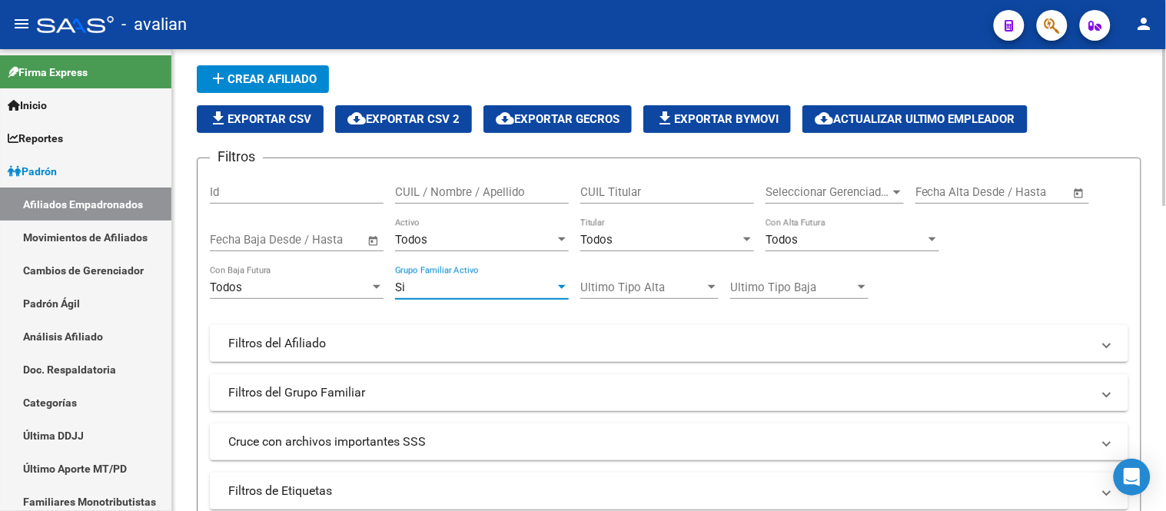
click at [447, 237] on div "Todos" at bounding box center [475, 240] width 160 height 14
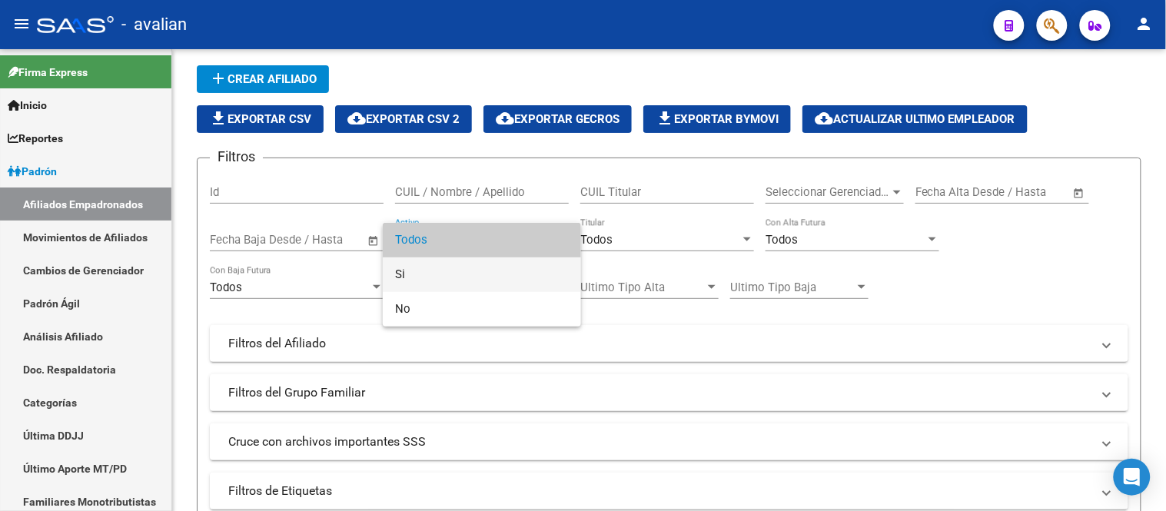
click at [437, 274] on span "Si" at bounding box center [482, 274] width 174 height 35
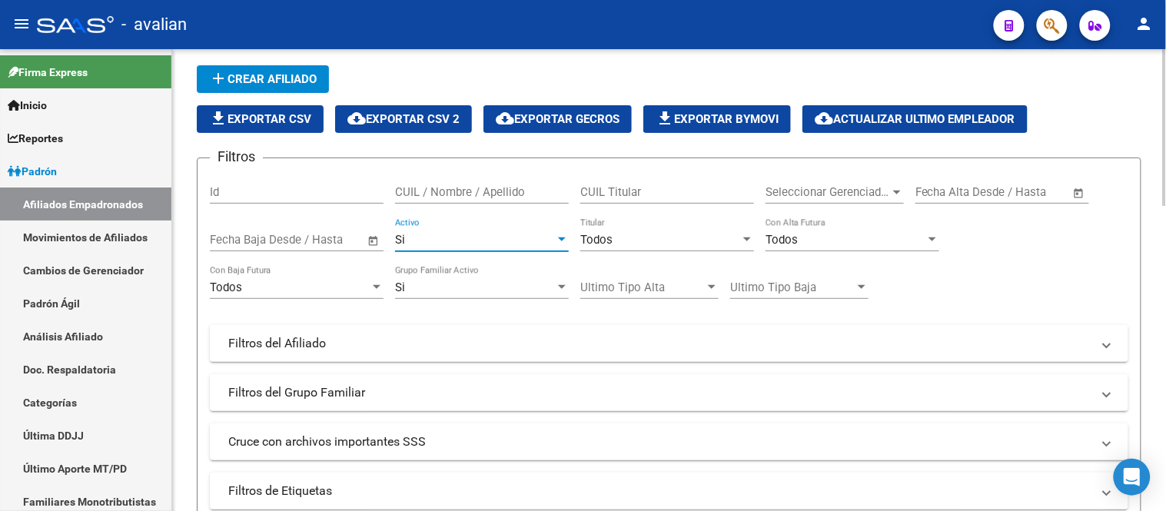
click at [621, 242] on div "Todos" at bounding box center [660, 240] width 160 height 14
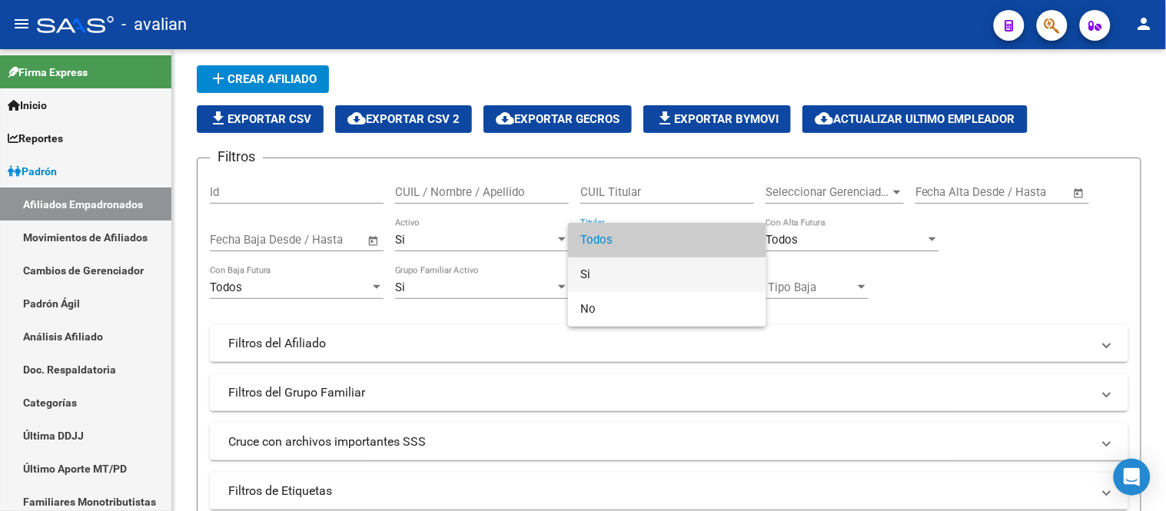
click at [626, 277] on span "Si" at bounding box center [667, 274] width 174 height 35
click at [626, 277] on div "Ultimo Tipo Alta Ultimo Tipo Alta" at bounding box center [649, 282] width 138 height 33
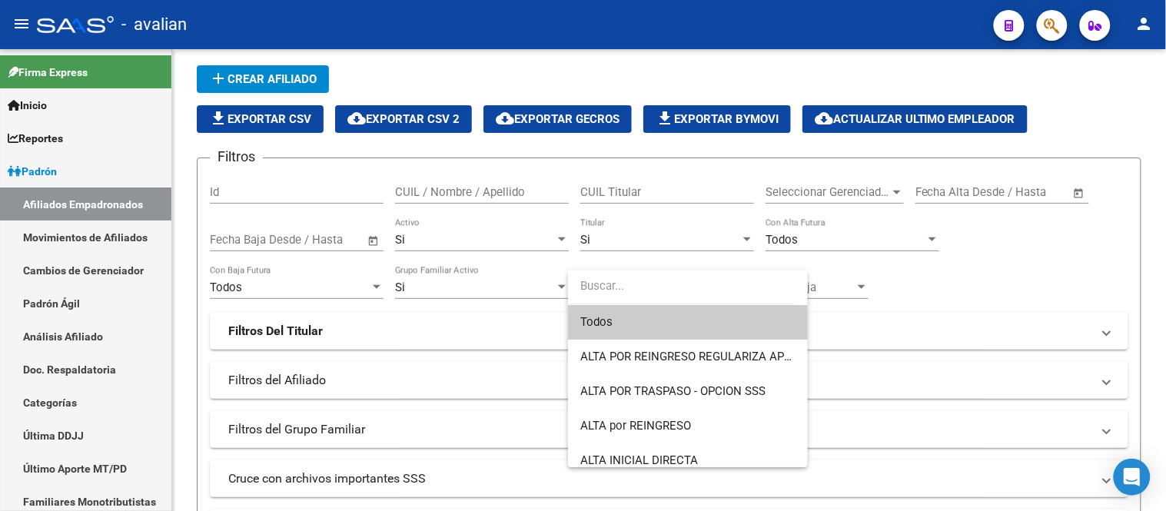
click at [631, 244] on div at bounding box center [583, 255] width 1166 height 511
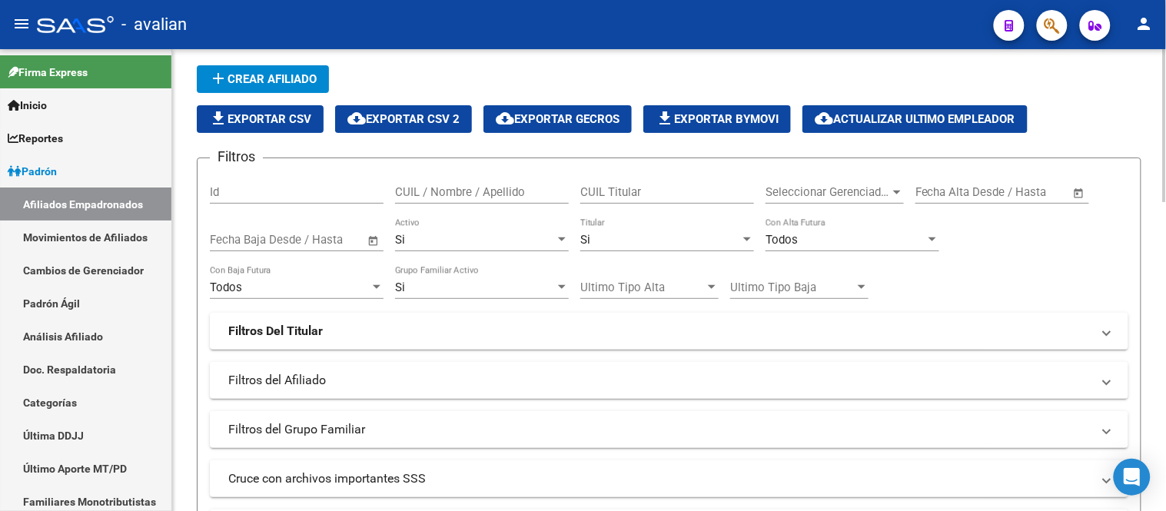
click at [824, 241] on div "Todos" at bounding box center [846, 240] width 160 height 14
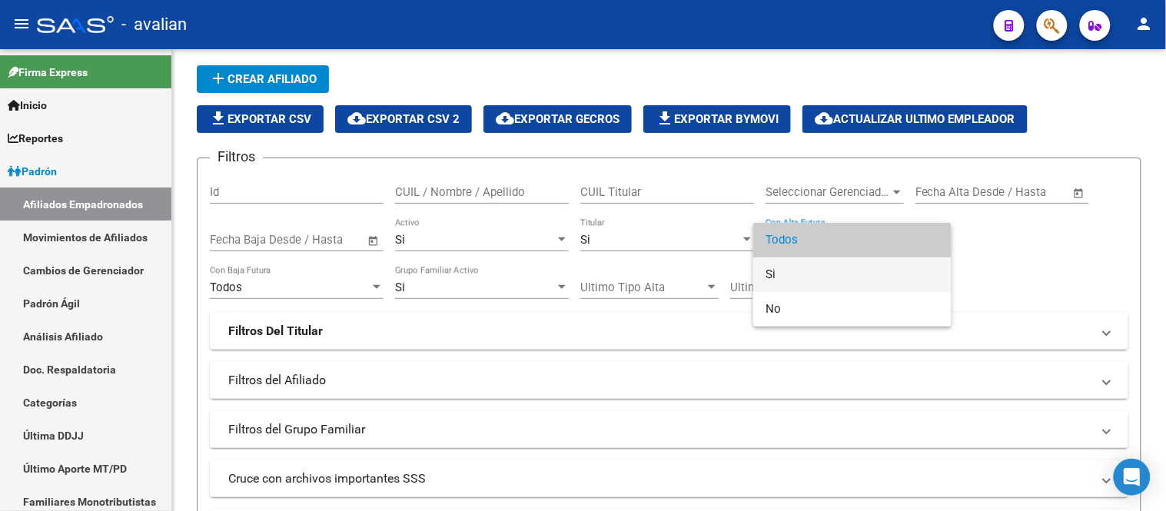
click at [819, 278] on span "Si" at bounding box center [853, 274] width 174 height 35
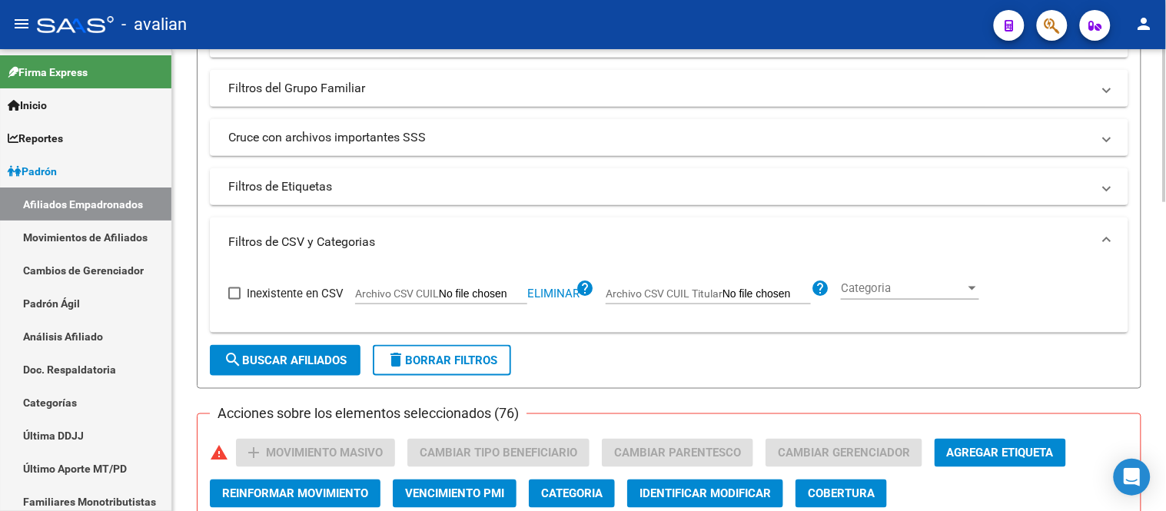
scroll to position [474, 0]
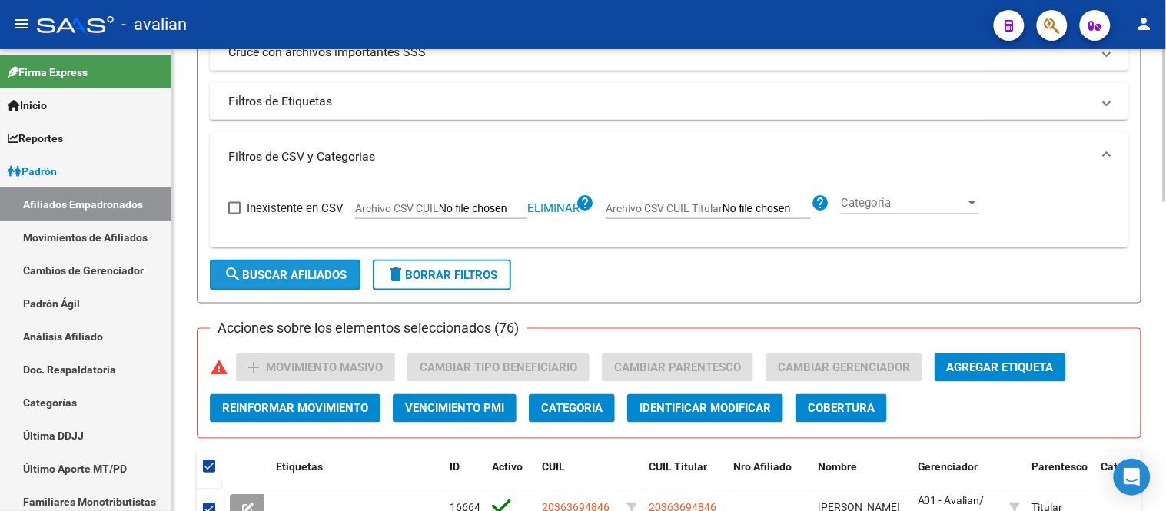
click at [300, 278] on span "search Buscar Afiliados" at bounding box center [285, 275] width 123 height 14
checkbox input "false"
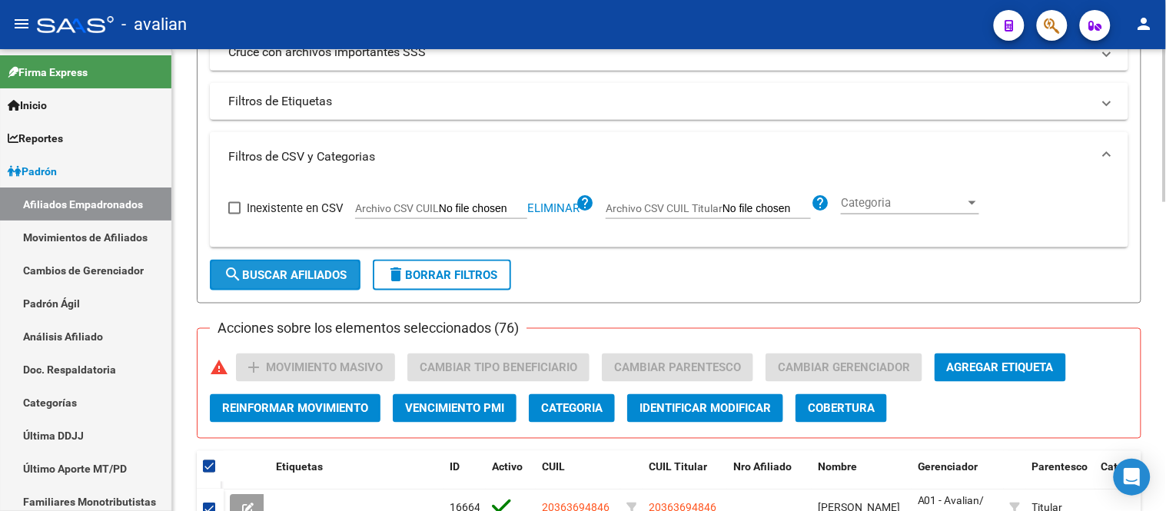
checkbox input "false"
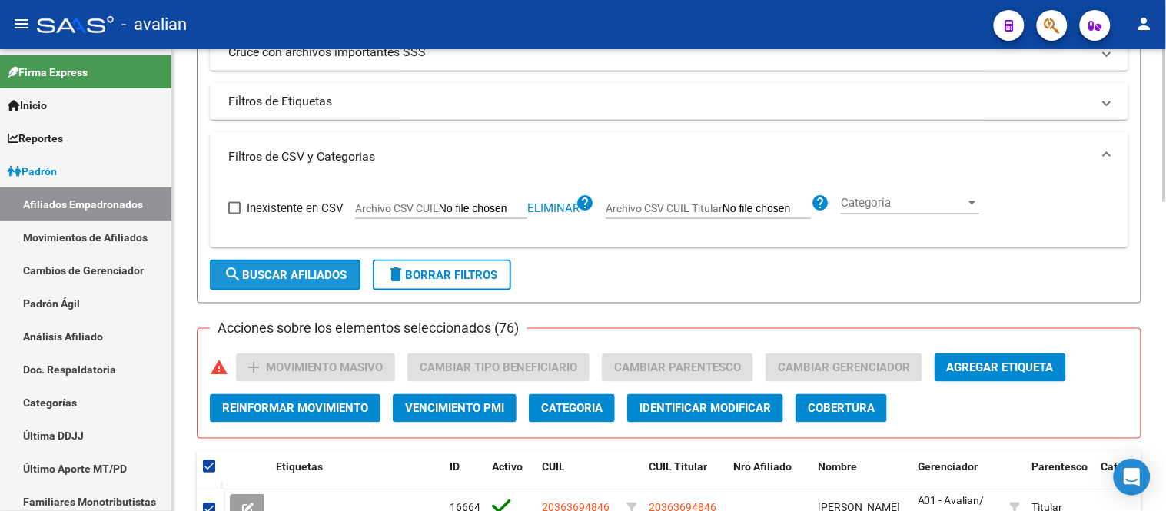
checkbox input "false"
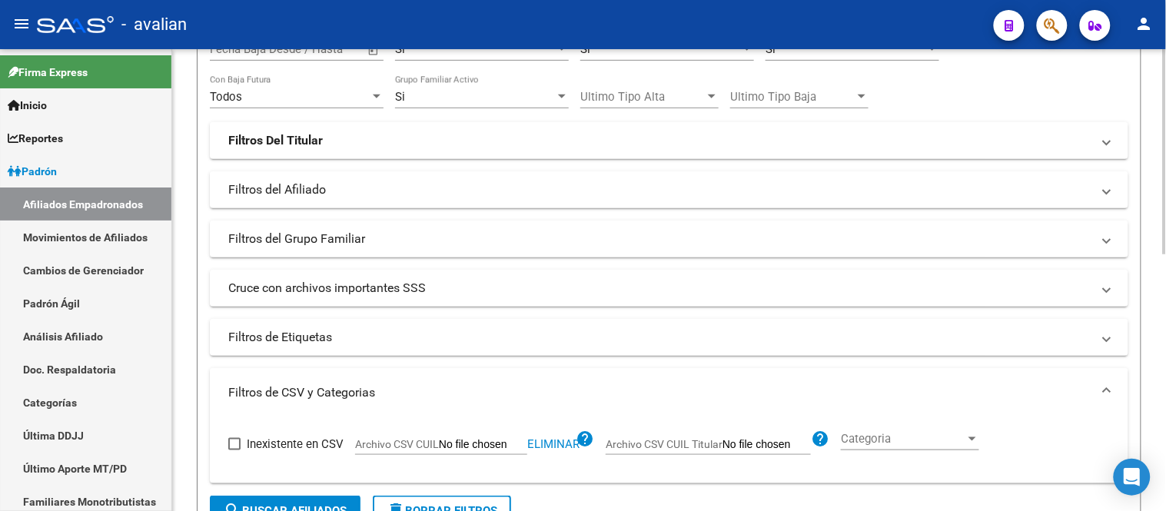
scroll to position [67, 0]
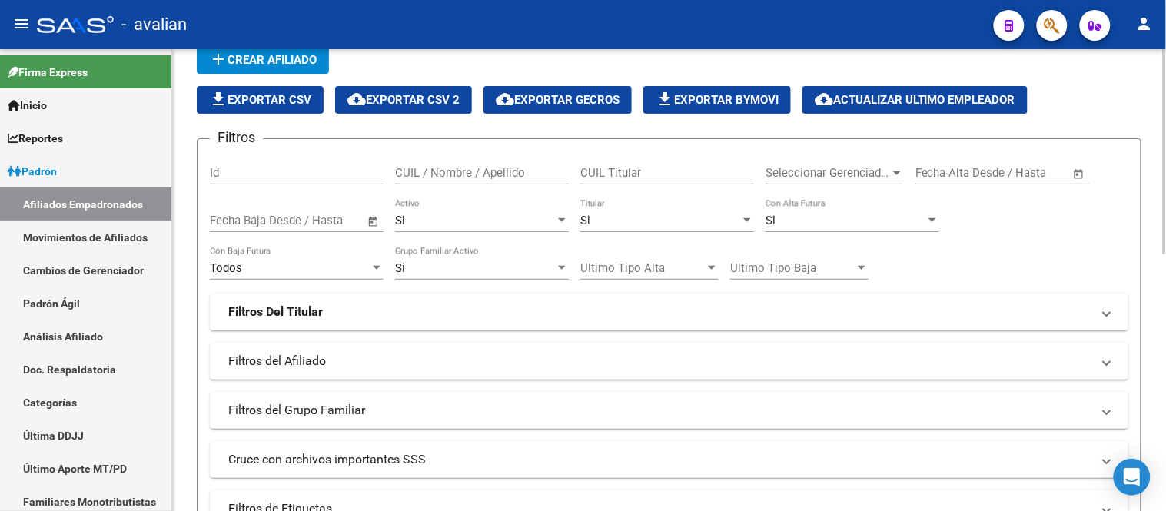
click at [667, 224] on div "Si" at bounding box center [660, 221] width 160 height 14
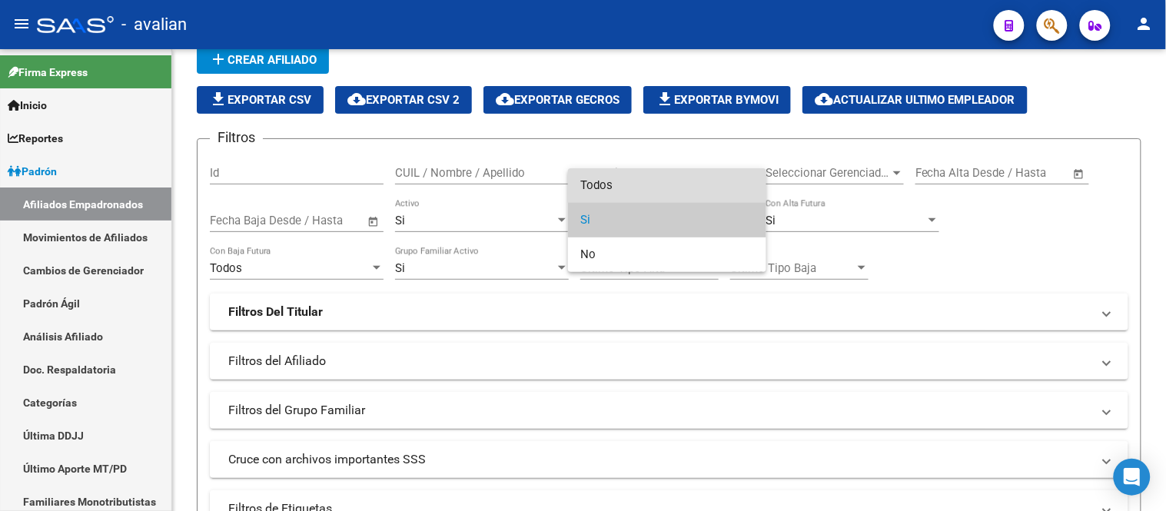
click at [652, 193] on span "Todos" at bounding box center [667, 185] width 174 height 35
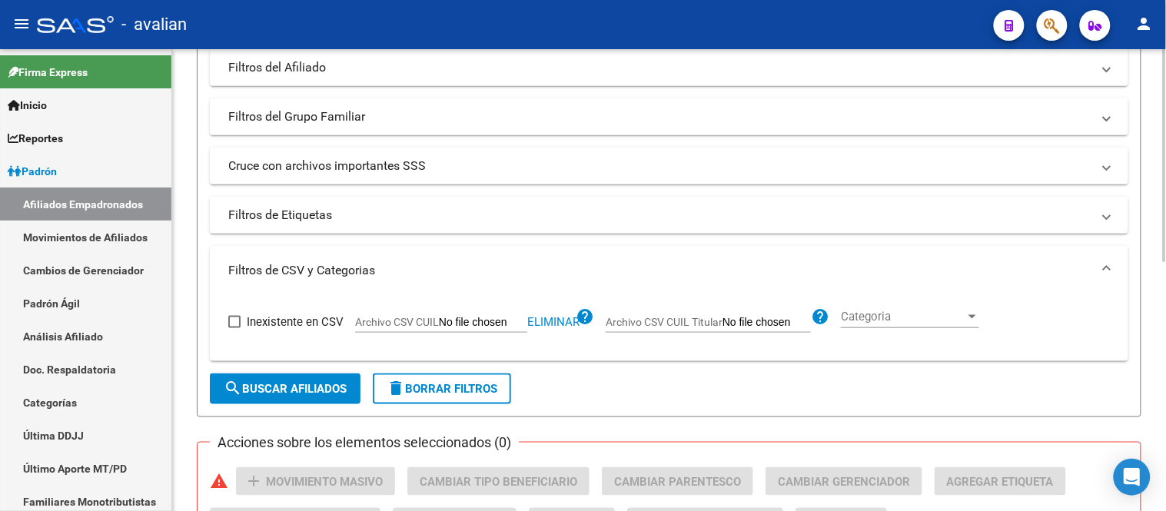
scroll to position [409, 0]
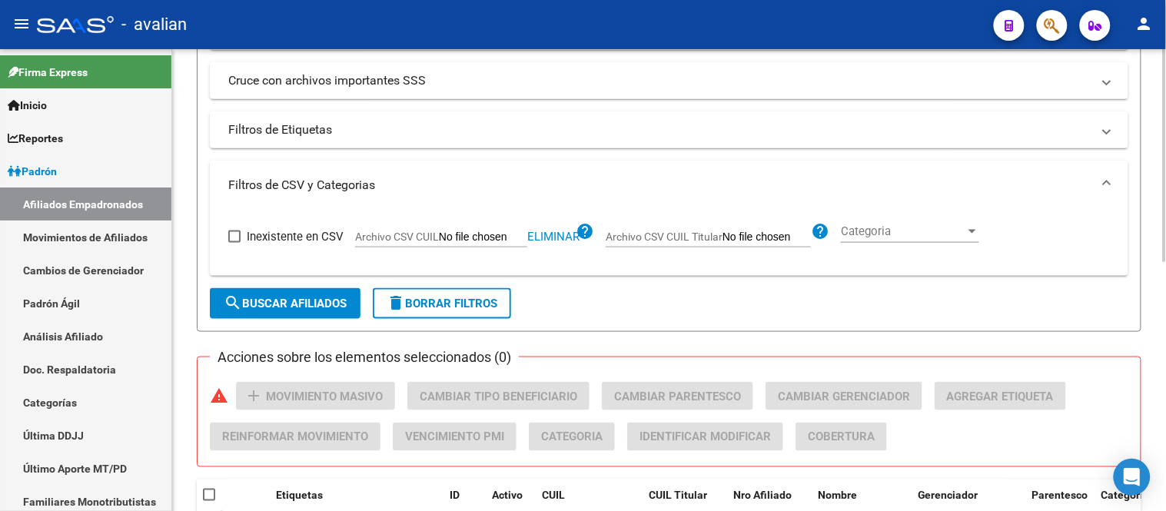
click at [301, 308] on span "search Buscar Afiliados" at bounding box center [285, 304] width 123 height 14
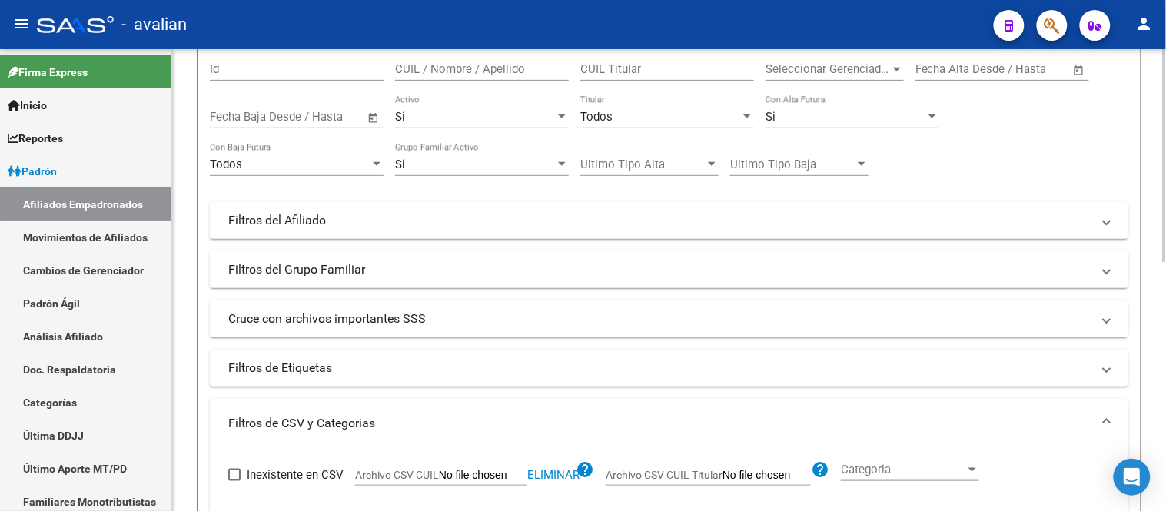
scroll to position [85, 0]
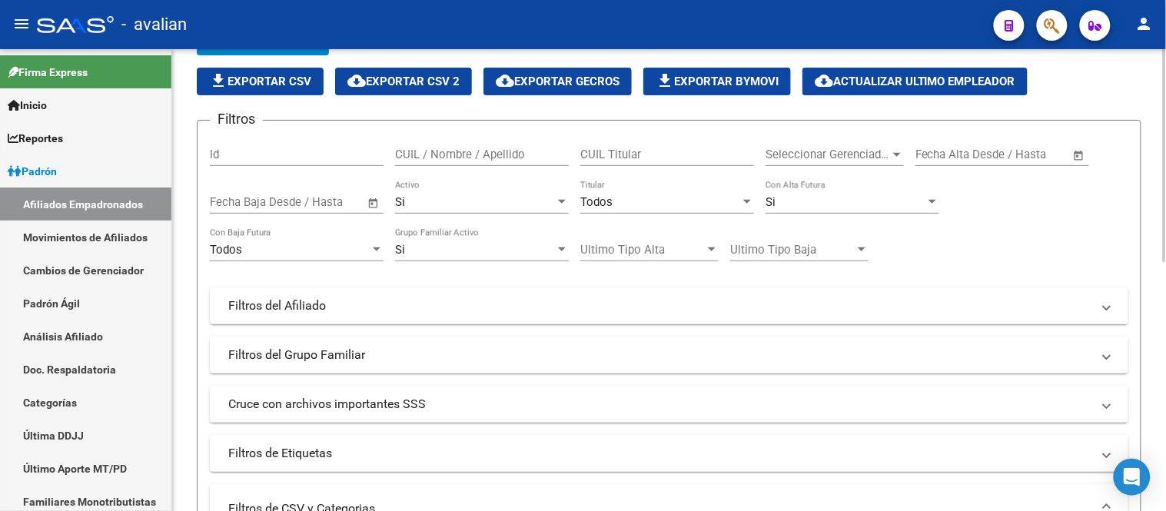
click at [802, 208] on div "Si" at bounding box center [846, 202] width 160 height 14
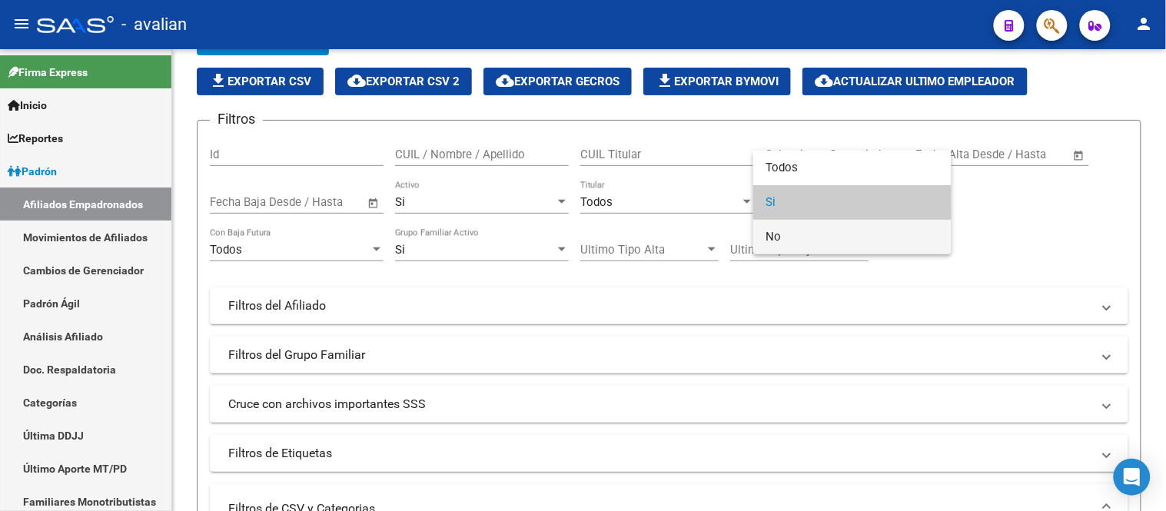
click at [809, 239] on span "No" at bounding box center [853, 237] width 174 height 35
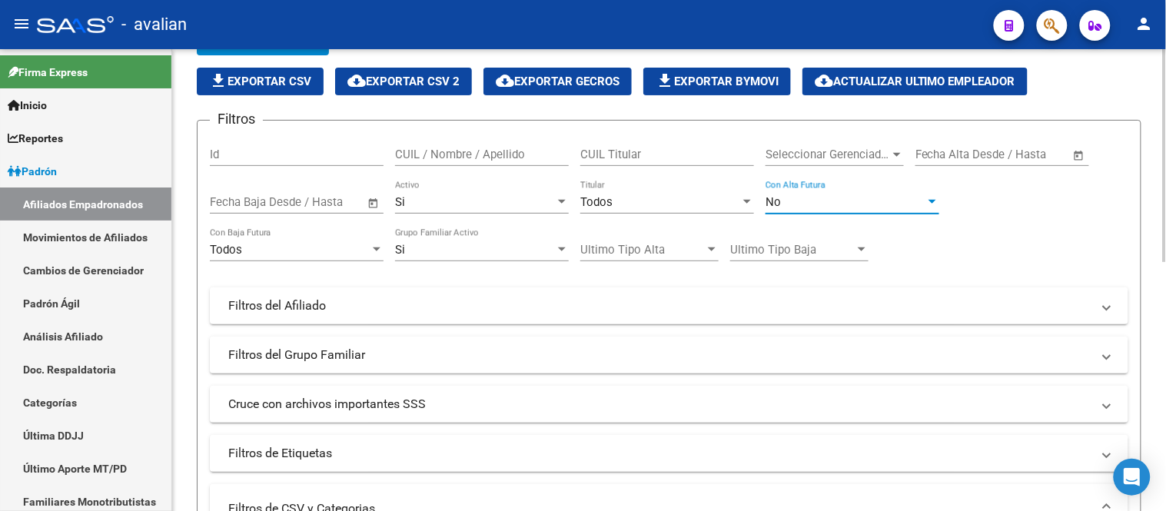
scroll to position [256, 0]
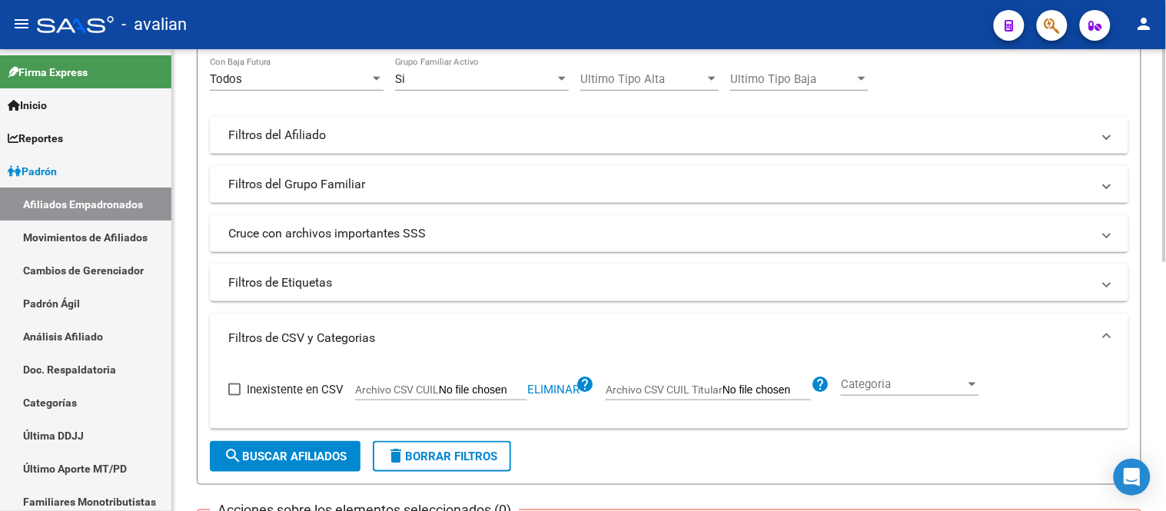
click at [301, 455] on span "search Buscar Afiliados" at bounding box center [285, 457] width 123 height 14
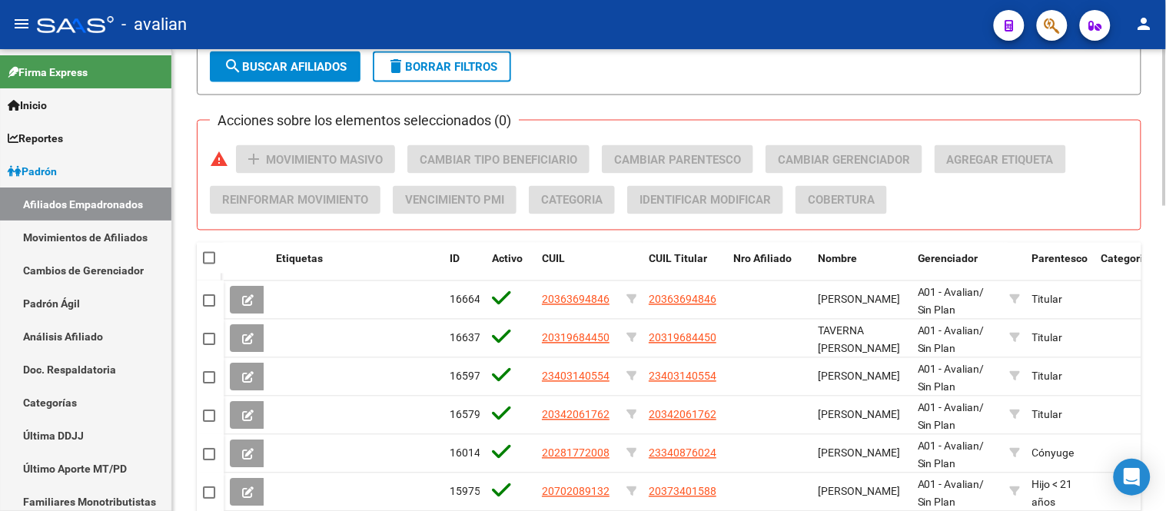
scroll to position [560, 0]
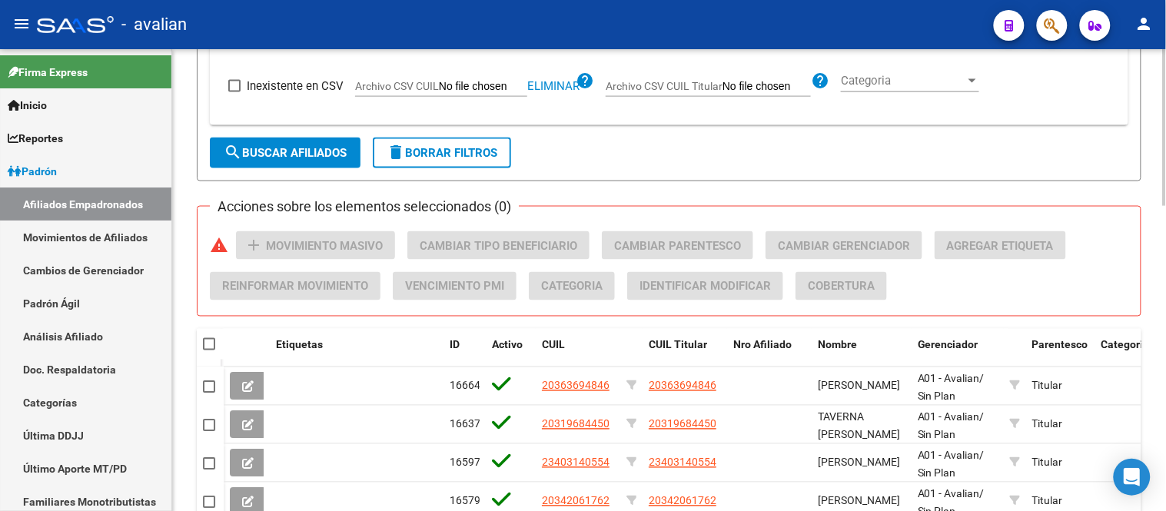
click at [208, 342] on span at bounding box center [209, 344] width 12 height 12
click at [208, 350] on input "checkbox" at bounding box center [208, 350] width 1 height 1
checkbox input "true"
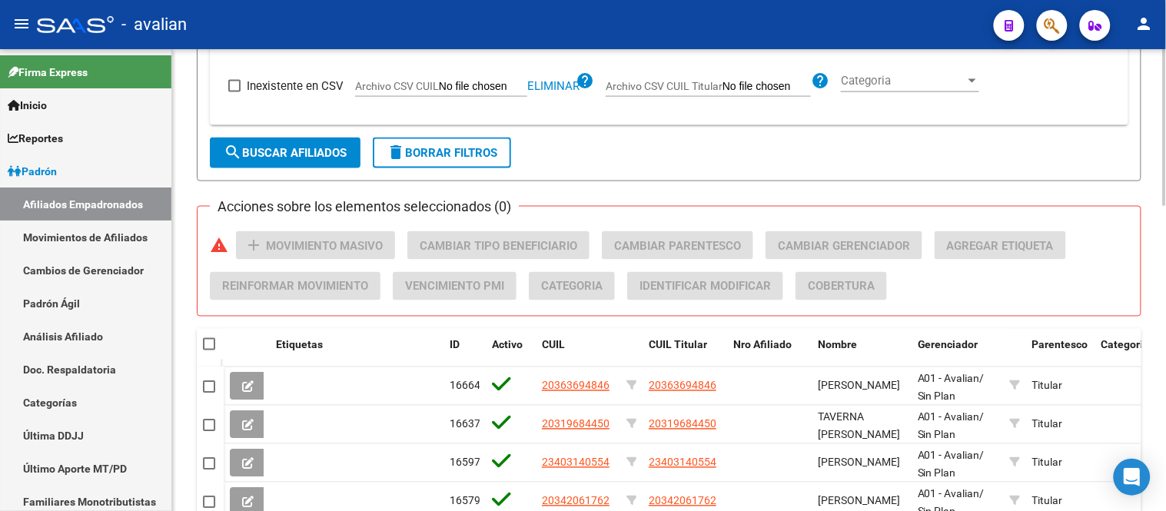
checkbox input "true"
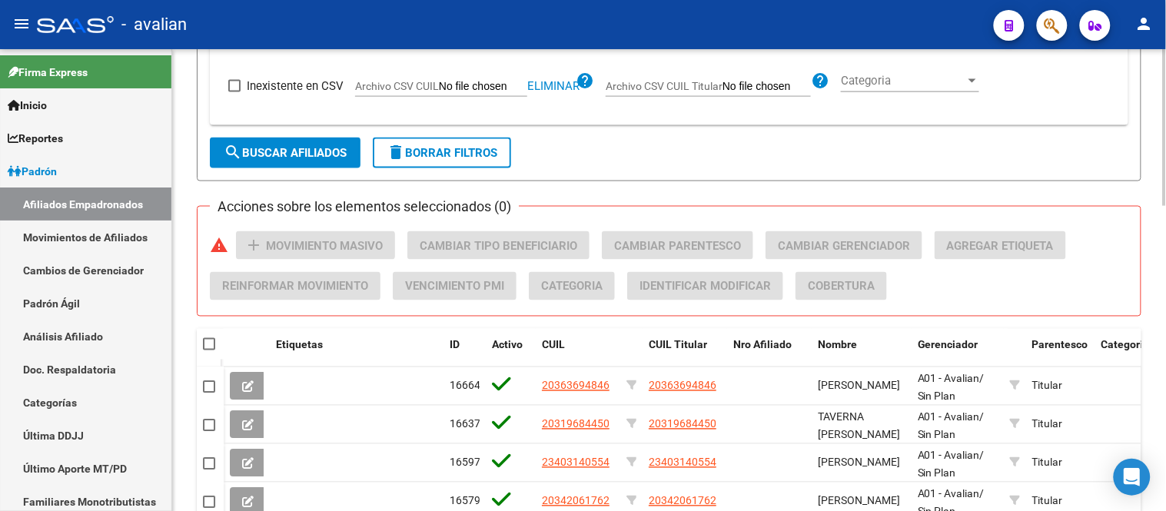
checkbox input "true"
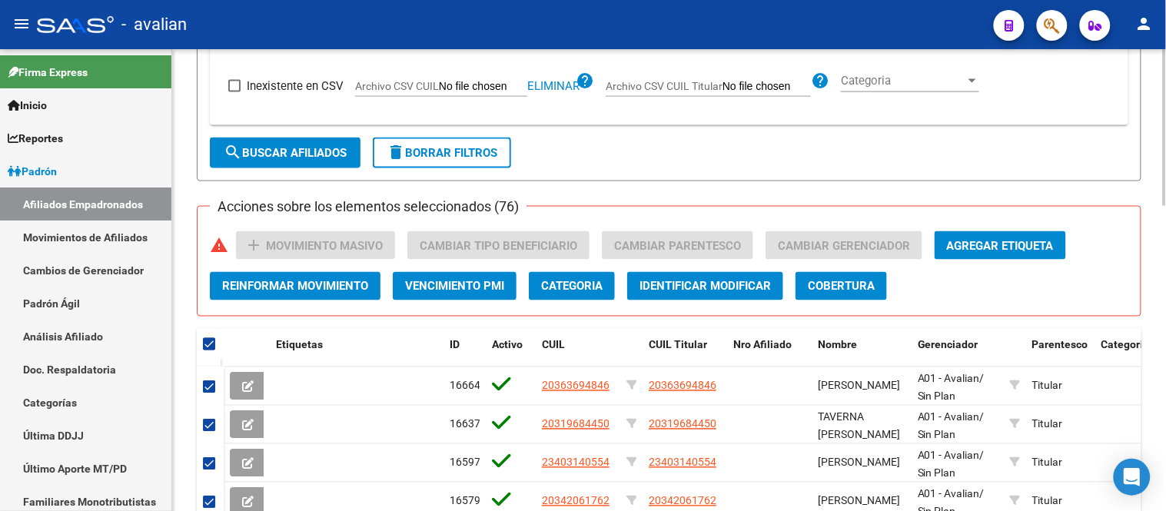
scroll to position [902, 0]
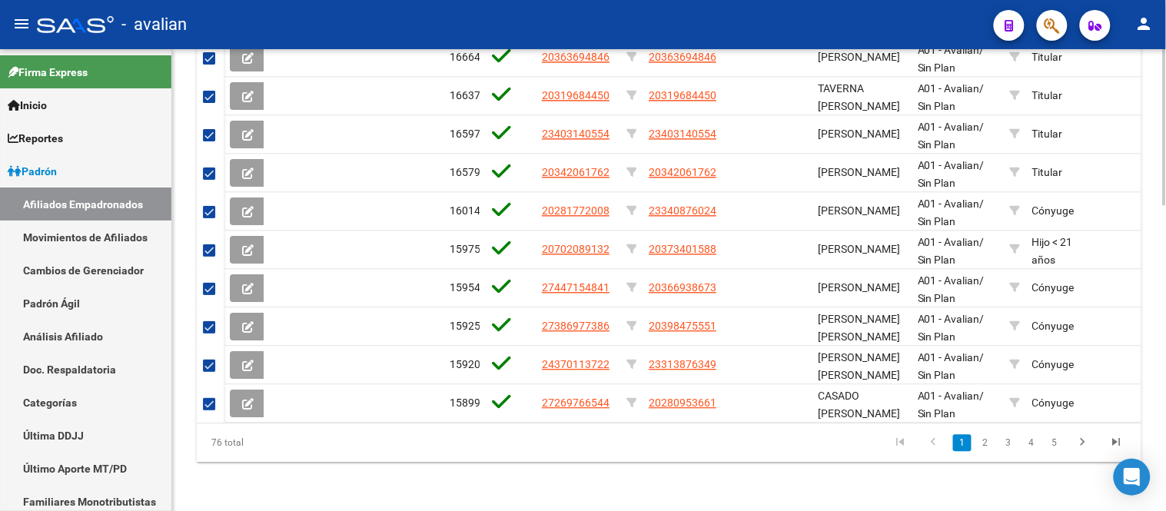
drag, startPoint x: 206, startPoint y: 442, endPoint x: 271, endPoint y: 441, distance: 64.6
click at [271, 441] on div "76 total" at bounding box center [290, 442] width 186 height 38
click at [493, 440] on datatable-pager "1 2 3 4 5" at bounding box center [761, 443] width 743 height 26
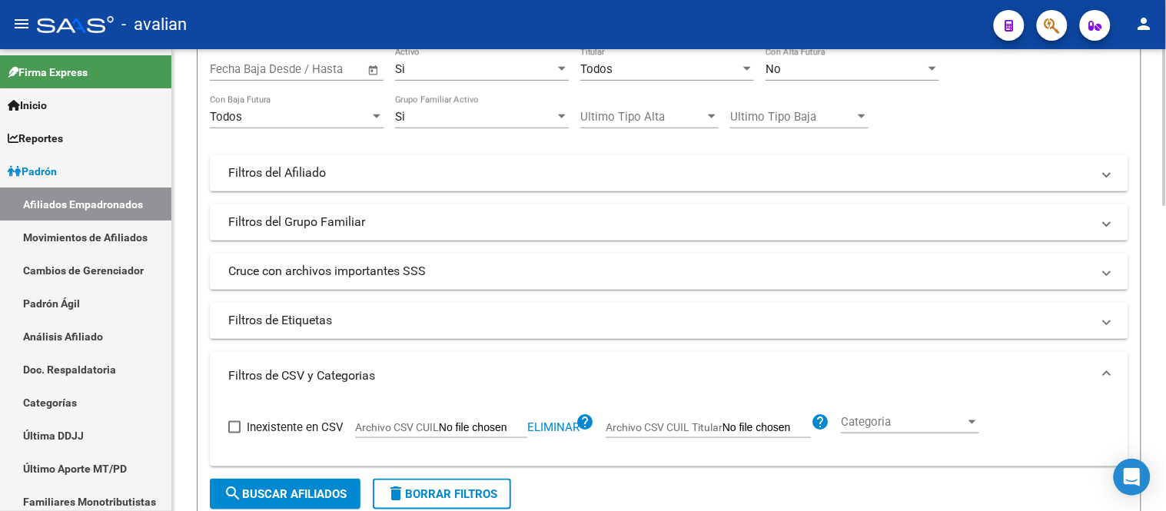
scroll to position [133, 0]
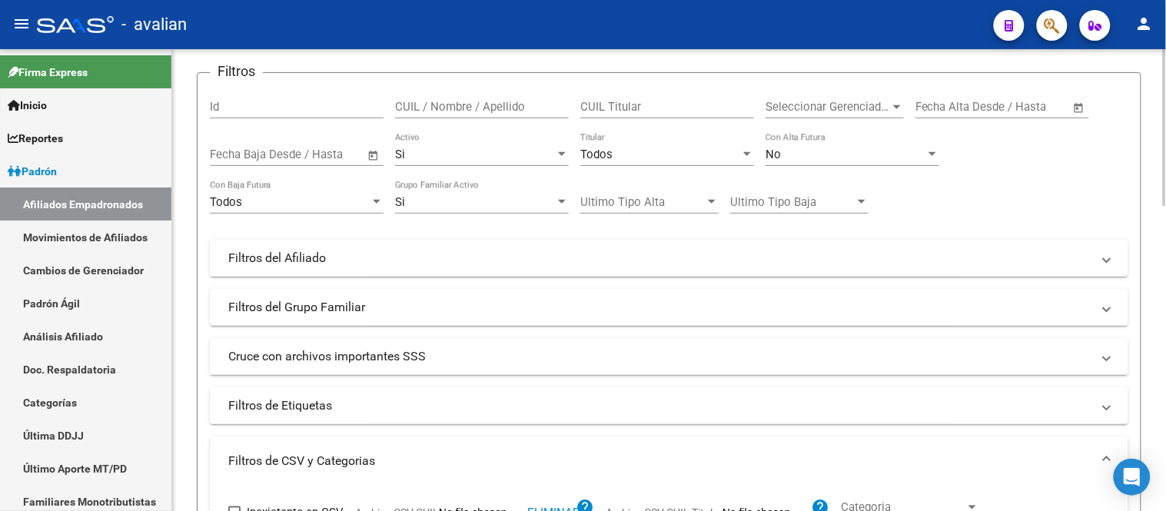
click at [681, 148] on div "Todos" at bounding box center [660, 155] width 160 height 14
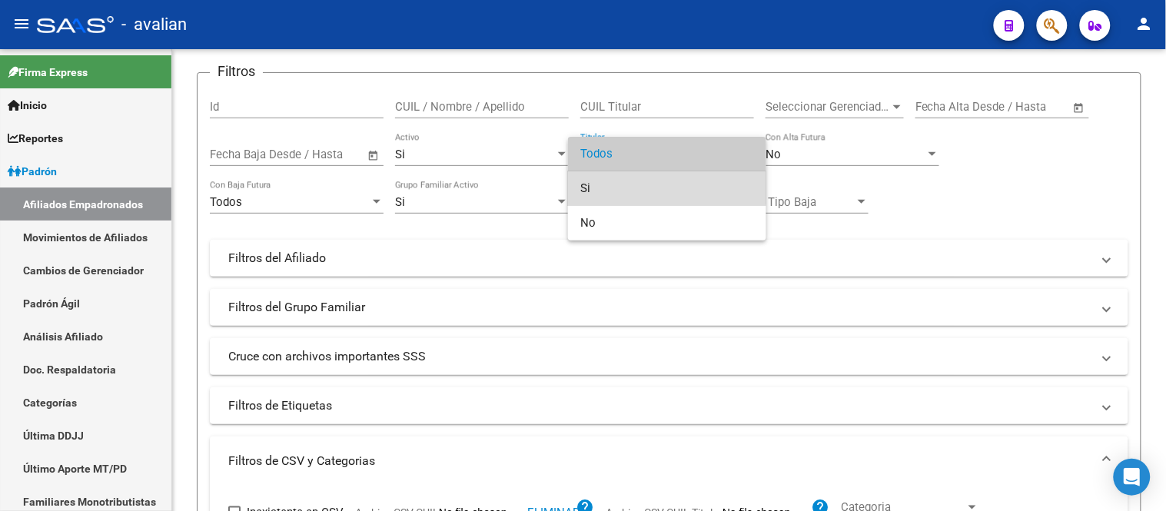
click at [650, 187] on span "Si" at bounding box center [667, 188] width 174 height 35
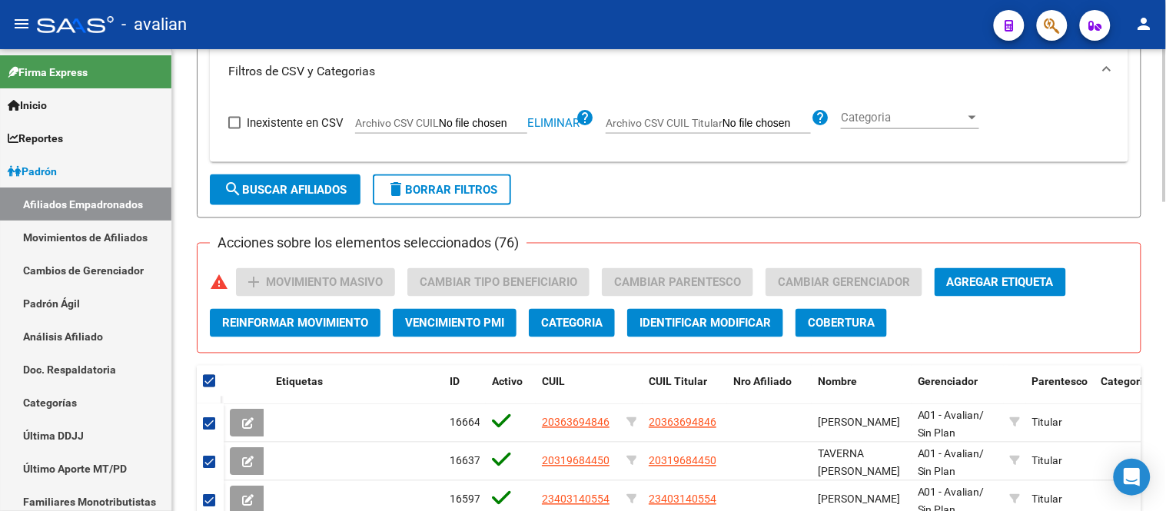
scroll to position [646, 0]
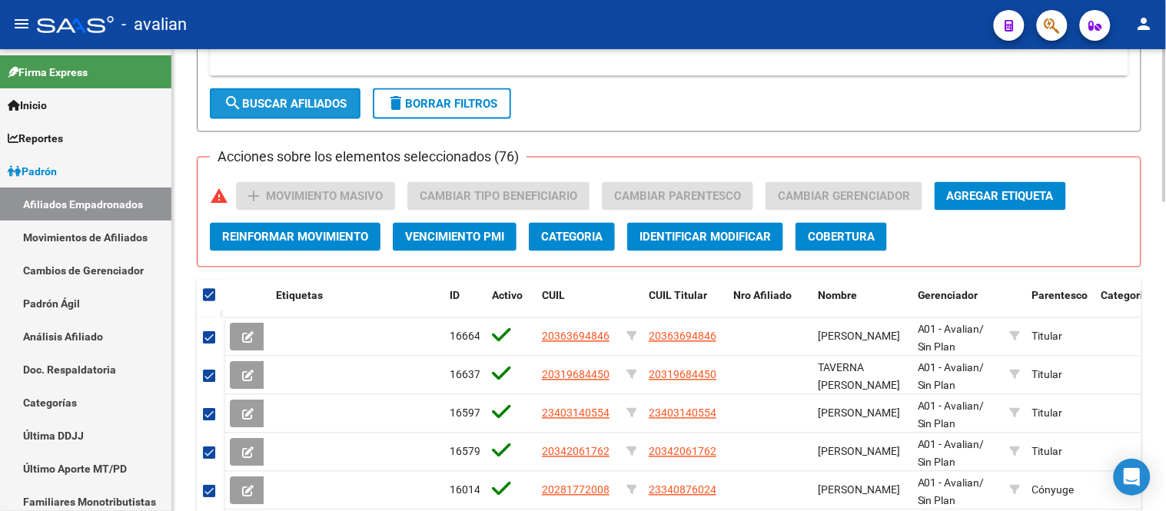
click at [294, 95] on button "search Buscar Afiliados" at bounding box center [285, 103] width 151 height 31
checkbox input "false"
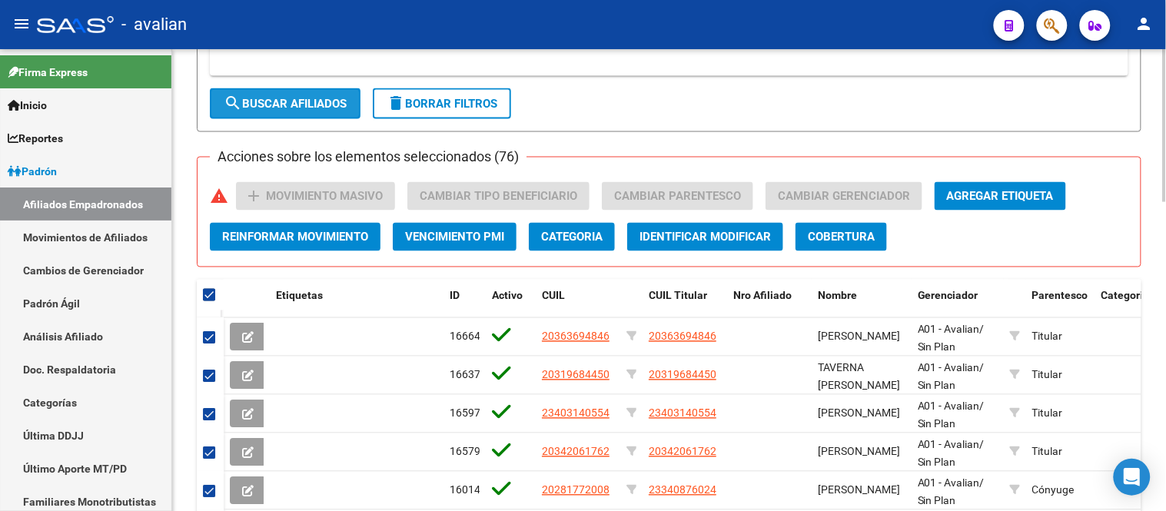
checkbox input "false"
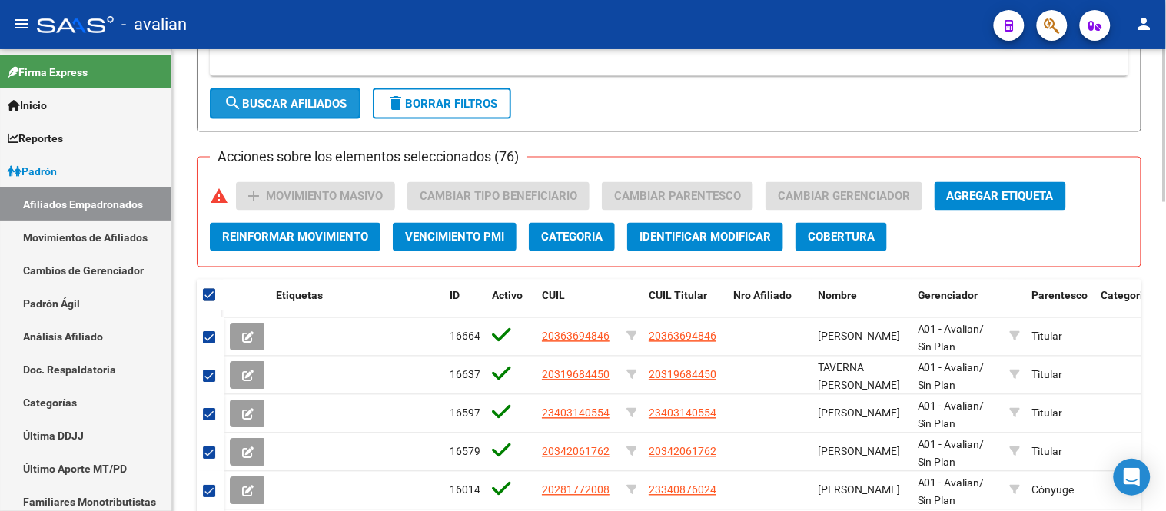
checkbox input "false"
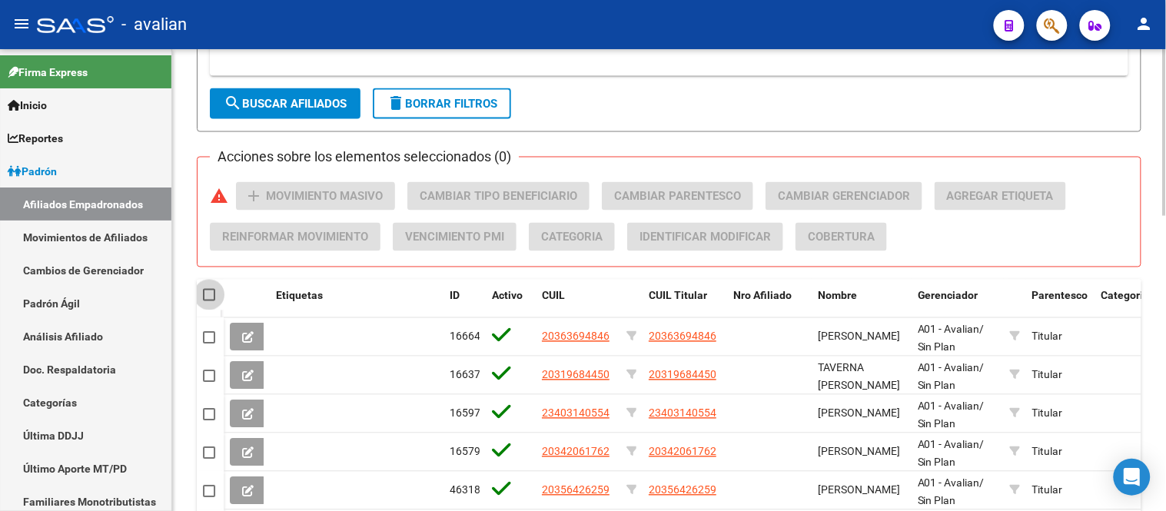
click at [211, 297] on span at bounding box center [209, 295] width 12 height 12
click at [209, 301] on input "checkbox" at bounding box center [208, 301] width 1 height 1
checkbox input "true"
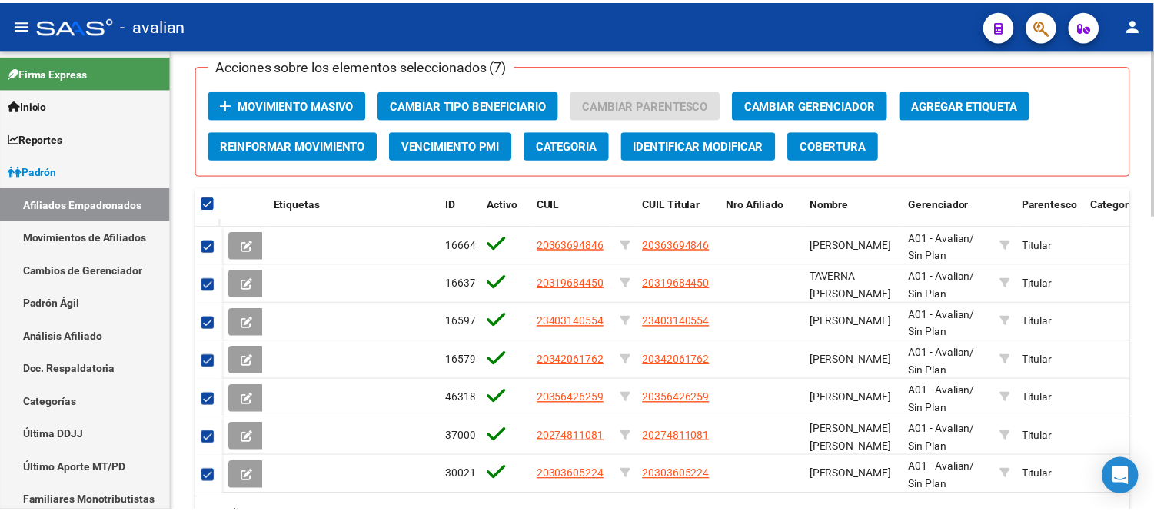
scroll to position [652, 0]
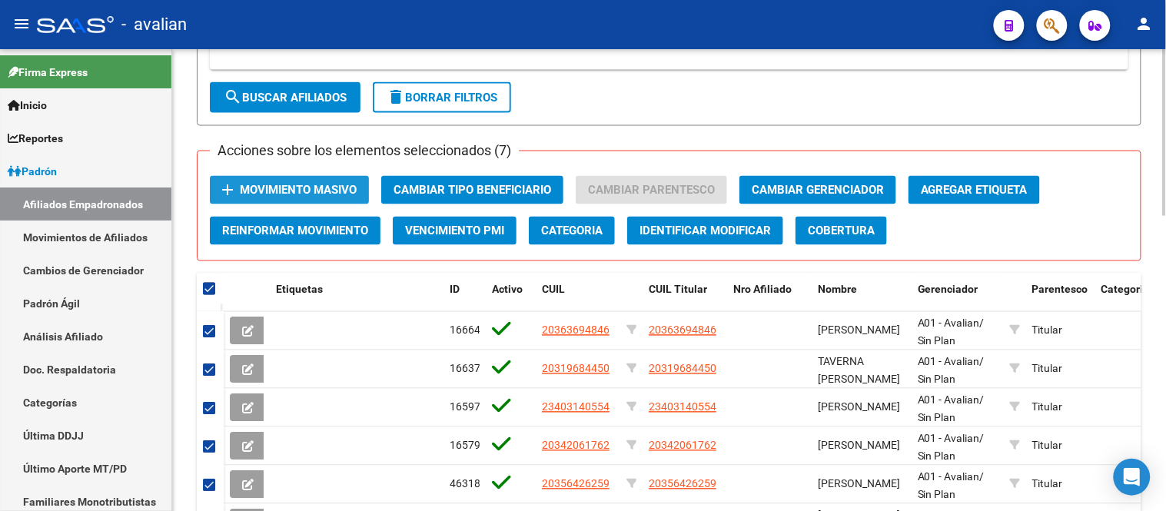
click at [311, 189] on span "Movimiento Masivo" at bounding box center [298, 191] width 117 height 14
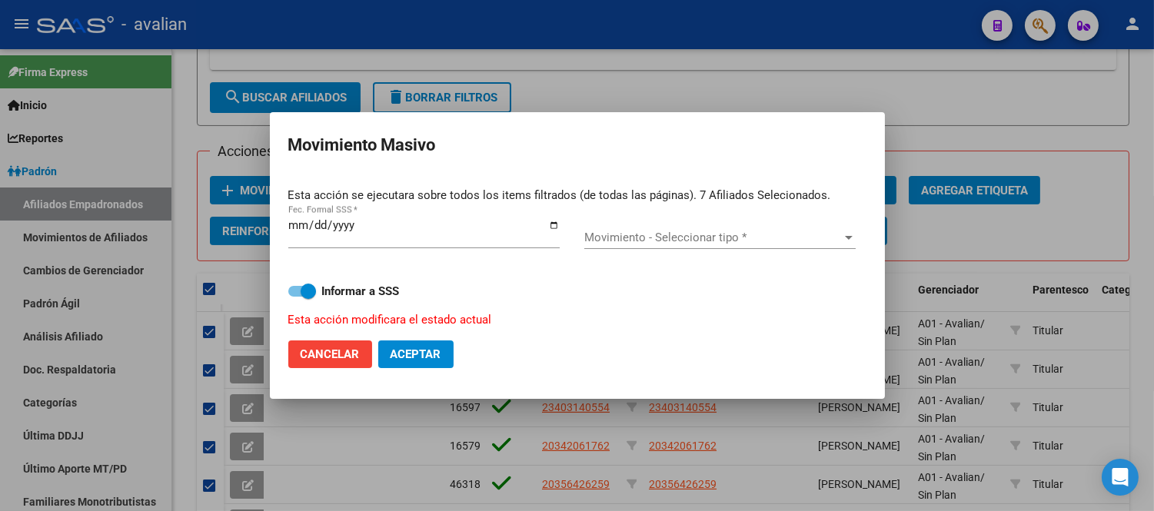
click at [632, 228] on div "Movimiento - Seleccionar tipo * Movimiento - Seleccionar tipo *" at bounding box center [719, 237] width 271 height 23
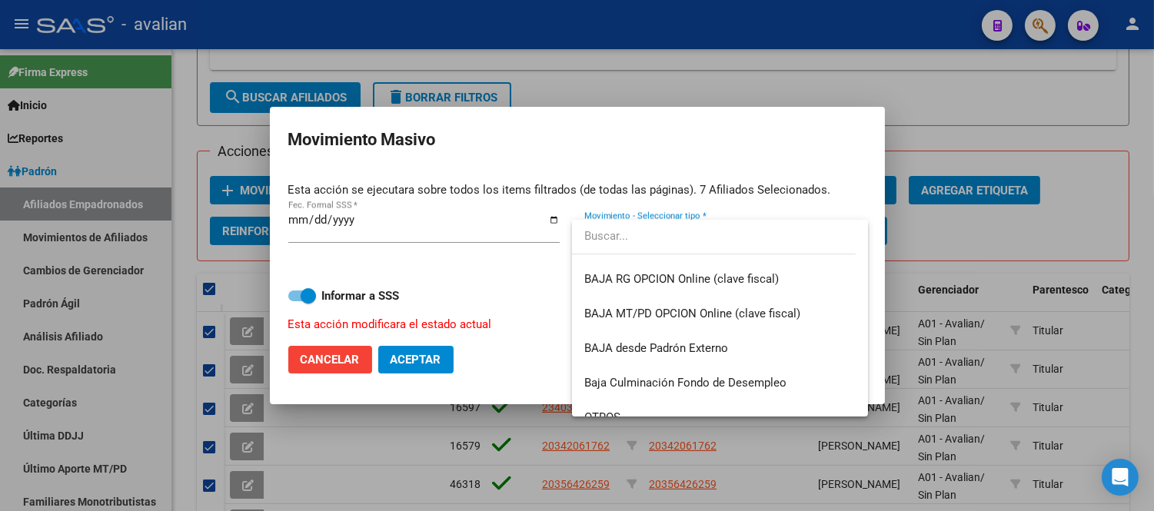
scroll to position [1063, 0]
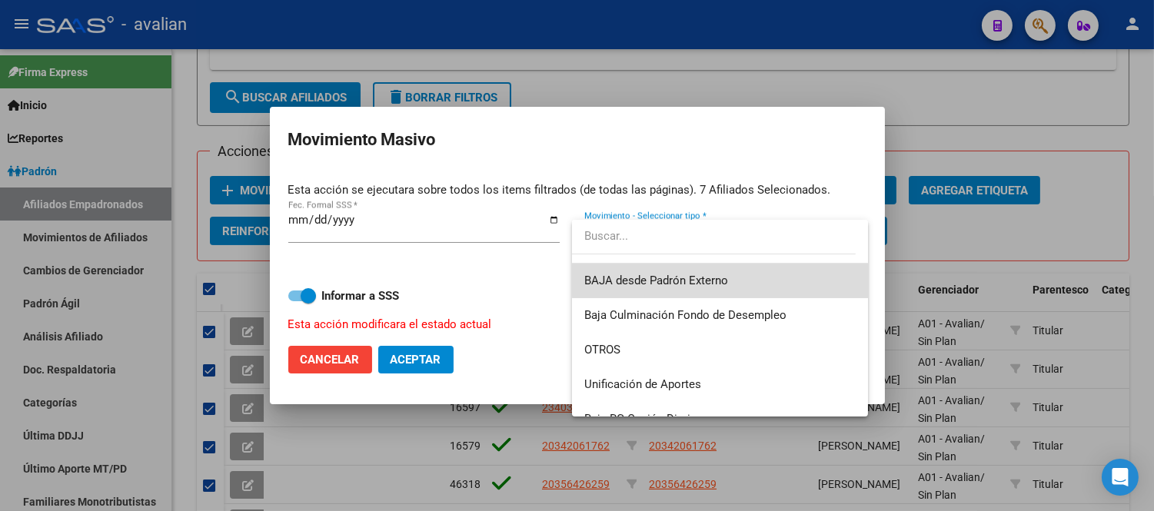
click at [733, 270] on span "BAJA desde Padrón Externo" at bounding box center [719, 281] width 271 height 35
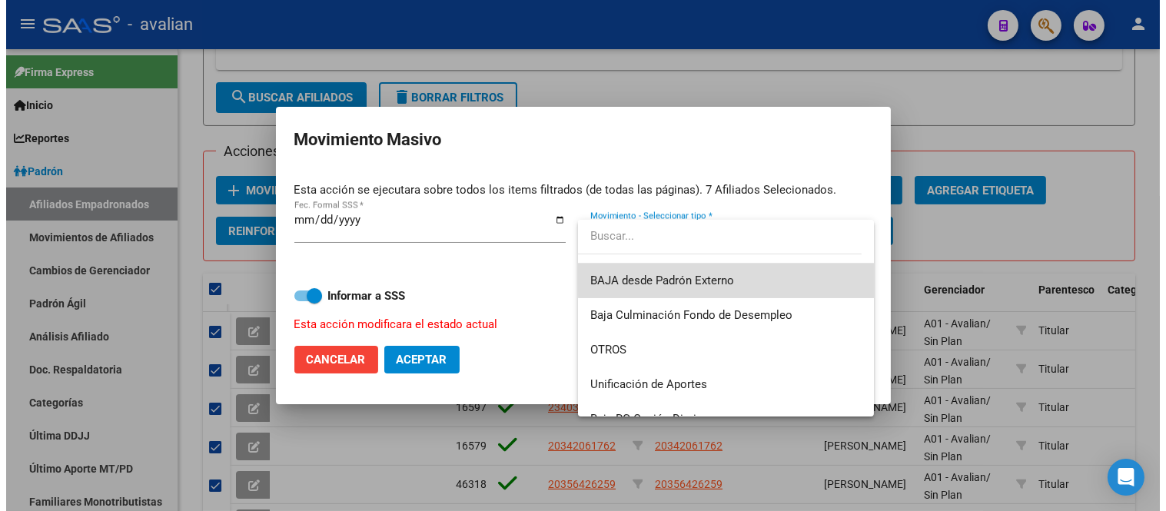
scroll to position [1072, 0]
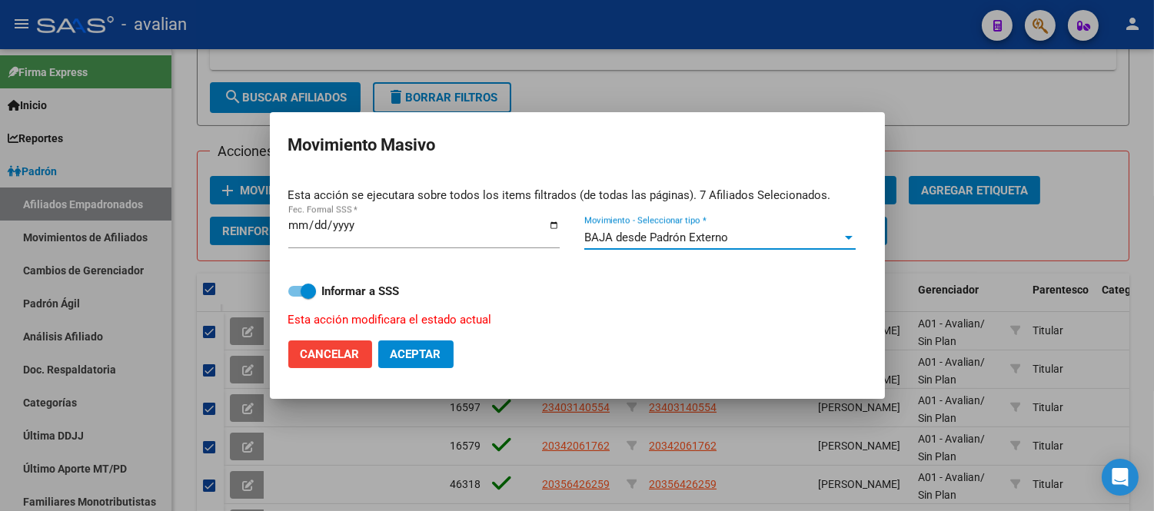
click at [403, 350] on span "Aceptar" at bounding box center [415, 354] width 51 height 14
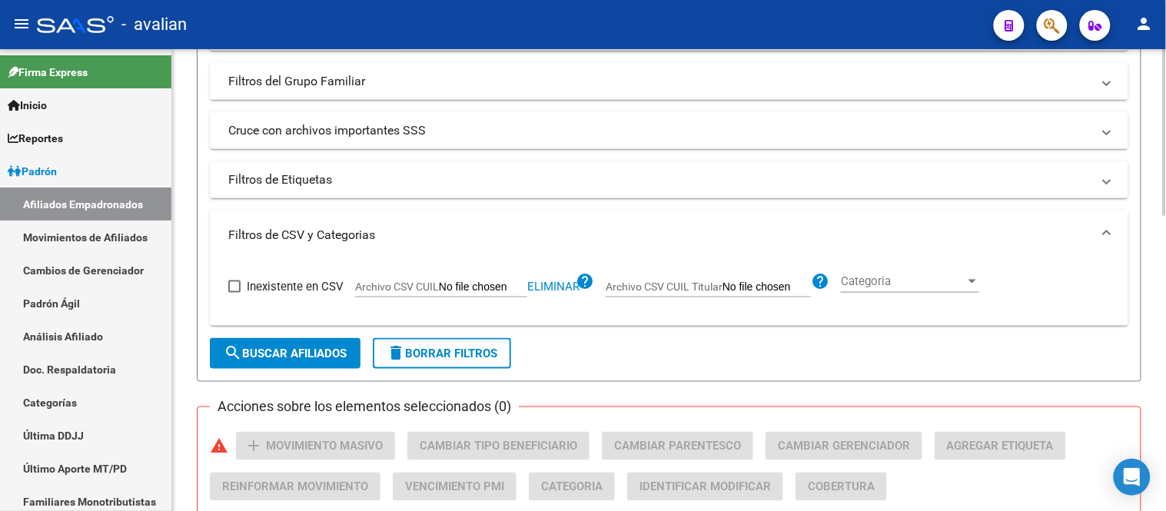
scroll to position [140, 0]
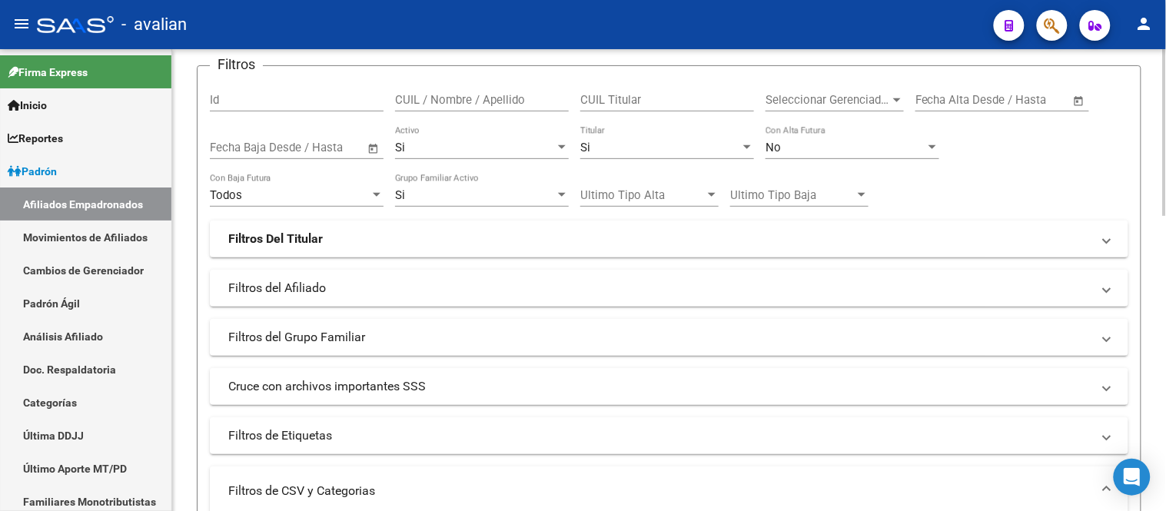
click at [643, 128] on div "Si Titular" at bounding box center [667, 142] width 174 height 33
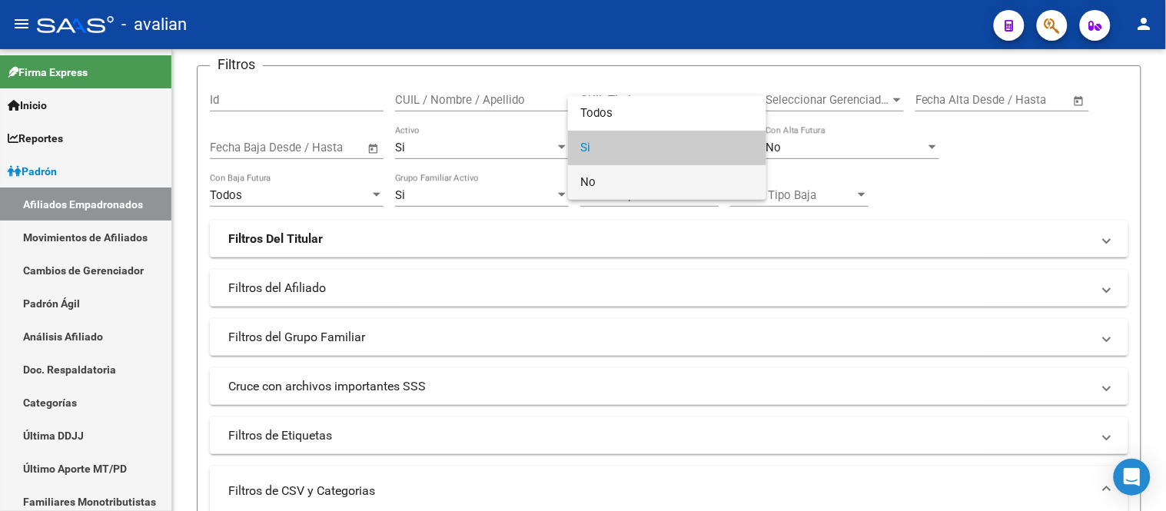
click at [642, 182] on span "No" at bounding box center [667, 182] width 174 height 35
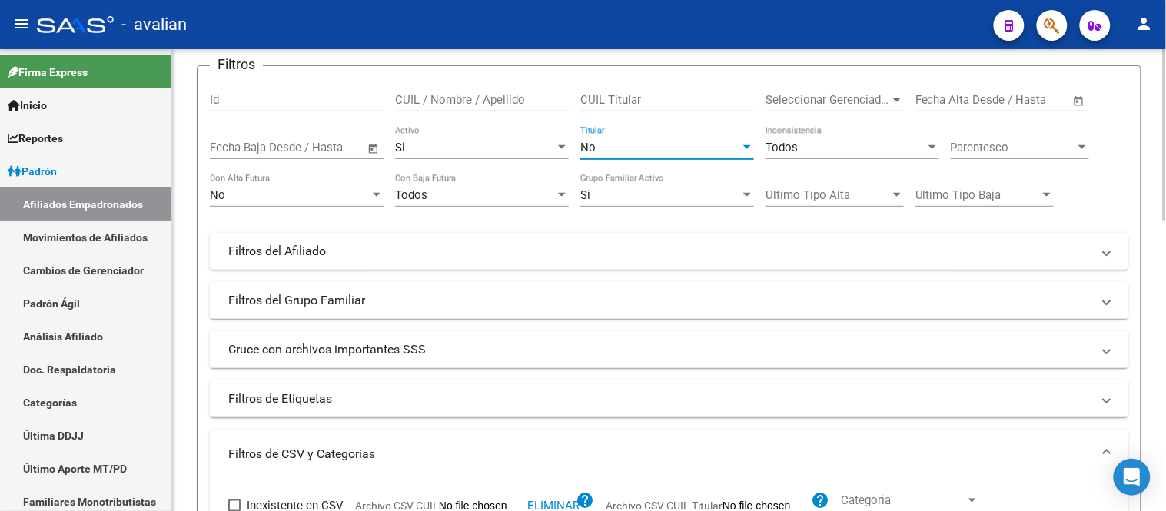
scroll to position [481, 0]
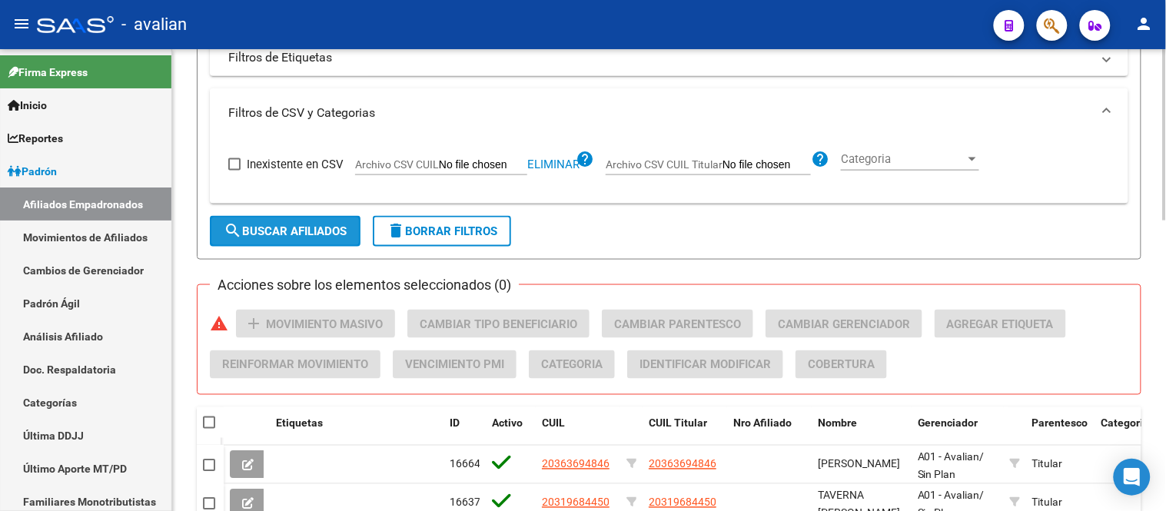
click at [301, 241] on button "search Buscar Afiliados" at bounding box center [285, 231] width 151 height 31
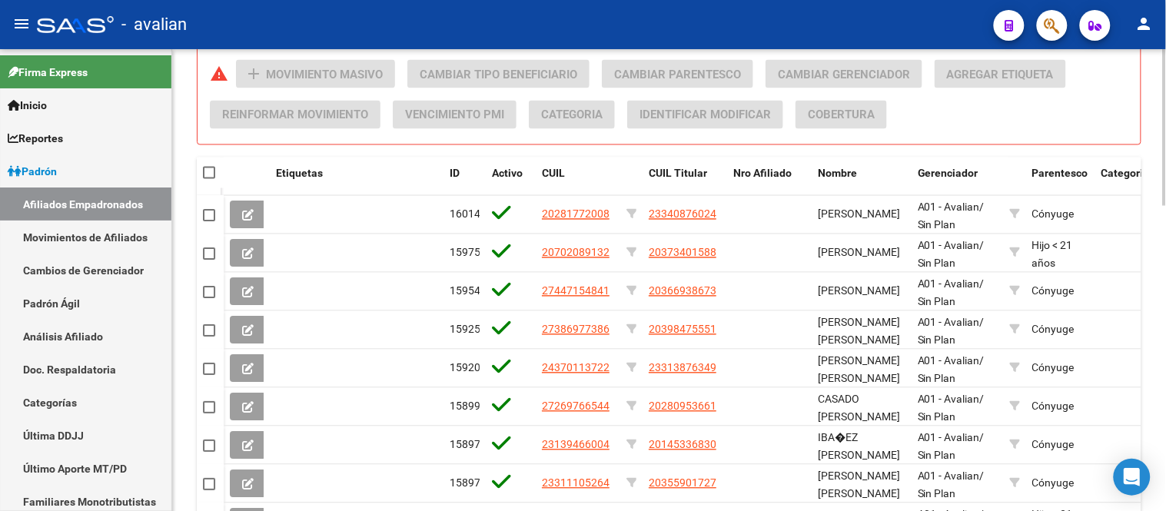
scroll to position [646, 0]
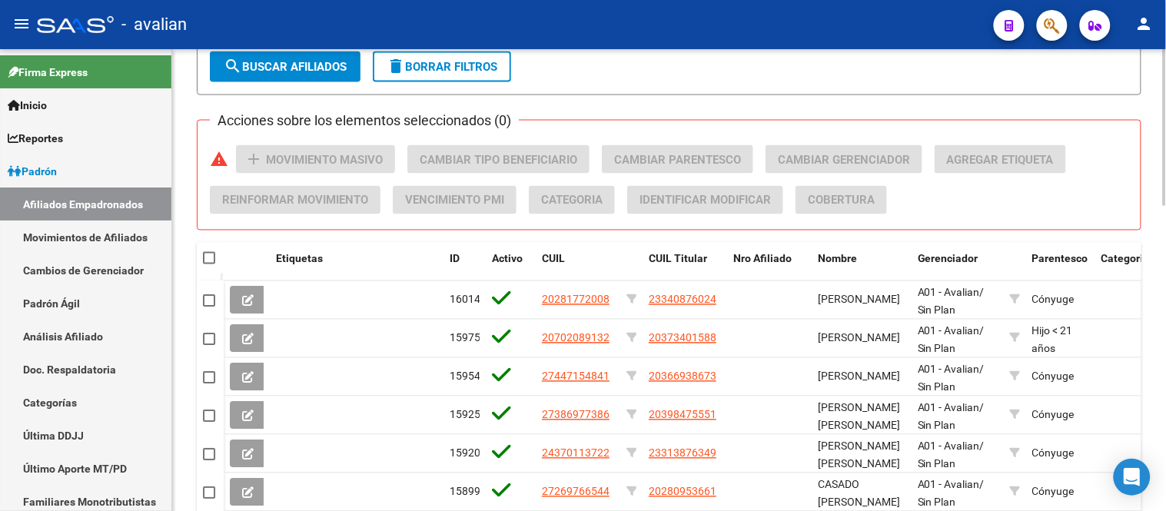
click at [209, 262] on span at bounding box center [209, 258] width 12 height 12
click at [209, 264] on input "checkbox" at bounding box center [208, 264] width 1 height 1
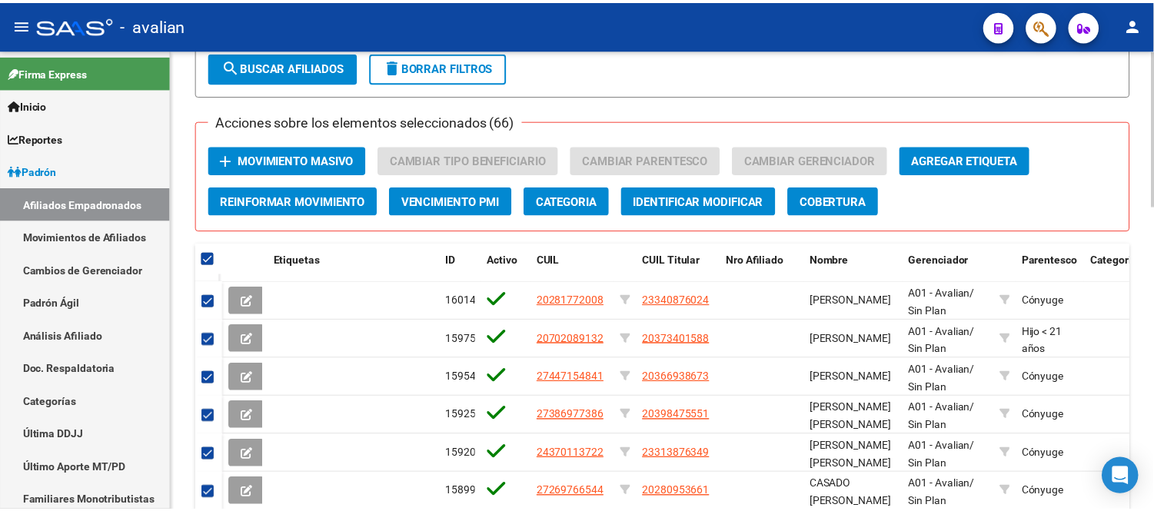
scroll to position [560, 0]
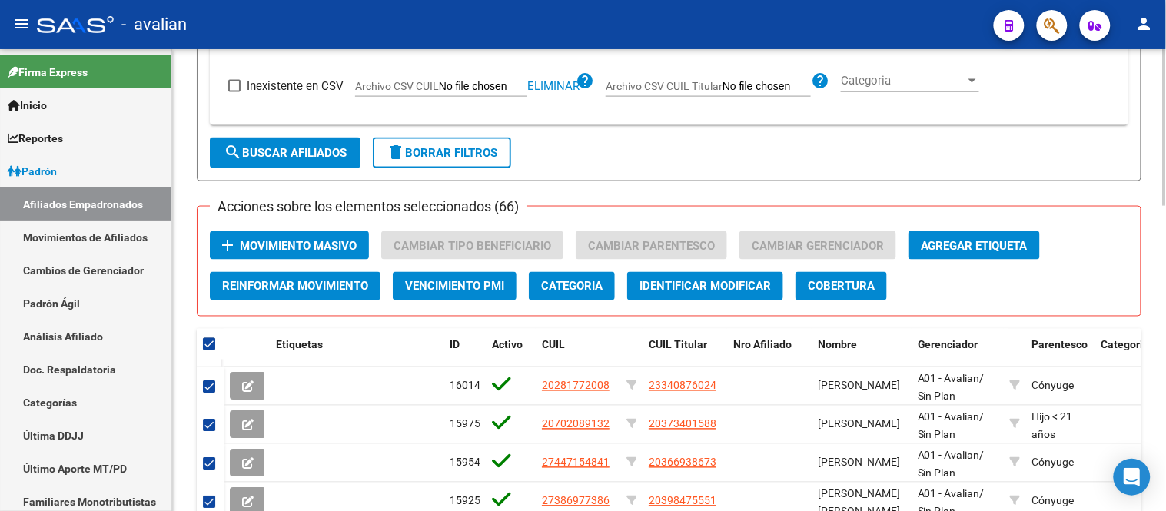
click at [319, 247] on span "Movimiento Masivo" at bounding box center [298, 246] width 117 height 14
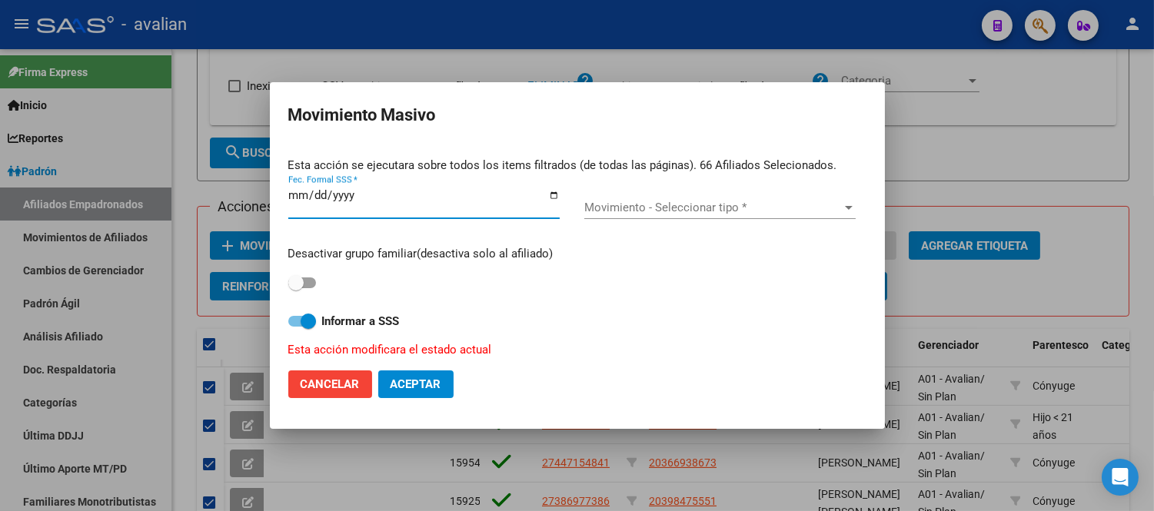
click at [624, 198] on div "Movimiento - Seleccionar tipo * Movimiento - Seleccionar tipo *" at bounding box center [719, 207] width 271 height 23
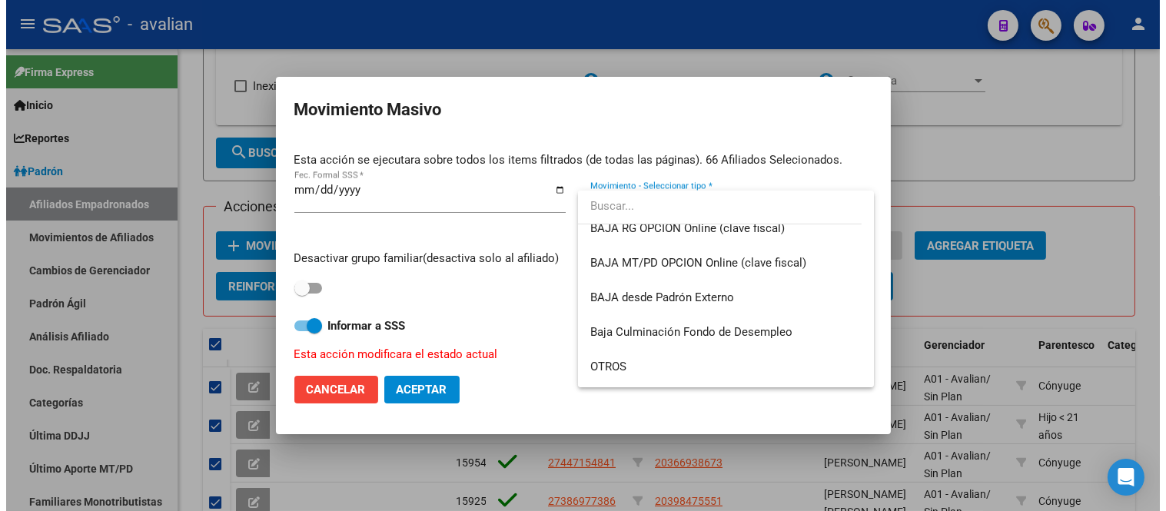
scroll to position [1038, 0]
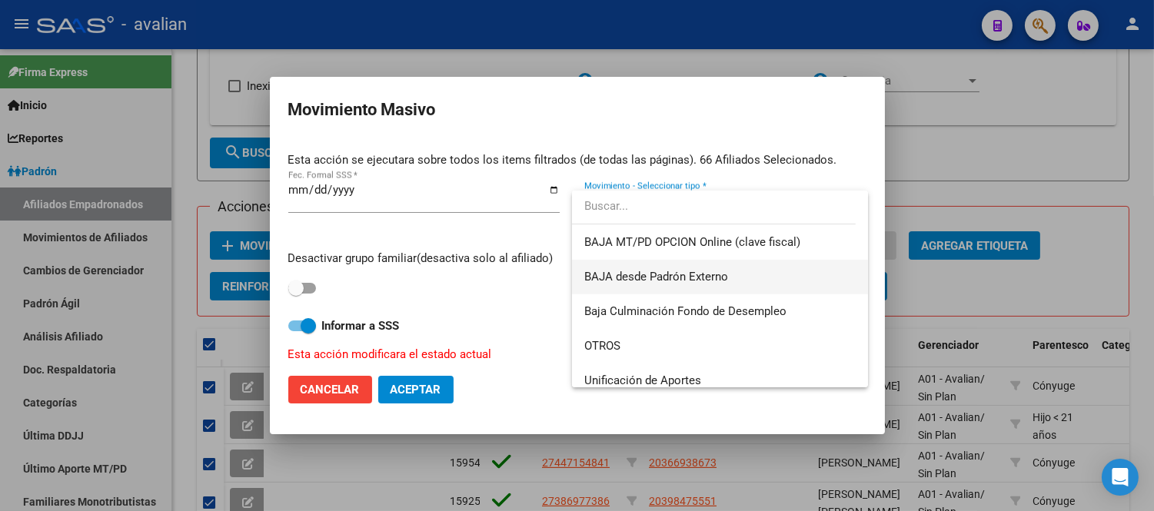
click at [726, 272] on span "BAJA desde Padrón Externo" at bounding box center [656, 277] width 144 height 14
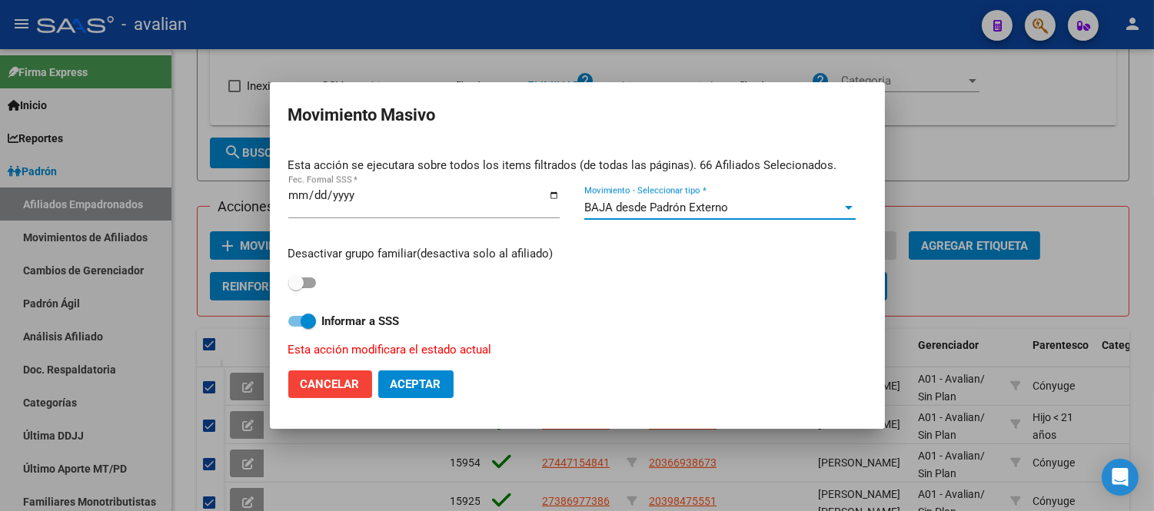
click at [423, 397] on button "Aceptar" at bounding box center [415, 384] width 75 height 28
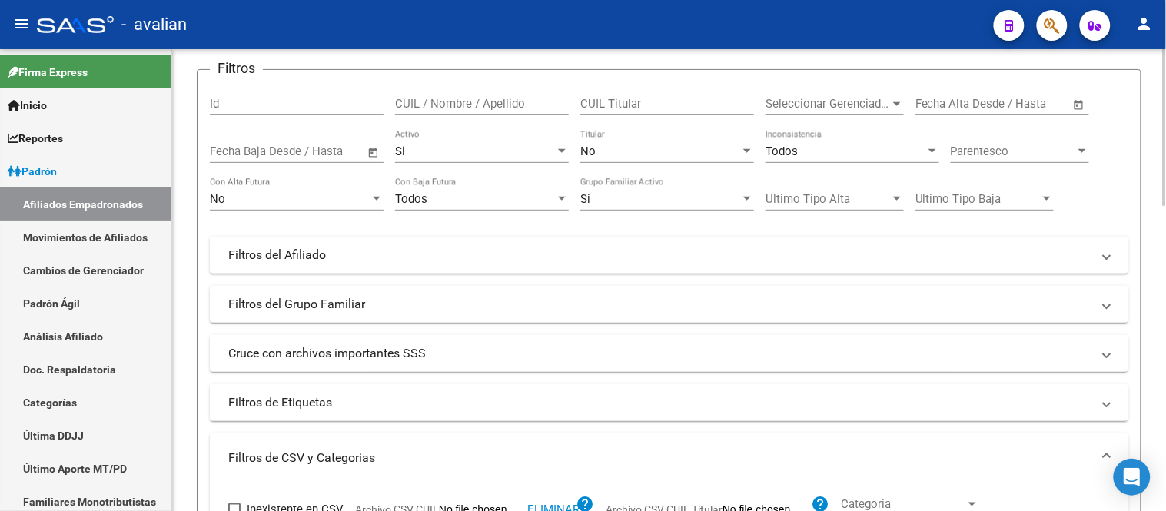
scroll to position [0, 0]
